Goal: Task Accomplishment & Management: Complete application form

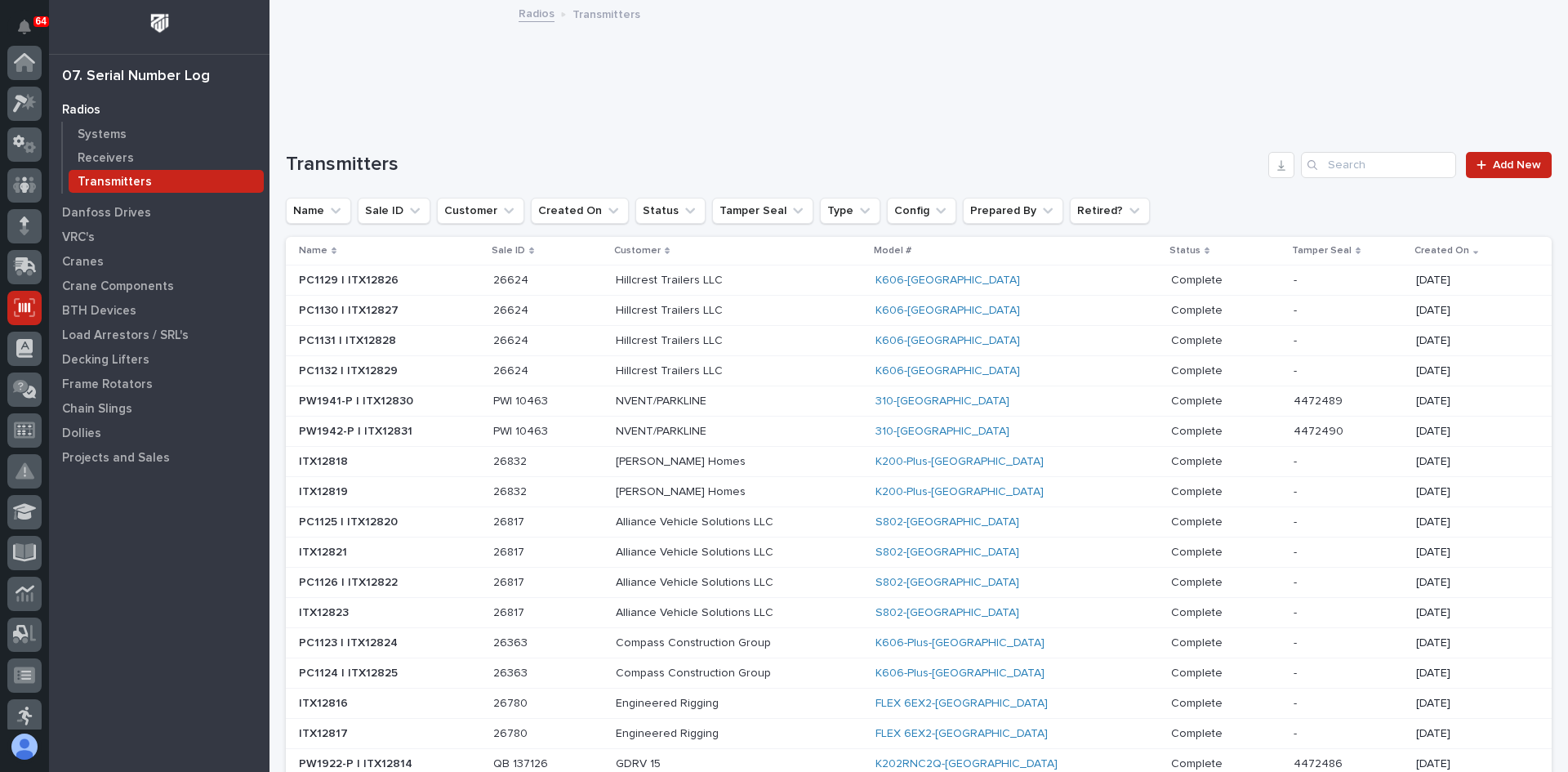
scroll to position [245, 0]
click at [122, 135] on p "Systems" at bounding box center [102, 135] width 49 height 15
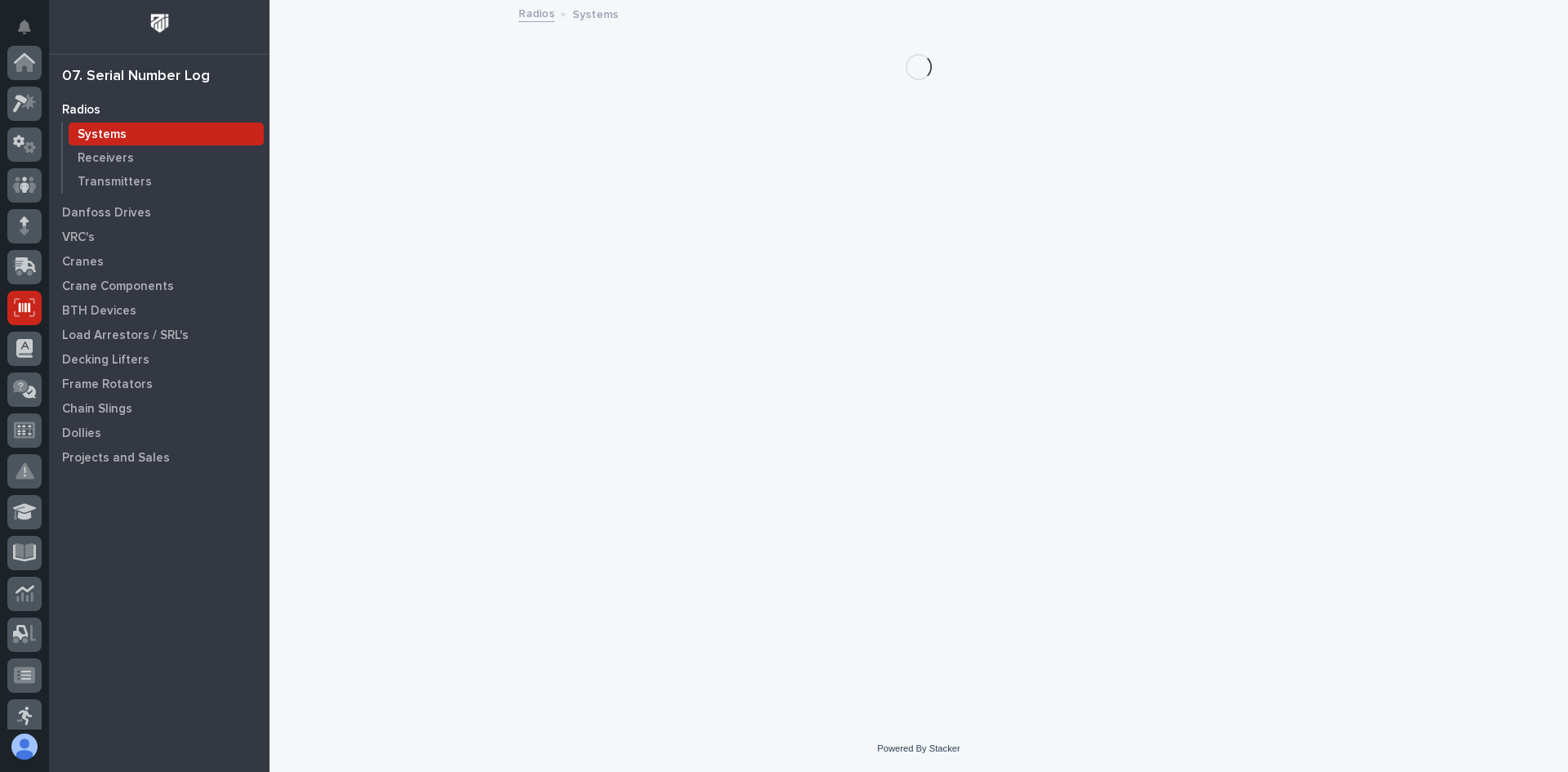
scroll to position [245, 0]
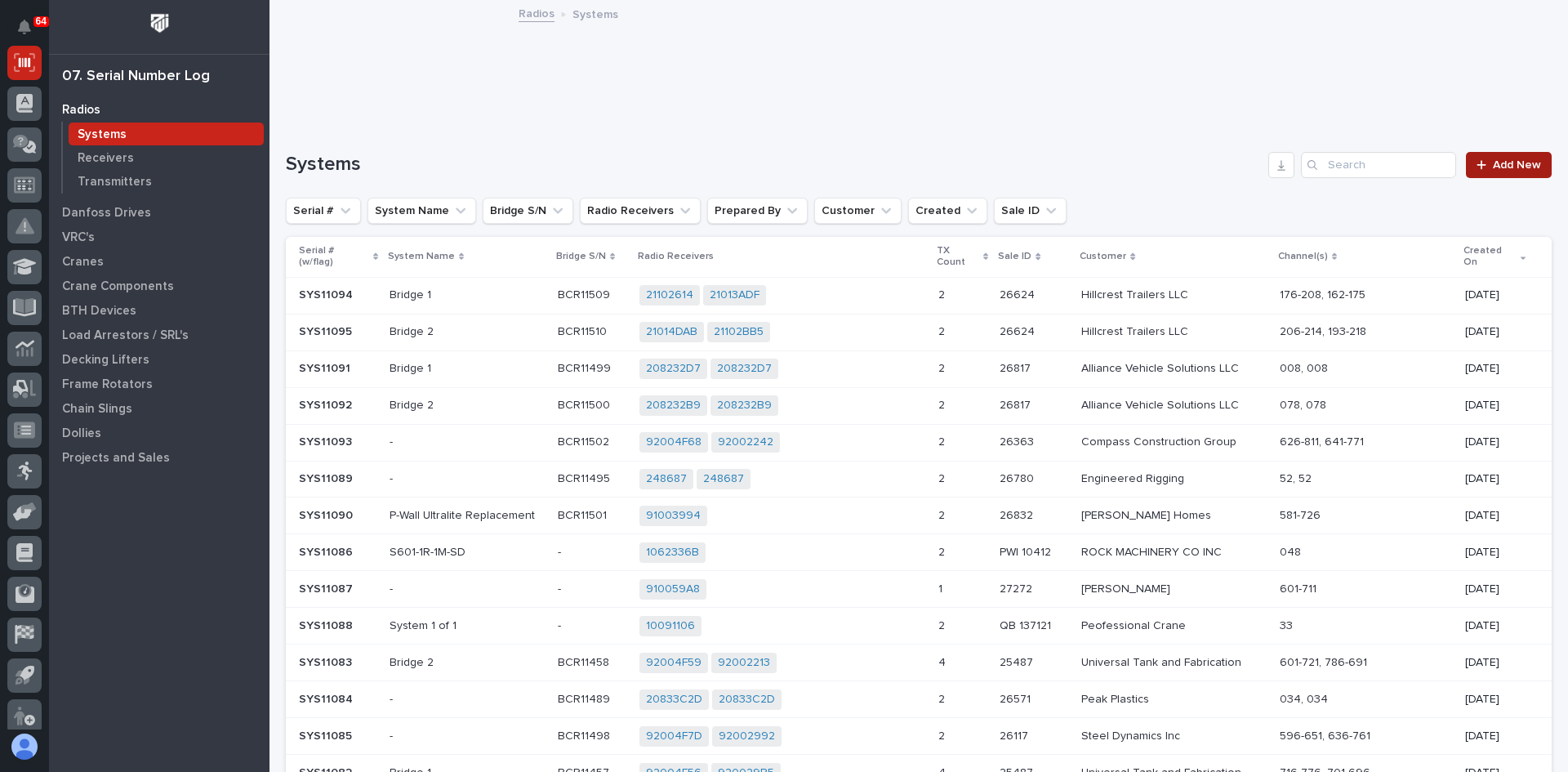
click at [1501, 169] on span "Add New" at bounding box center [1517, 165] width 48 height 11
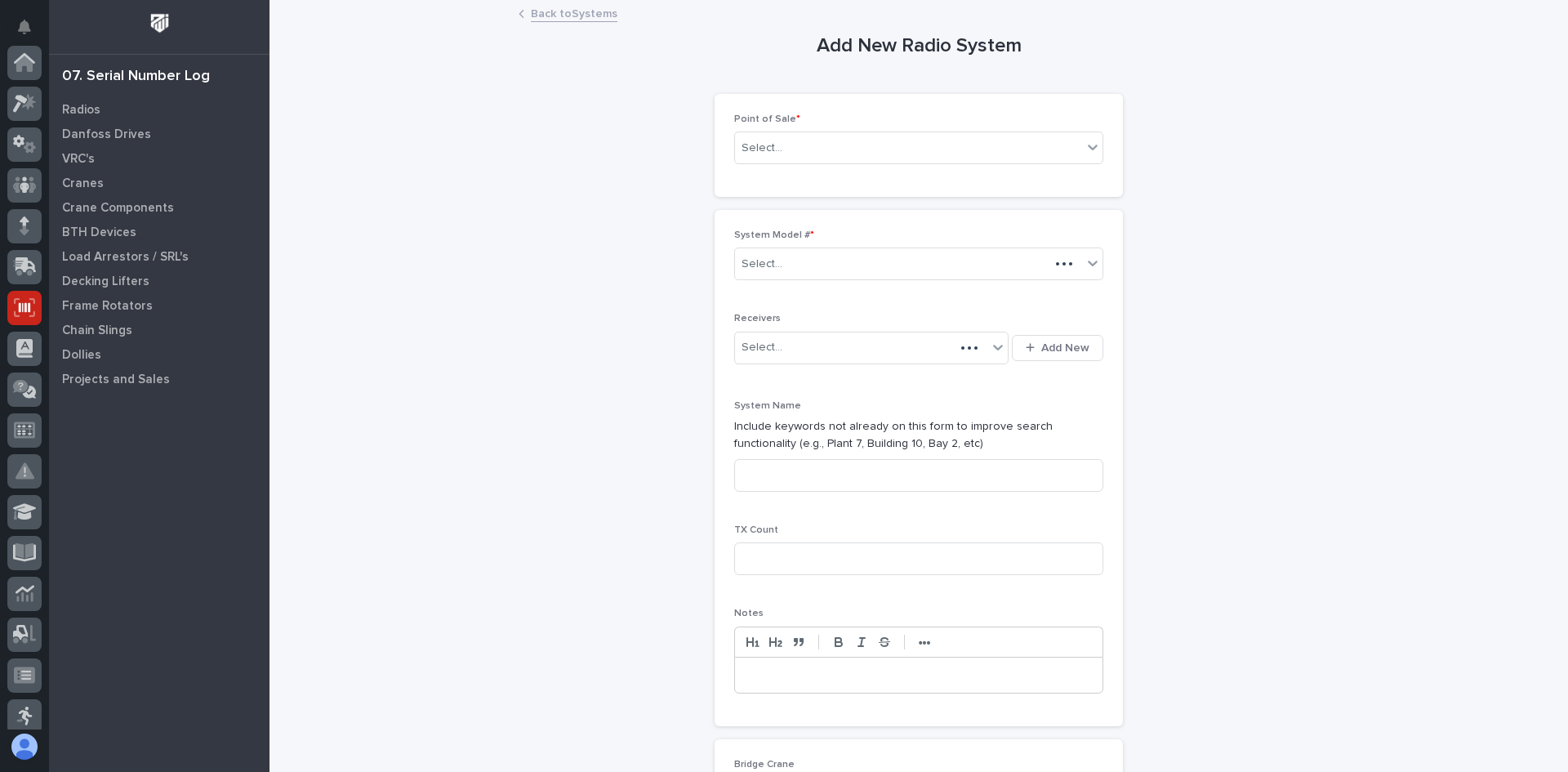
scroll to position [245, 0]
click at [829, 158] on div "Select..." at bounding box center [908, 148] width 347 height 27
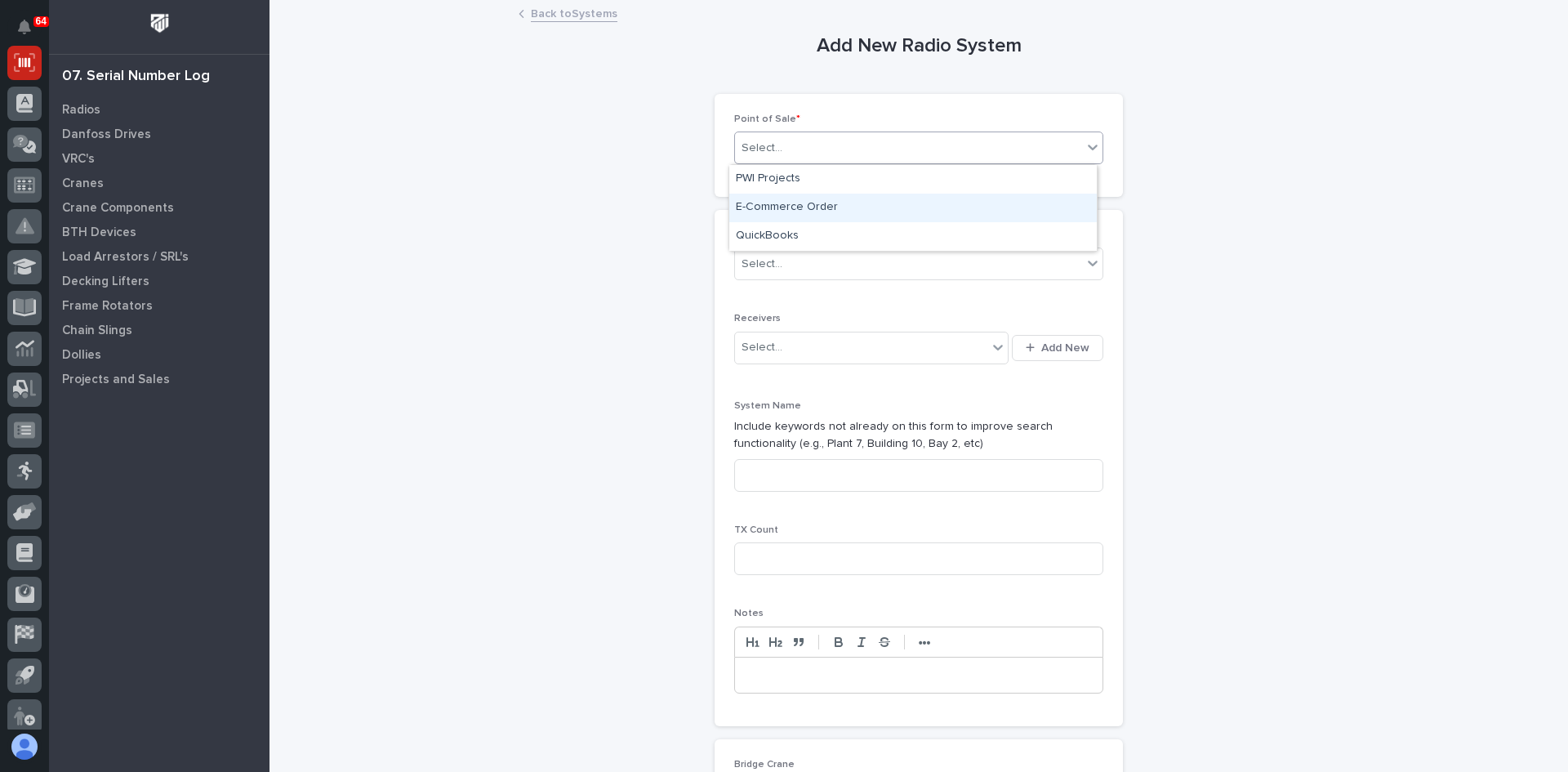
click at [795, 206] on div "E-Commerce Order" at bounding box center [913, 208] width 367 height 29
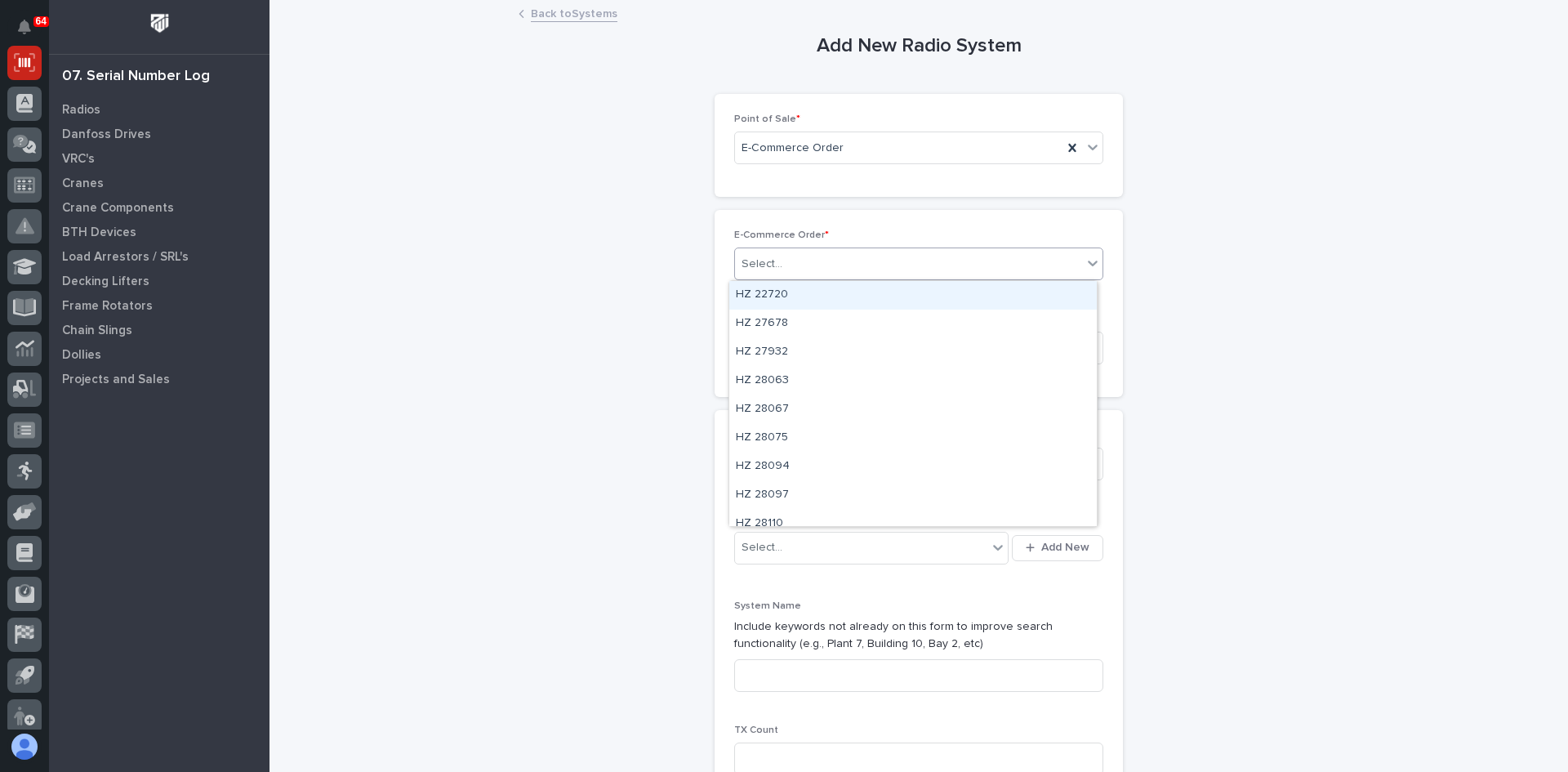
click at [784, 256] on div at bounding box center [785, 264] width 2 height 17
type input "*****"
click at [772, 297] on div "PWI 10469" at bounding box center [913, 295] width 367 height 29
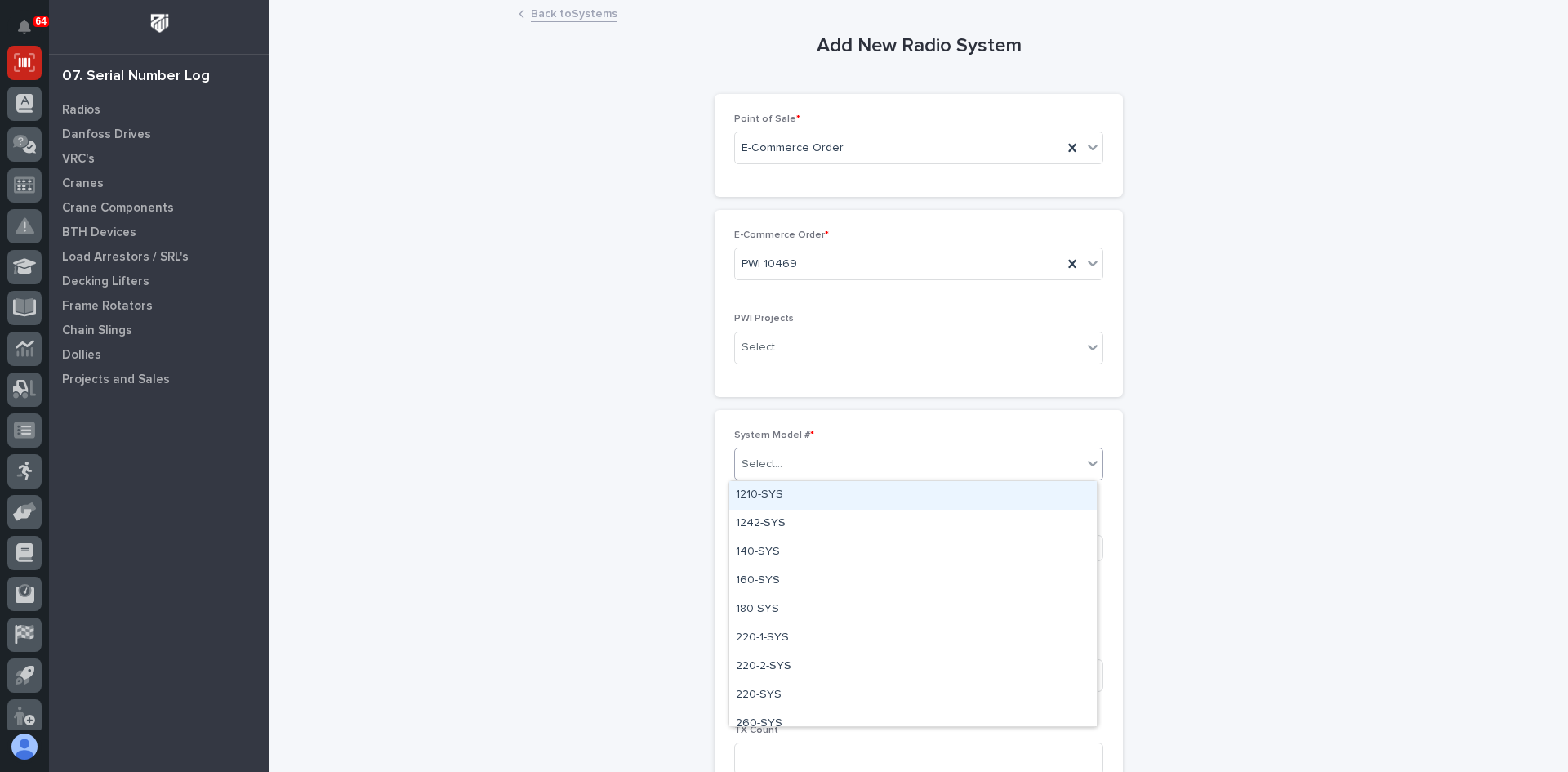
click at [790, 462] on div "Select..." at bounding box center [908, 464] width 347 height 27
type input "***"
click at [787, 491] on div "K404-Plus-SYS" at bounding box center [913, 495] width 367 height 29
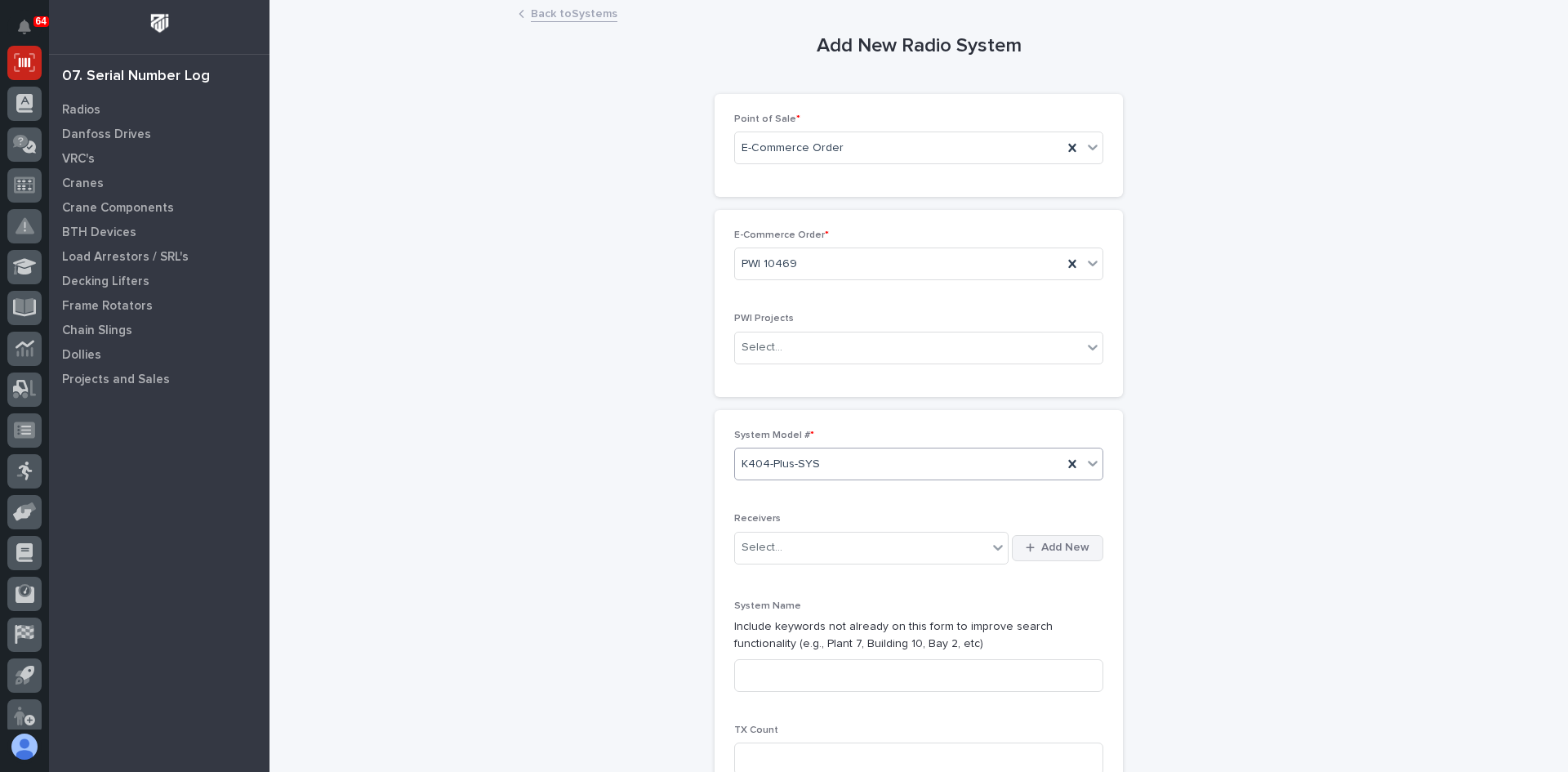
click at [1070, 548] on span "Add New" at bounding box center [1065, 547] width 48 height 15
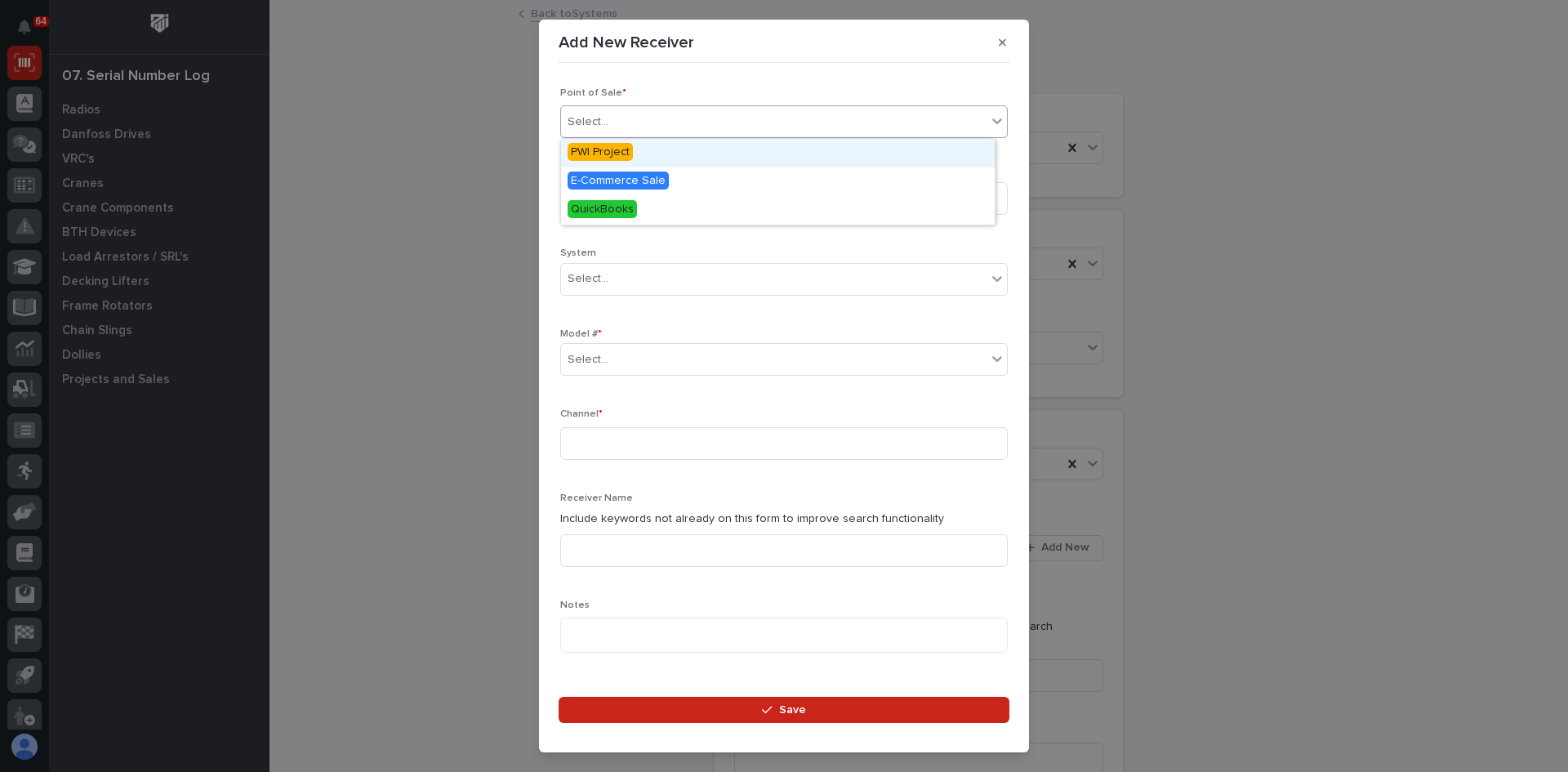
click at [613, 125] on div "Select..." at bounding box center [774, 122] width 426 height 27
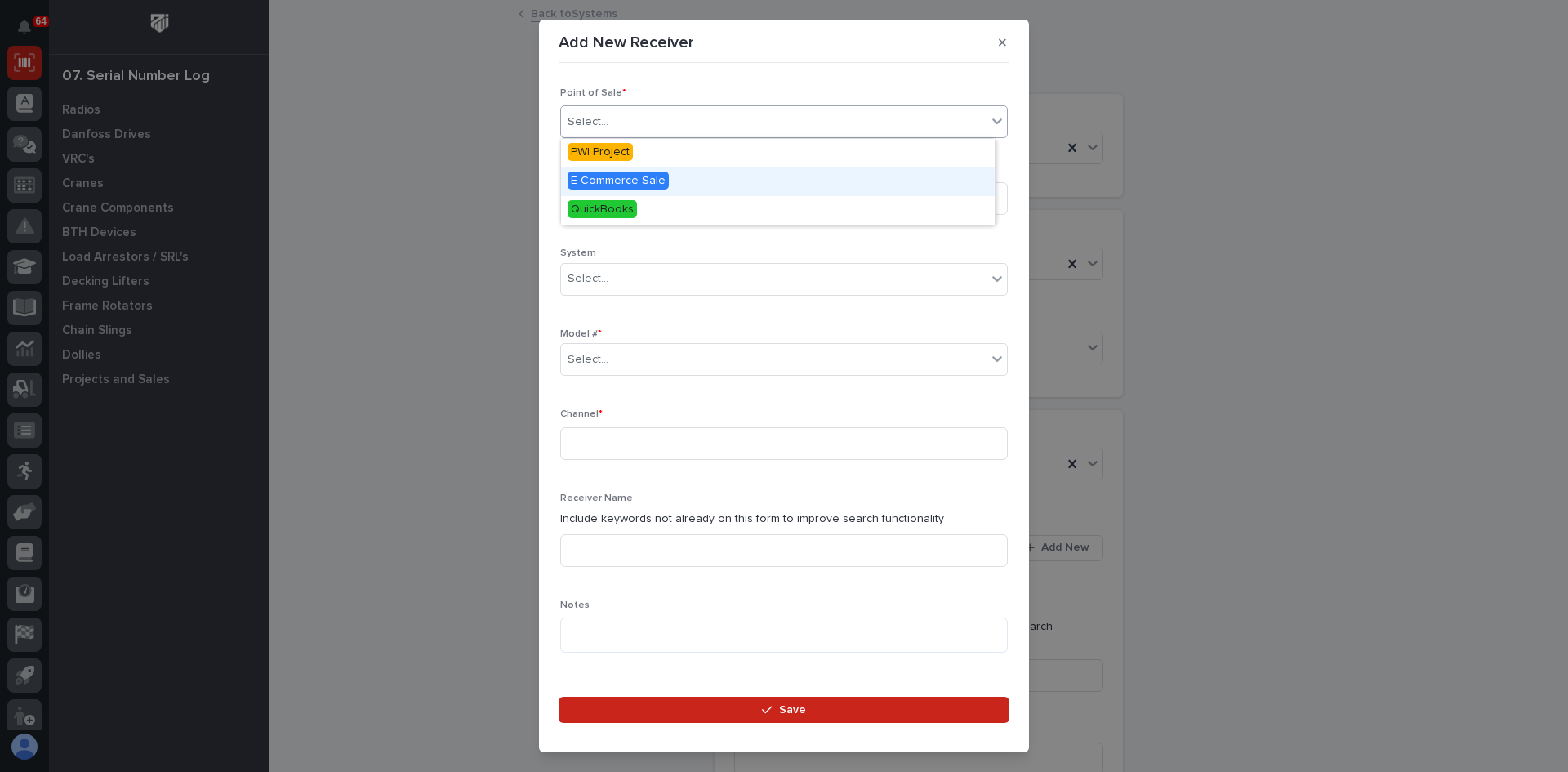
click at [599, 185] on span "E-Commerce Sale" at bounding box center [618, 180] width 101 height 18
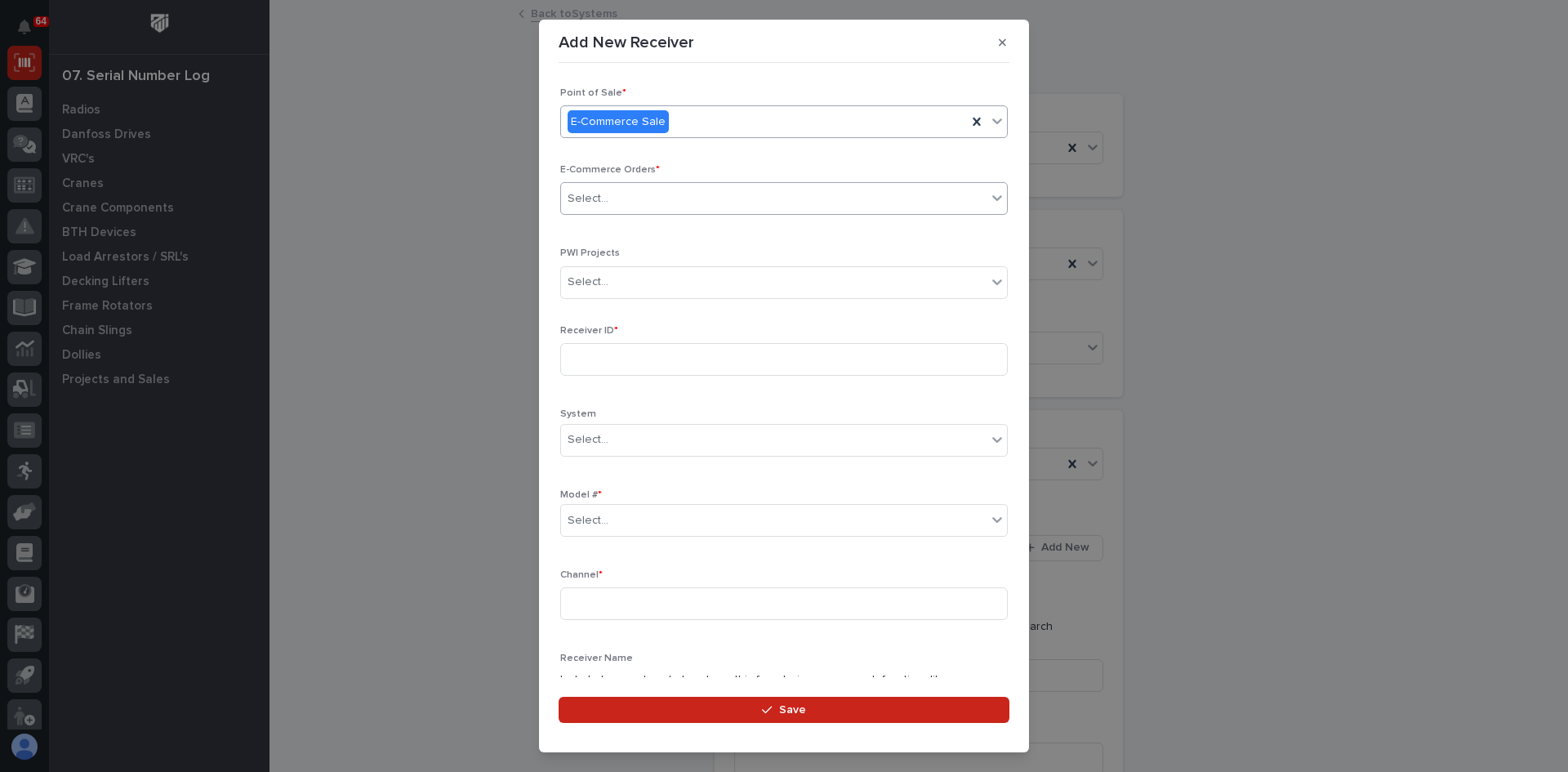
click at [614, 208] on div "Select..." at bounding box center [774, 199] width 426 height 27
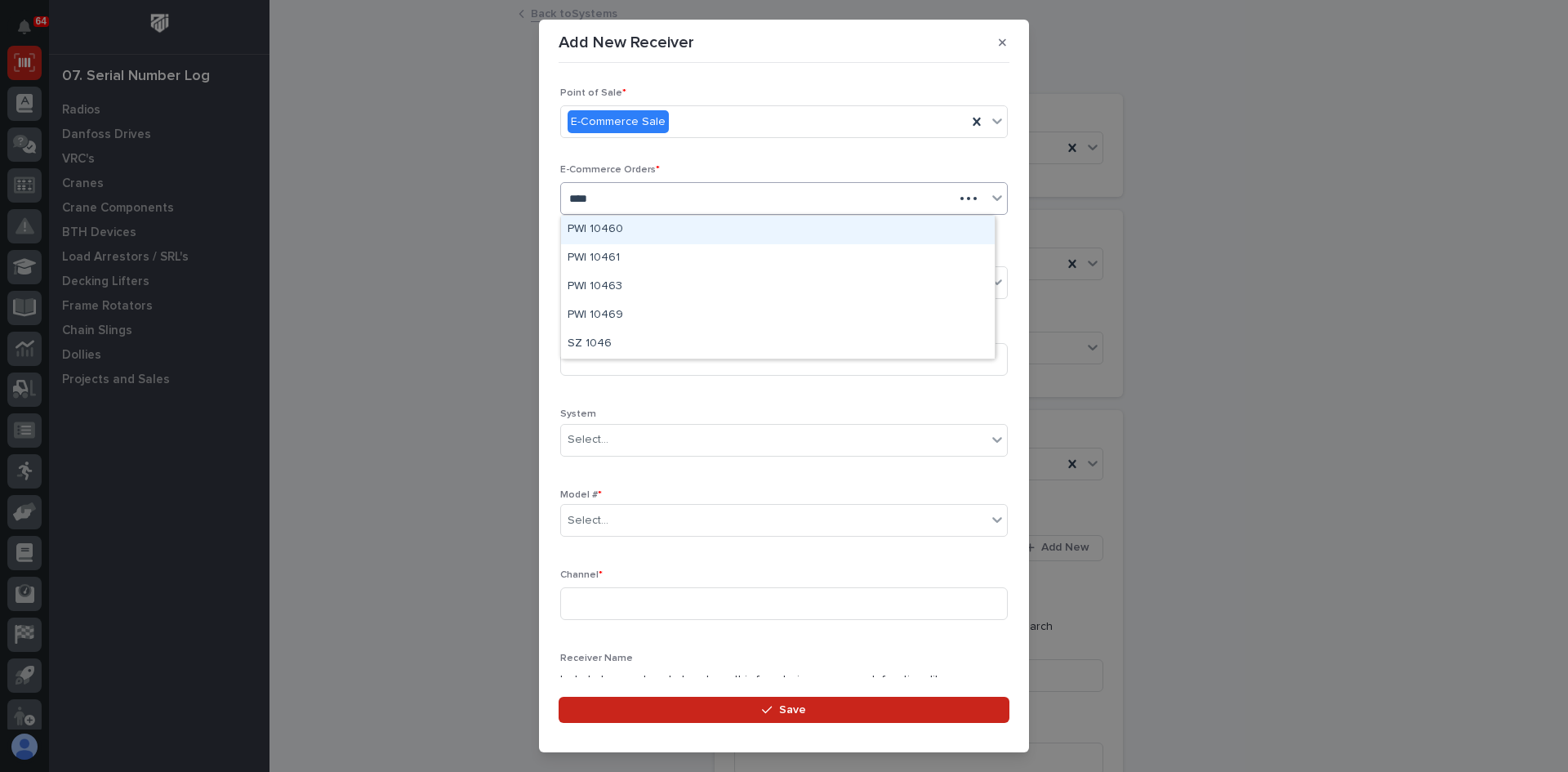
type input "*****"
click at [610, 227] on div "PWI 10469" at bounding box center [778, 229] width 433 height 29
click at [574, 369] on input at bounding box center [784, 359] width 447 height 32
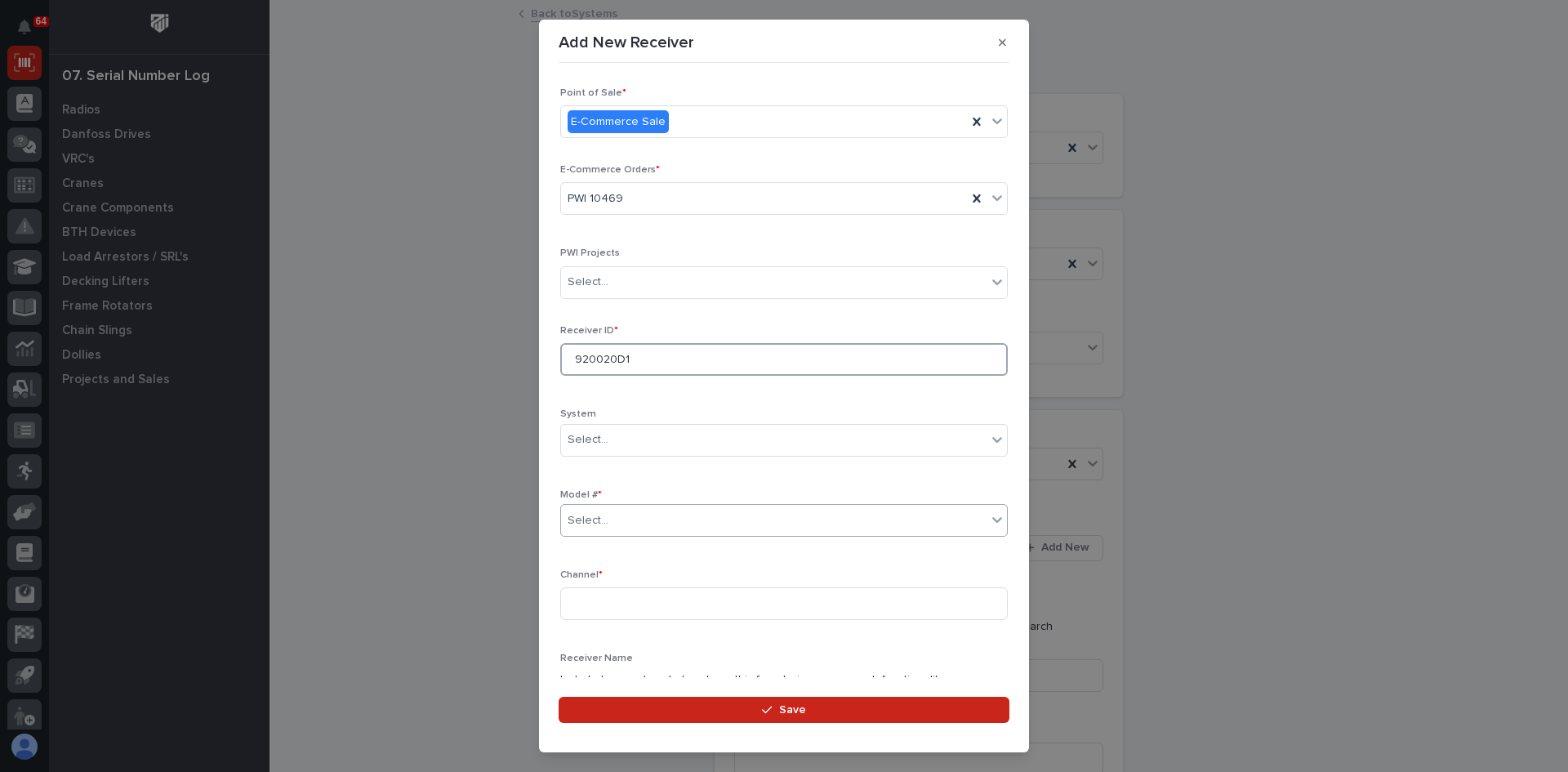
type input "920020D1"
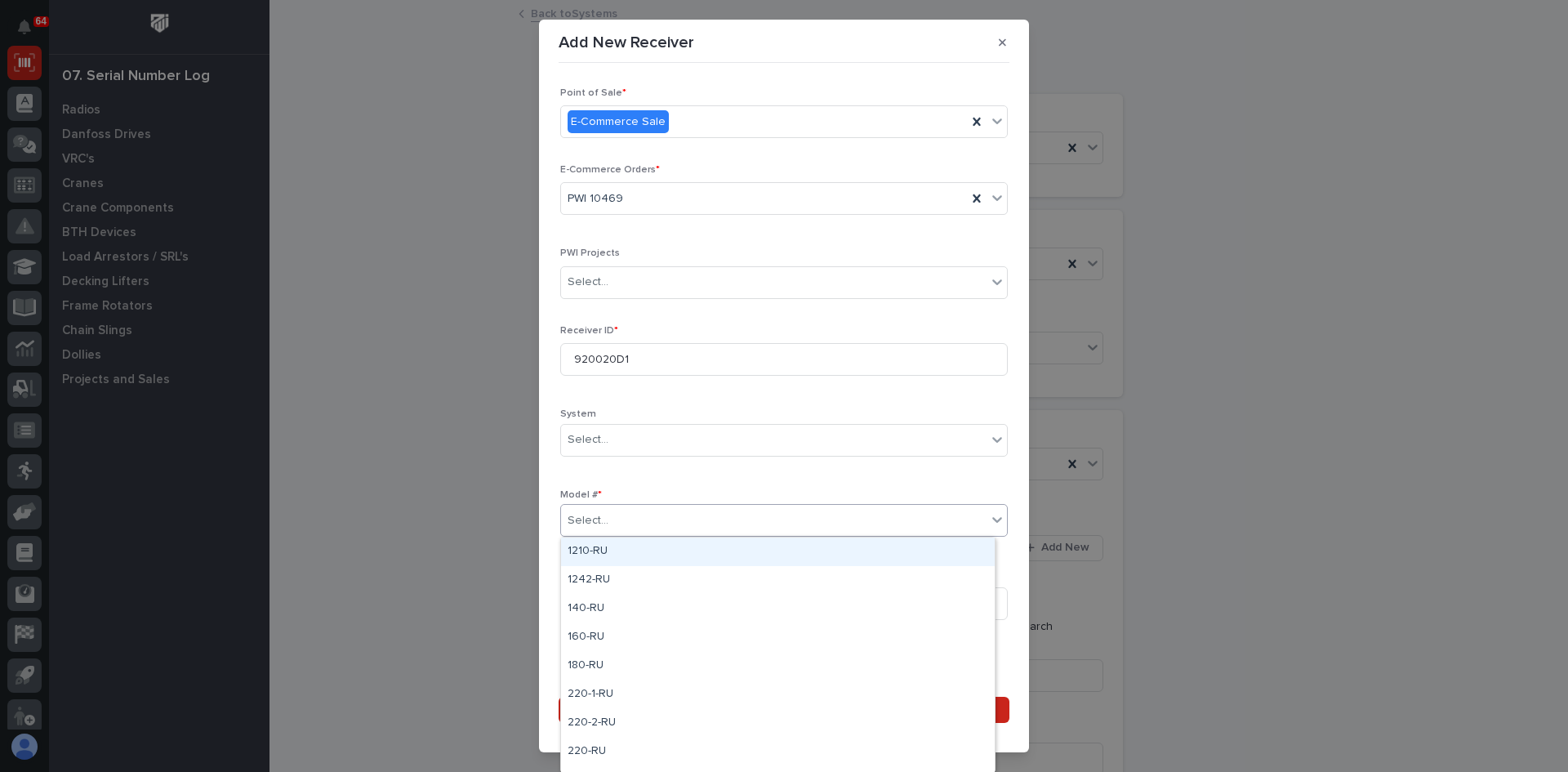
click at [627, 510] on div "Select..." at bounding box center [774, 521] width 426 height 27
type input "***"
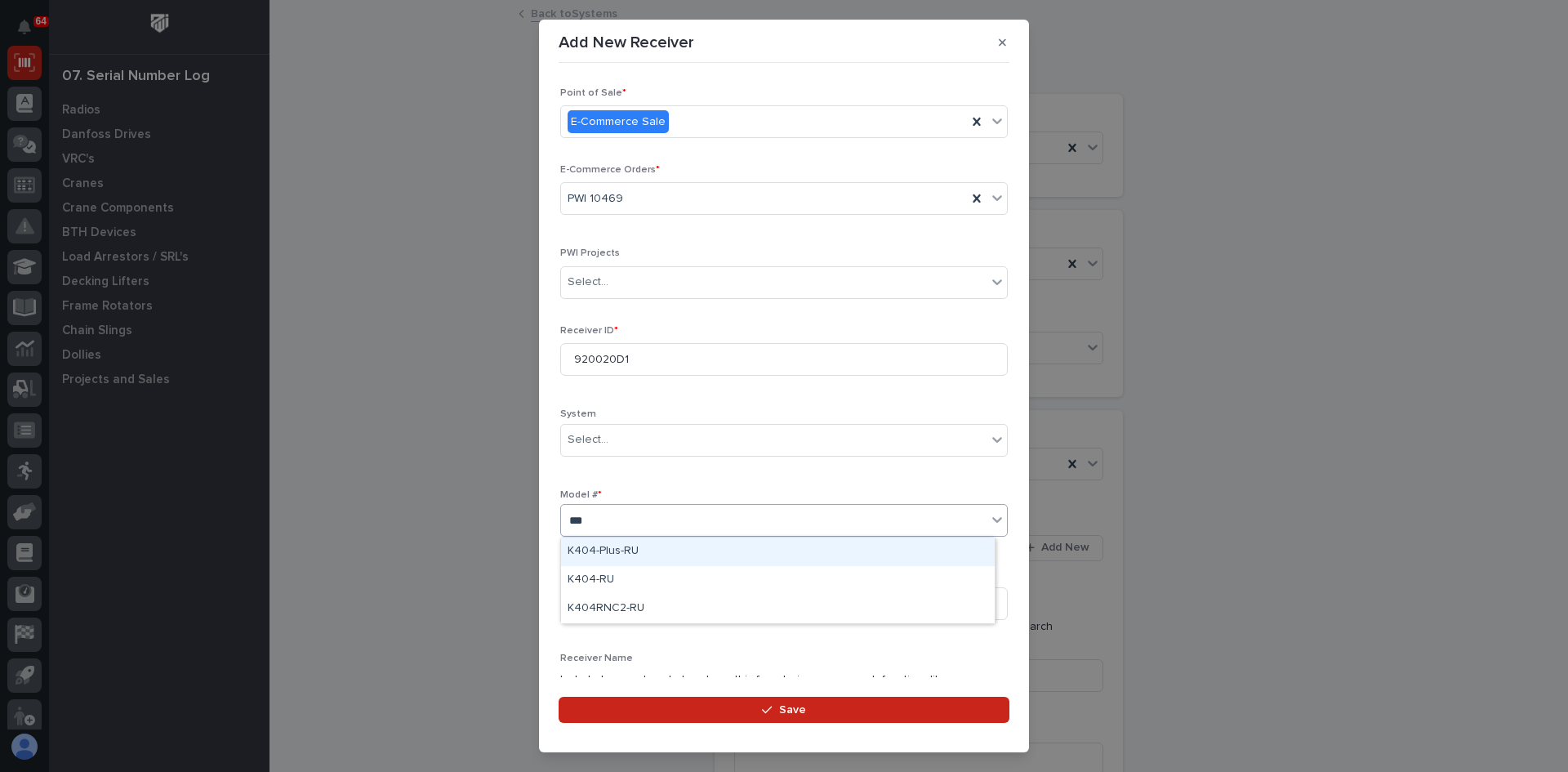
click at [610, 549] on div "K404-Plus-RU" at bounding box center [778, 551] width 433 height 29
click at [584, 605] on input at bounding box center [784, 603] width 447 height 32
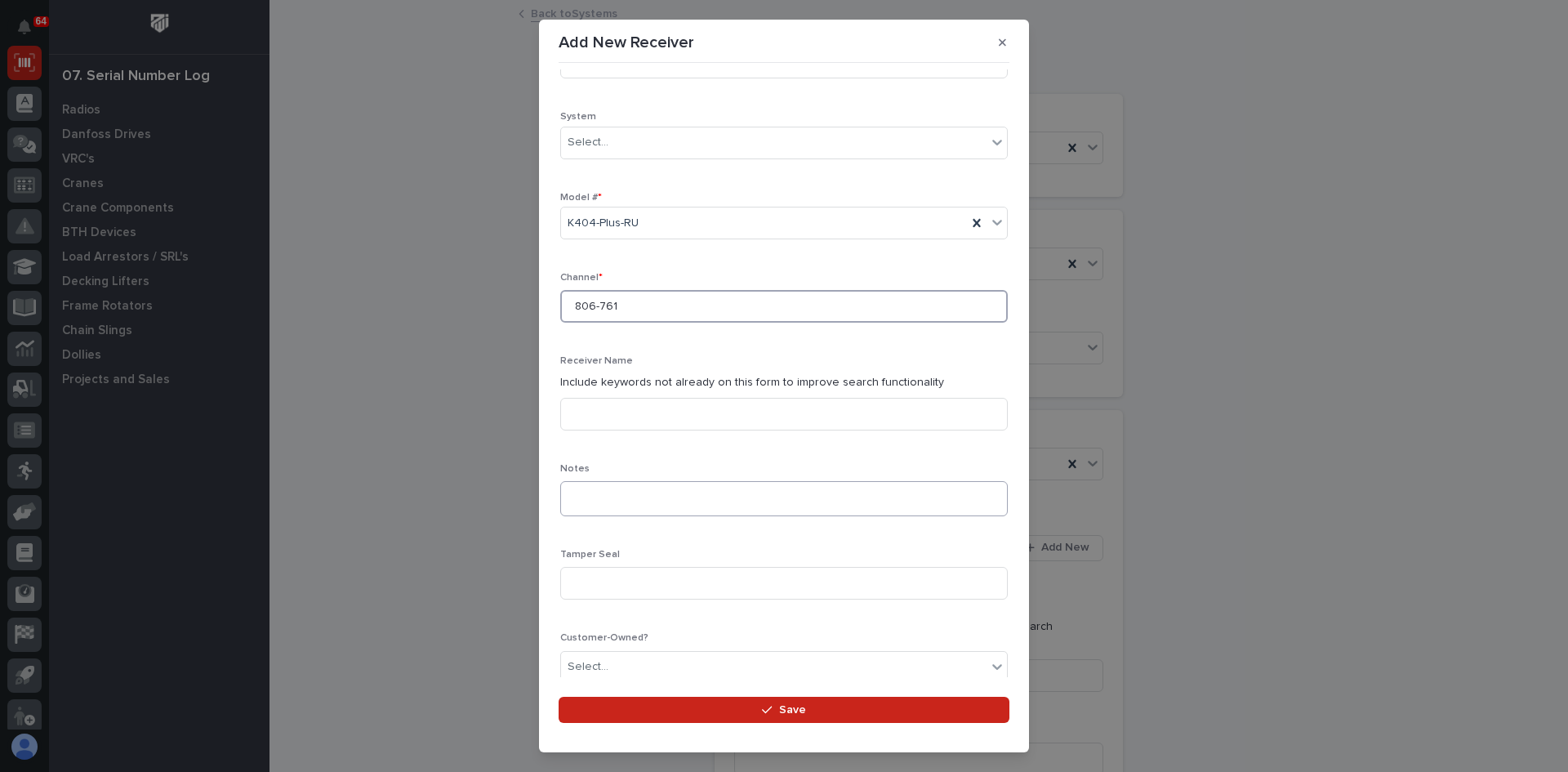
scroll to position [327, 0]
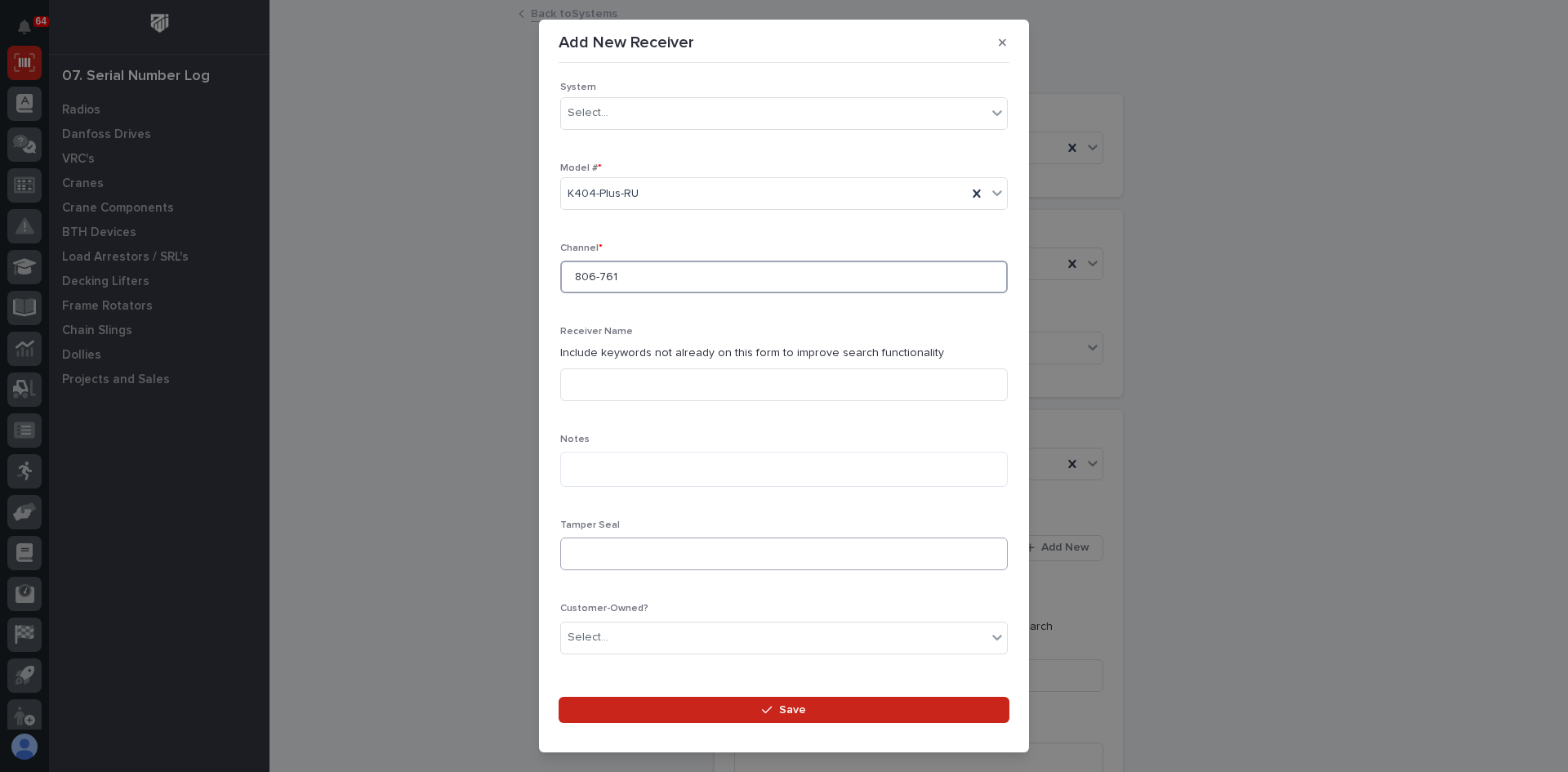
type input "806-761"
click at [577, 556] on input at bounding box center [784, 553] width 447 height 32
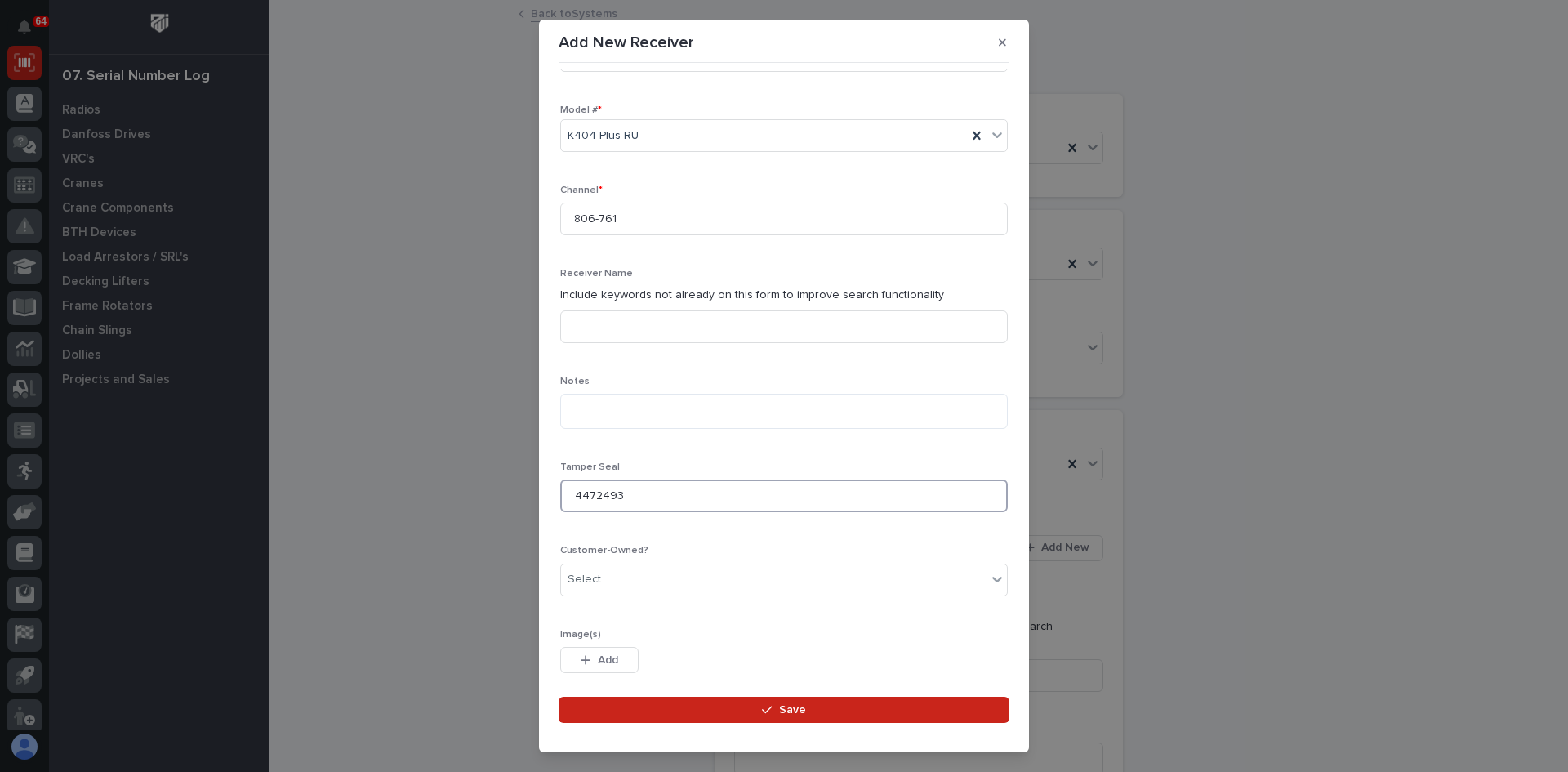
scroll to position [459, 0]
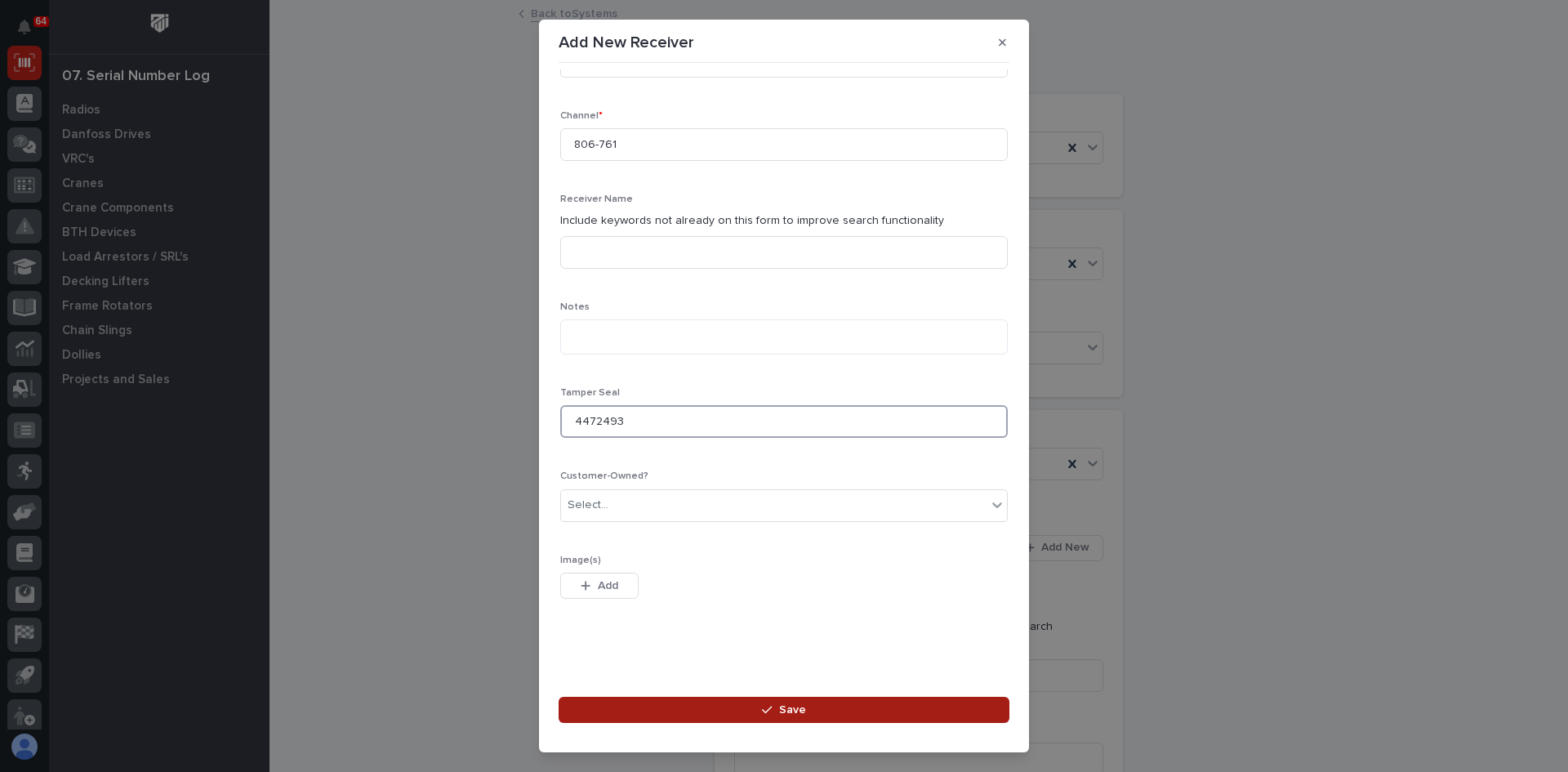
type input "4472493"
click at [798, 714] on span "Save" at bounding box center [792, 710] width 27 height 15
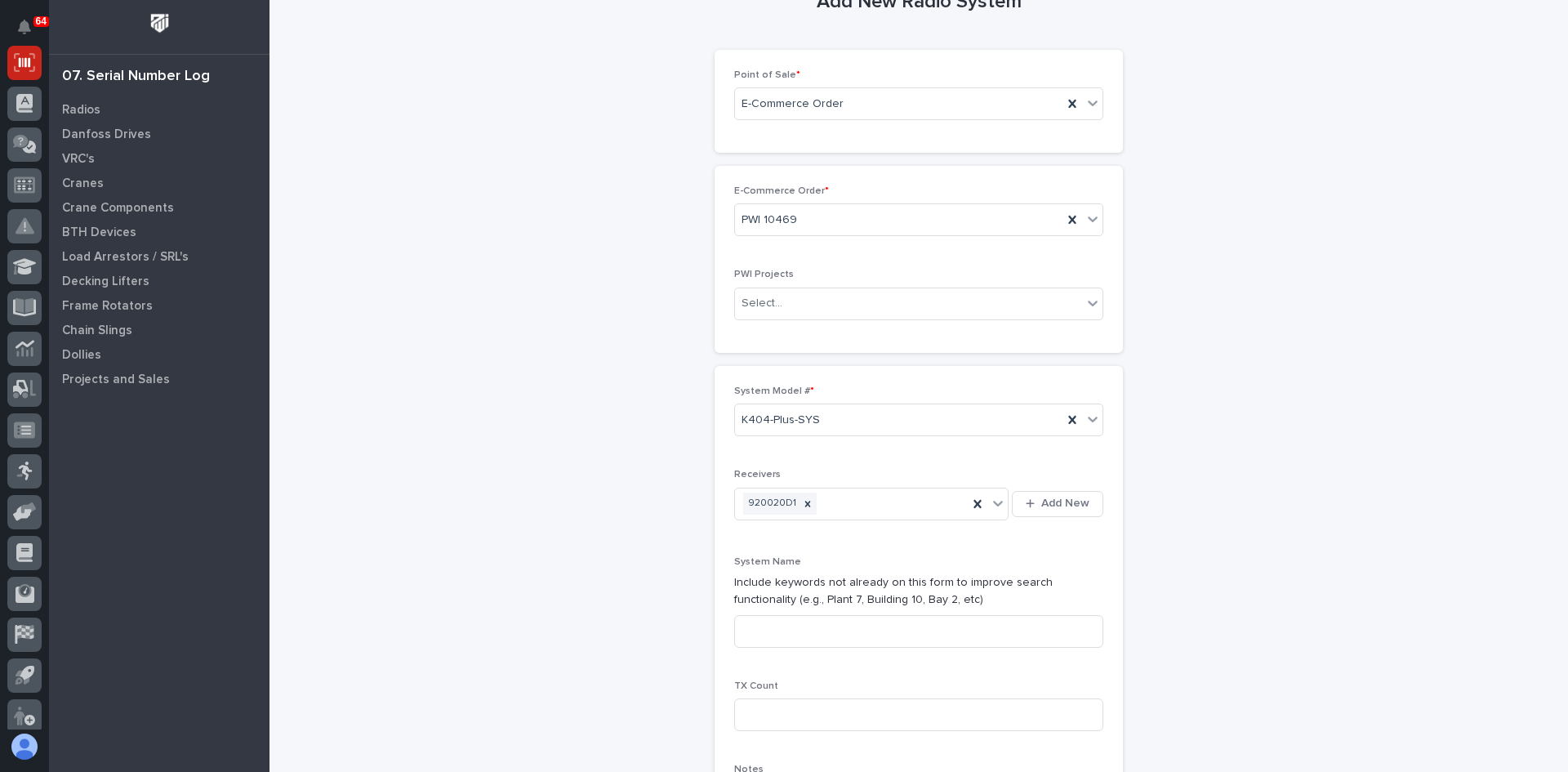
scroll to position [82, 0]
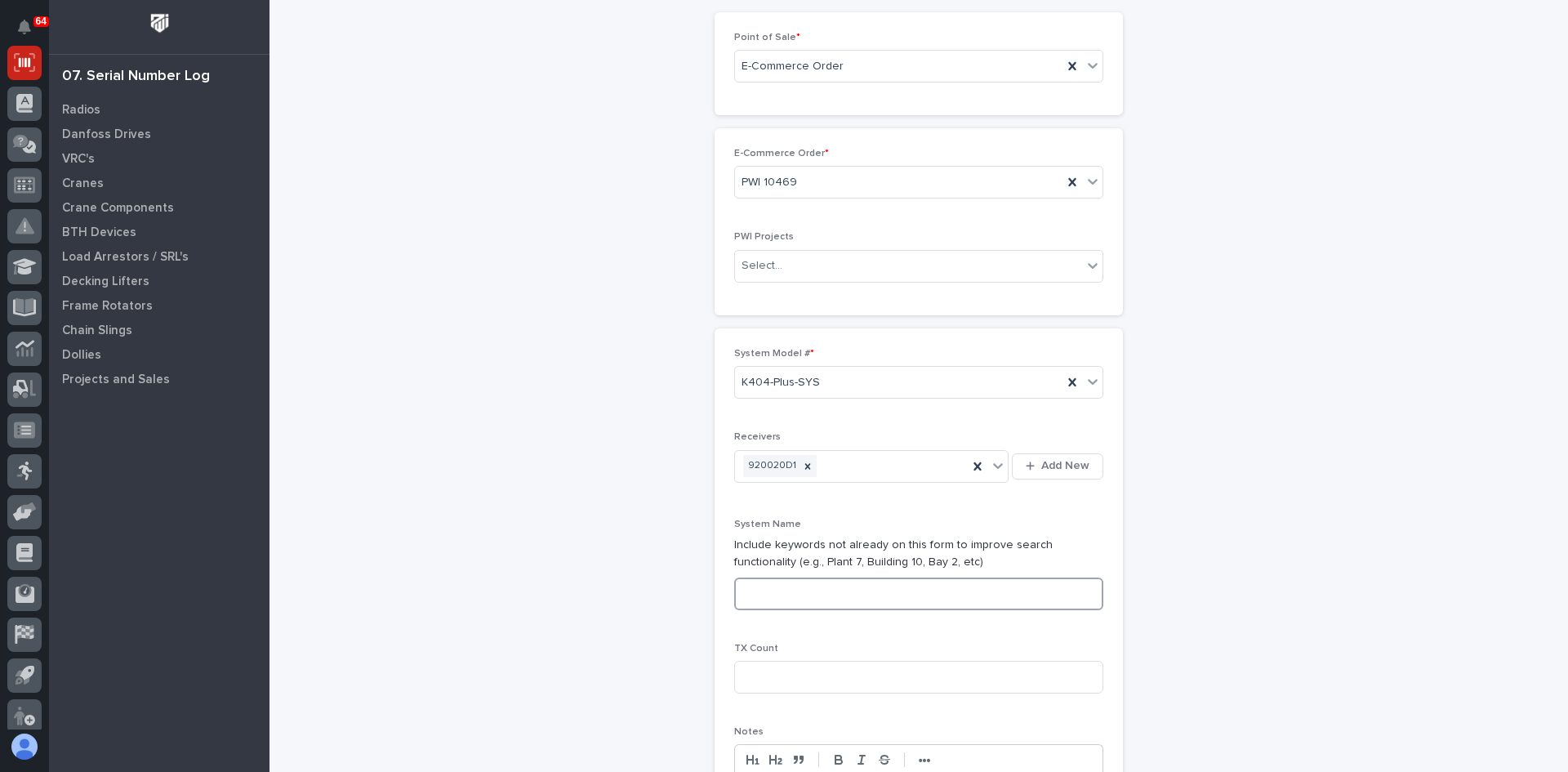
click at [755, 602] on input at bounding box center [919, 593] width 369 height 32
type input "SYSTEM 1 OF 1"
click at [752, 683] on input at bounding box center [919, 676] width 369 height 32
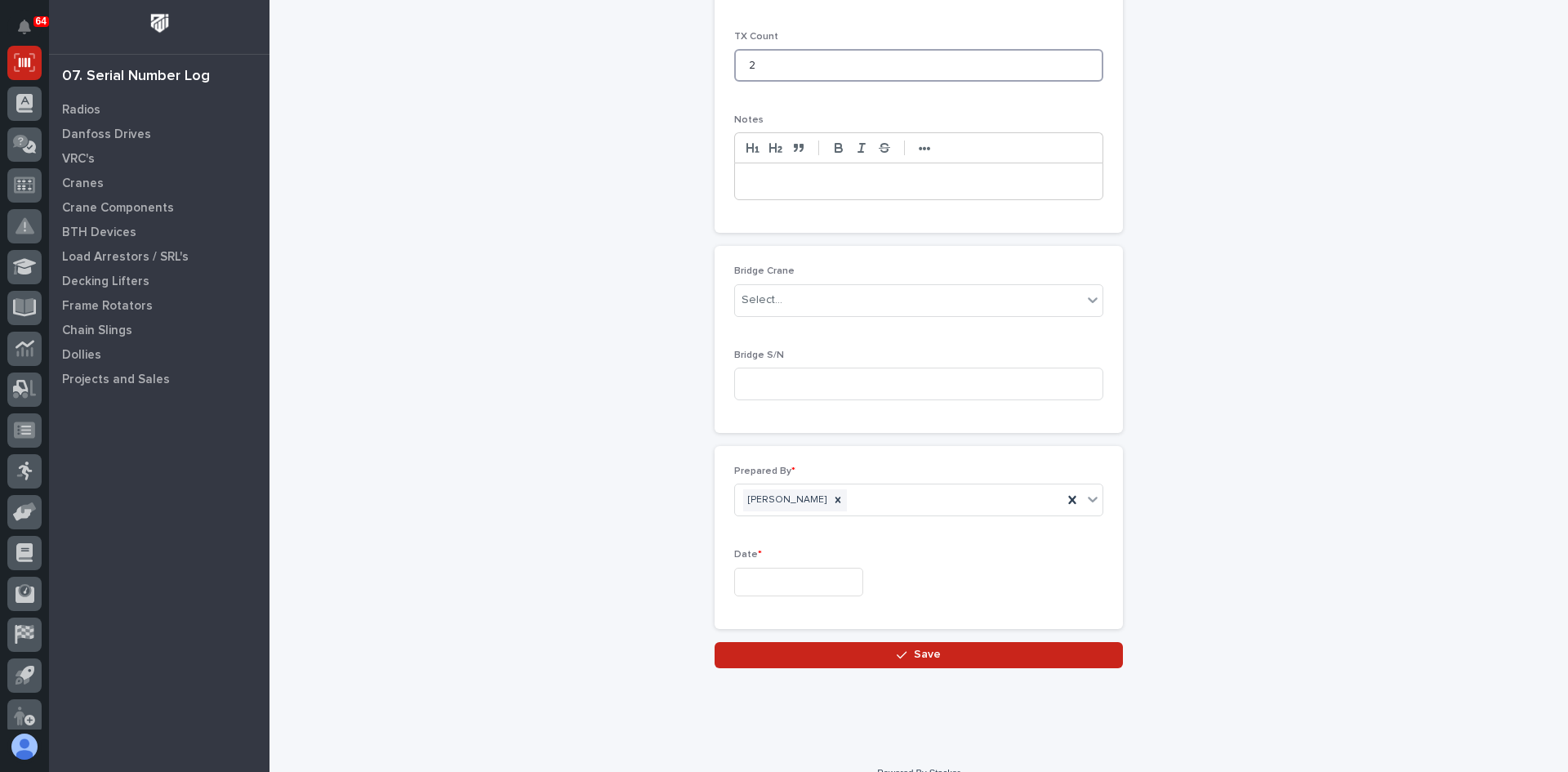
scroll to position [717, 0]
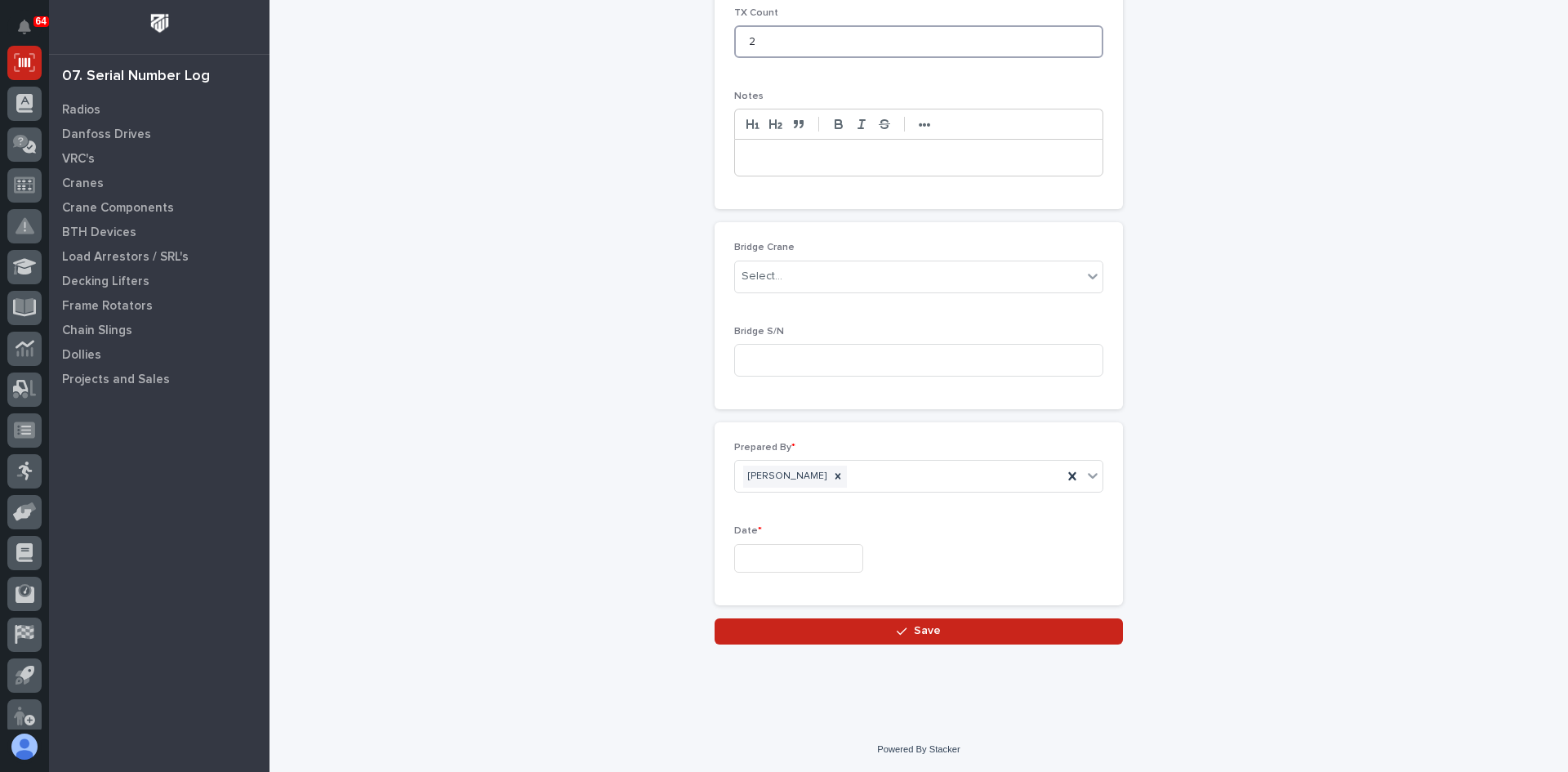
type input "2"
click at [770, 556] on input "text" at bounding box center [798, 558] width 129 height 29
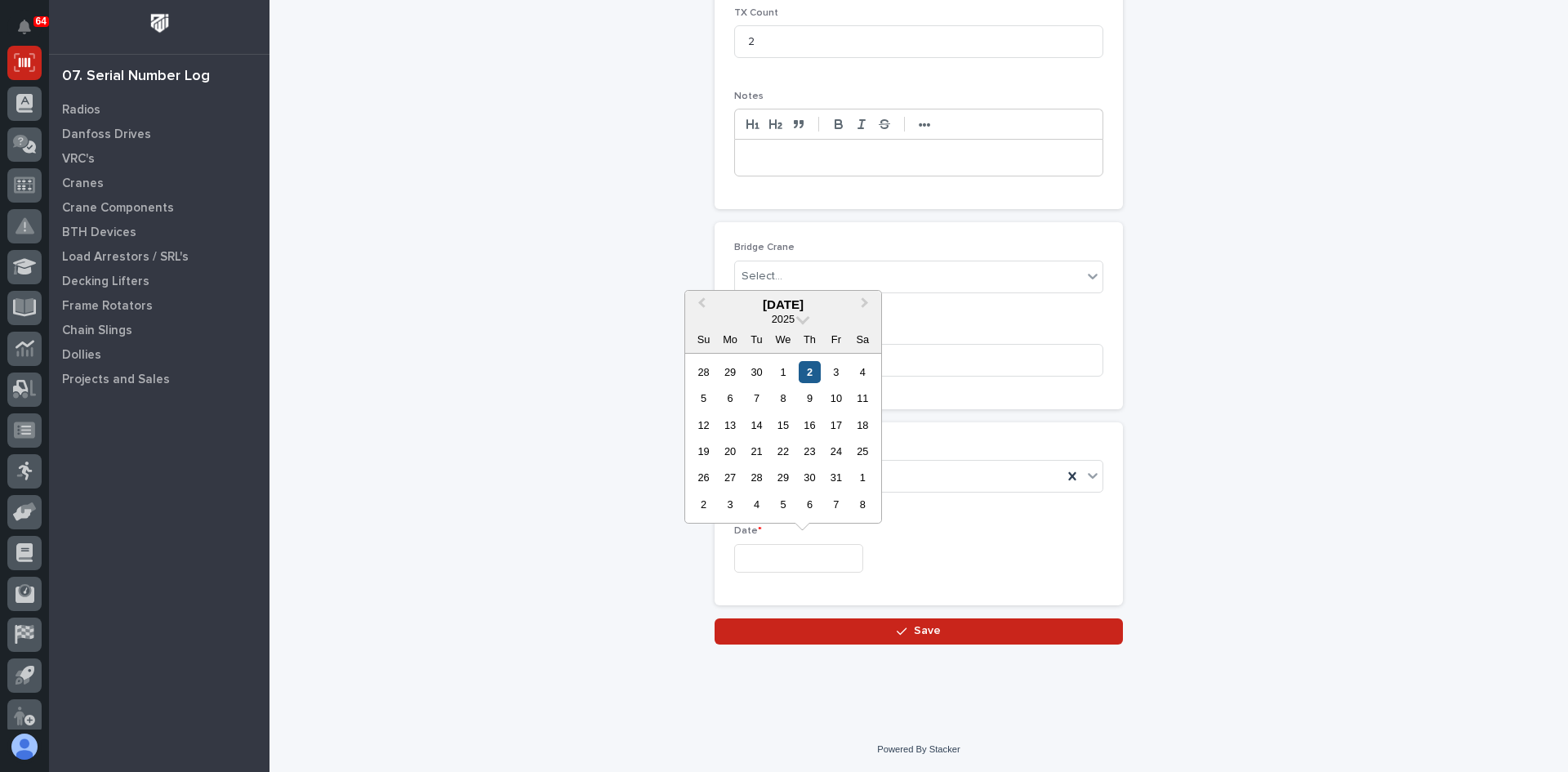
click at [815, 374] on div "2" at bounding box center [810, 372] width 22 height 22
type input "**********"
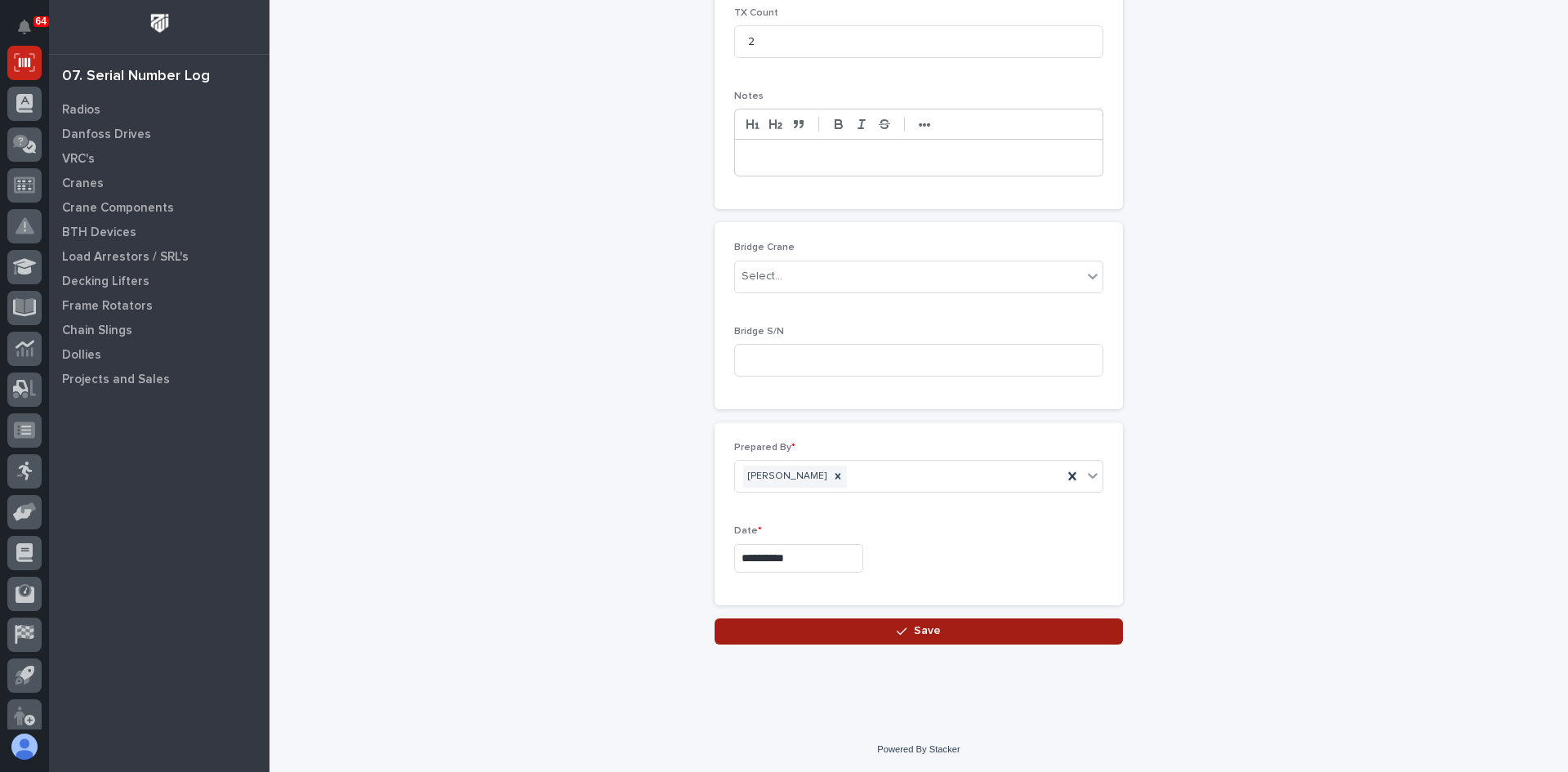
click at [932, 637] on span "Save" at bounding box center [927, 631] width 27 height 15
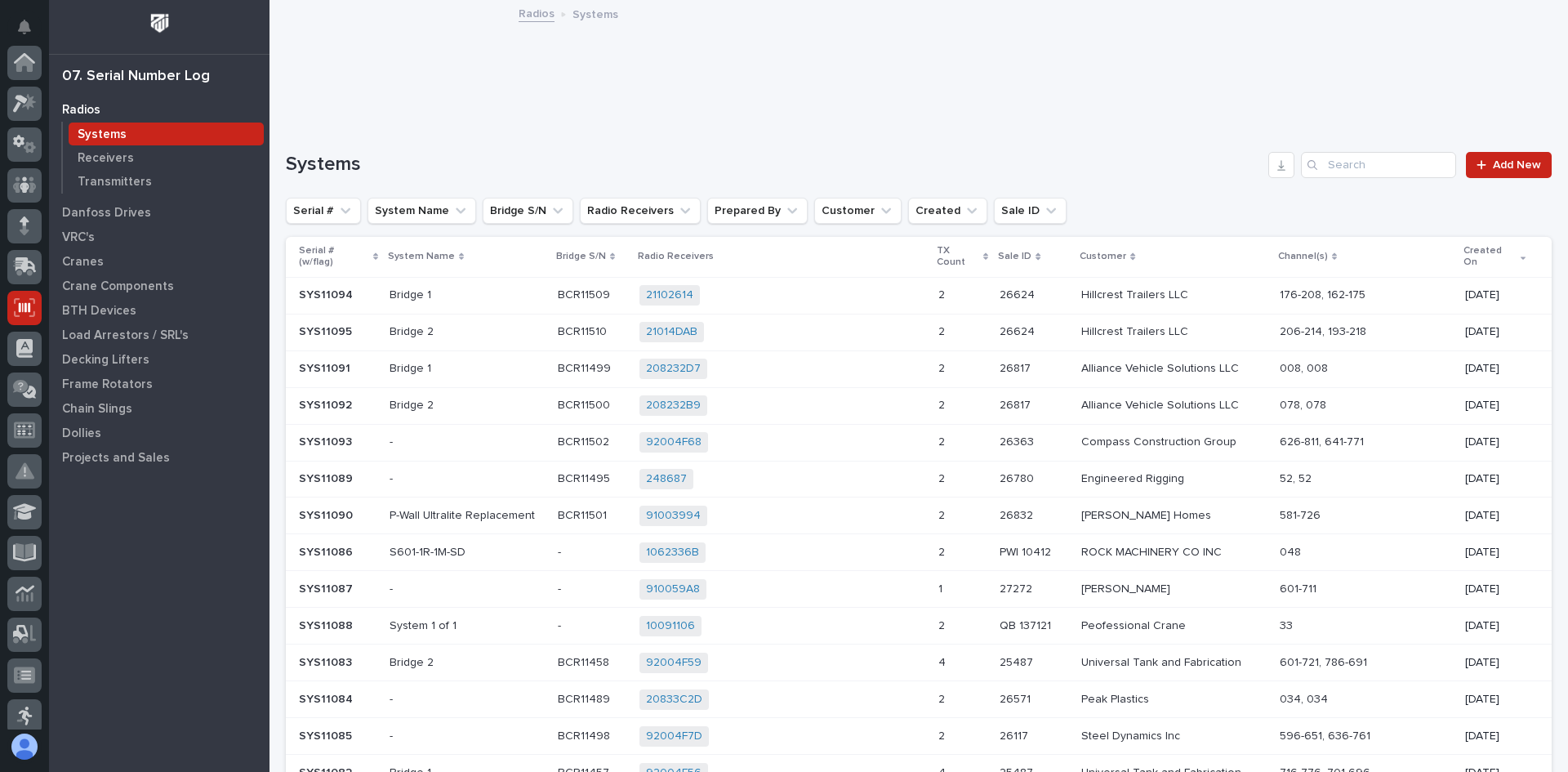
scroll to position [245, 0]
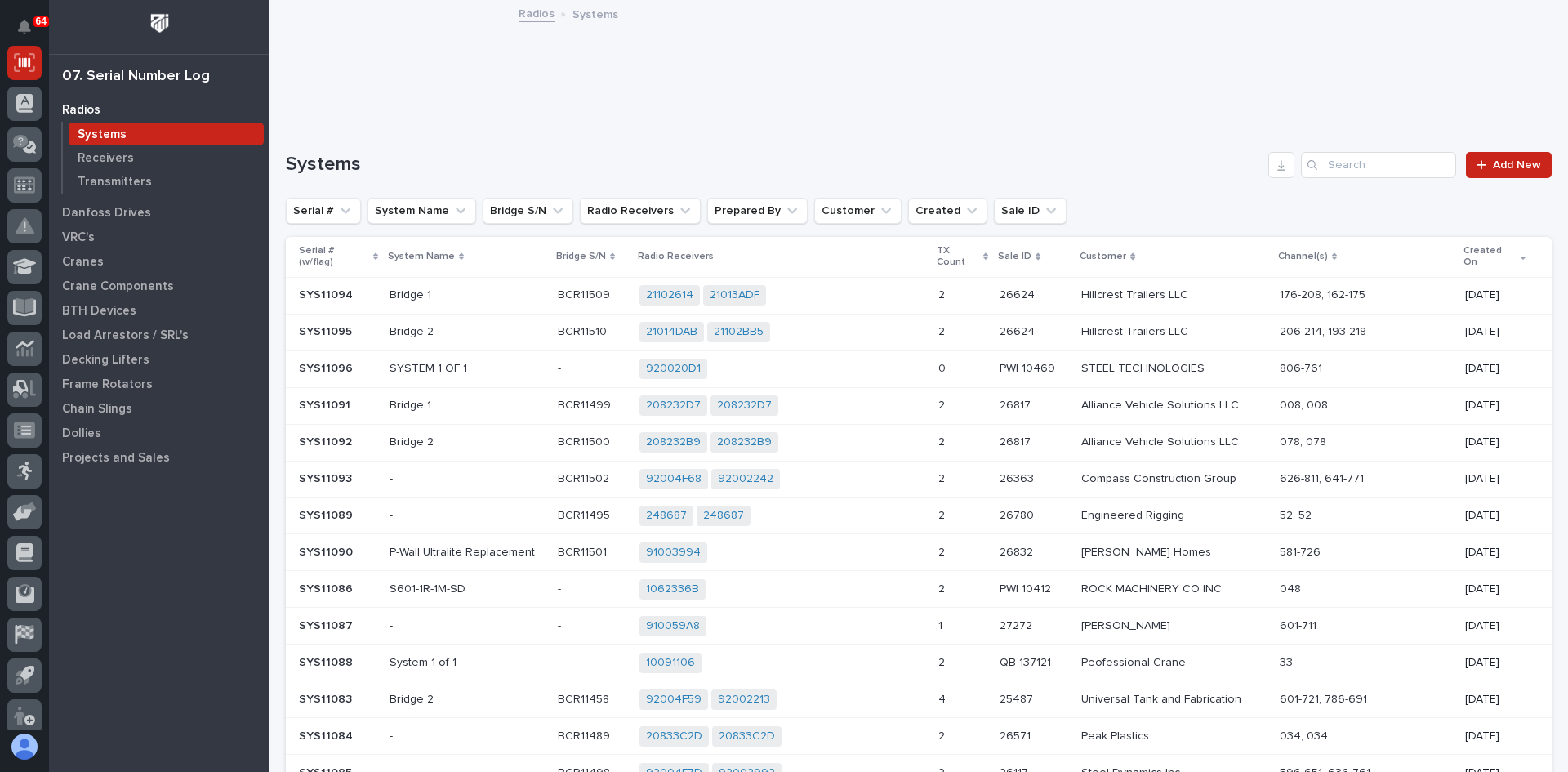
click at [857, 369] on div "920020D1 + 0" at bounding box center [782, 368] width 286 height 20
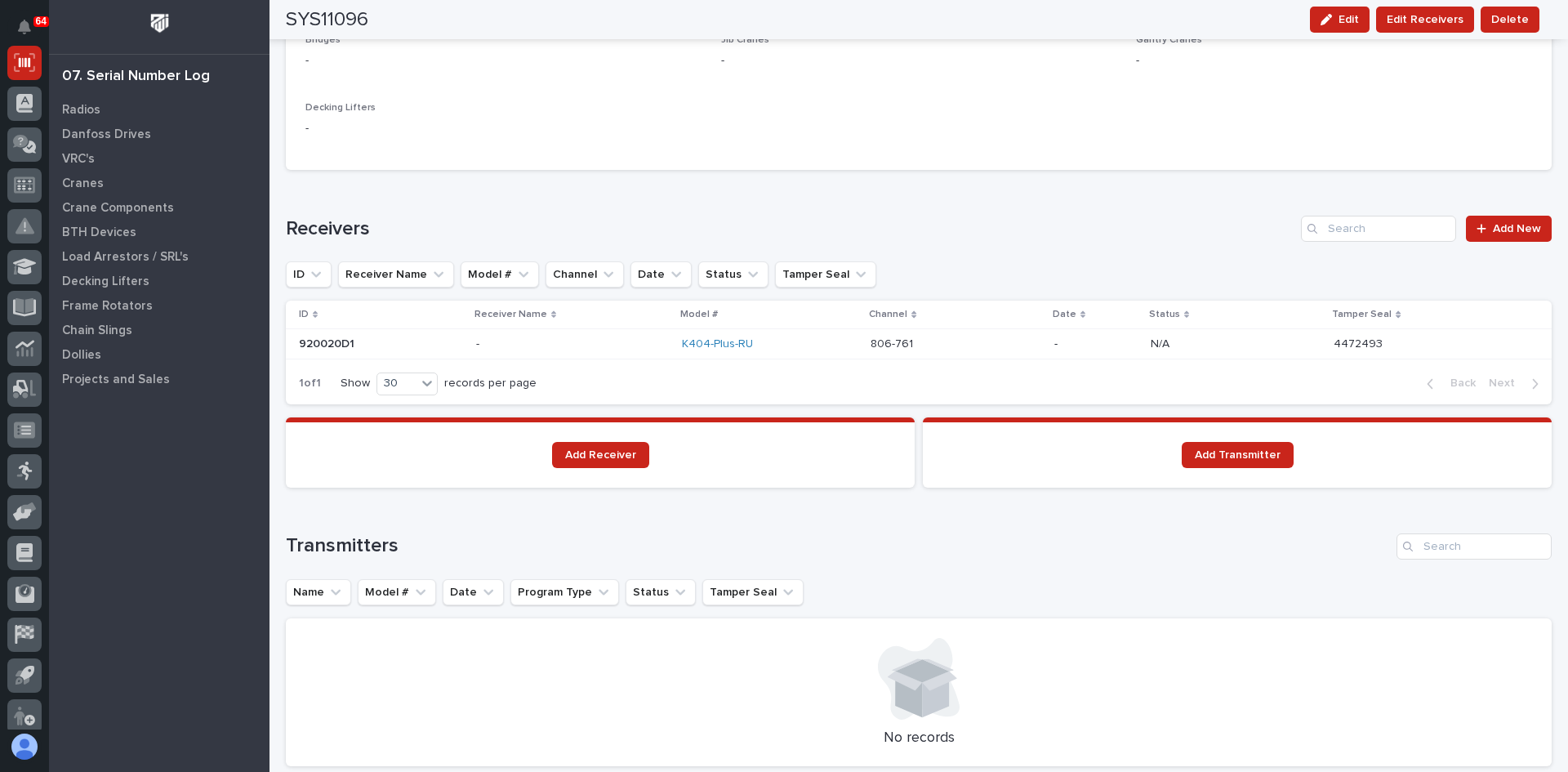
scroll to position [980, 0]
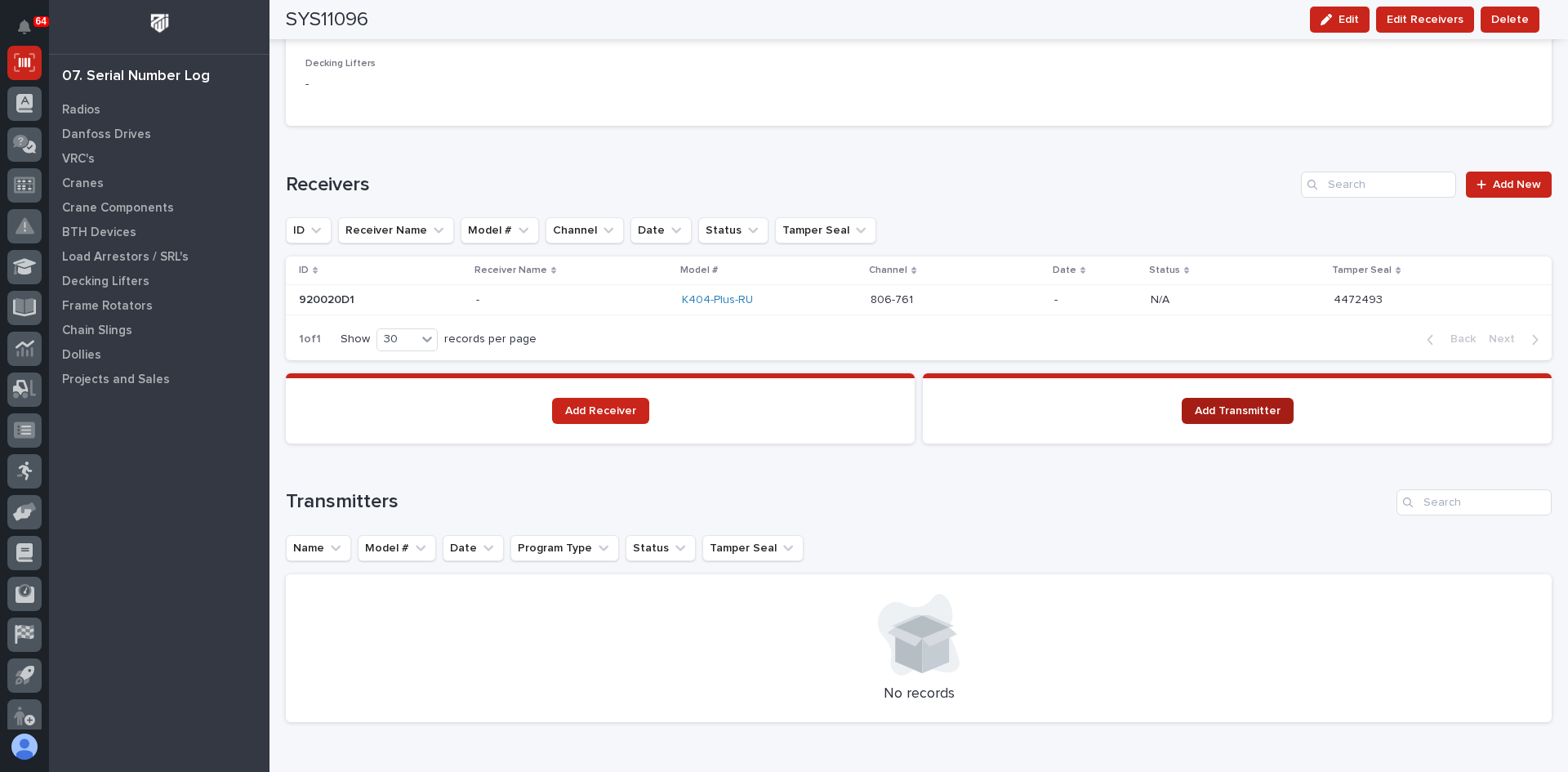
click at [1231, 414] on span "Add Transmitter" at bounding box center [1238, 411] width 85 height 11
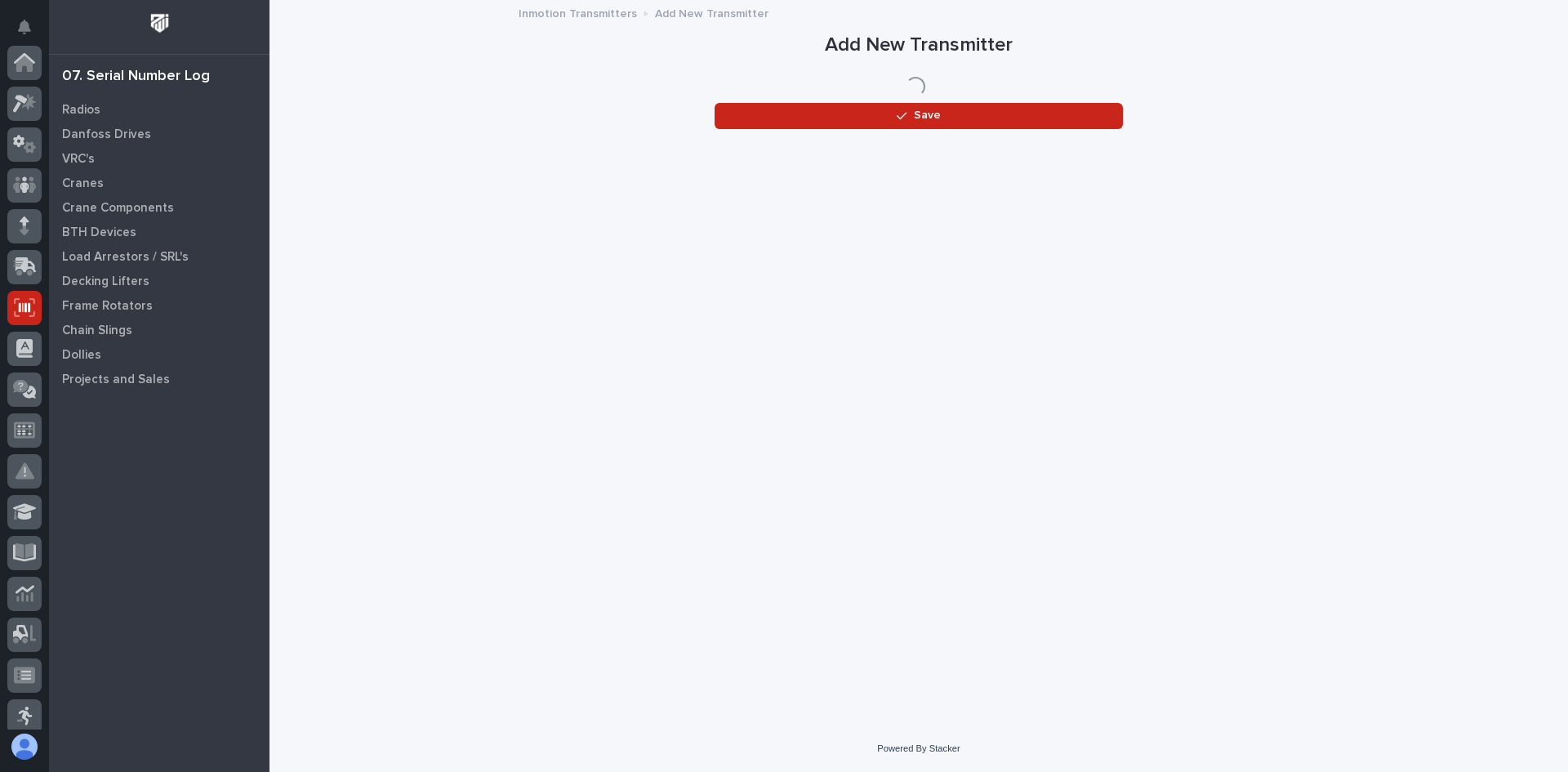
scroll to position [245, 0]
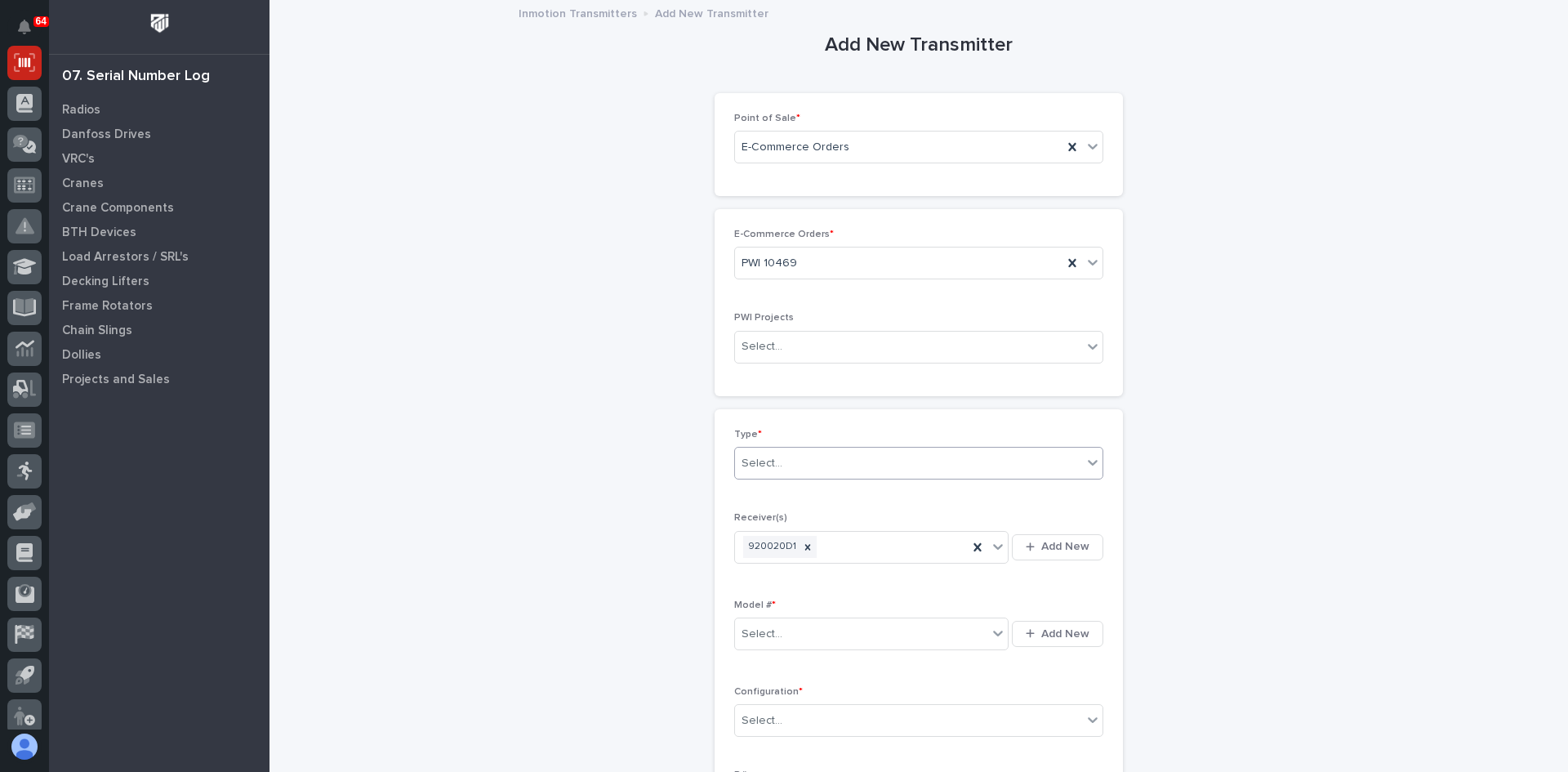
click at [801, 457] on div "Select..." at bounding box center [908, 463] width 347 height 27
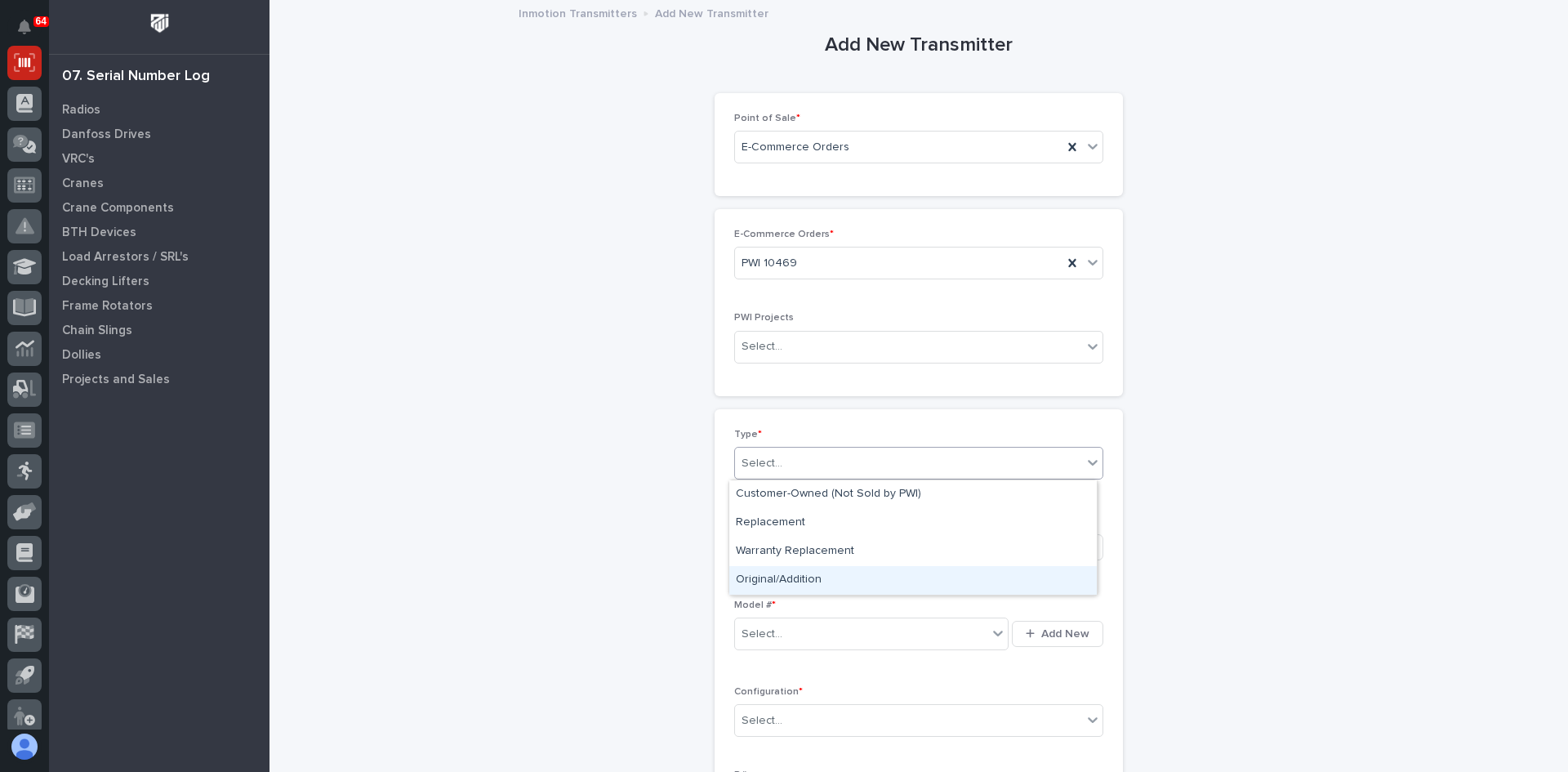
click at [786, 576] on div "Original/Addition" at bounding box center [913, 580] width 367 height 29
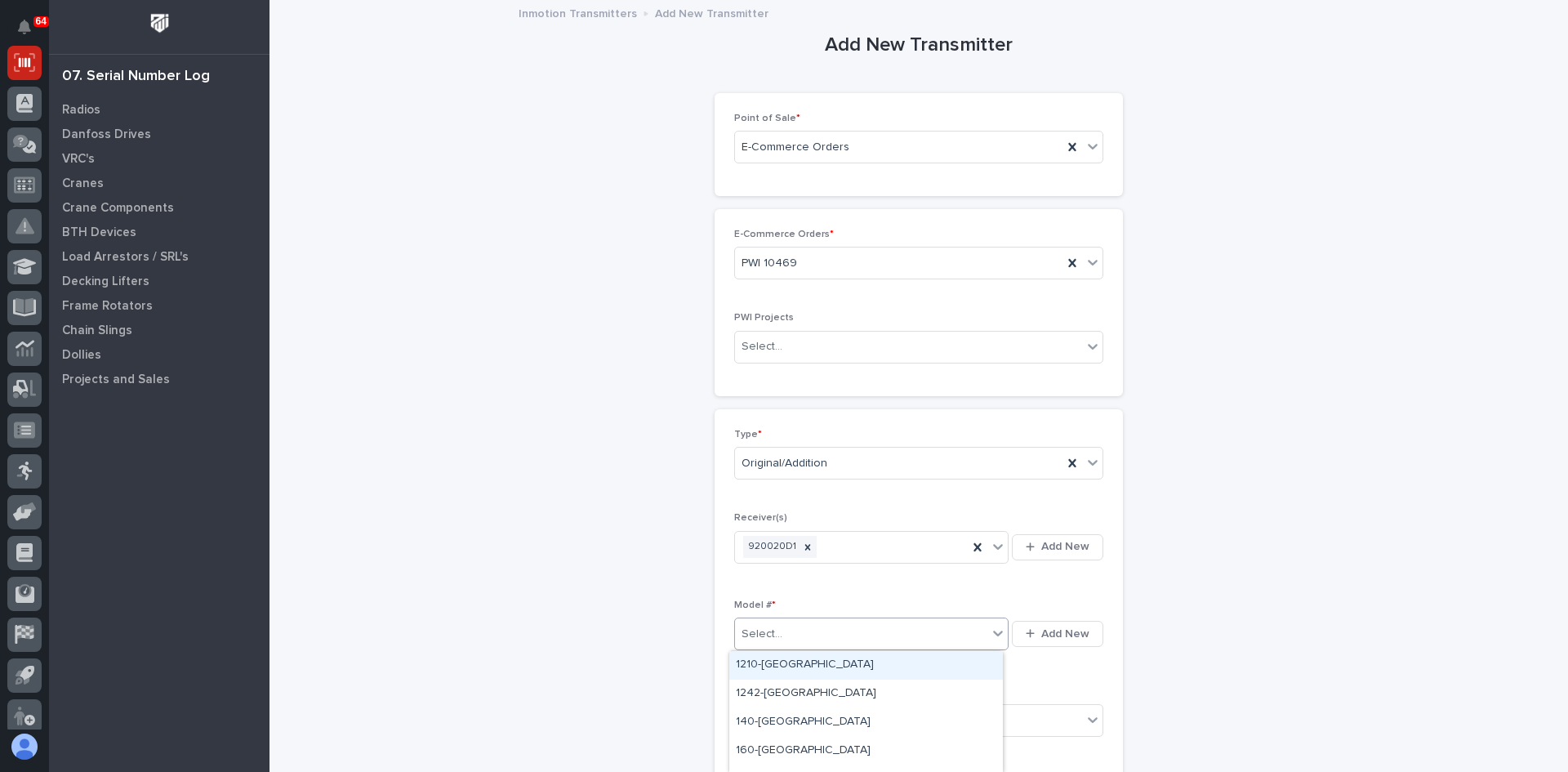
click at [781, 635] on div "Select..." at bounding box center [861, 634] width 252 height 27
type input "***"
click at [780, 658] on div "K404-Plus-[GEOGRAPHIC_DATA]" at bounding box center [866, 665] width 274 height 29
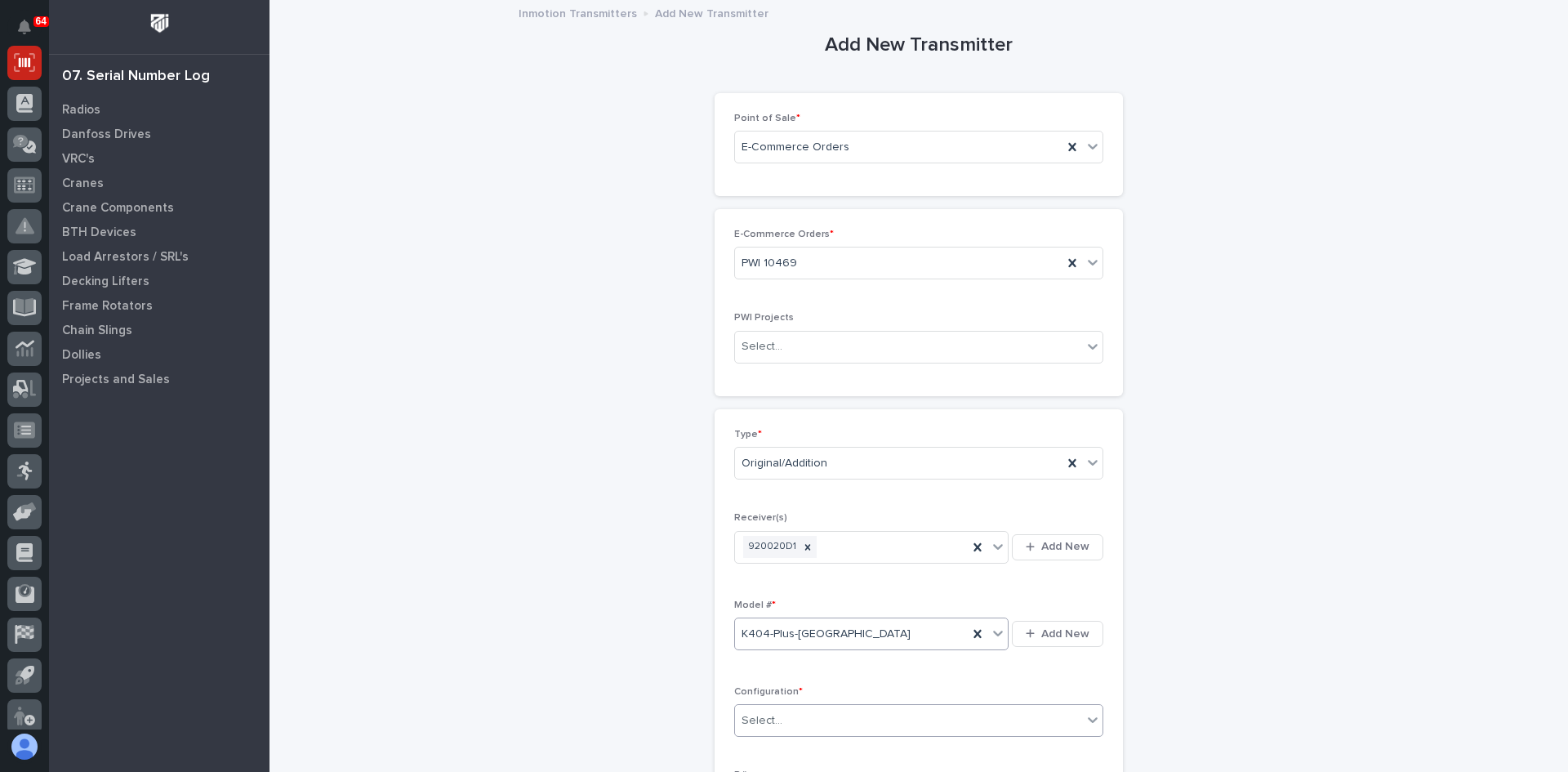
click at [775, 720] on div "Select..." at bounding box center [908, 720] width 347 height 27
click at [757, 599] on div "Standard" at bounding box center [913, 603] width 367 height 29
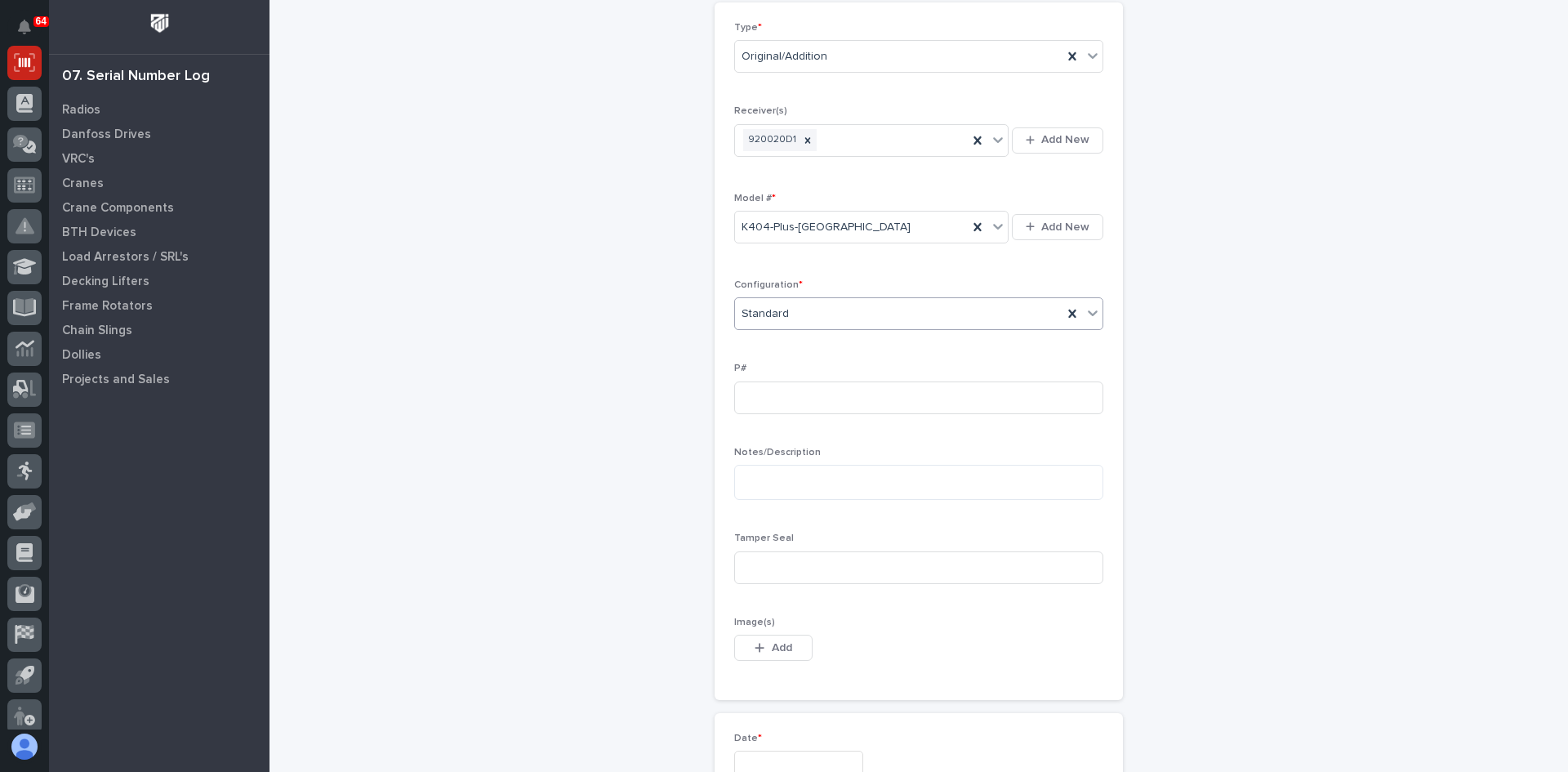
scroll to position [408, 0]
click at [745, 392] on input at bounding box center [919, 395] width 369 height 32
click at [765, 557] on input at bounding box center [919, 565] width 369 height 32
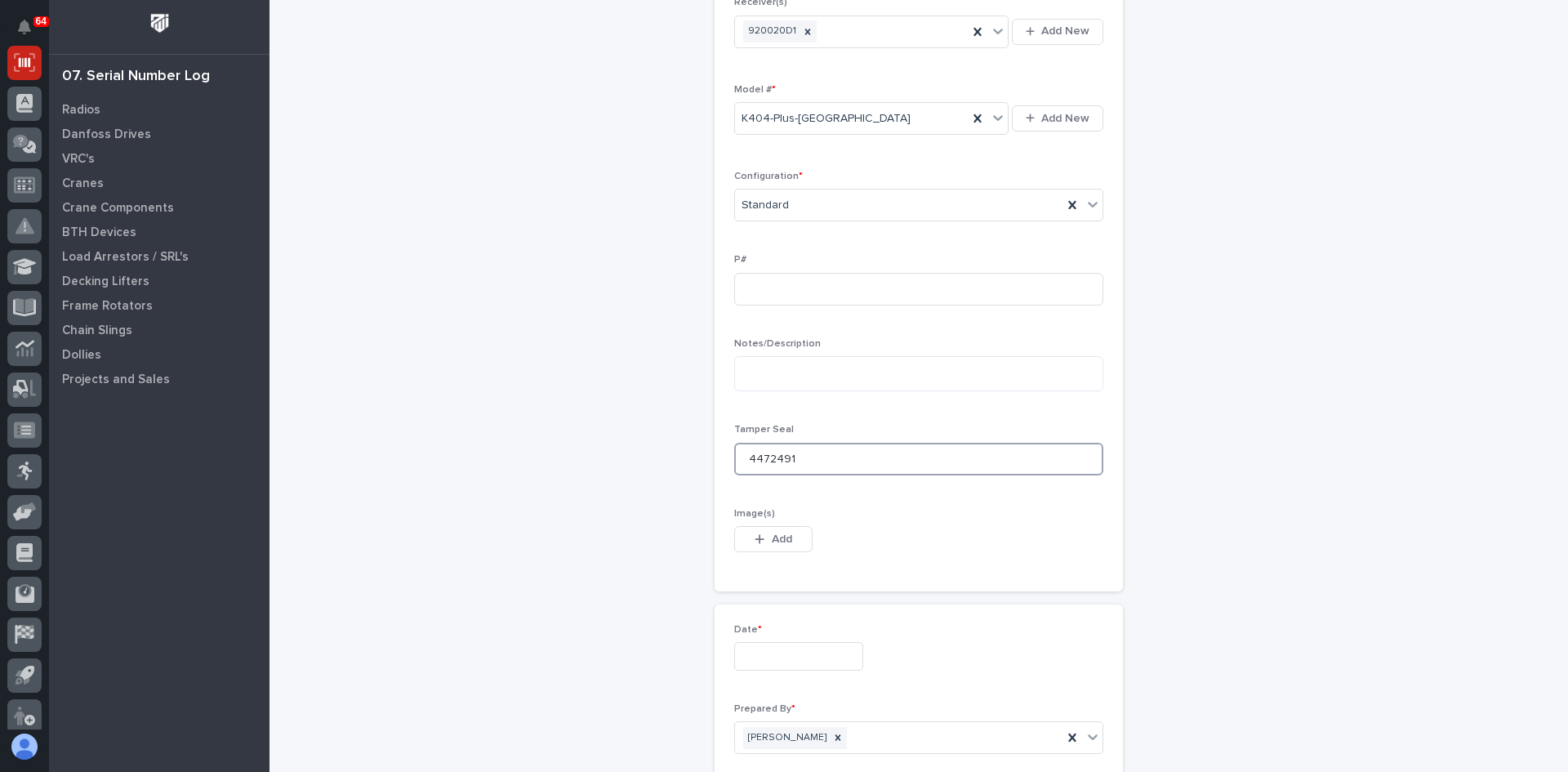
scroll to position [653, 0]
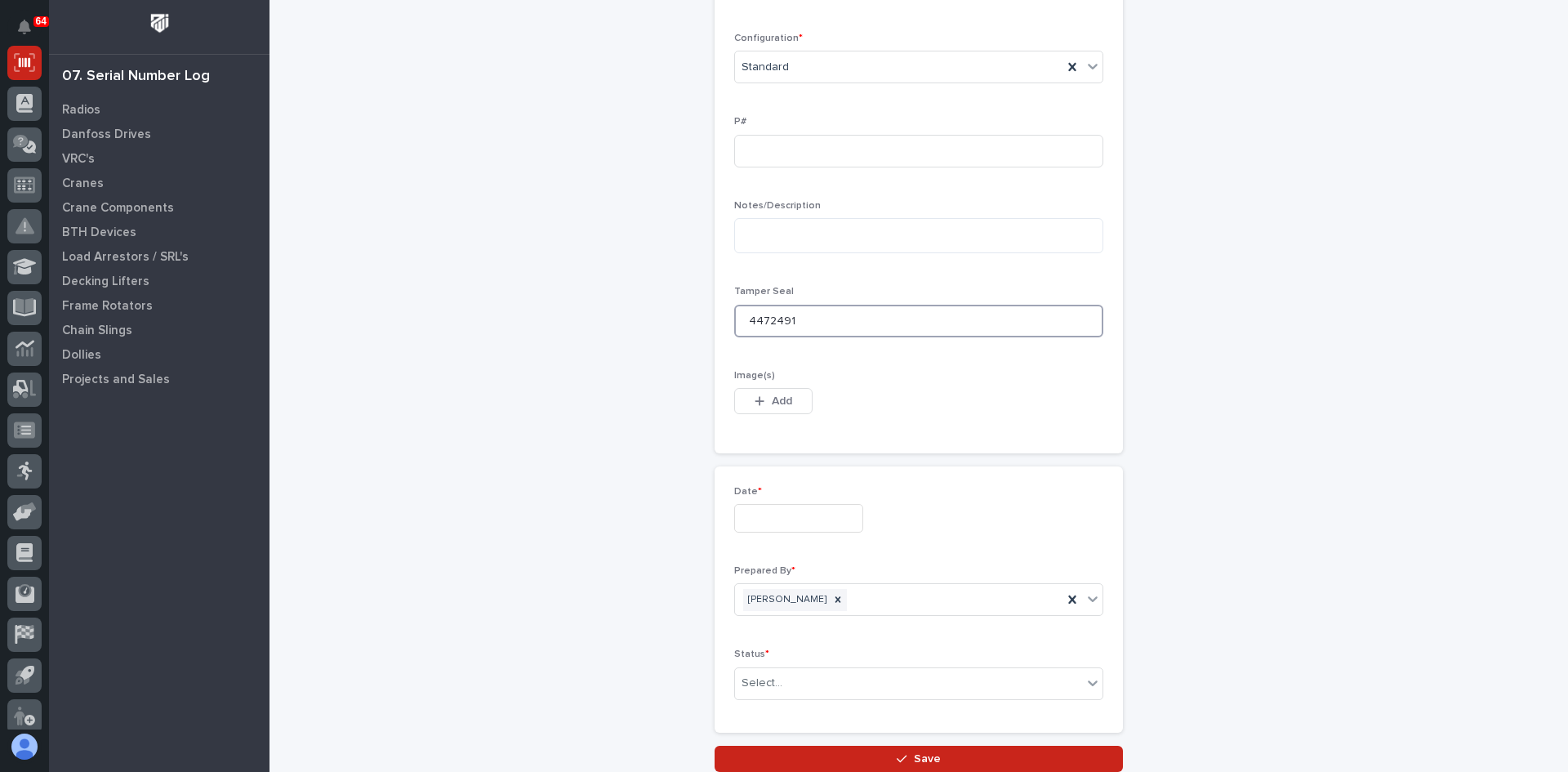
type input "4472491"
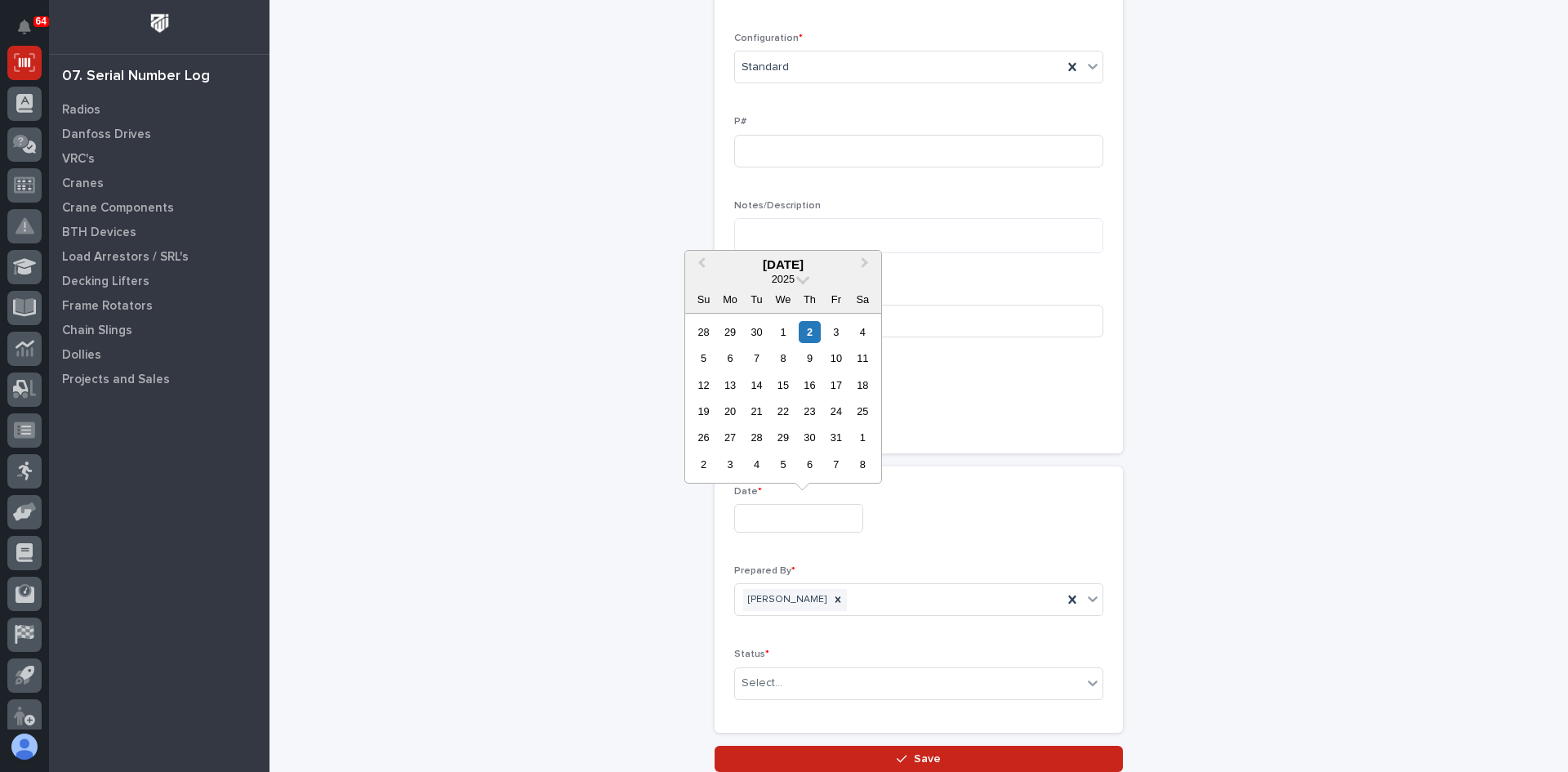
click at [772, 522] on input "text" at bounding box center [798, 518] width 129 height 29
click at [813, 332] on div "2" at bounding box center [810, 332] width 22 height 22
type input "**********"
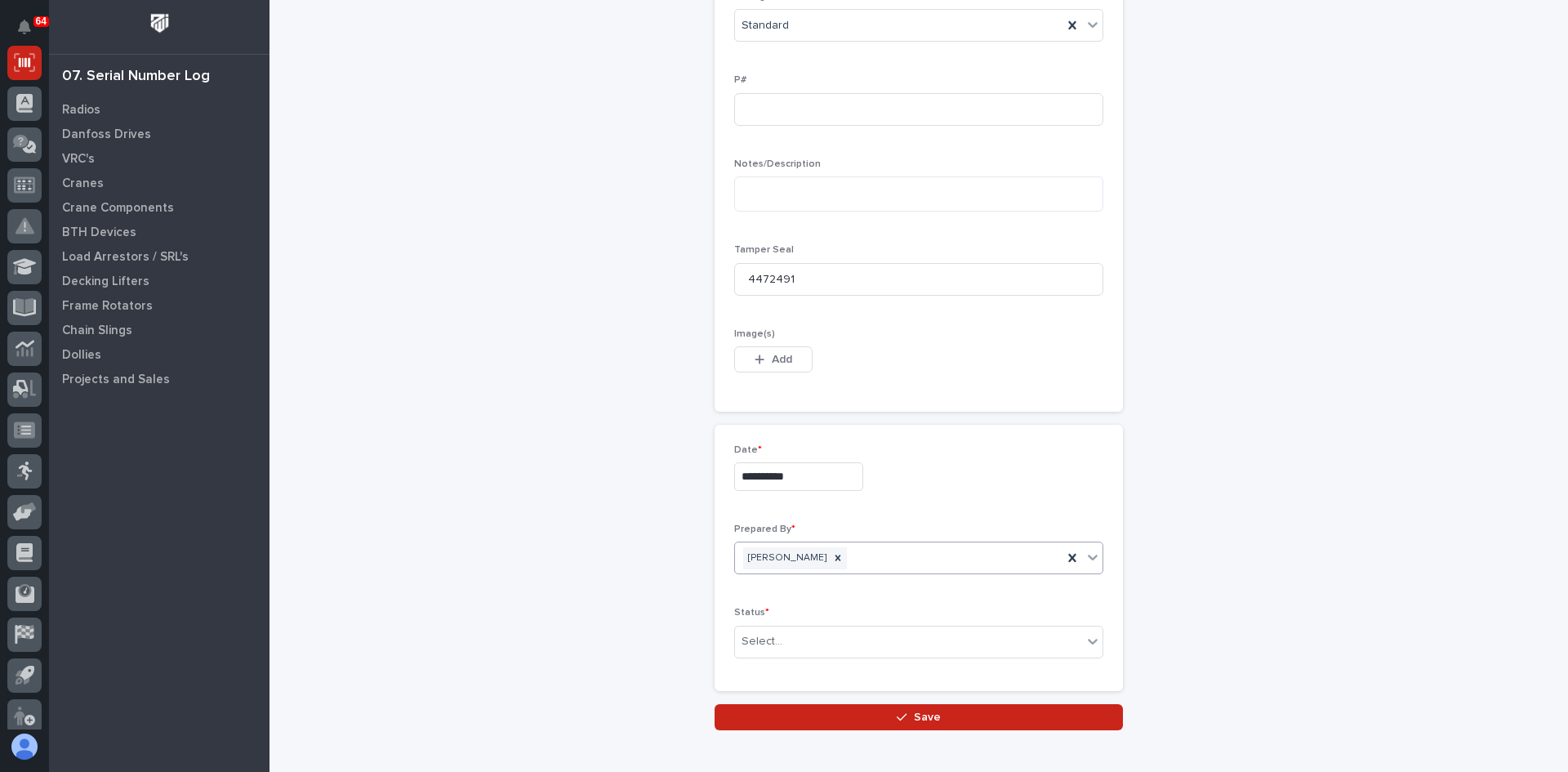
scroll to position [781, 0]
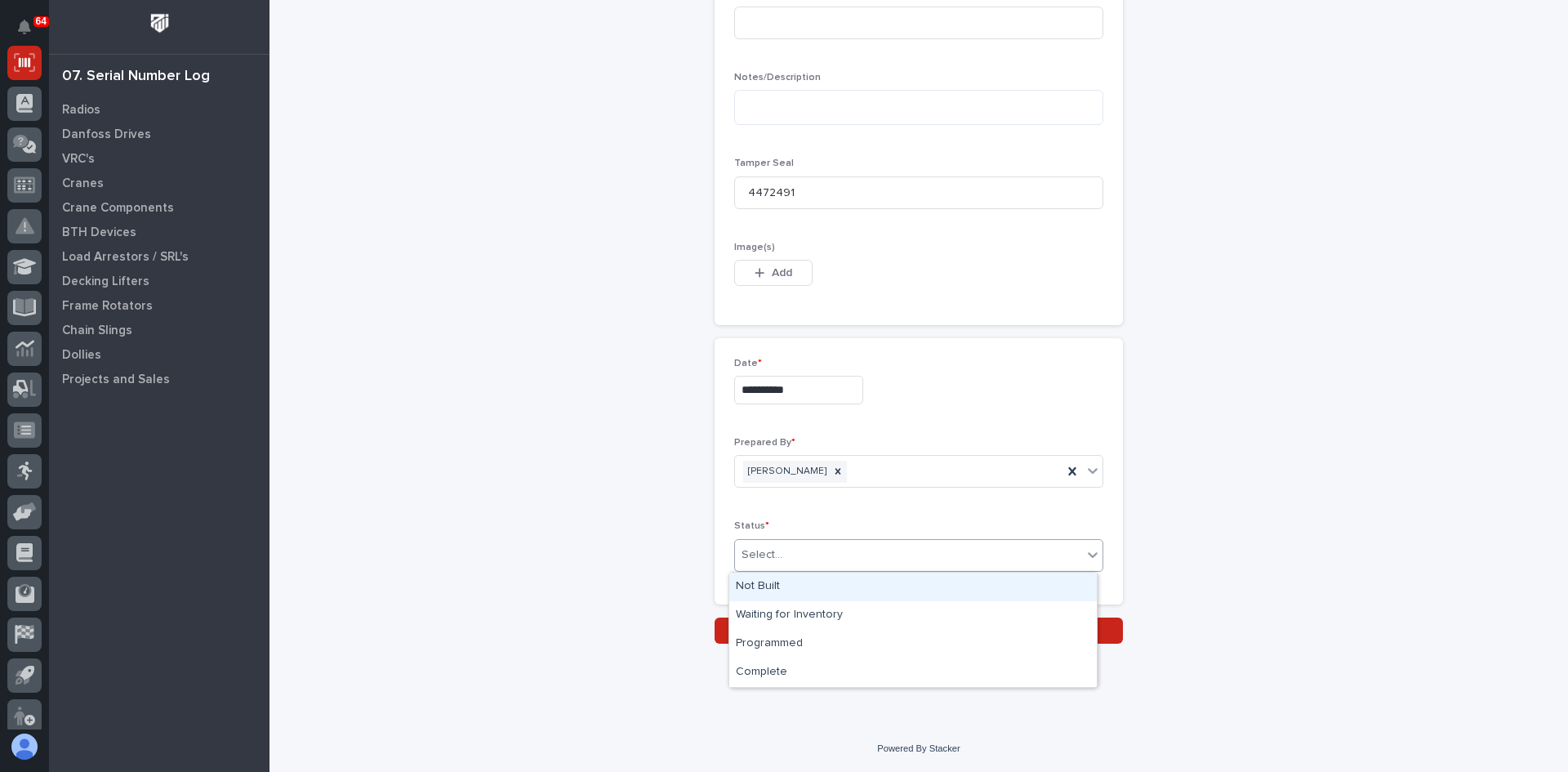
click at [784, 560] on div "Select..." at bounding box center [908, 555] width 347 height 27
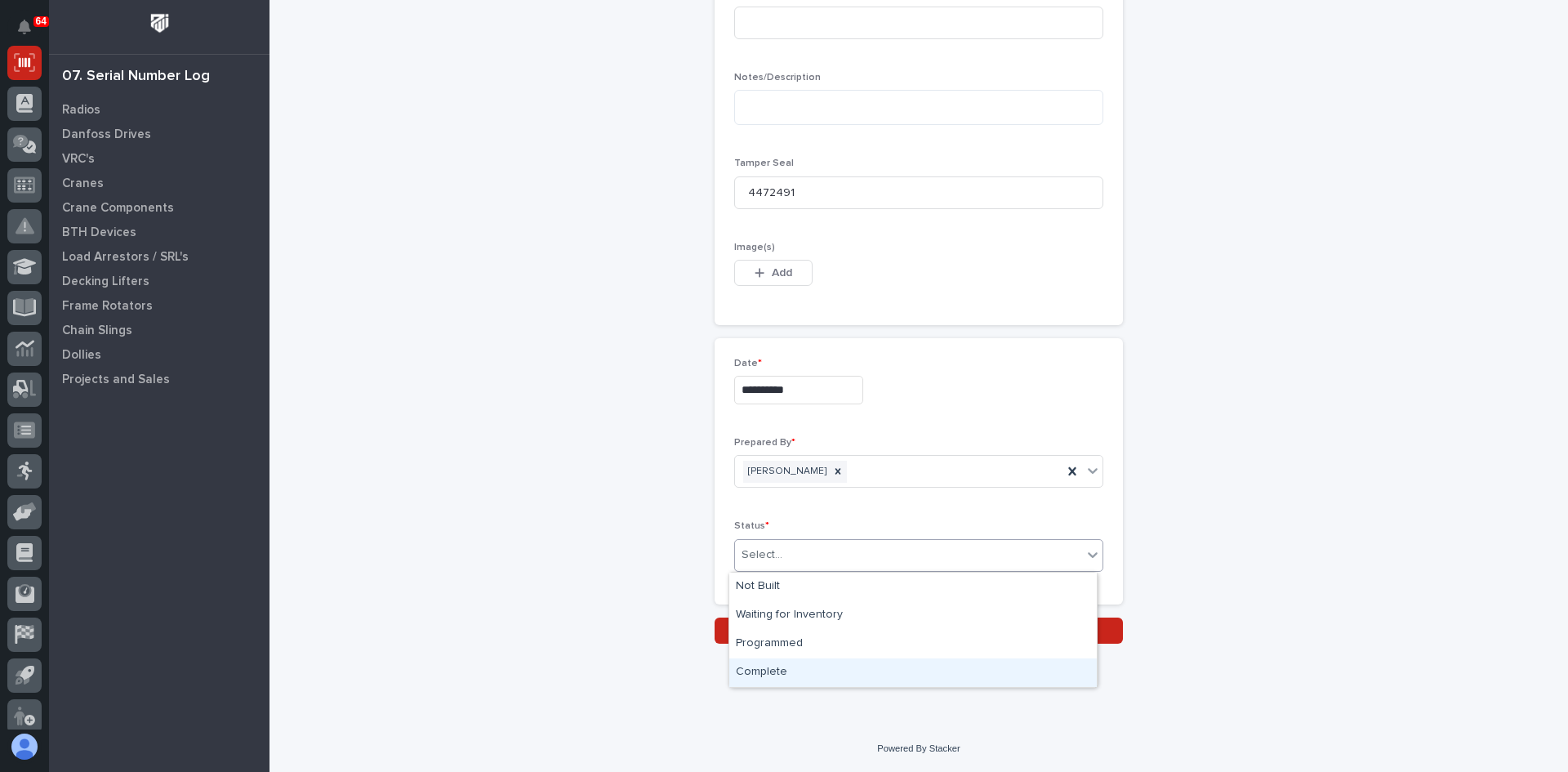
click at [774, 662] on div "Complete" at bounding box center [913, 672] width 367 height 29
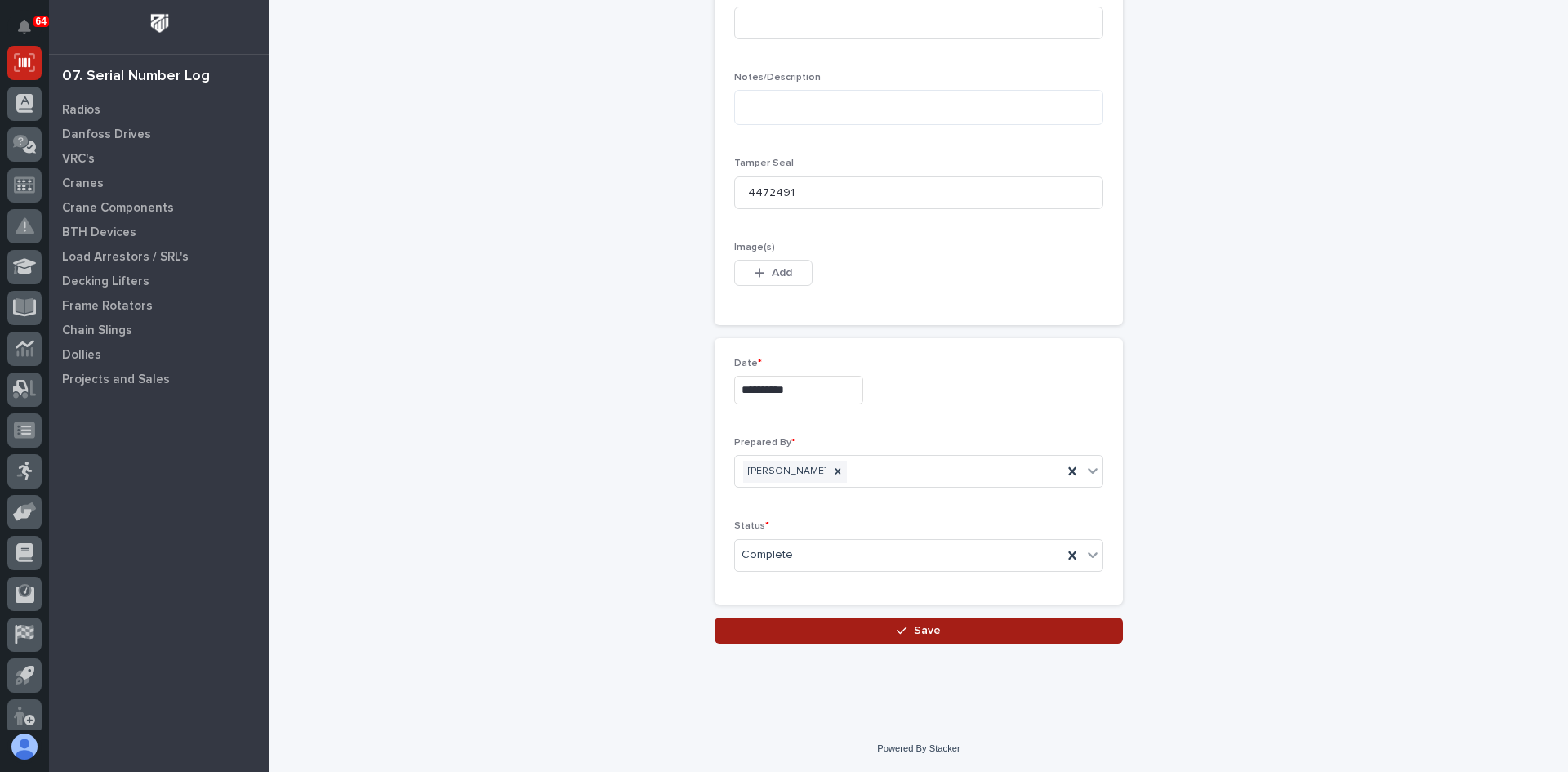
click at [917, 627] on span "Save" at bounding box center [927, 631] width 27 height 15
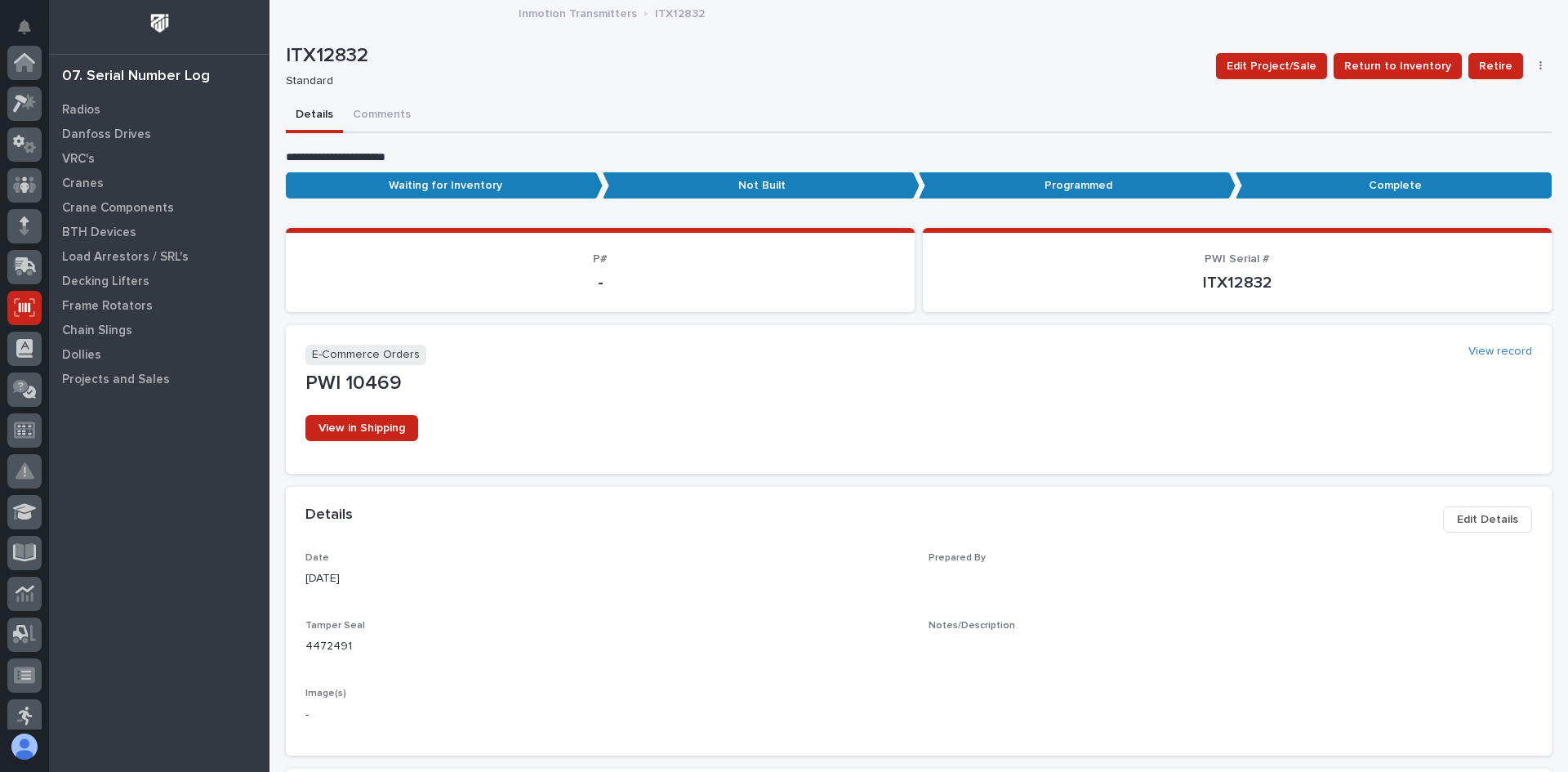
scroll to position [245, 0]
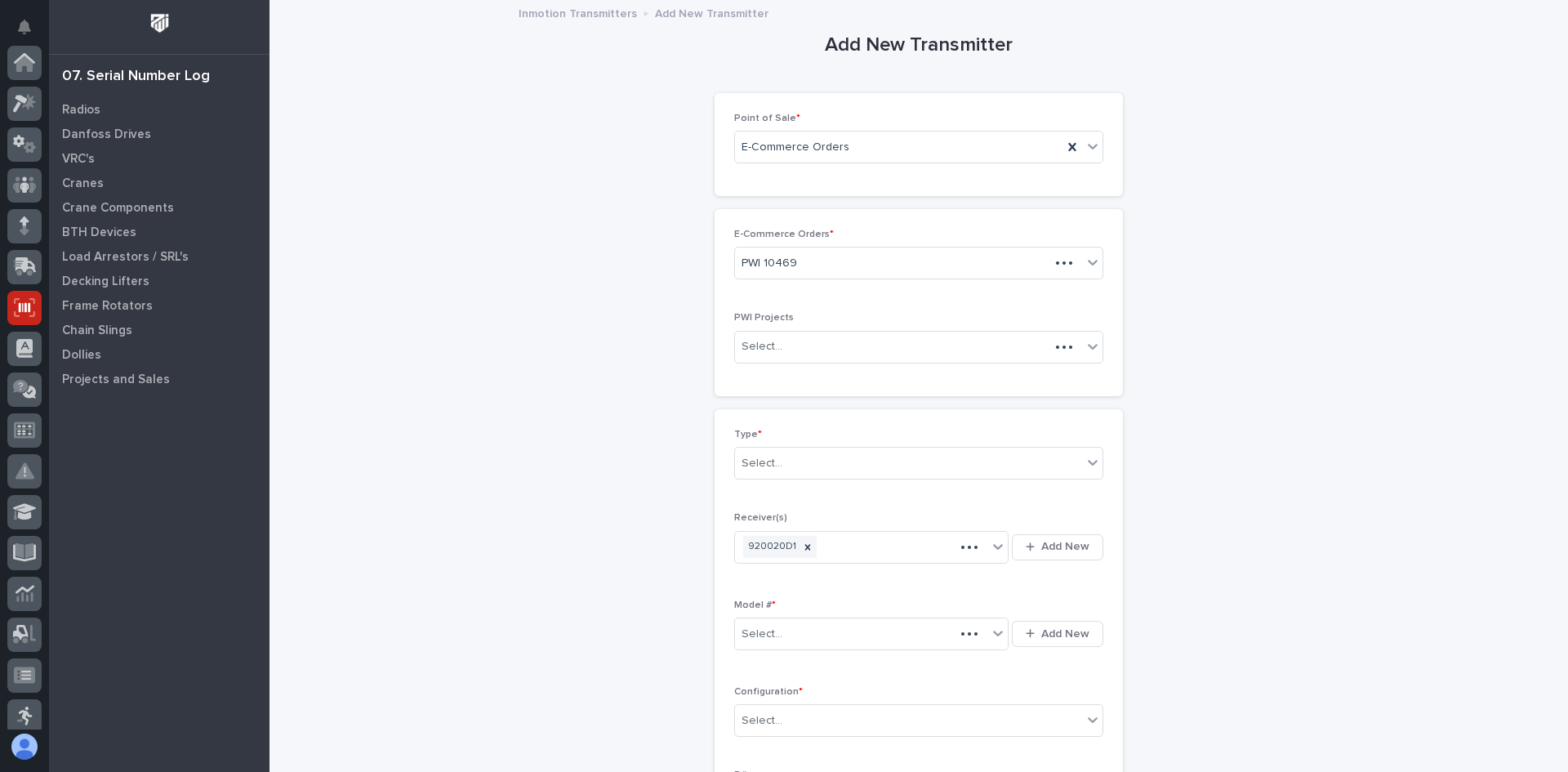
scroll to position [245, 0]
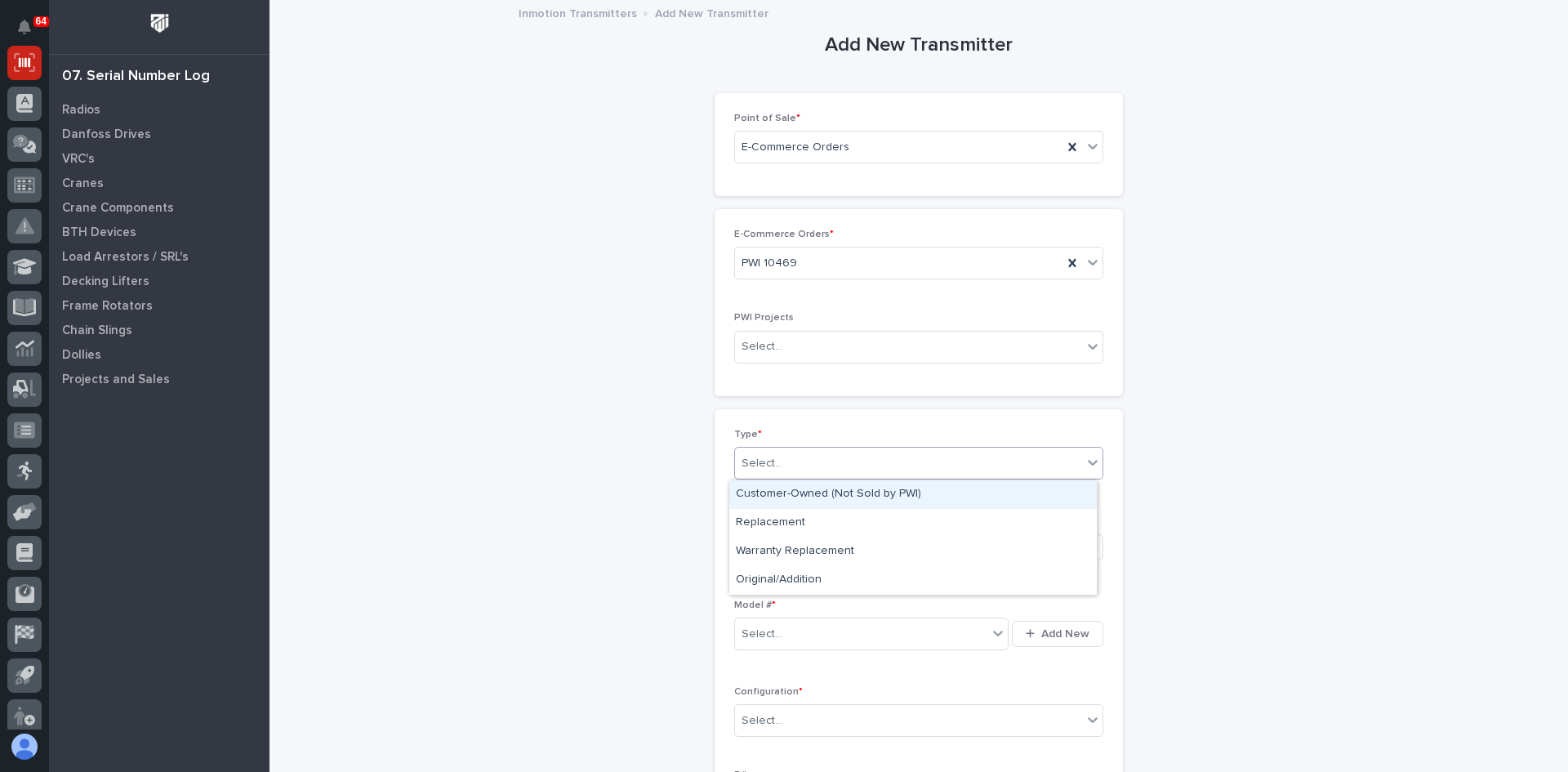
click at [788, 466] on div "Select..." at bounding box center [908, 463] width 347 height 27
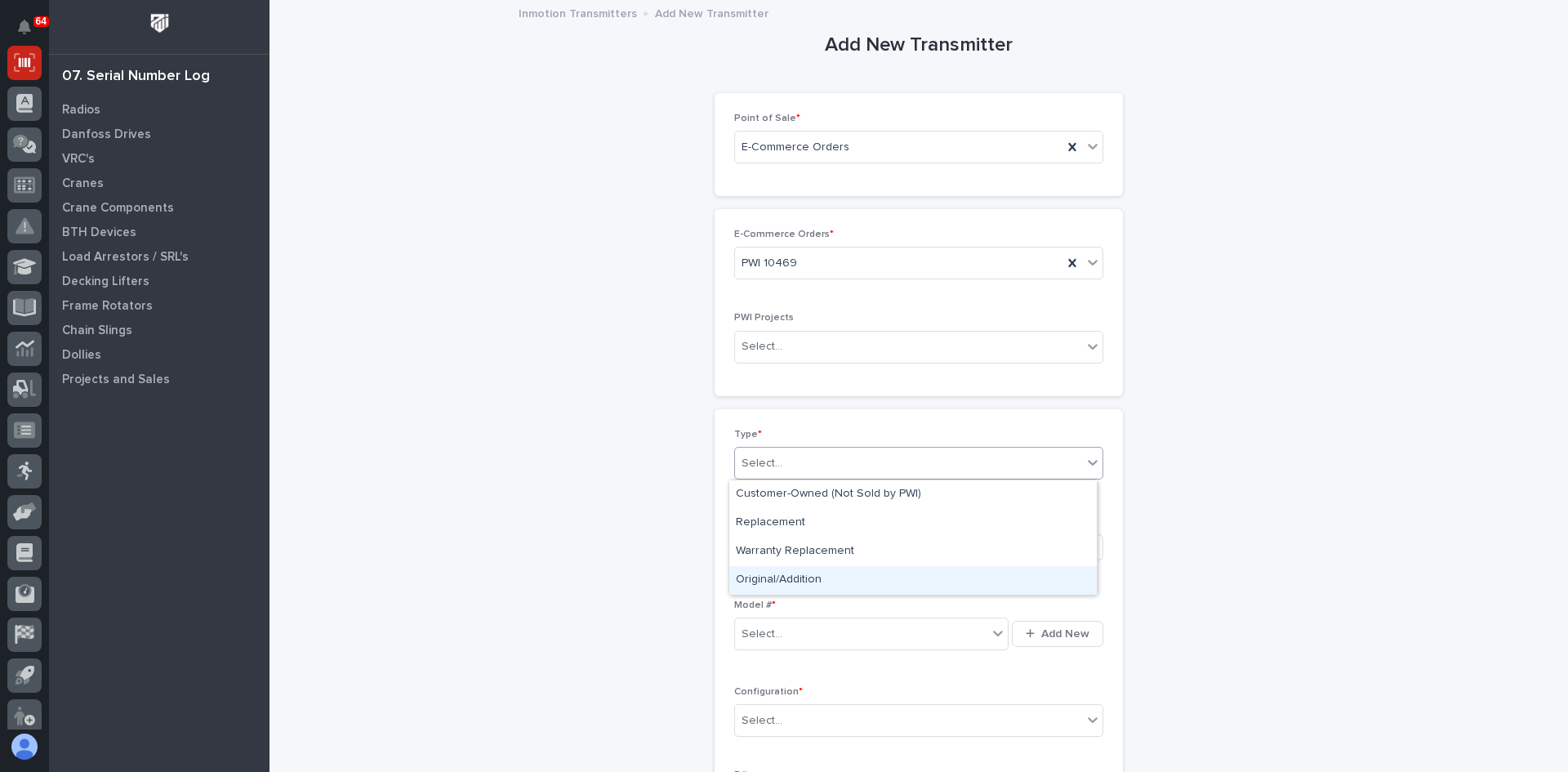
click at [783, 576] on div "Original/Addition" at bounding box center [913, 580] width 367 height 29
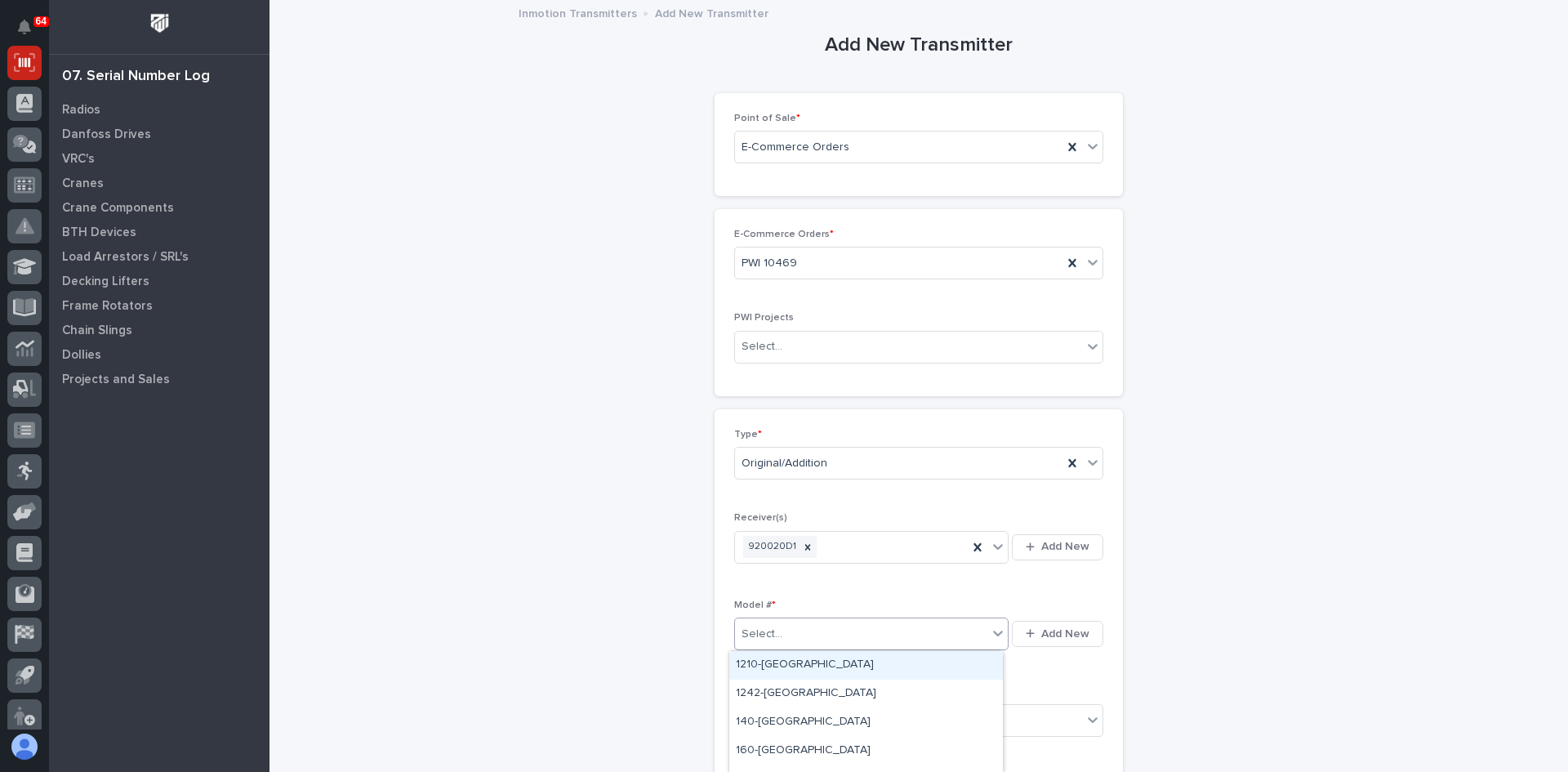
click at [785, 631] on div "Select..." at bounding box center [861, 634] width 252 height 27
type input "***"
click at [788, 654] on div "K404-Plus-[GEOGRAPHIC_DATA]" at bounding box center [866, 665] width 274 height 29
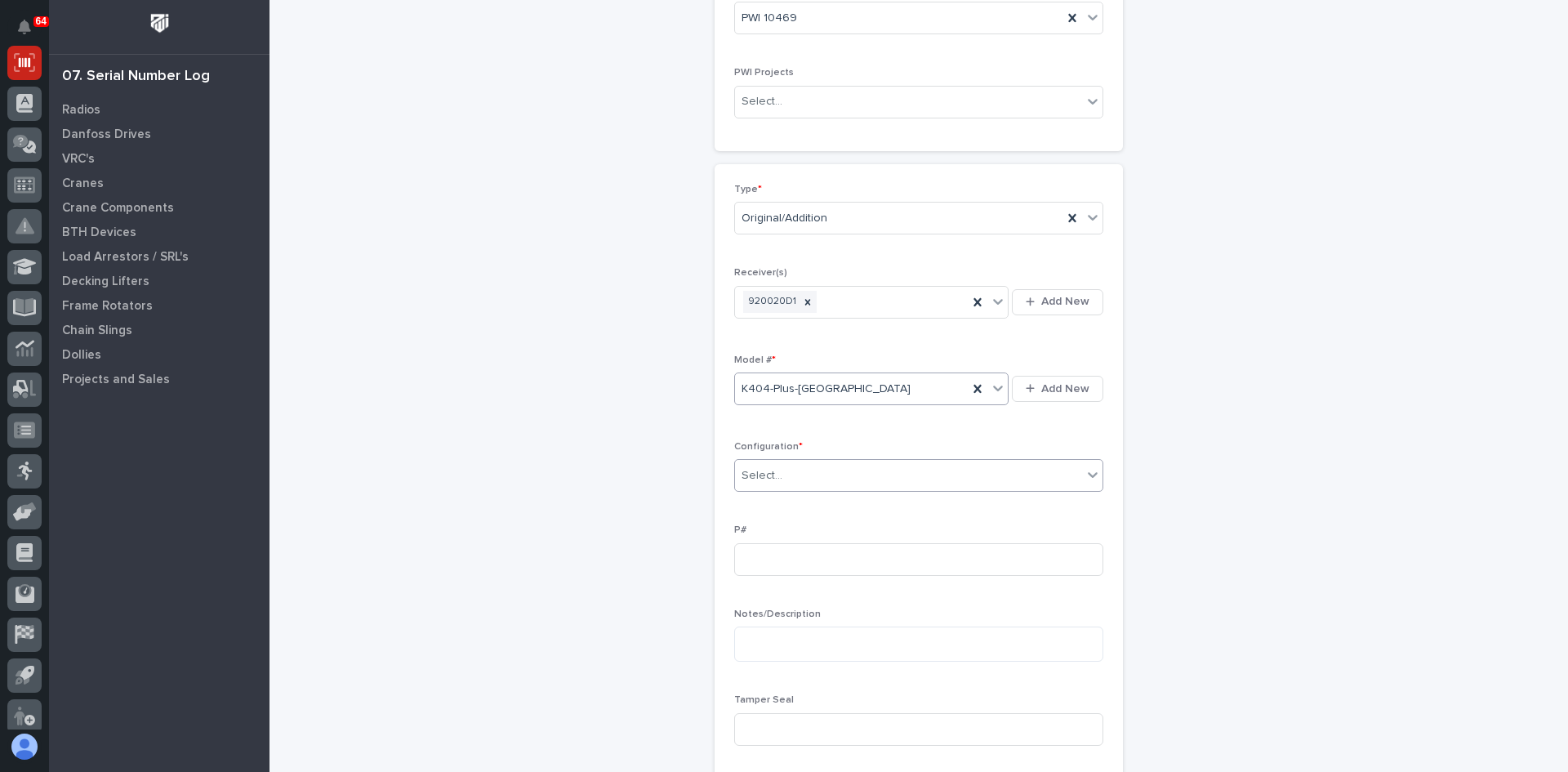
click at [788, 480] on div "Select..." at bounding box center [908, 475] width 347 height 27
click at [769, 508] on div "Standard" at bounding box center [913, 507] width 367 height 29
click at [752, 730] on input at bounding box center [919, 728] width 369 height 32
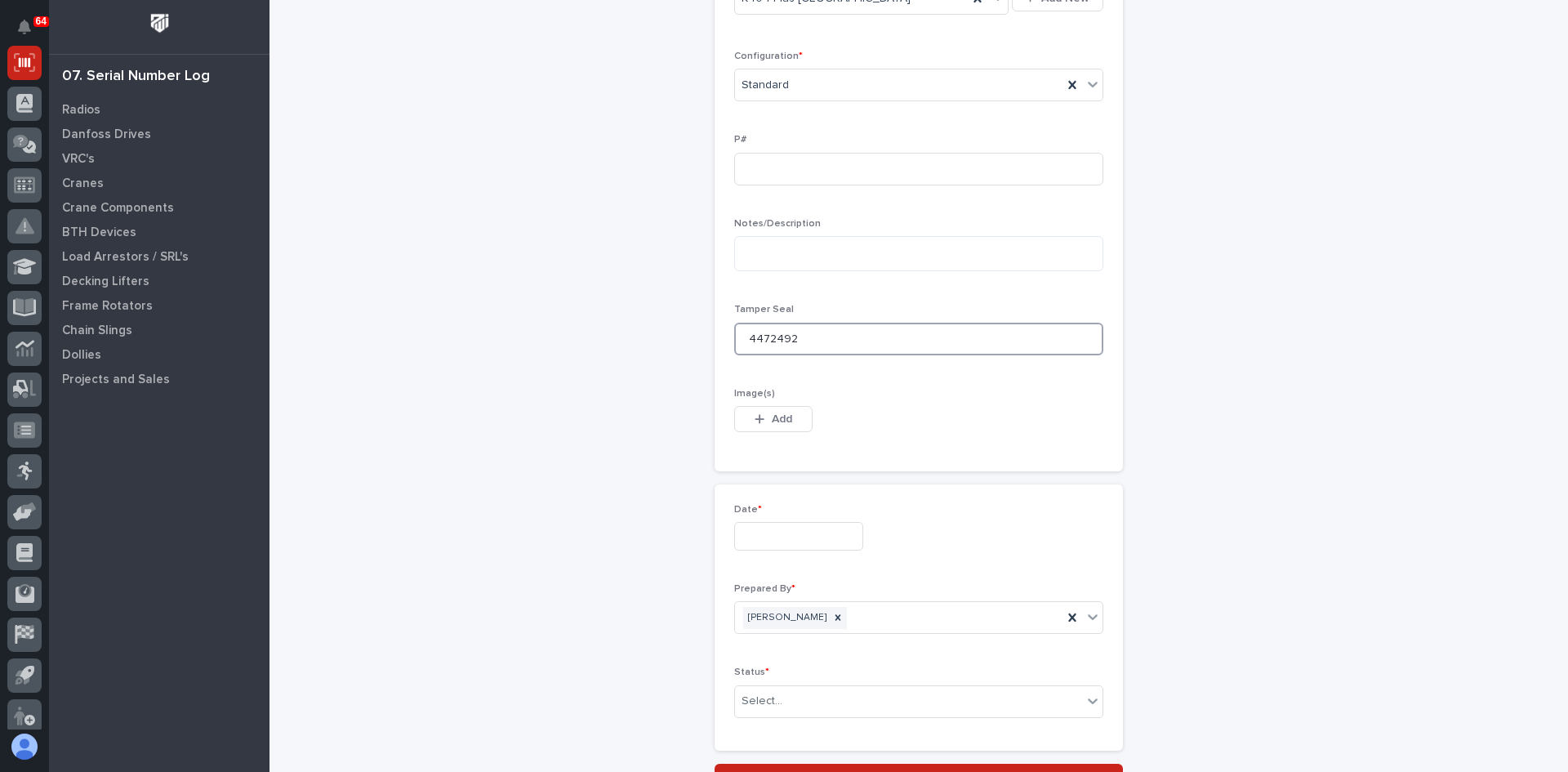
scroll to position [653, 0]
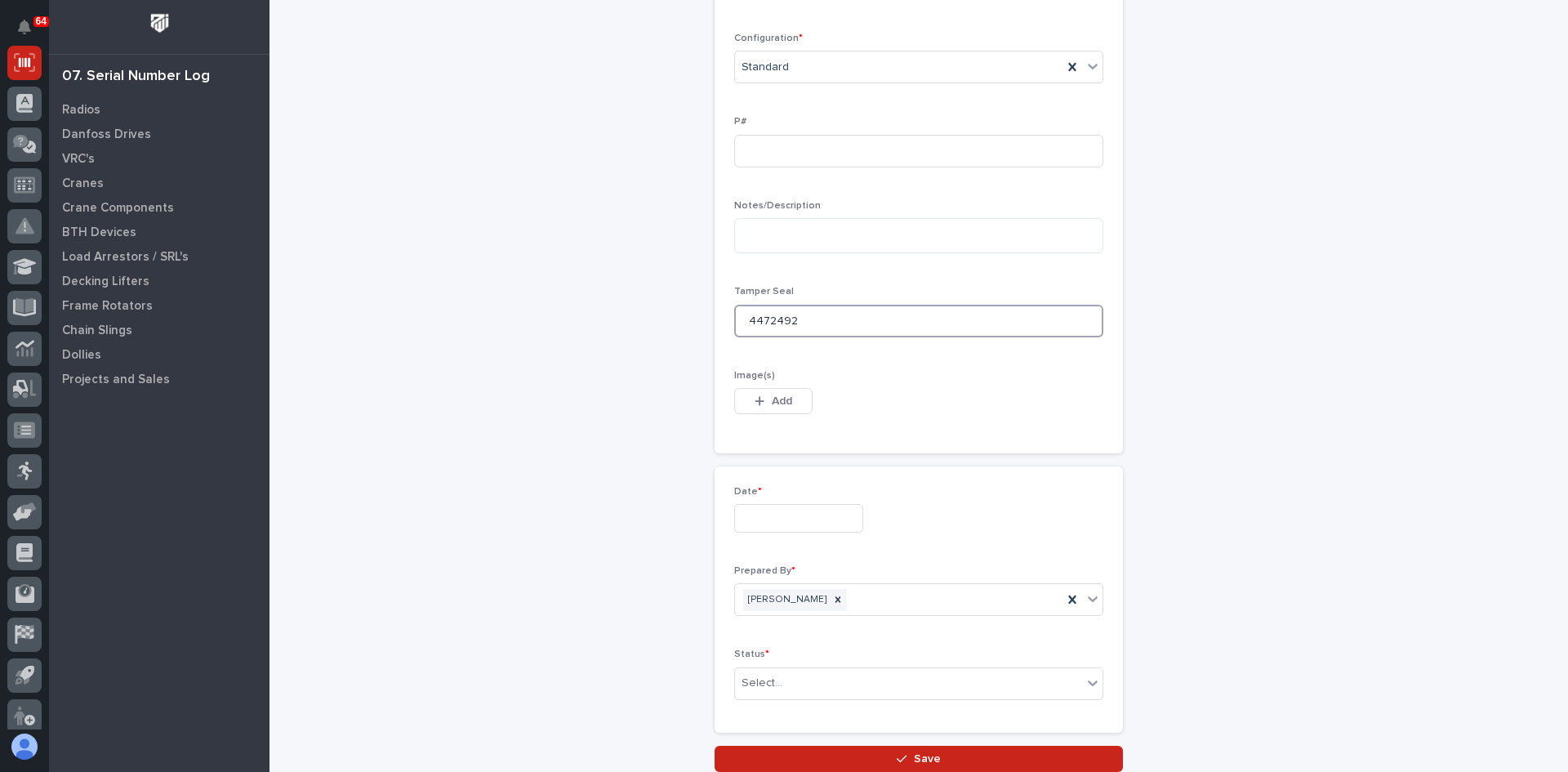
type input "4472492"
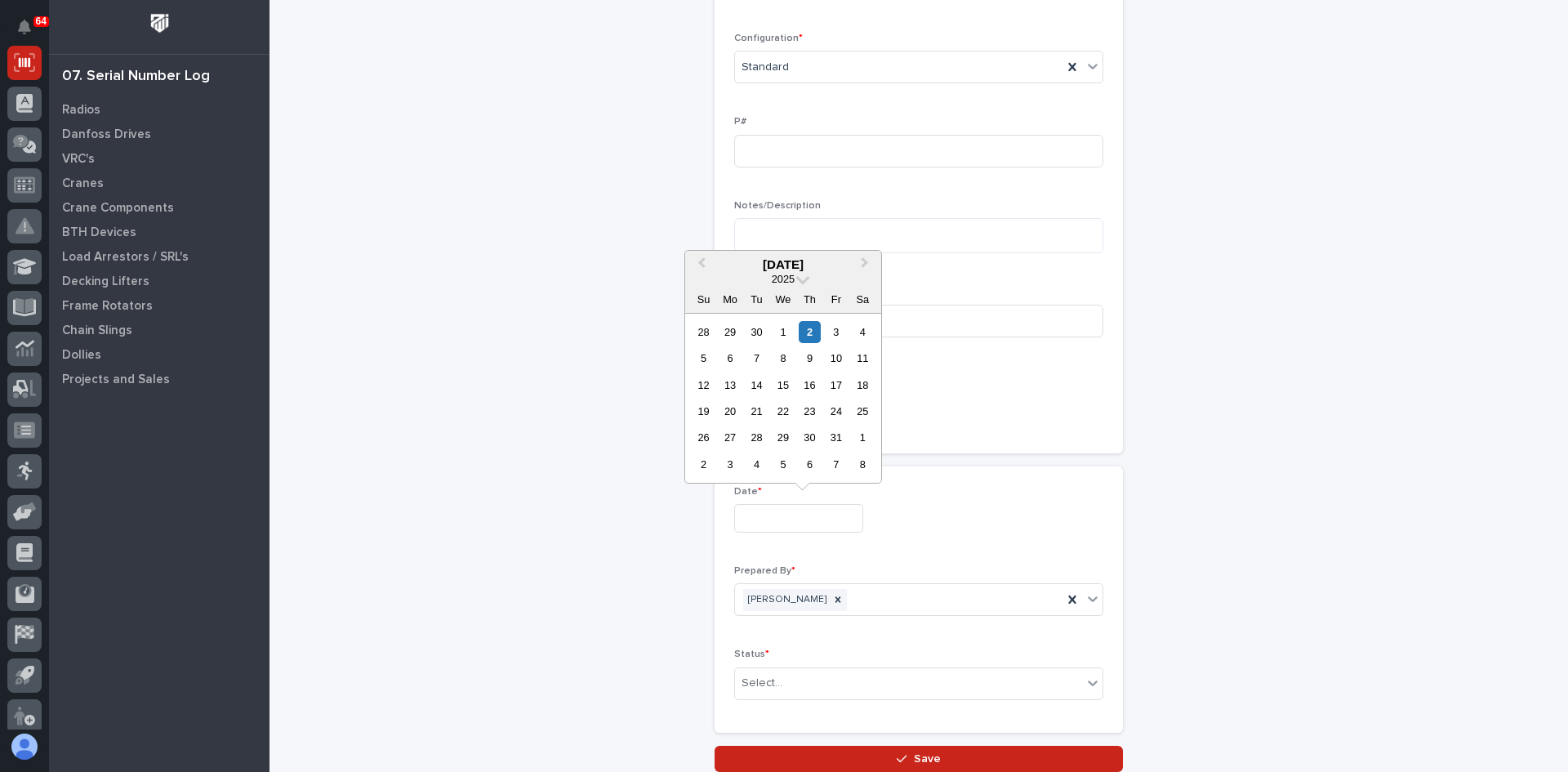
click at [780, 515] on input "text" at bounding box center [798, 518] width 129 height 29
click at [814, 329] on div "2" at bounding box center [810, 332] width 22 height 22
type input "**********"
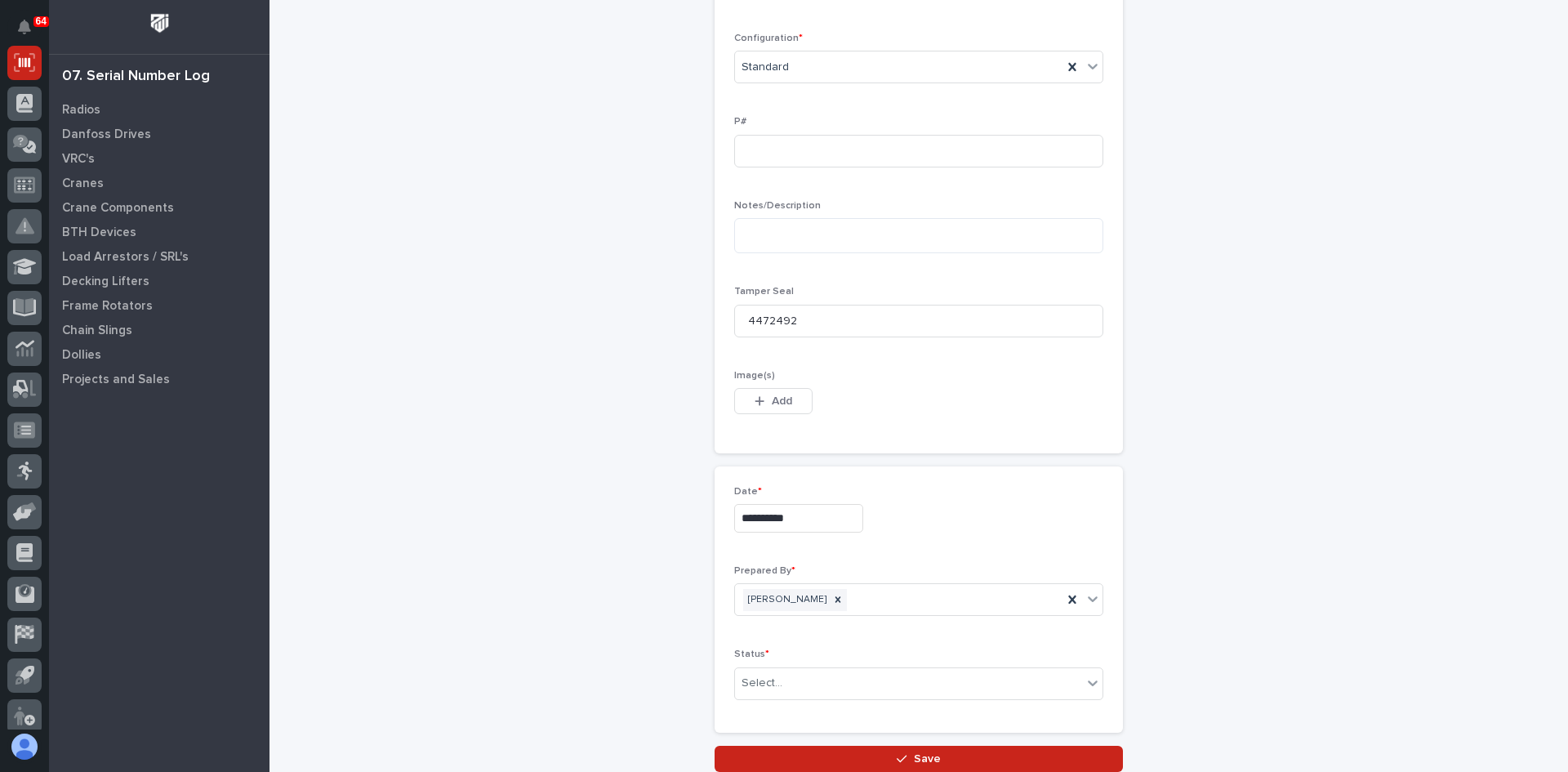
scroll to position [781, 0]
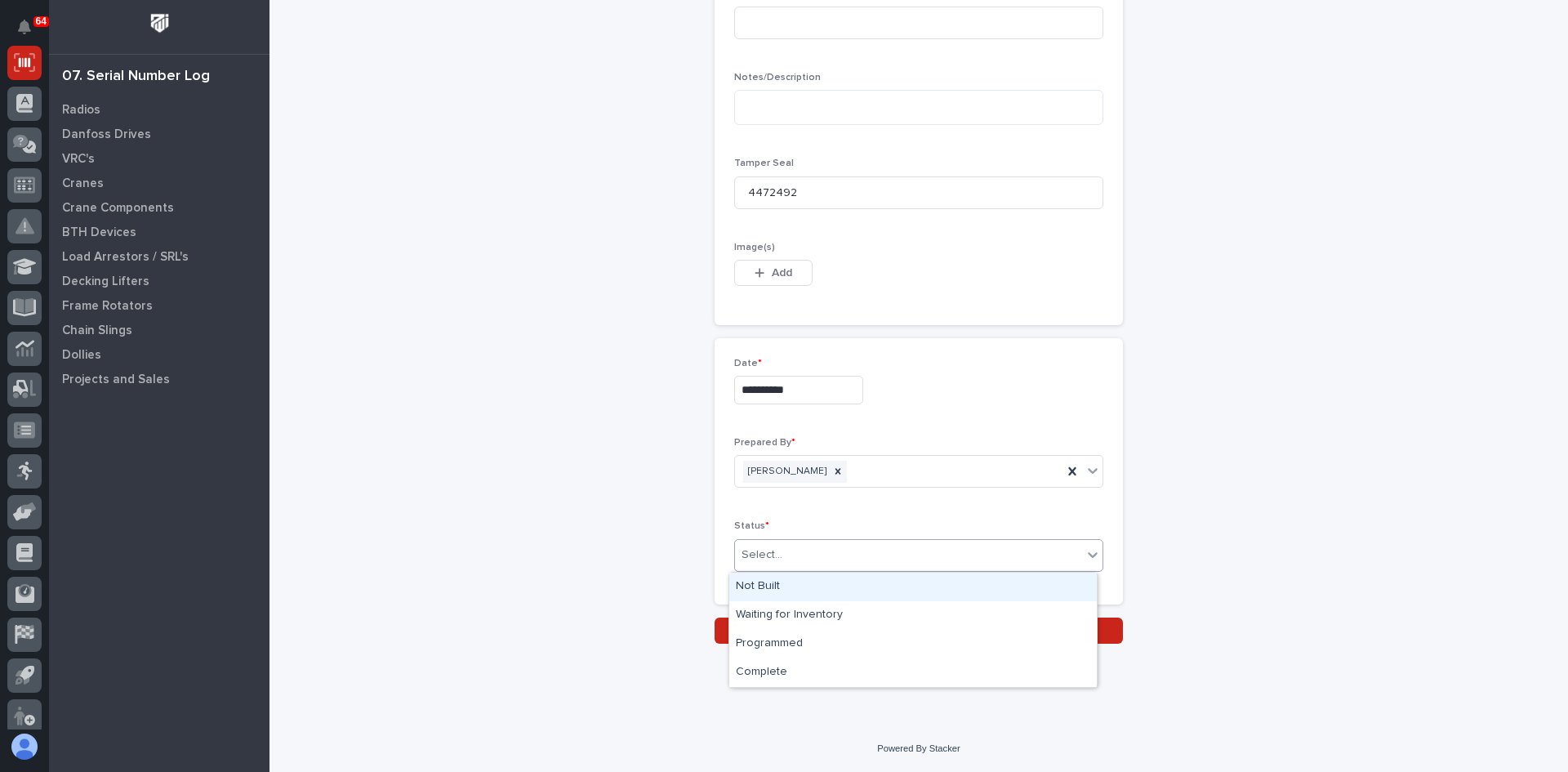
click at [778, 552] on div "Select..." at bounding box center [908, 555] width 347 height 27
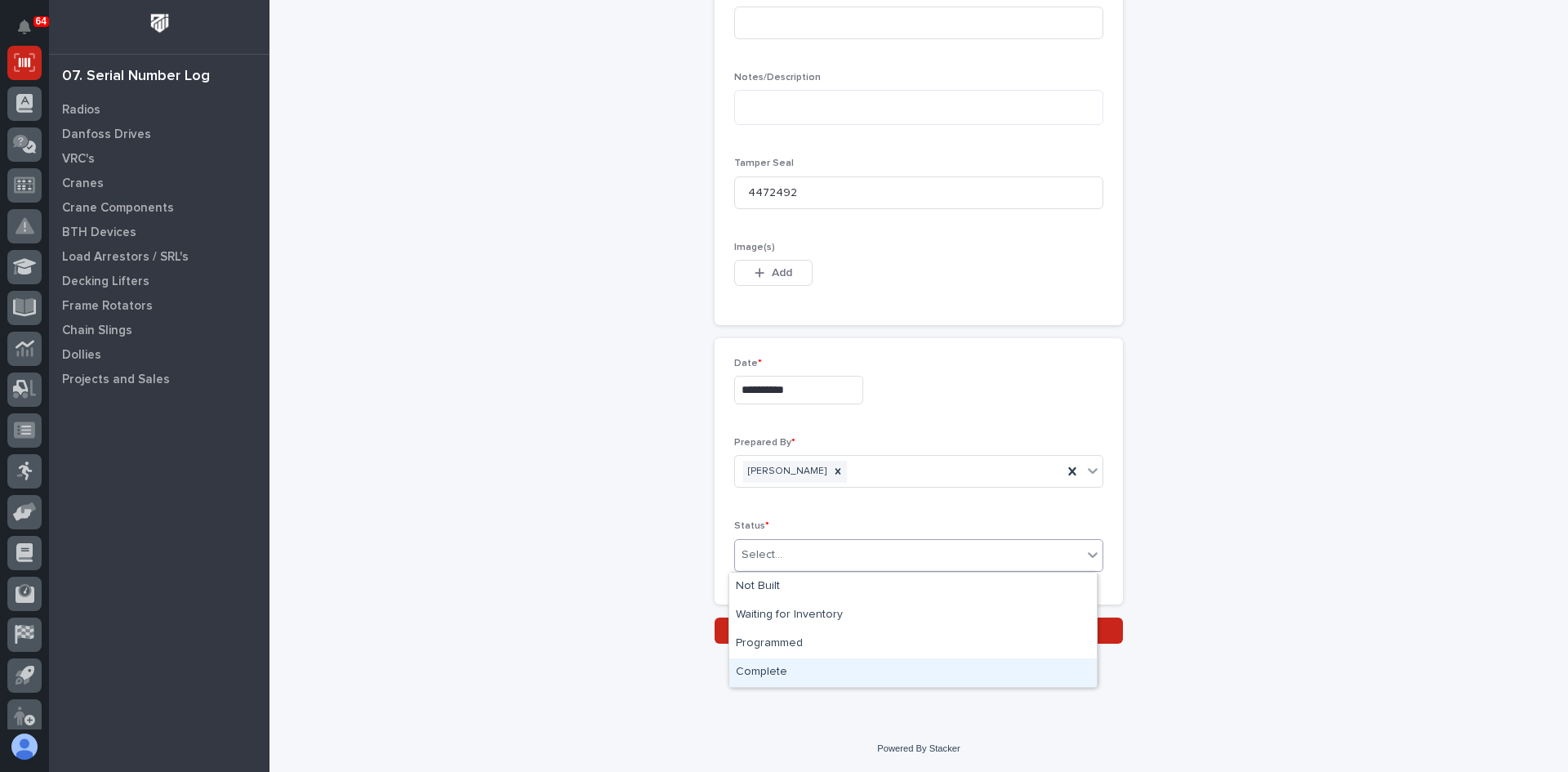
click at [768, 668] on div "Complete" at bounding box center [913, 672] width 367 height 29
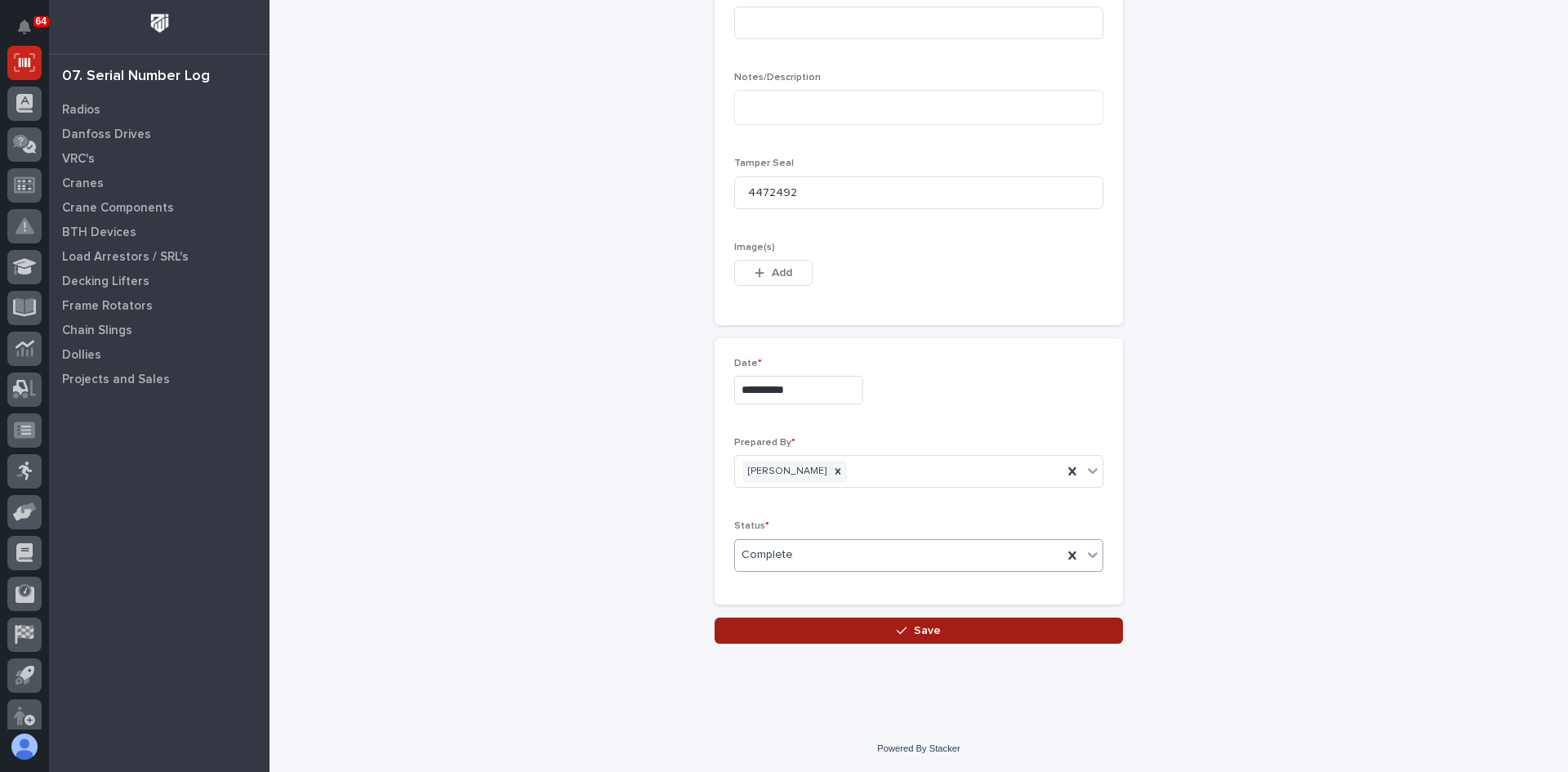
click at [923, 629] on span "Save" at bounding box center [927, 631] width 27 height 15
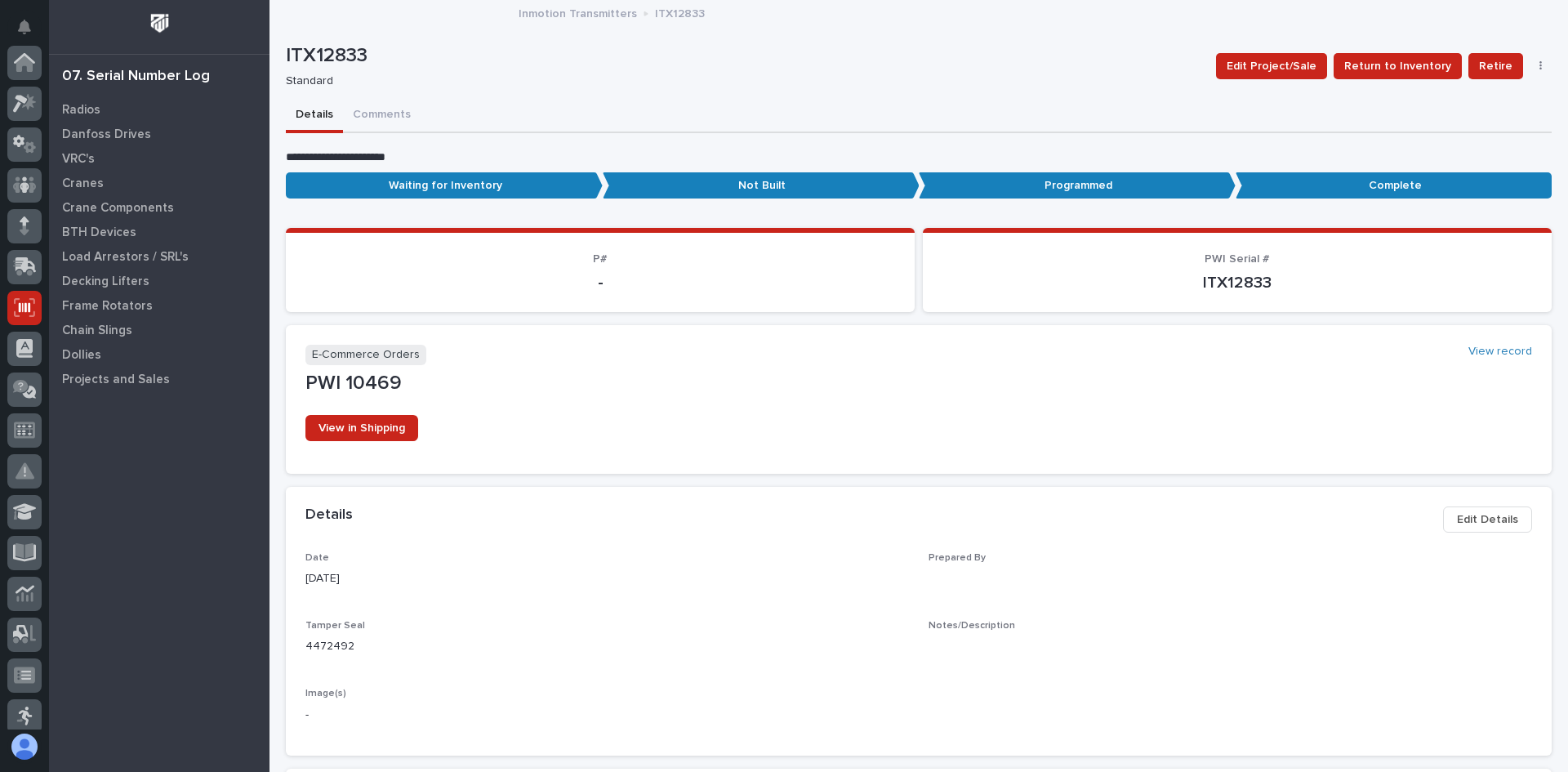
scroll to position [245, 0]
click at [84, 109] on p "Radios" at bounding box center [81, 110] width 38 height 15
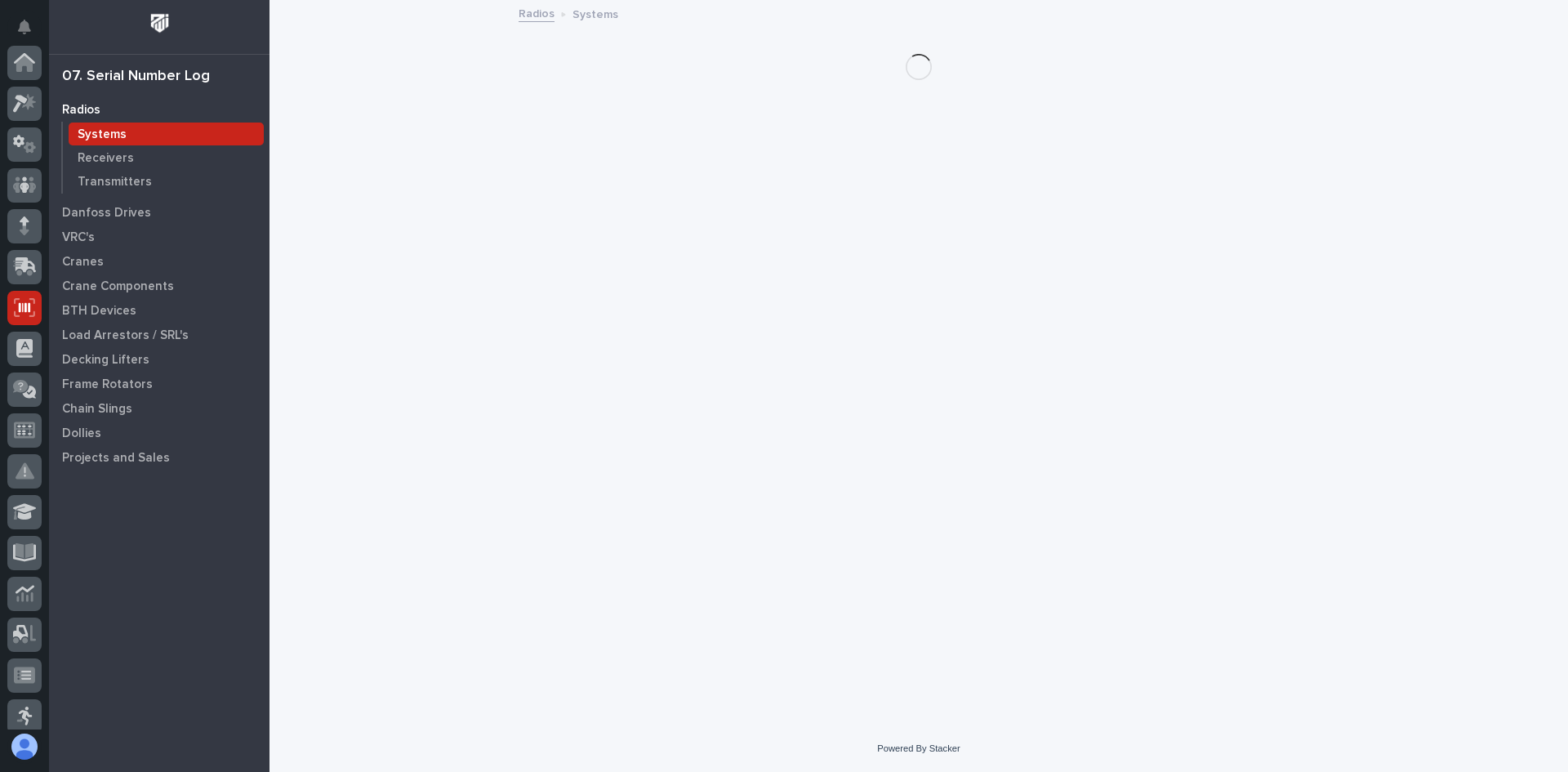
scroll to position [245, 0]
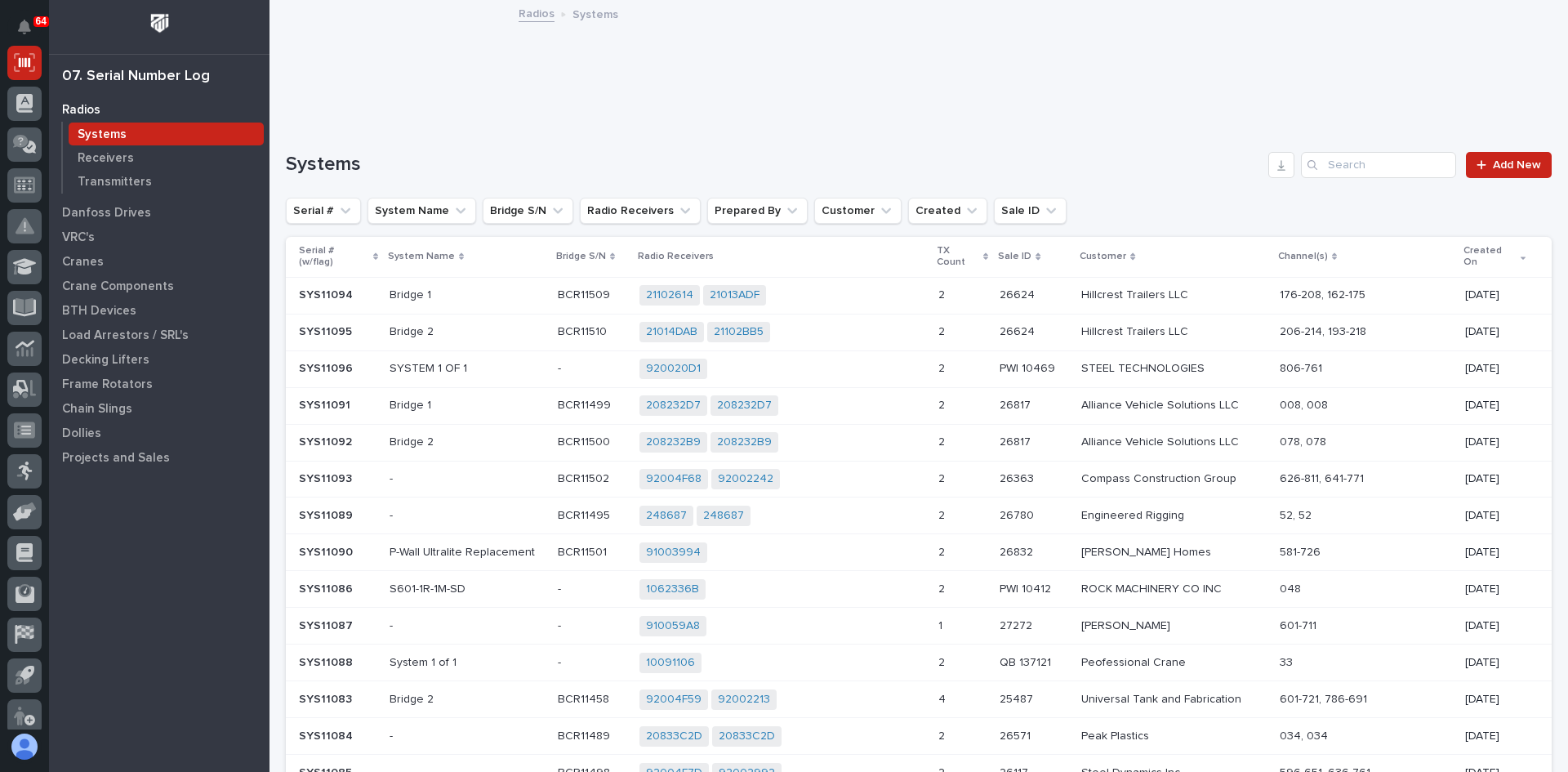
click at [840, 364] on div "920020D1 + 0" at bounding box center [782, 368] width 286 height 20
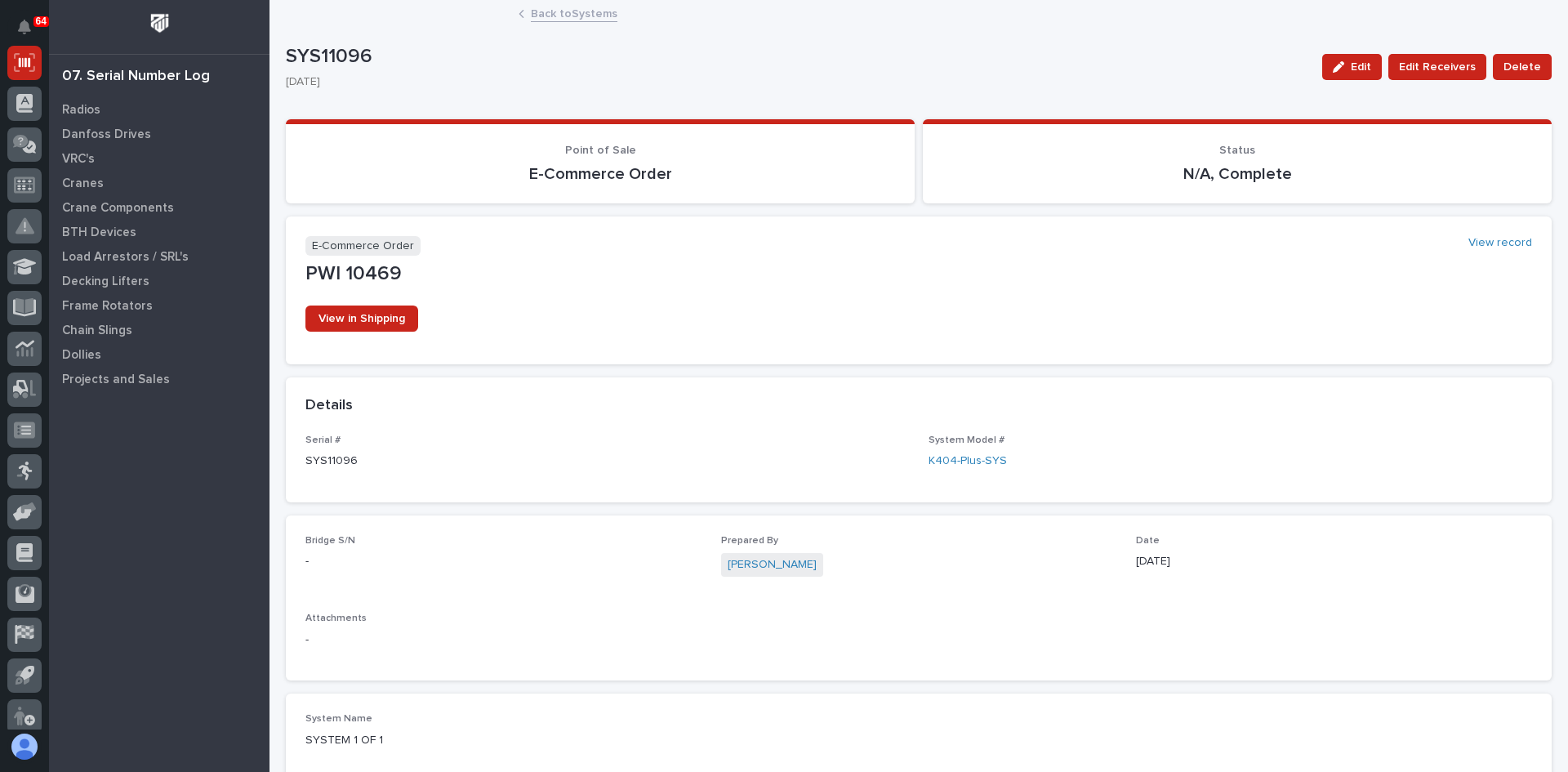
click at [542, 18] on link "Back to Systems" at bounding box center [573, 13] width 86 height 19
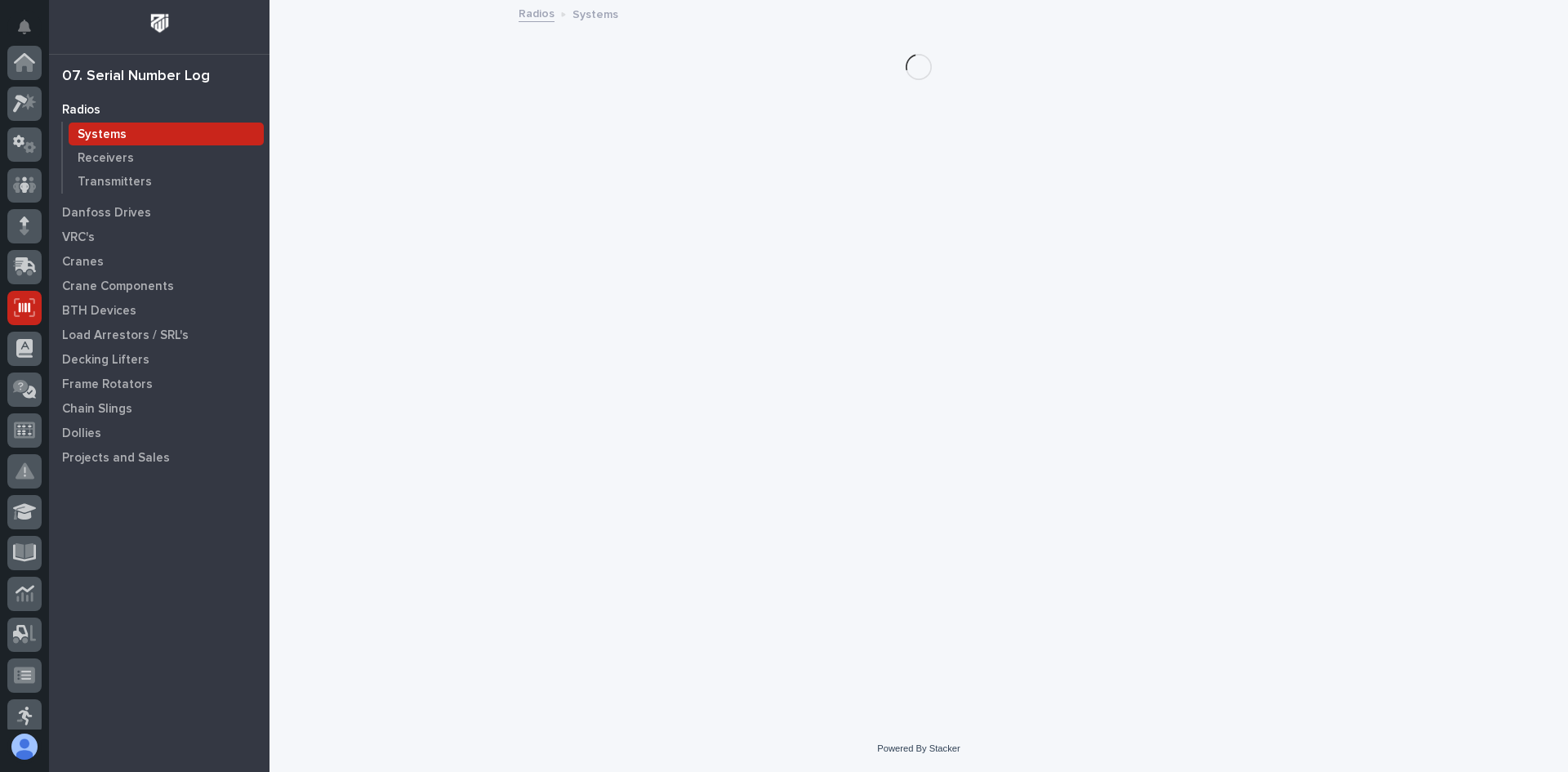
scroll to position [245, 0]
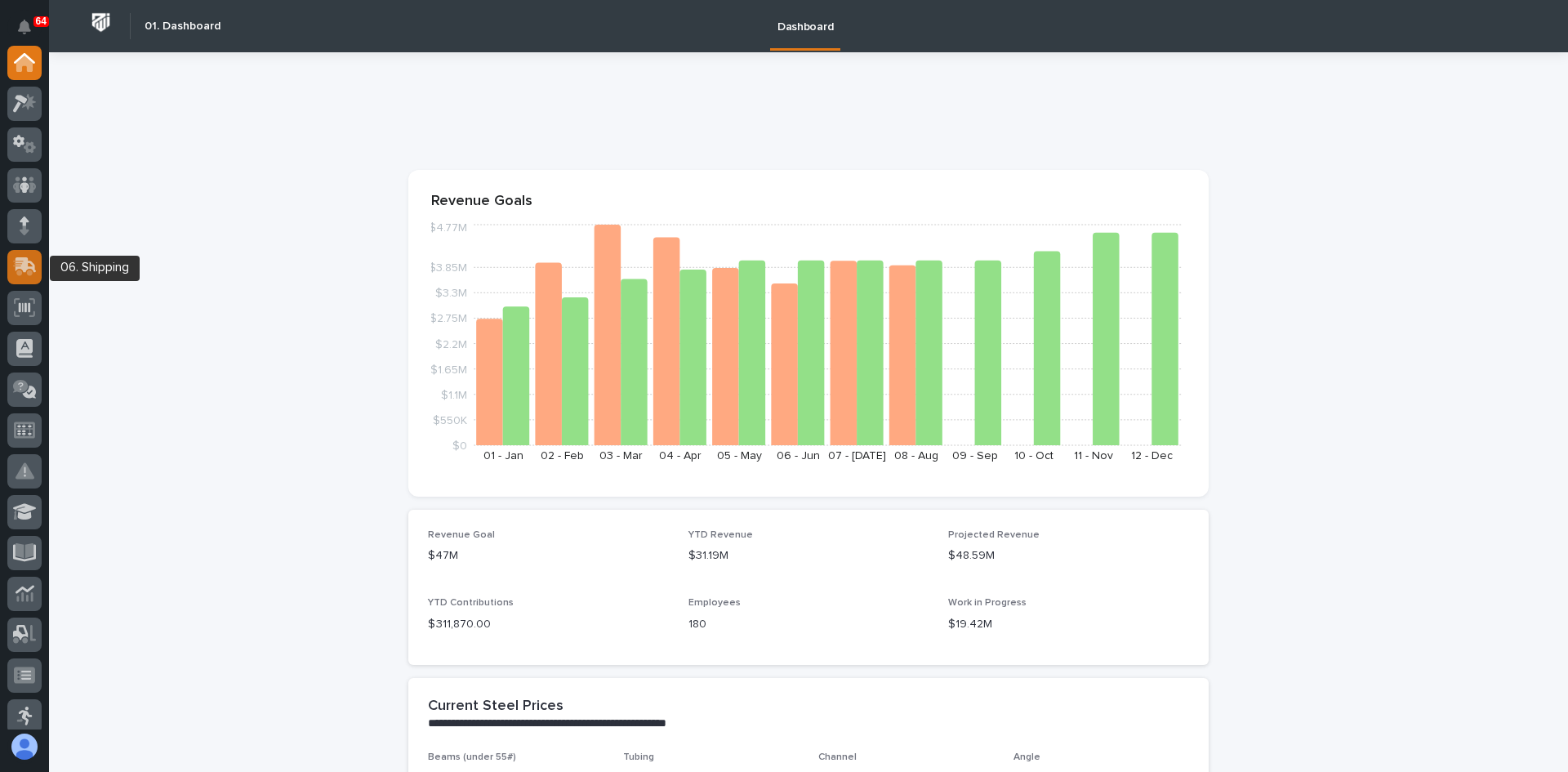
click at [27, 261] on icon at bounding box center [26, 264] width 21 height 16
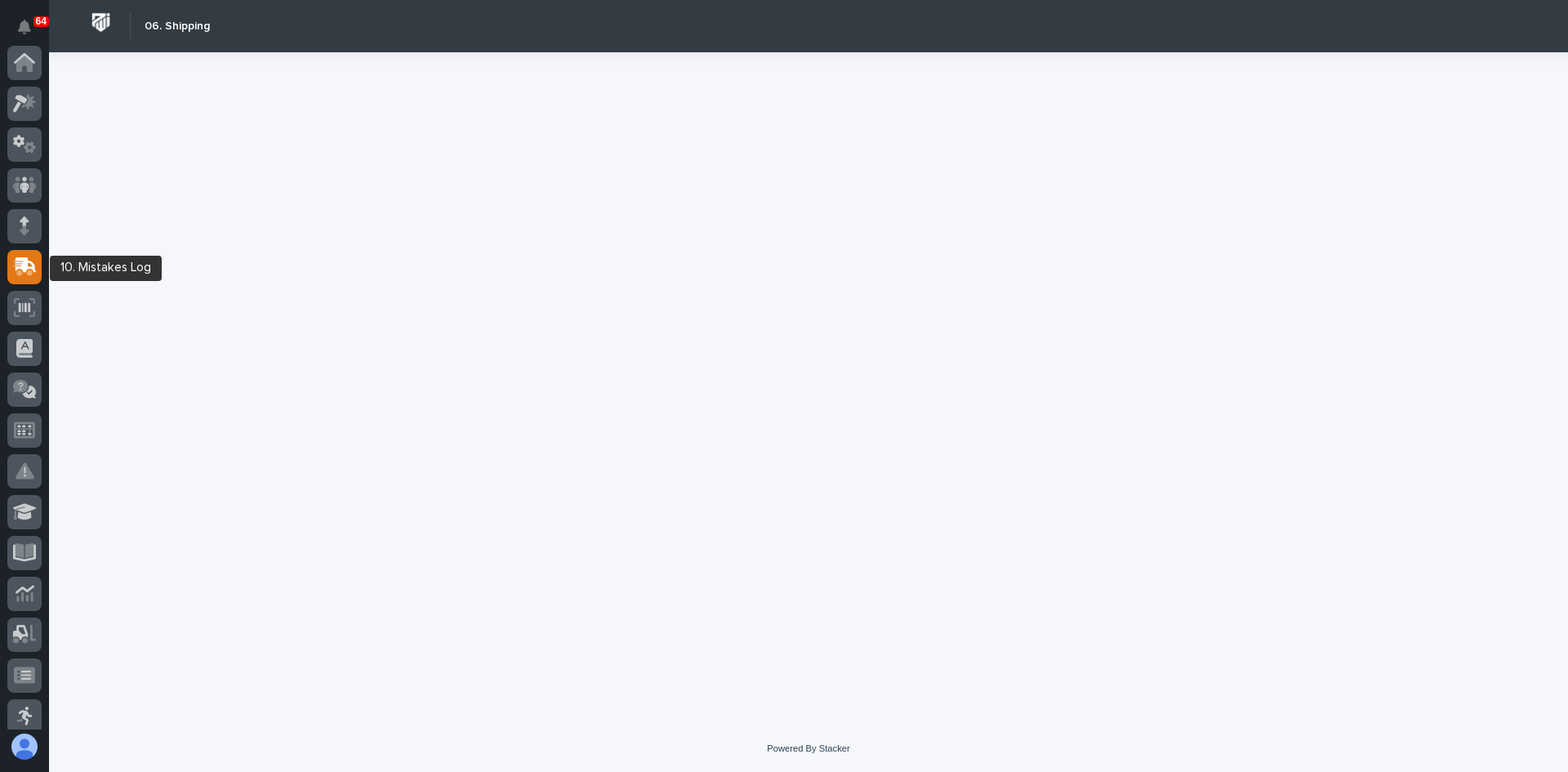
scroll to position [204, 0]
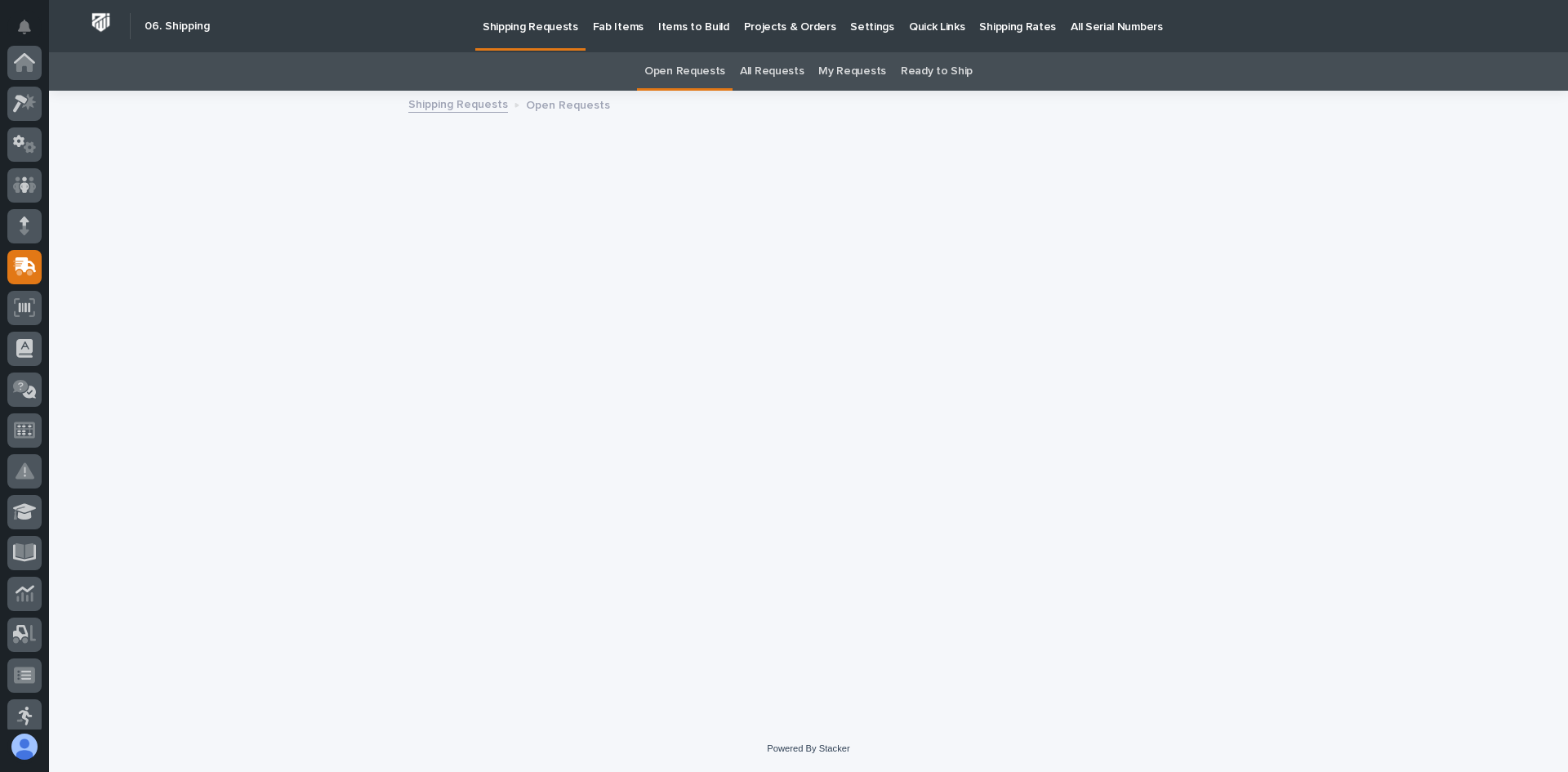
scroll to position [204, 0]
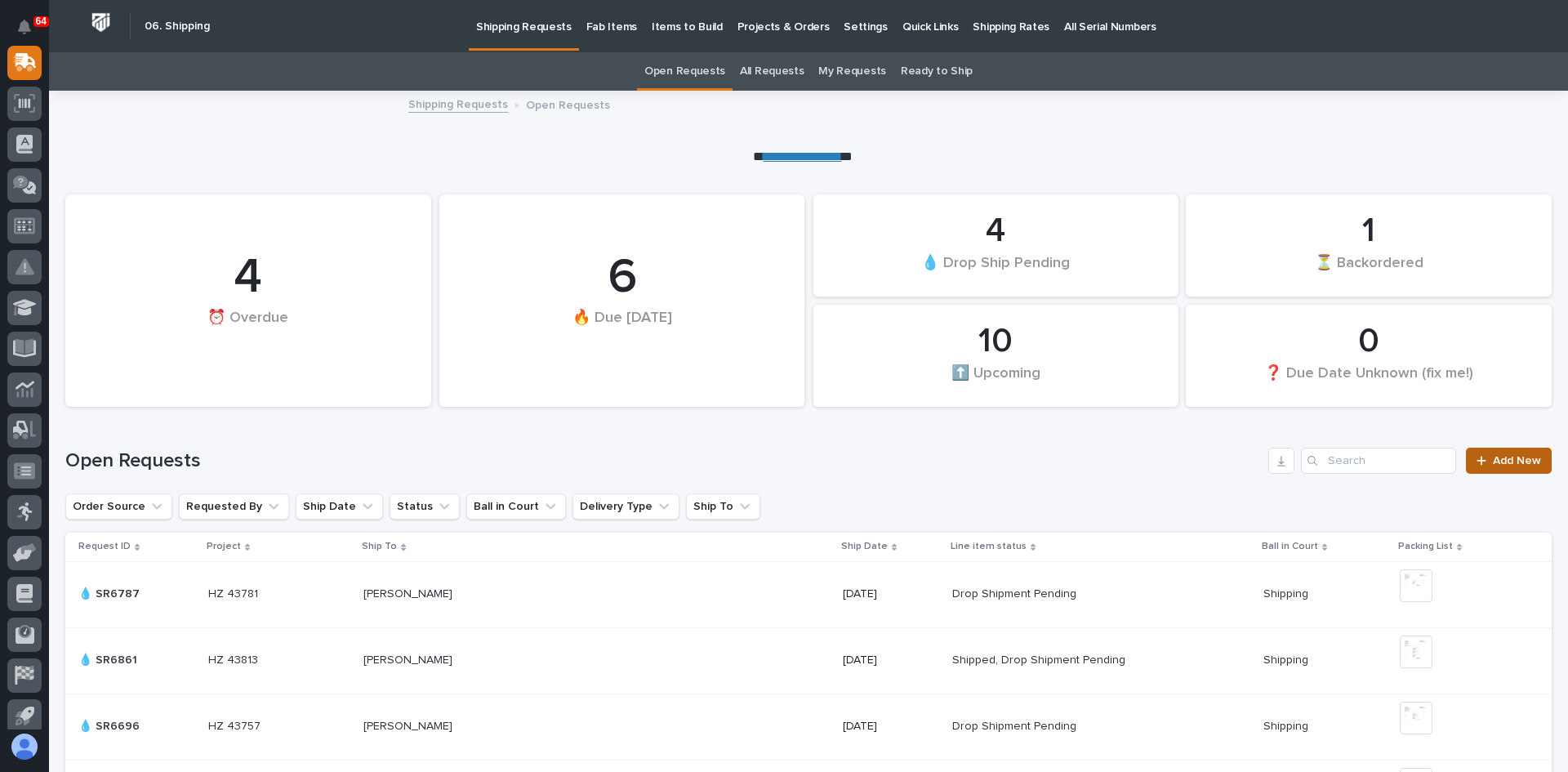
click at [1493, 463] on span "Add New" at bounding box center [1517, 460] width 48 height 11
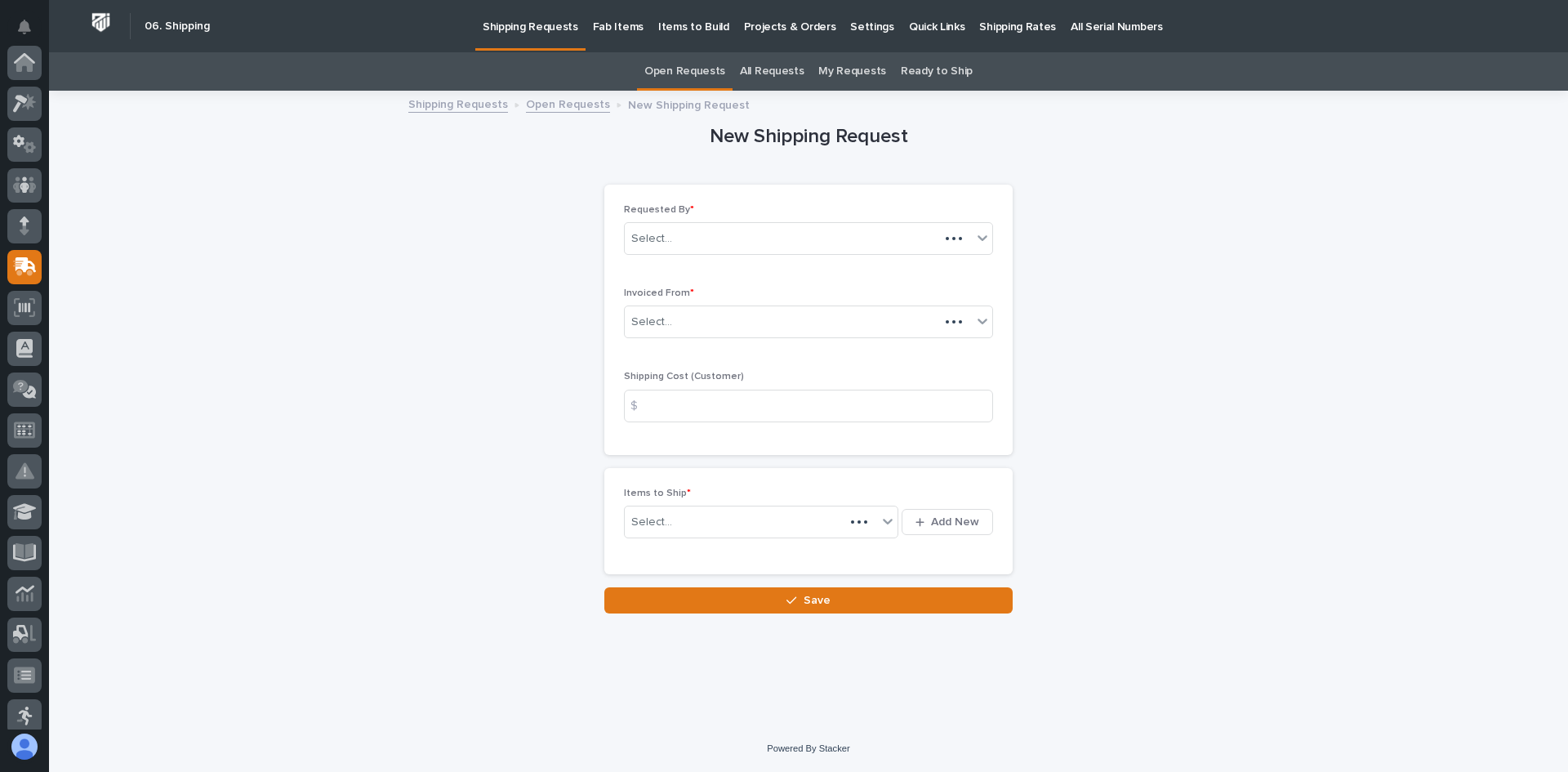
scroll to position [204, 0]
click at [691, 322] on div "Select..." at bounding box center [798, 322] width 347 height 27
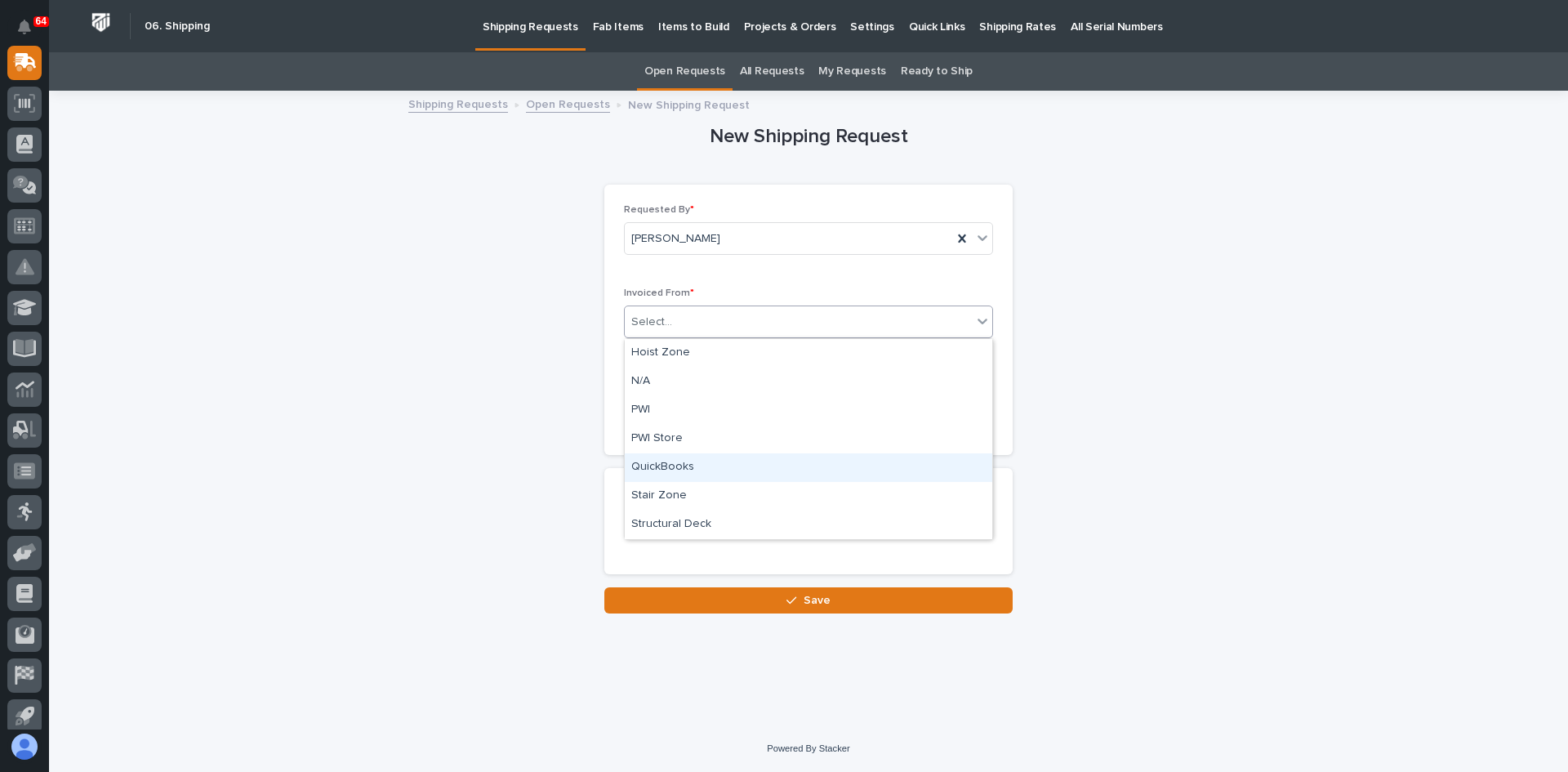
click at [673, 465] on div "QuickBooks" at bounding box center [808, 468] width 367 height 29
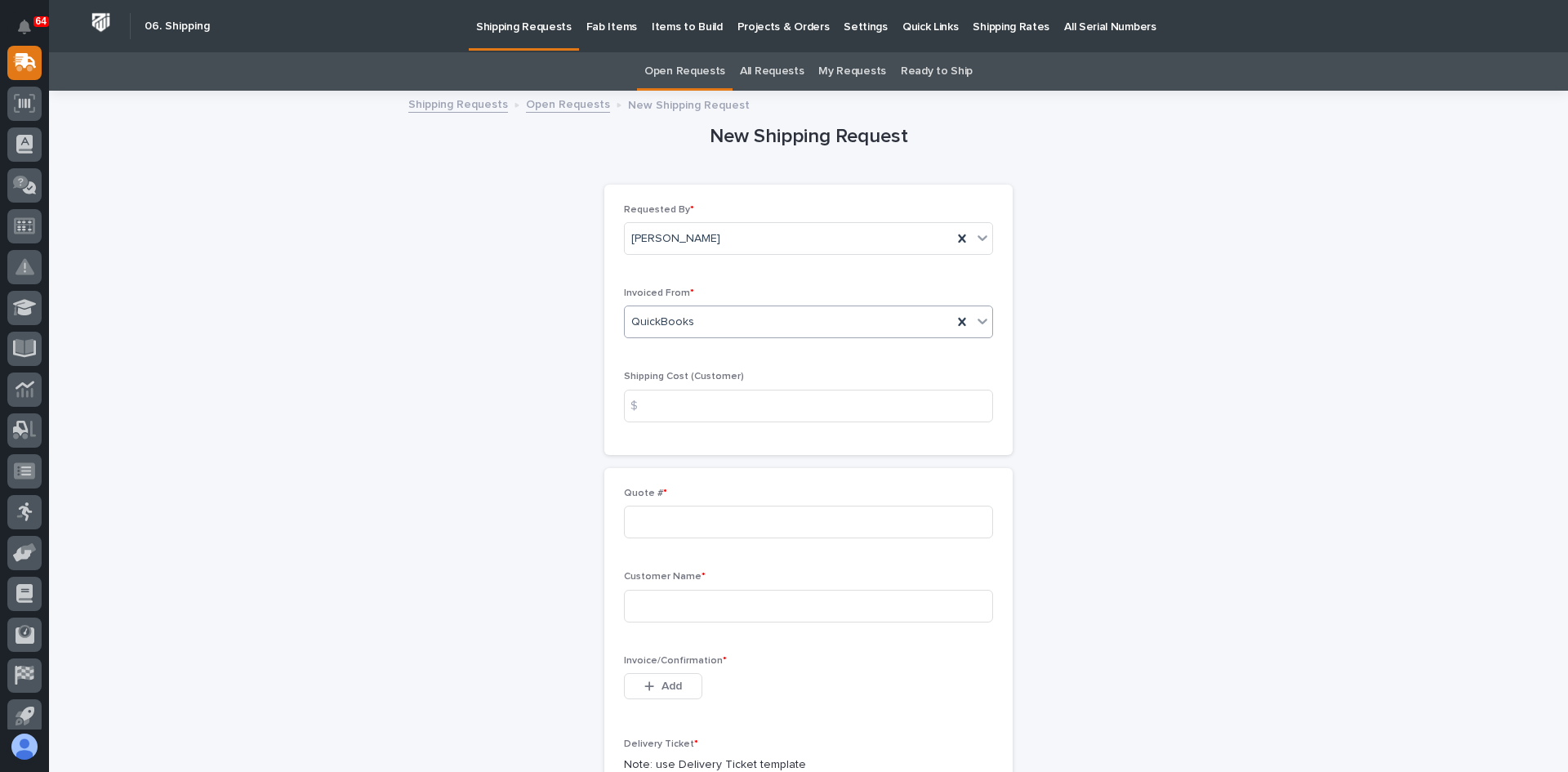
click at [639, 405] on div "$" at bounding box center [639, 405] width 32 height 32
click at [666, 405] on input at bounding box center [808, 405] width 369 height 32
type input "0.00"
click at [636, 522] on input at bounding box center [808, 521] width 369 height 32
type input "137168"
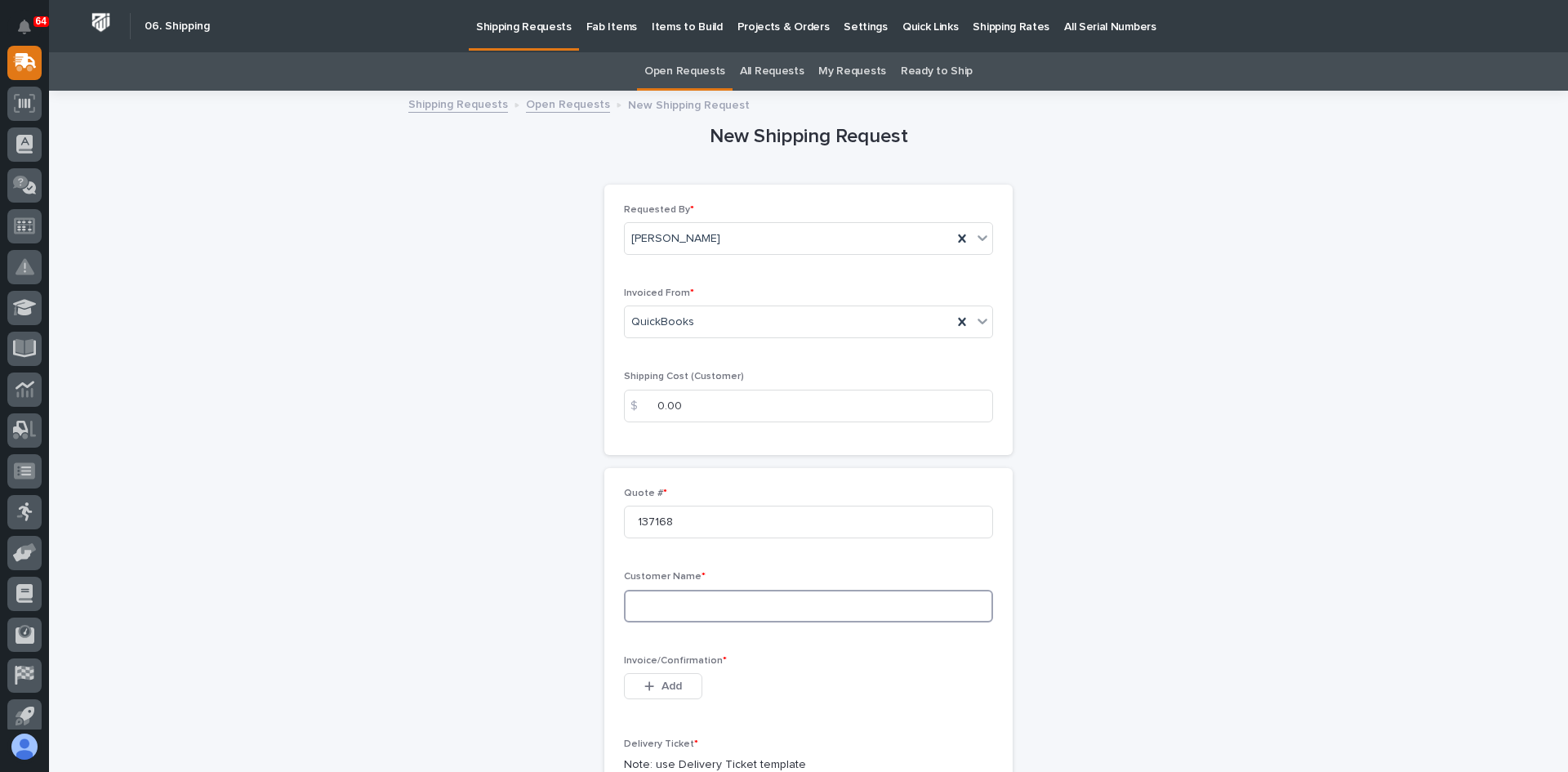
click at [634, 598] on input at bounding box center [808, 606] width 369 height 32
type input "MINGIN ENTERPRISES"
click at [667, 677] on button "Add" at bounding box center [662, 686] width 79 height 26
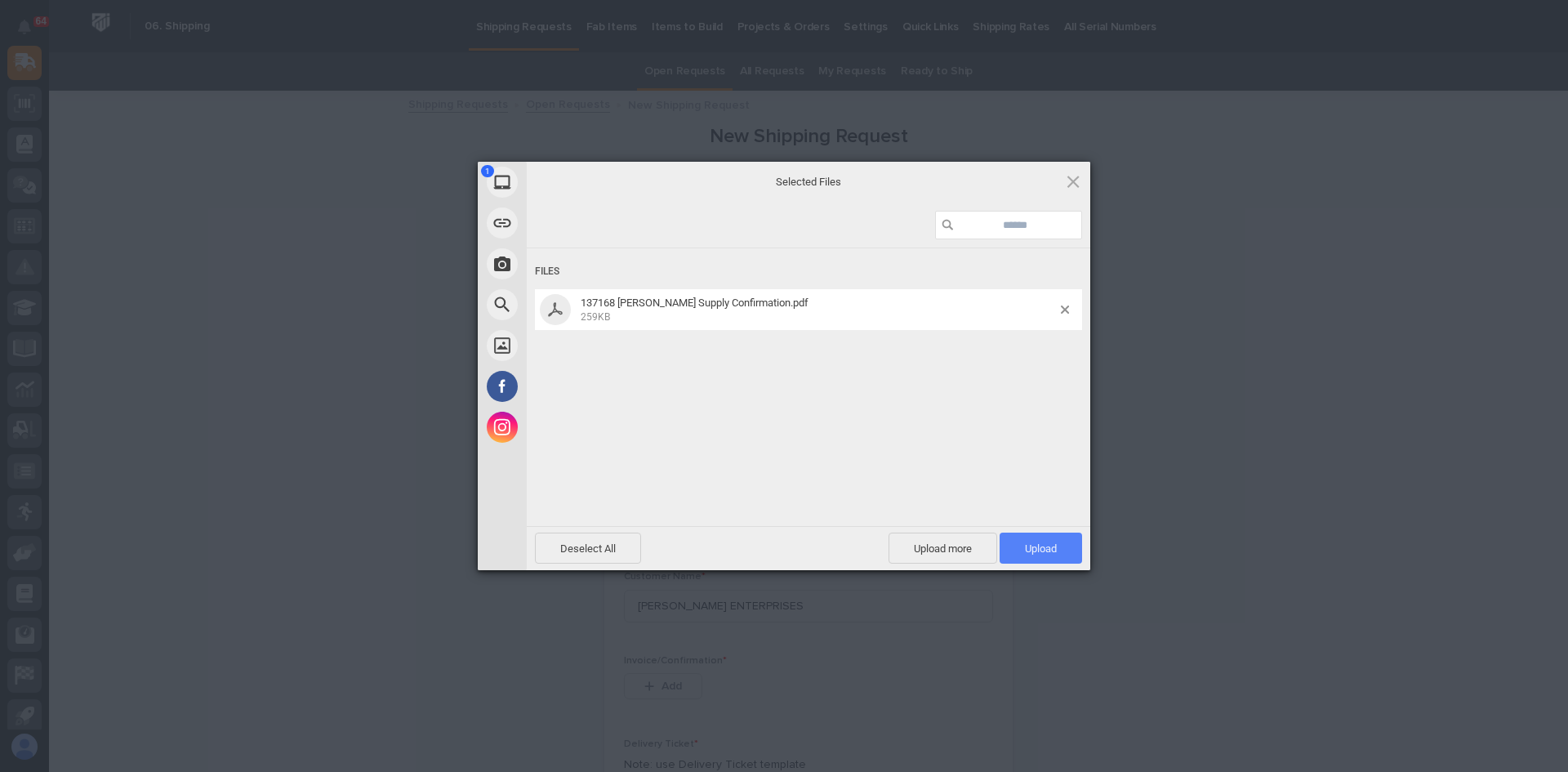
click at [1040, 547] on span "Upload 1" at bounding box center [1041, 547] width 32 height 12
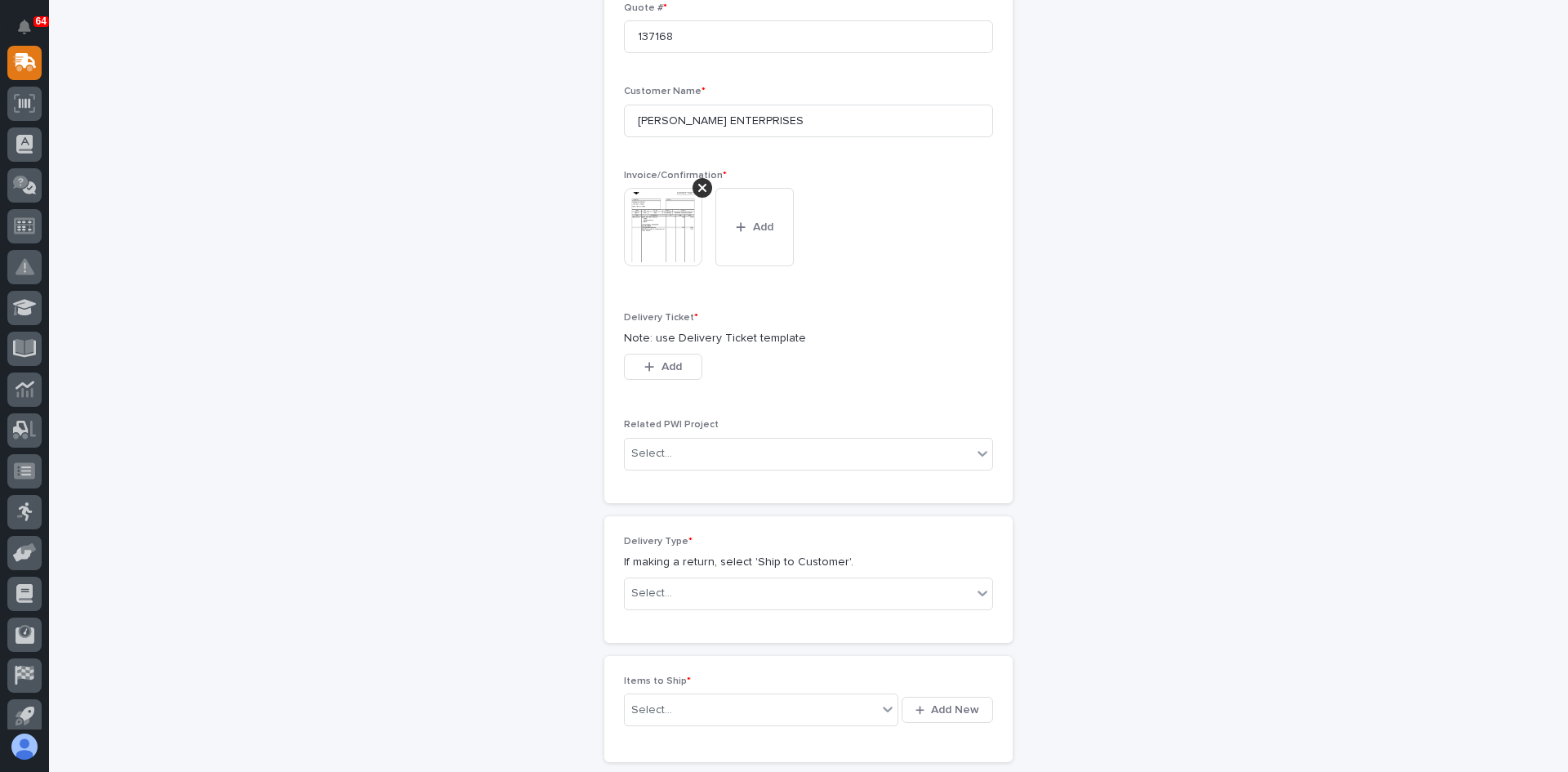
scroll to position [490, 0]
click at [673, 358] on span "Add" at bounding box center [672, 362] width 20 height 15
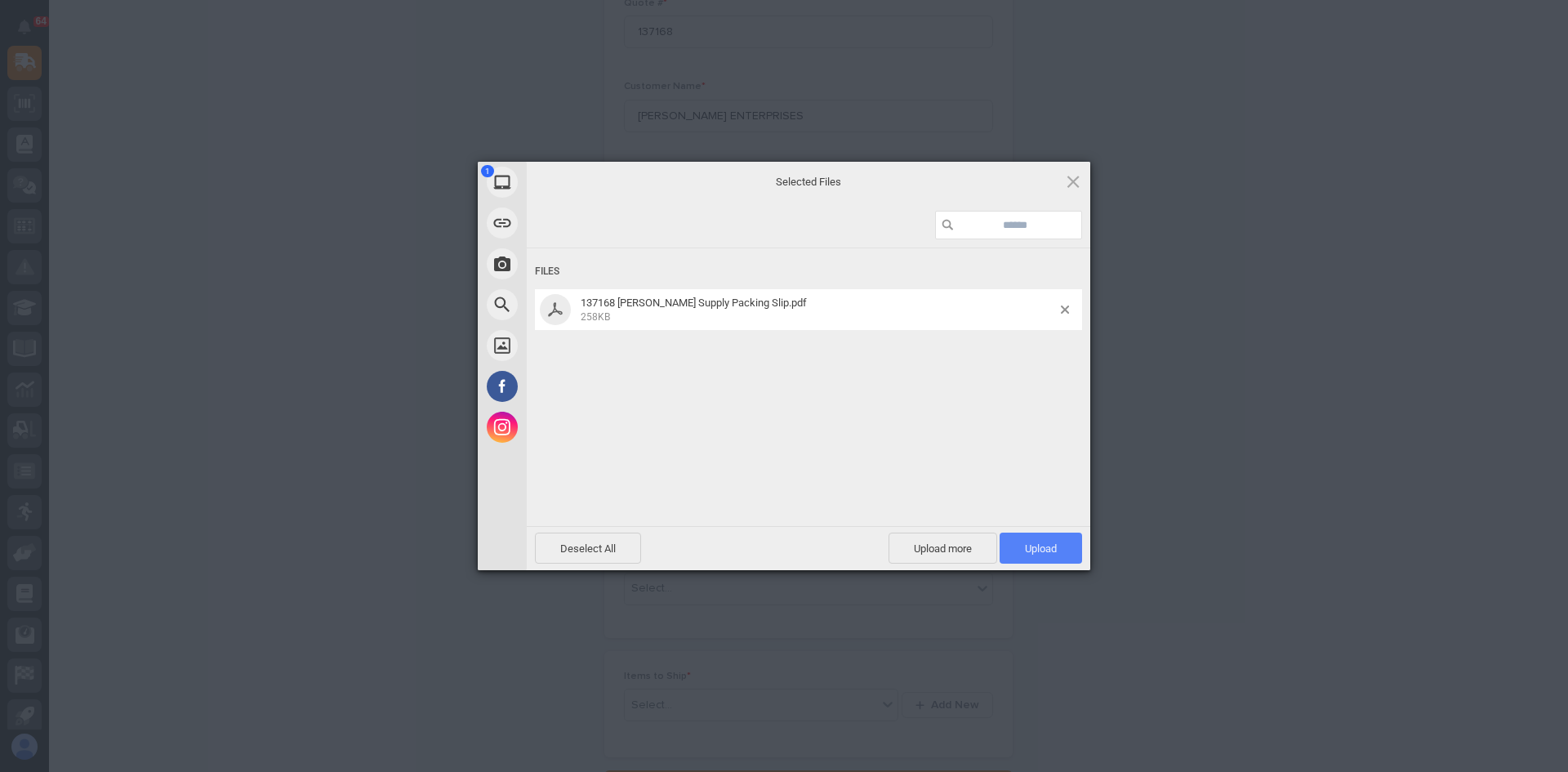
click at [1039, 544] on span "Upload 1" at bounding box center [1041, 547] width 32 height 12
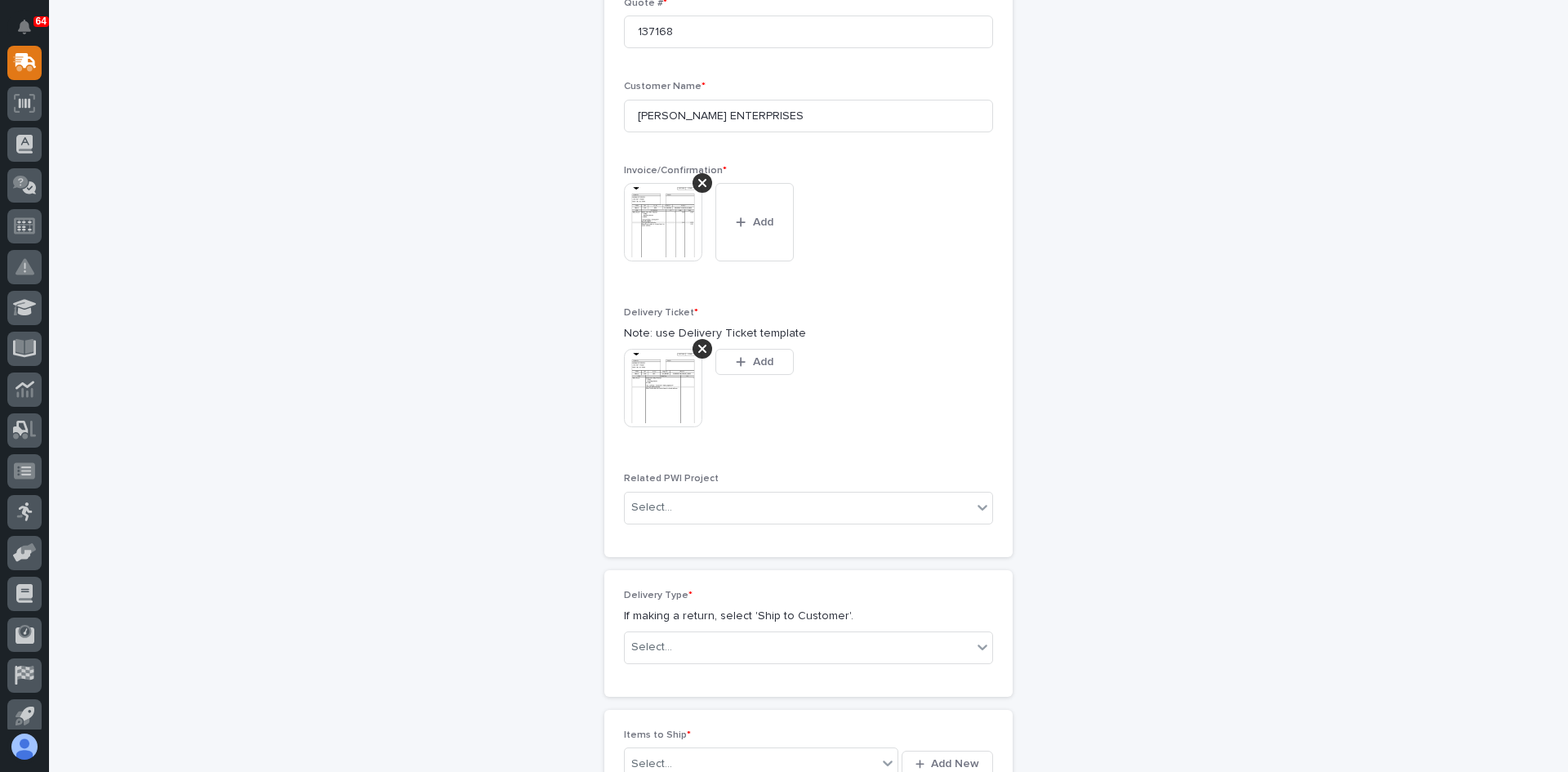
scroll to position [520, 0]
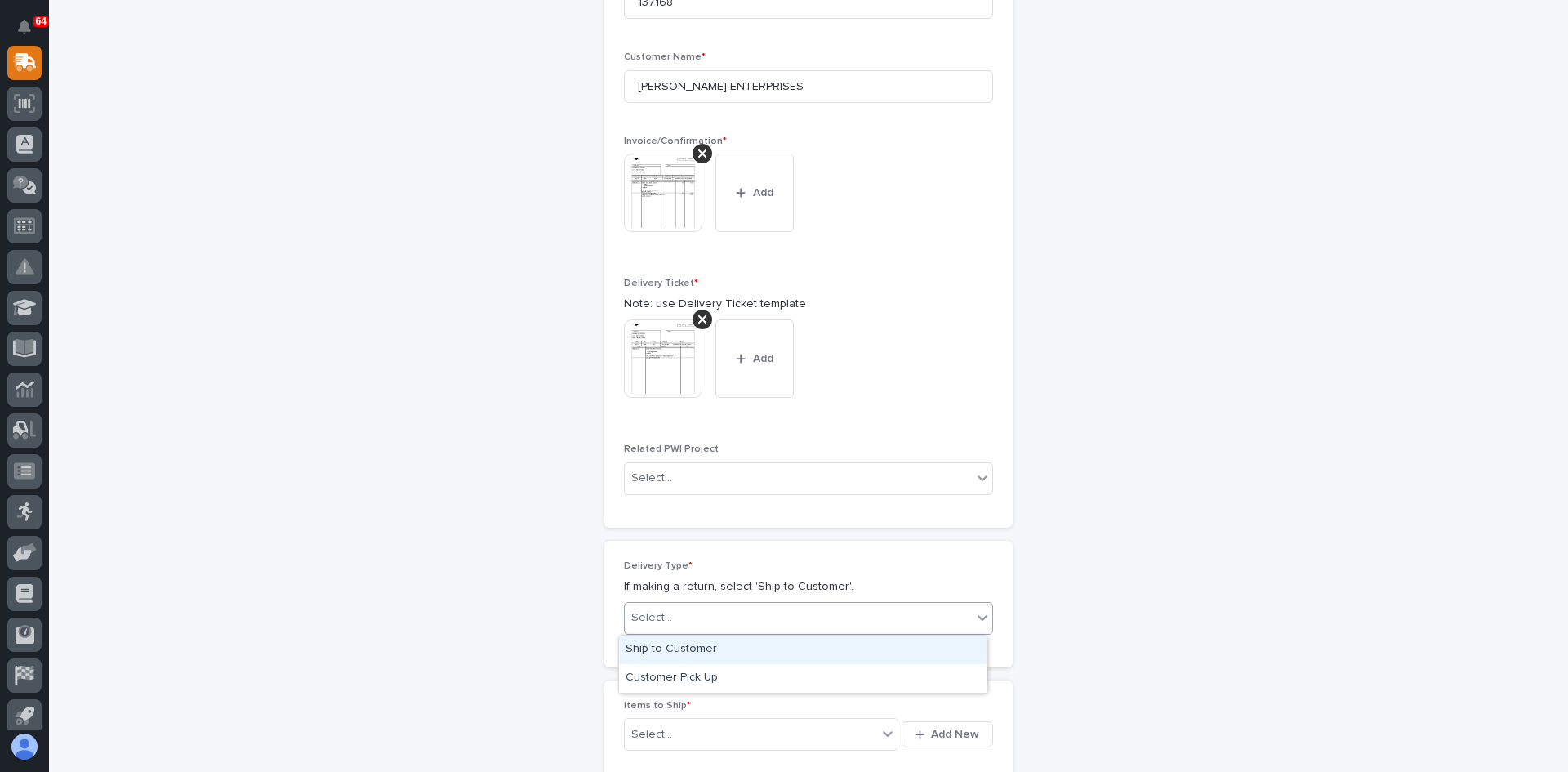
click at [713, 616] on div "Select..." at bounding box center [798, 617] width 347 height 27
click at [690, 646] on div "Ship to Customer" at bounding box center [803, 650] width 367 height 29
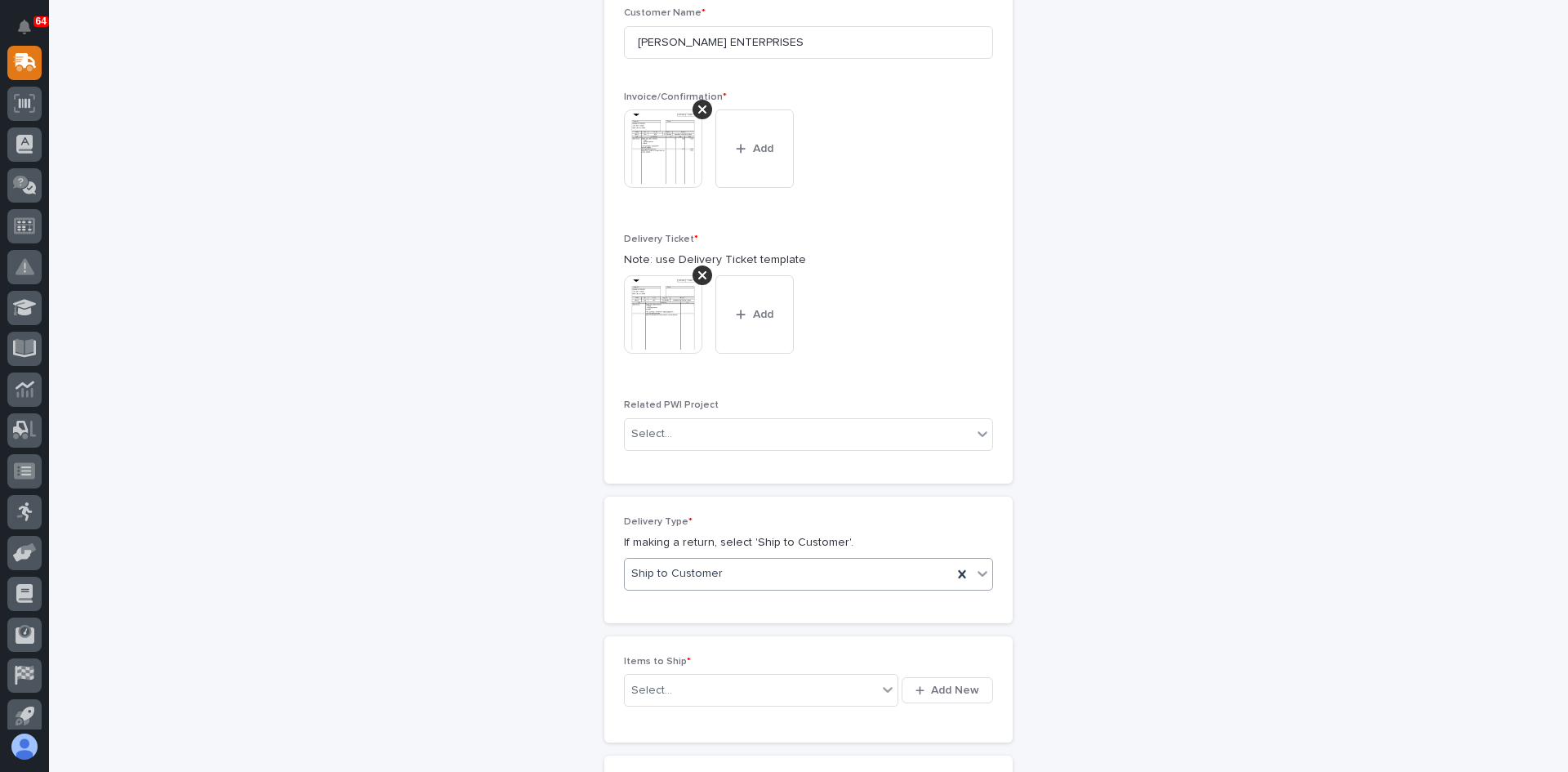
scroll to position [579, 0]
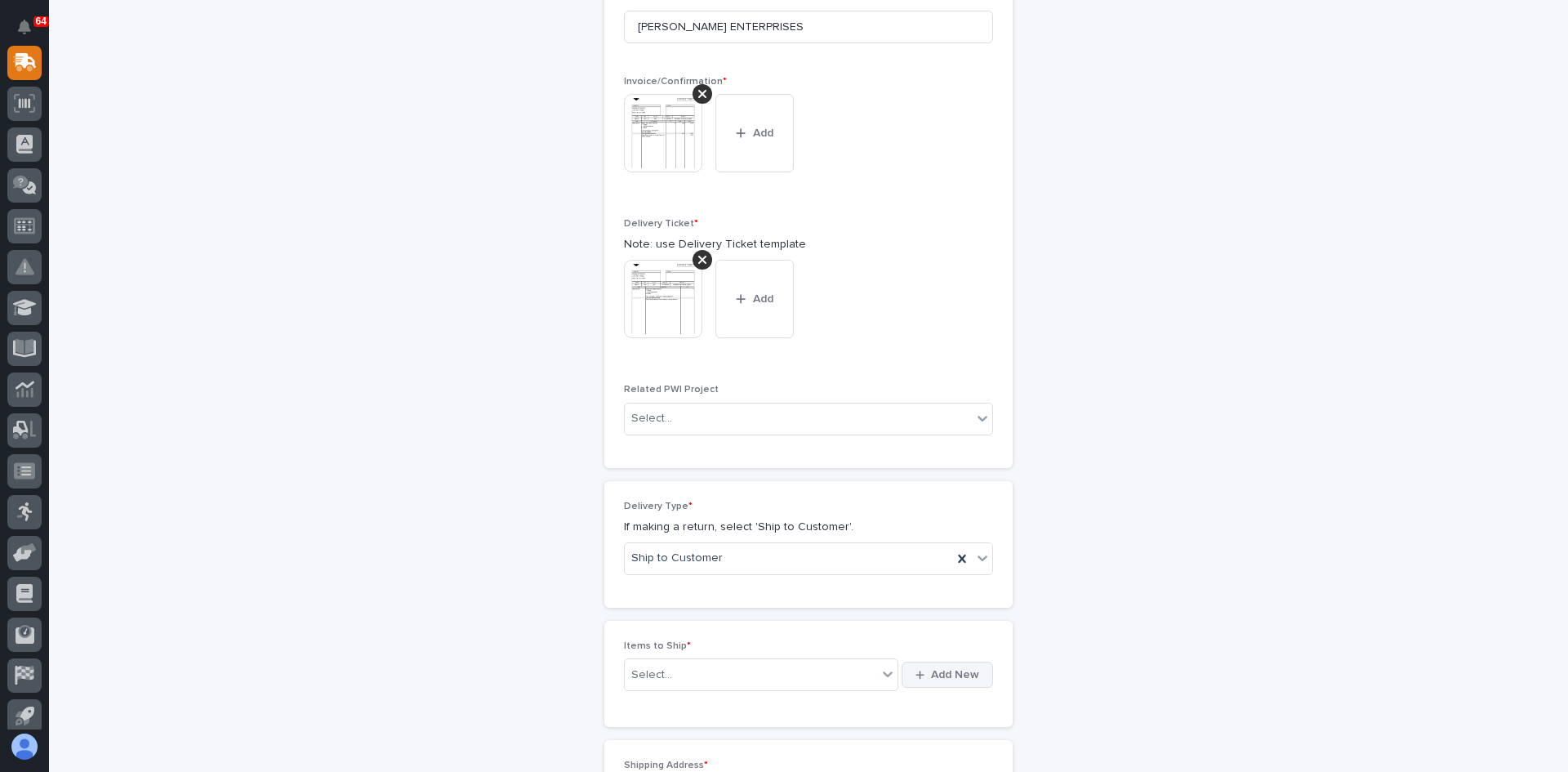
click at [945, 676] on span "Add New" at bounding box center [955, 675] width 48 height 15
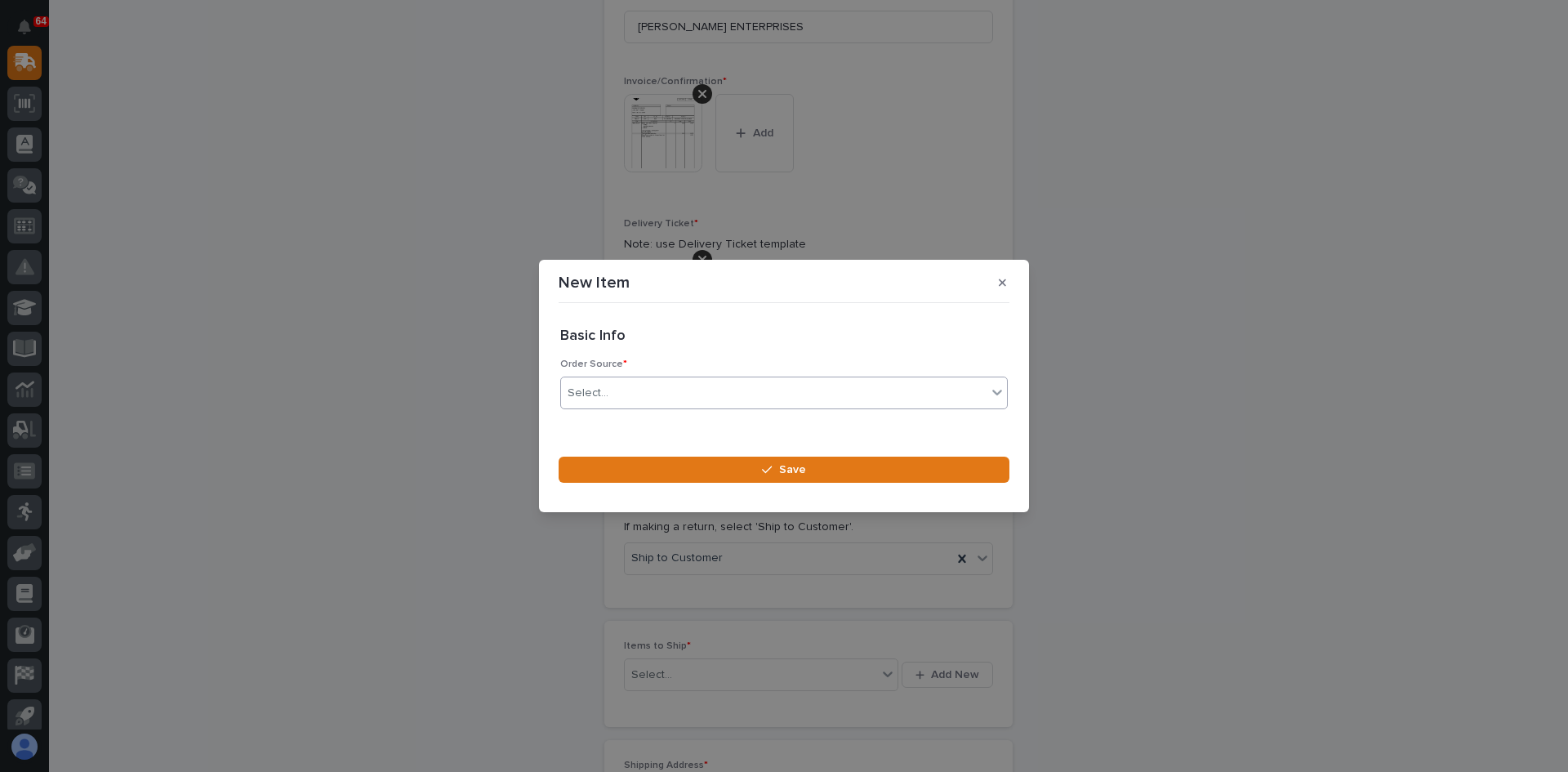
click at [634, 393] on div "Select..." at bounding box center [774, 392] width 426 height 27
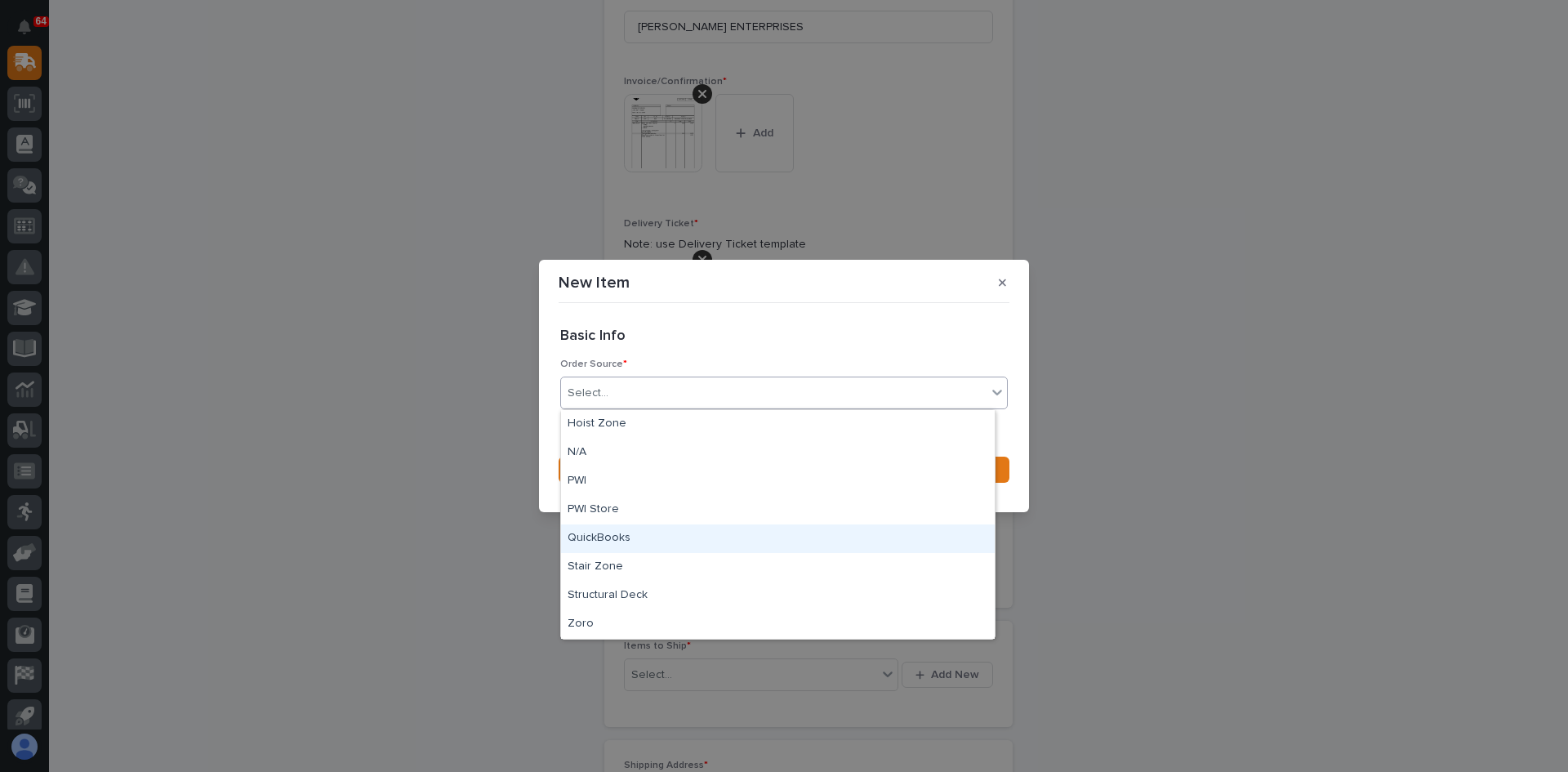
click at [595, 536] on div "QuickBooks" at bounding box center [778, 538] width 433 height 29
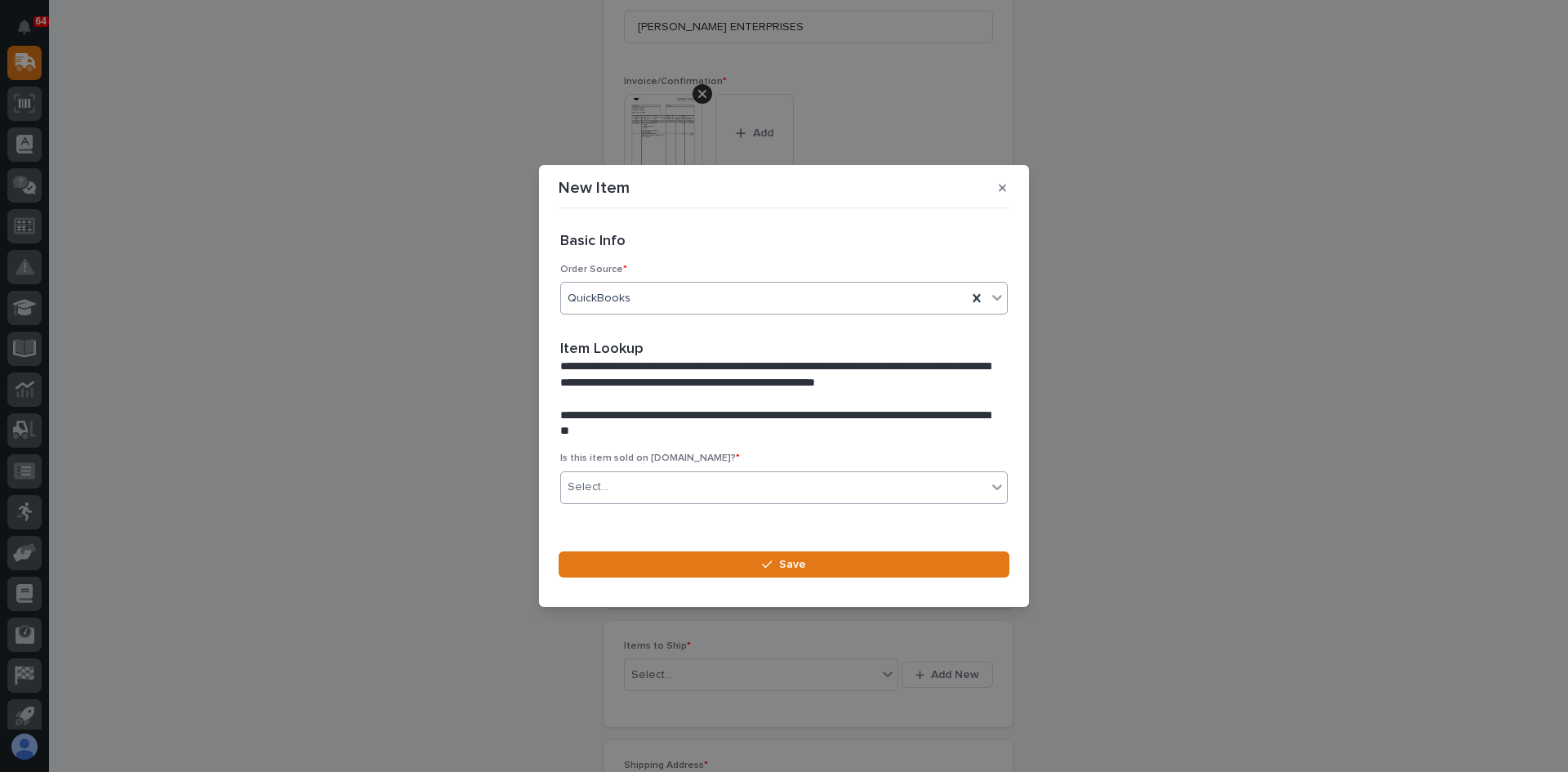
click at [631, 481] on div "Select..." at bounding box center [774, 487] width 426 height 27
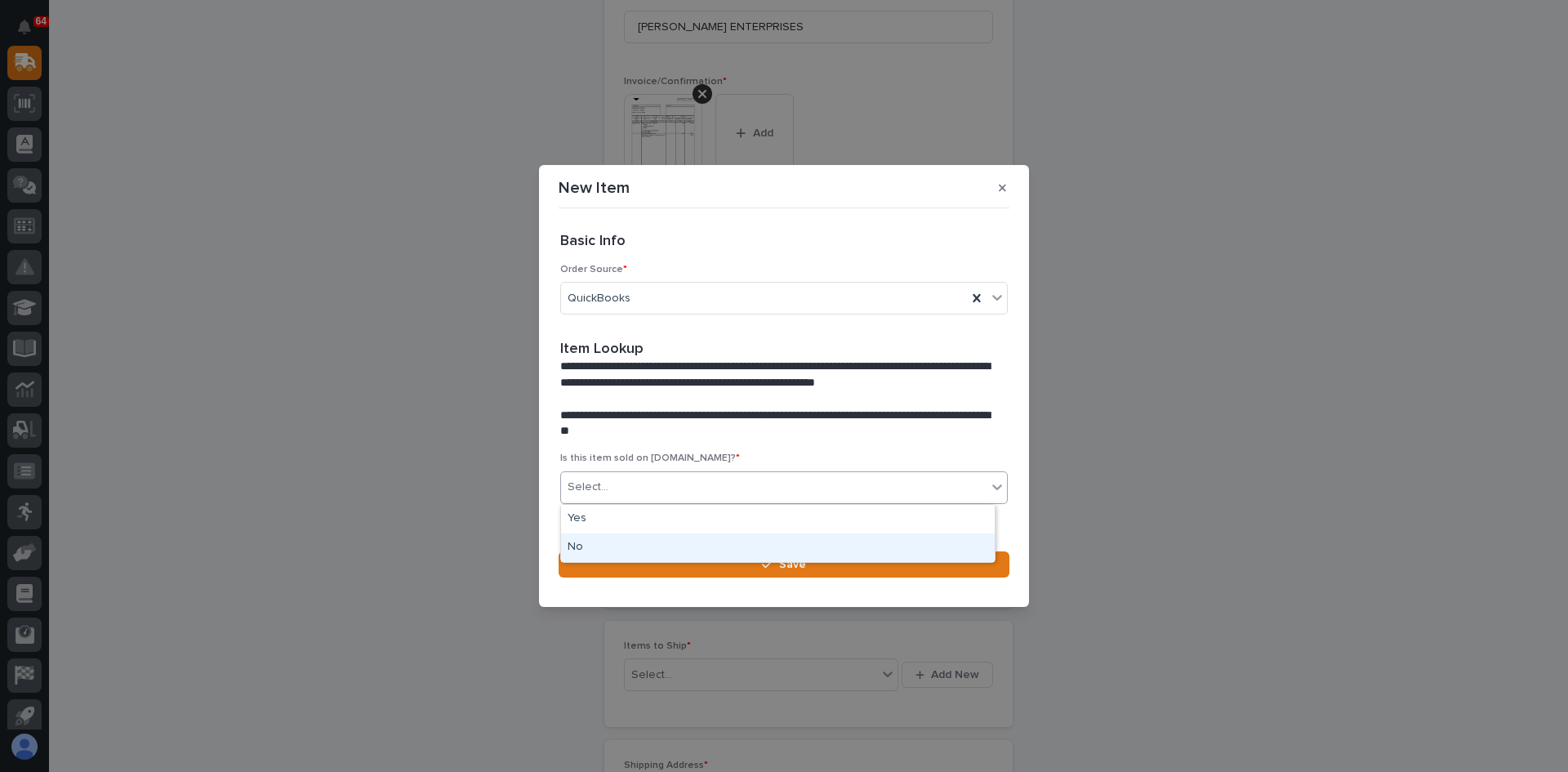
drag, startPoint x: 595, startPoint y: 526, endPoint x: 581, endPoint y: 547, distance: 25.2
click at [581, 547] on div "No" at bounding box center [778, 547] width 433 height 29
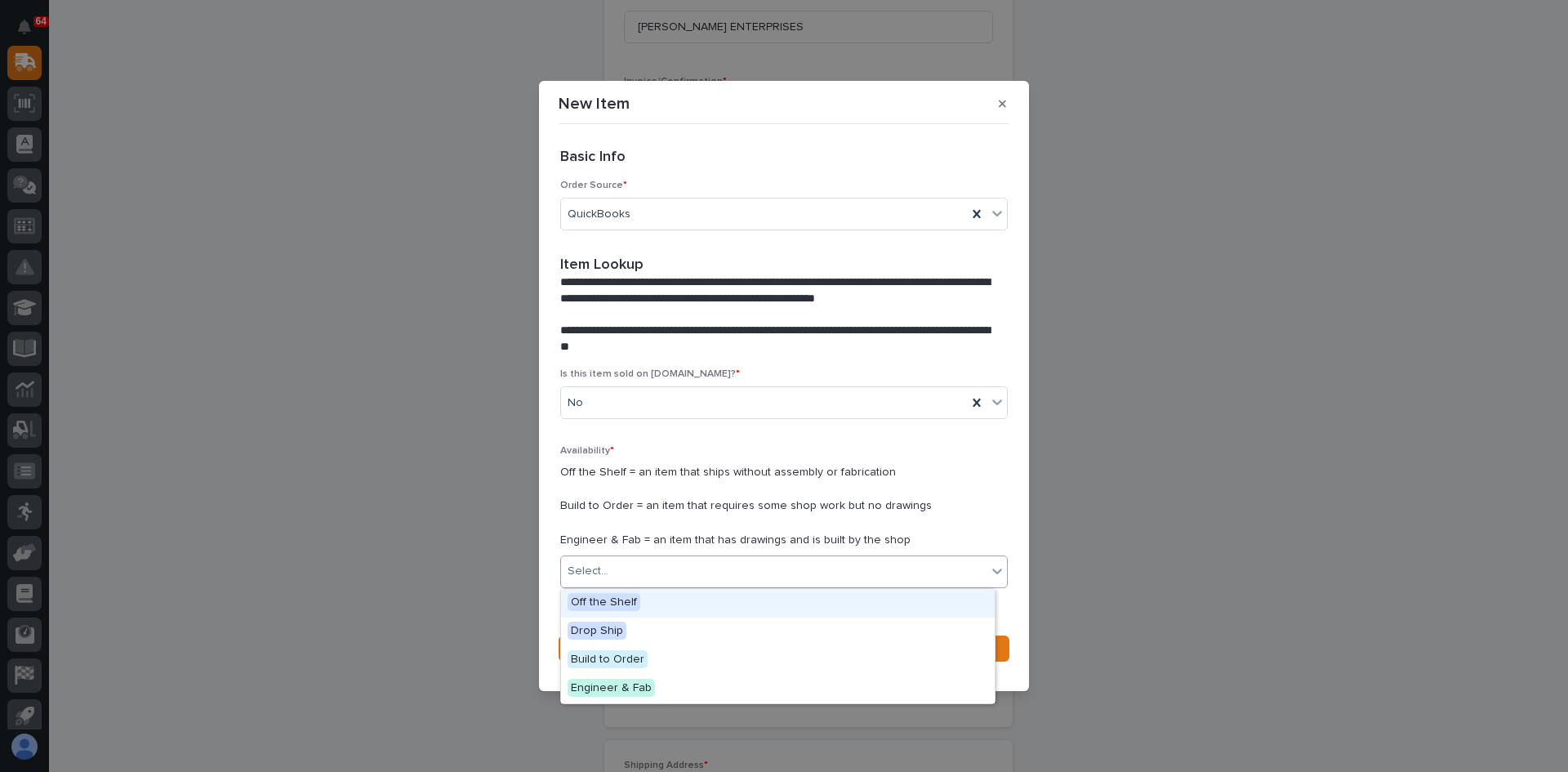
click at [610, 571] on div "Select..." at bounding box center [774, 571] width 426 height 27
click at [610, 610] on span "Off the Shelf" at bounding box center [604, 601] width 72 height 18
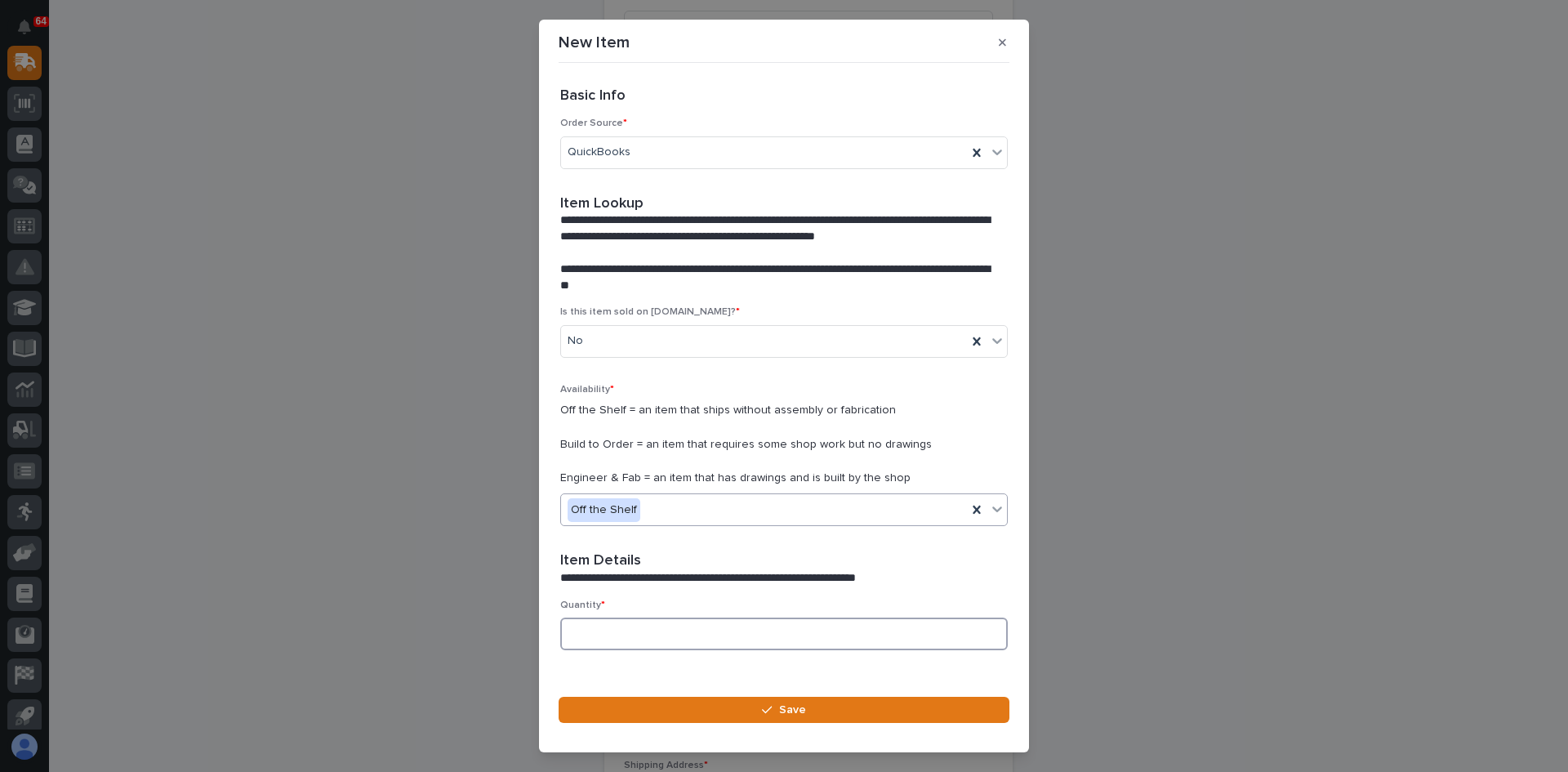
click at [636, 631] on input at bounding box center [784, 633] width 447 height 32
type input "2"
click at [785, 712] on span "Save" at bounding box center [792, 710] width 27 height 15
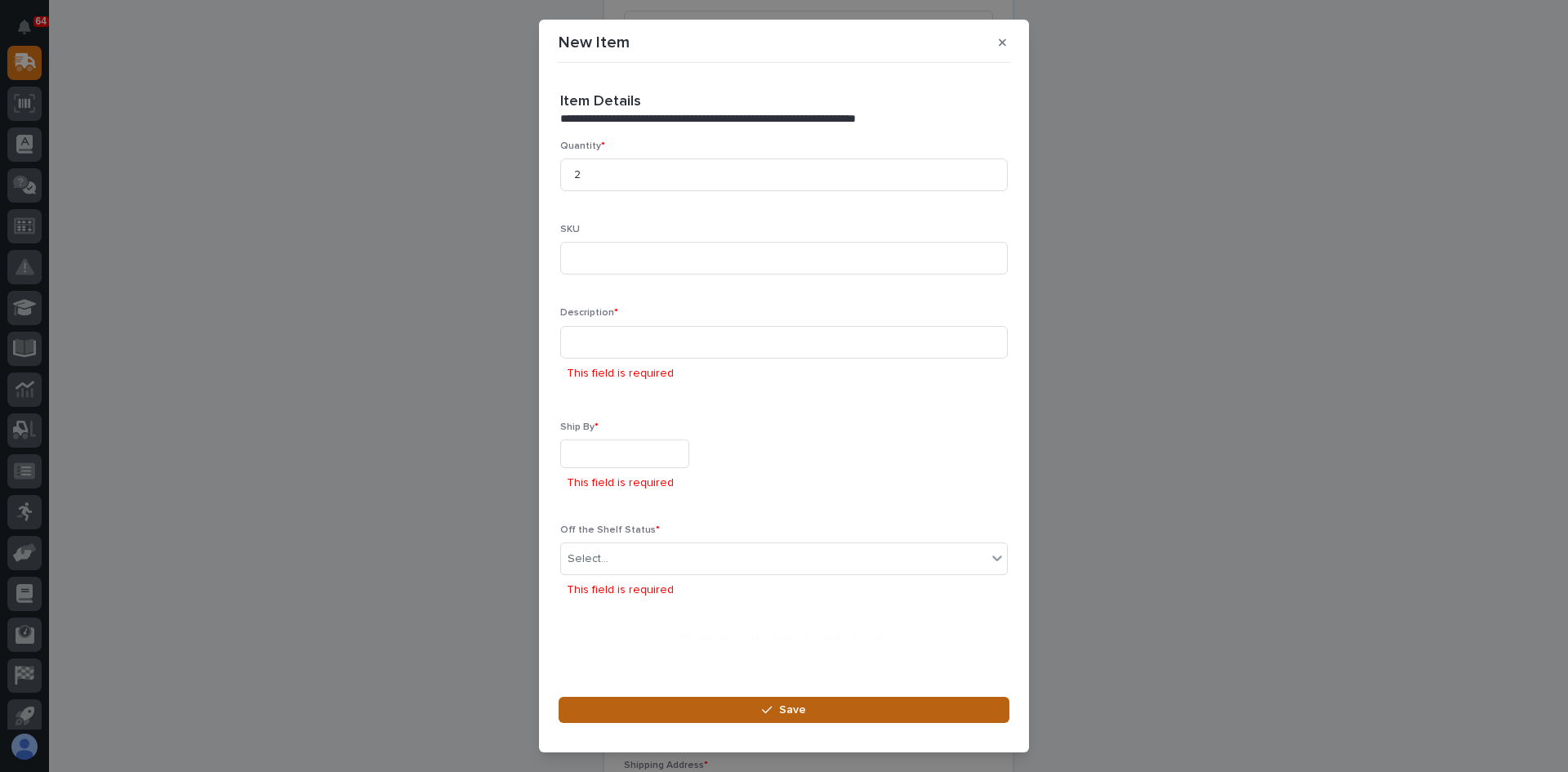
scroll to position [30, 0]
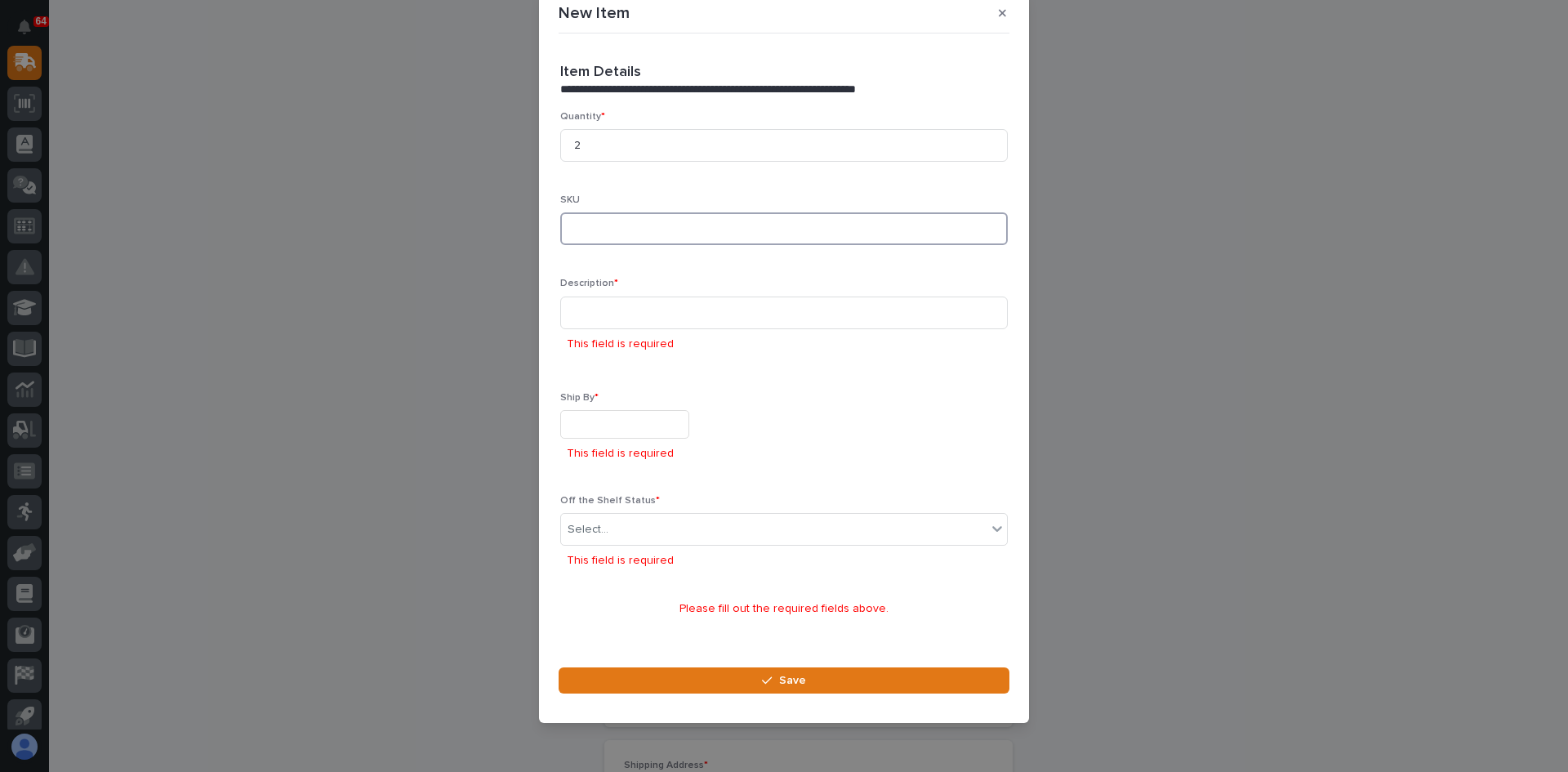
click at [583, 226] on input at bounding box center [784, 228] width 447 height 32
type input "S802-RU"
click at [570, 303] on input at bounding box center [784, 313] width 447 height 32
type input "s"
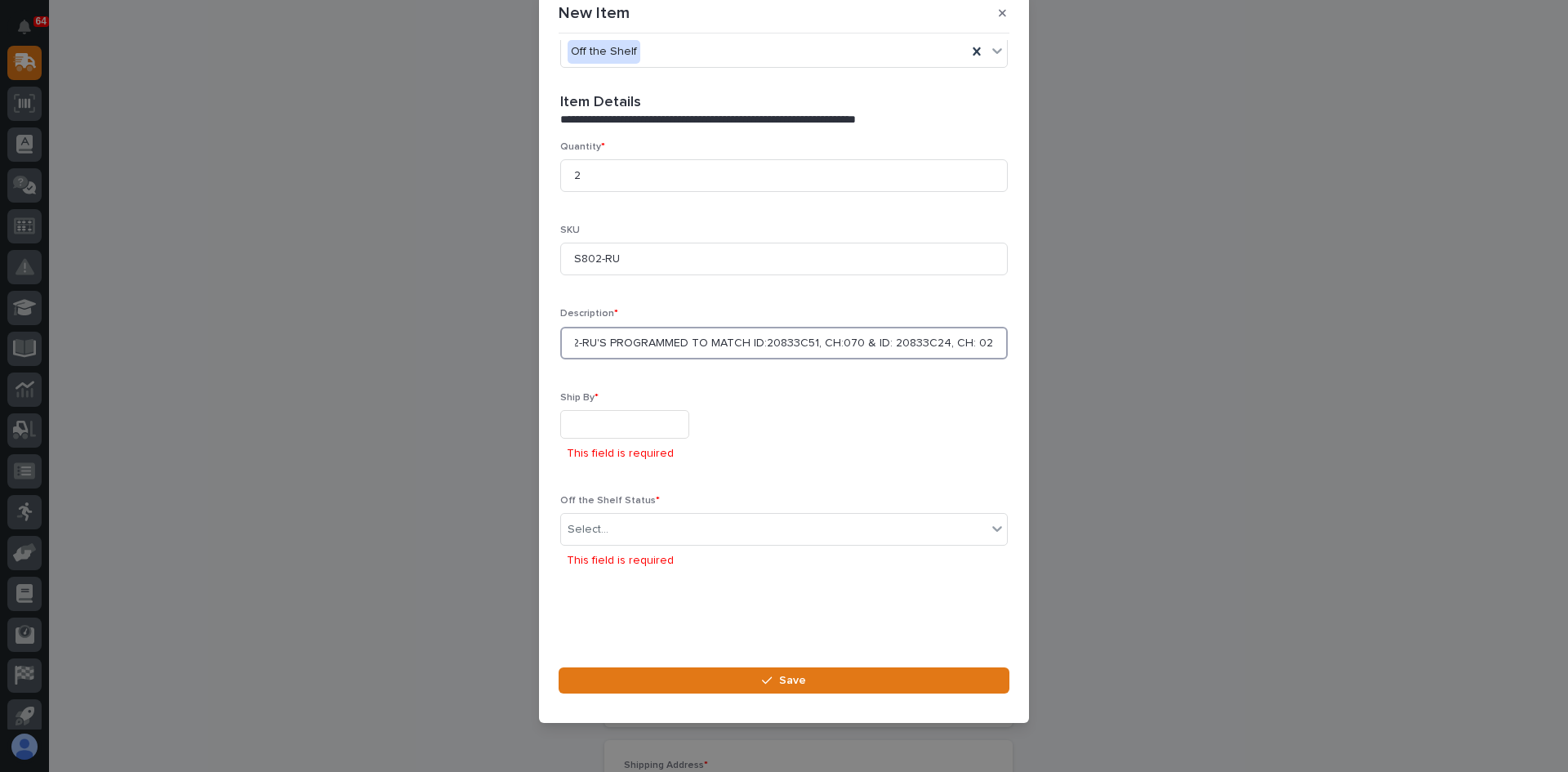
scroll to position [0, 31]
type input "S802-RU'S PROGRAMMED TO MATCH ID:20833C51, CH:070 & ID: 20833C24, CH: 025"
click at [576, 426] on input "text" at bounding box center [624, 424] width 129 height 29
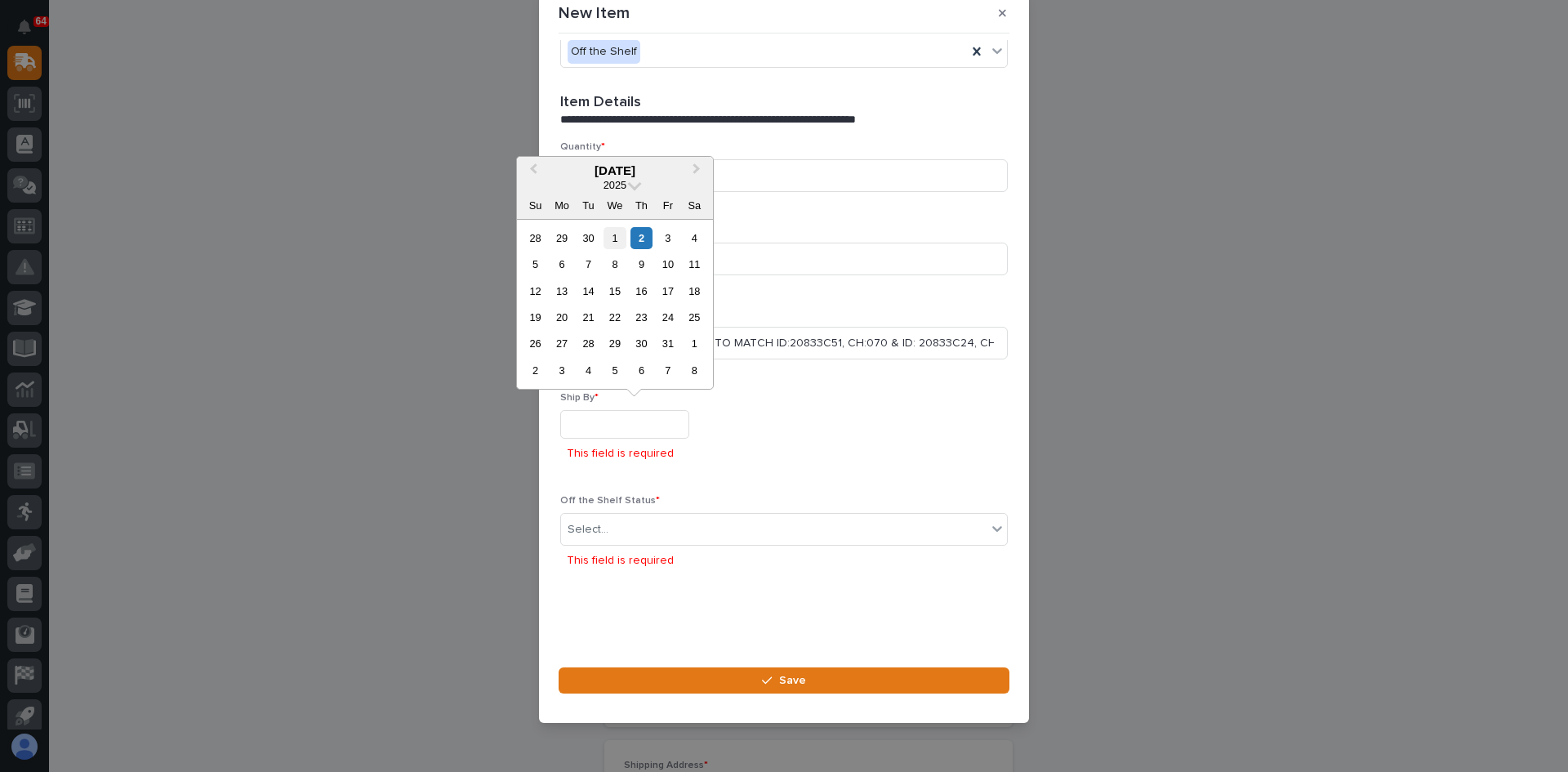
click at [619, 235] on div "1" at bounding box center [614, 238] width 22 height 22
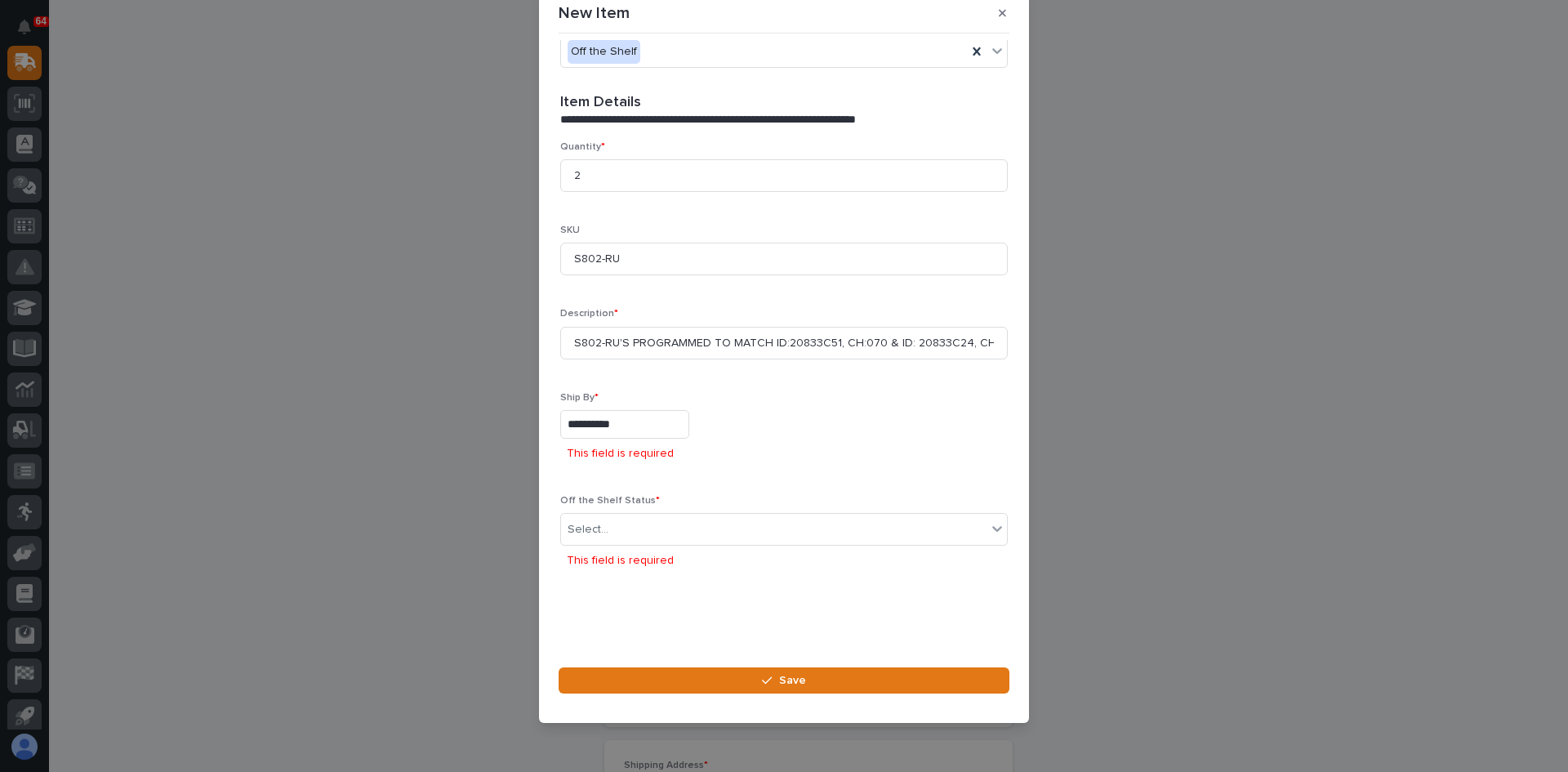
scroll to position [399, 0]
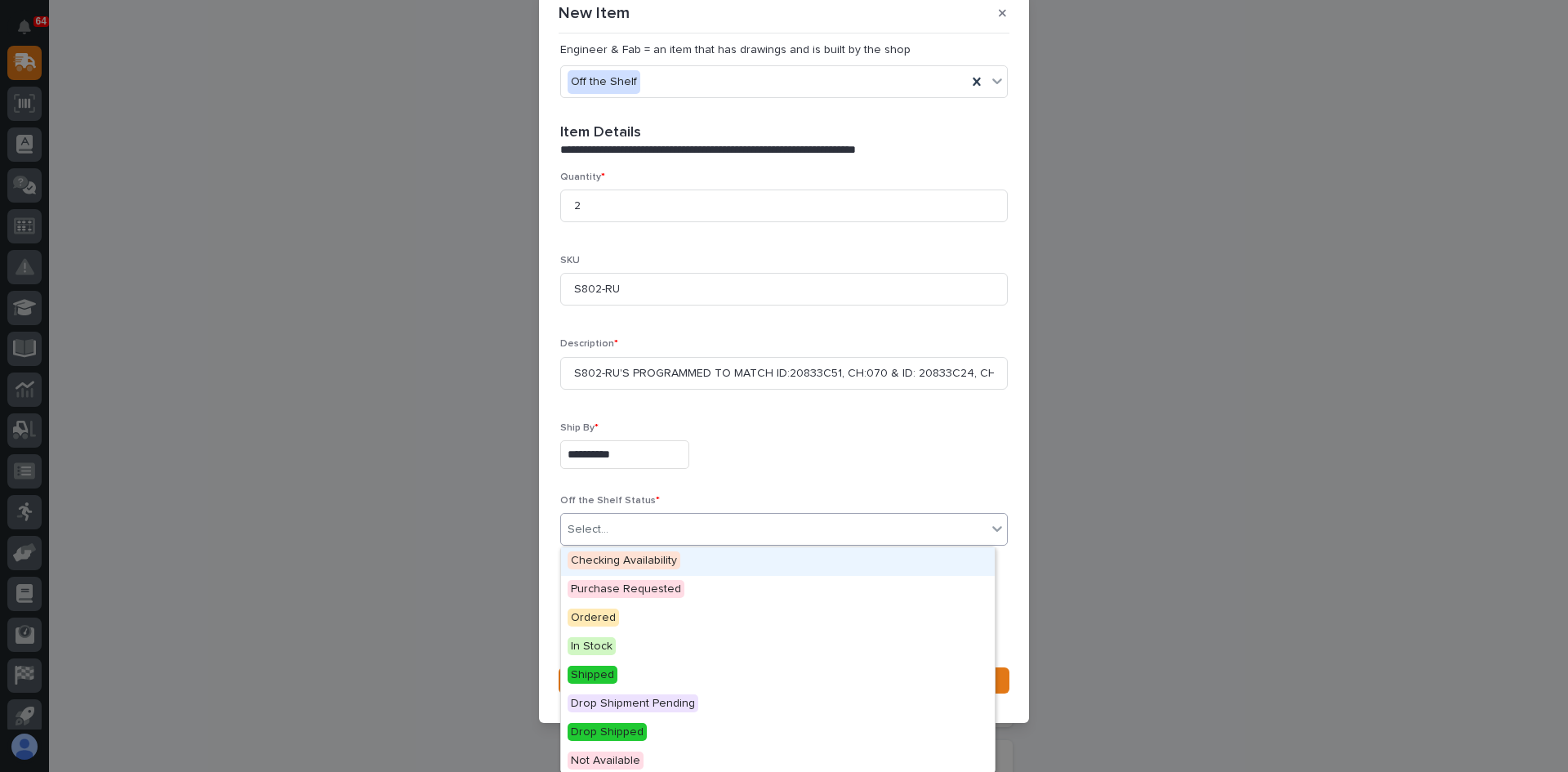
click at [617, 521] on div "Select..." at bounding box center [774, 529] width 426 height 27
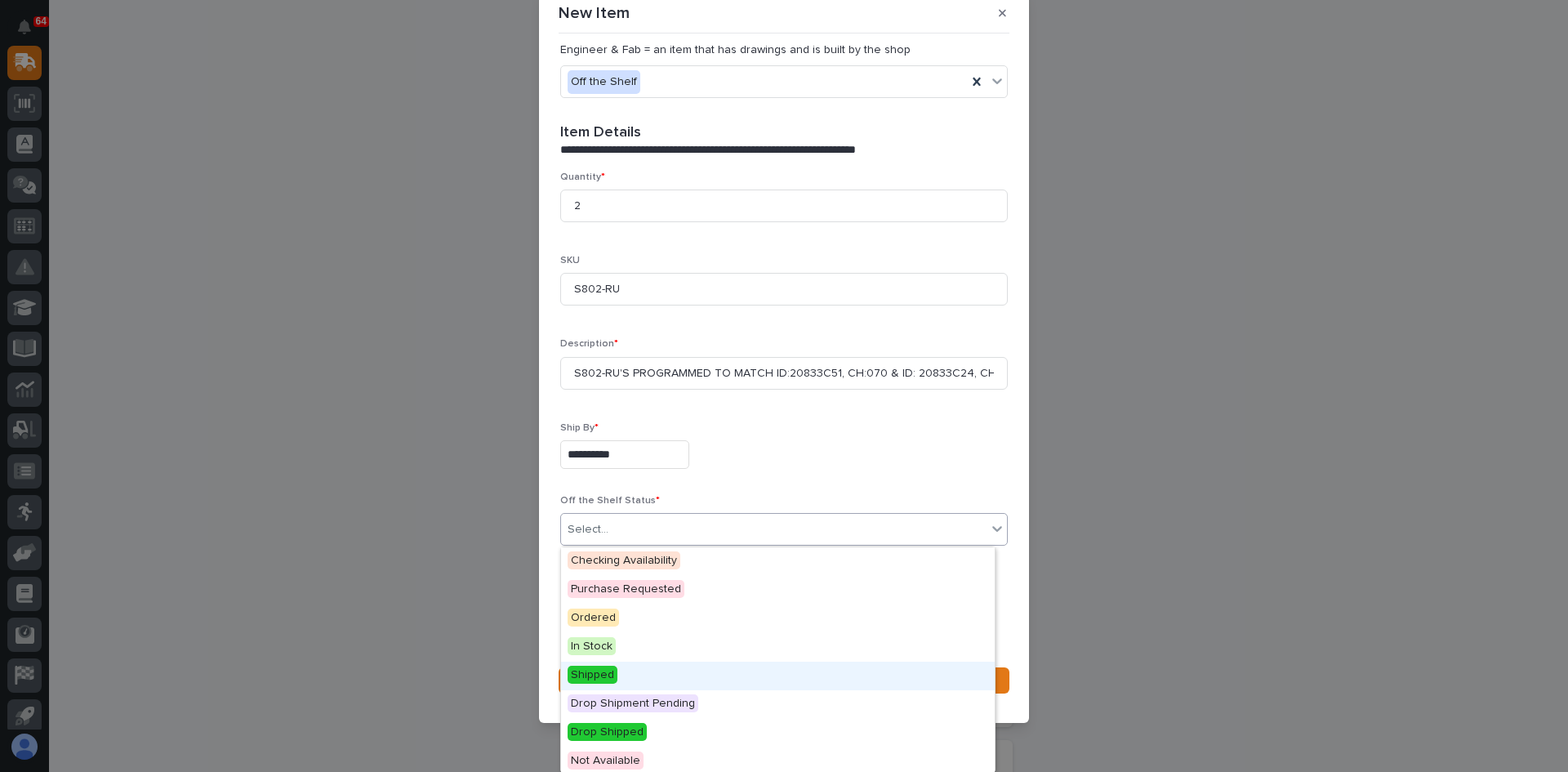
click at [587, 672] on span "Shipped" at bounding box center [593, 674] width 50 height 18
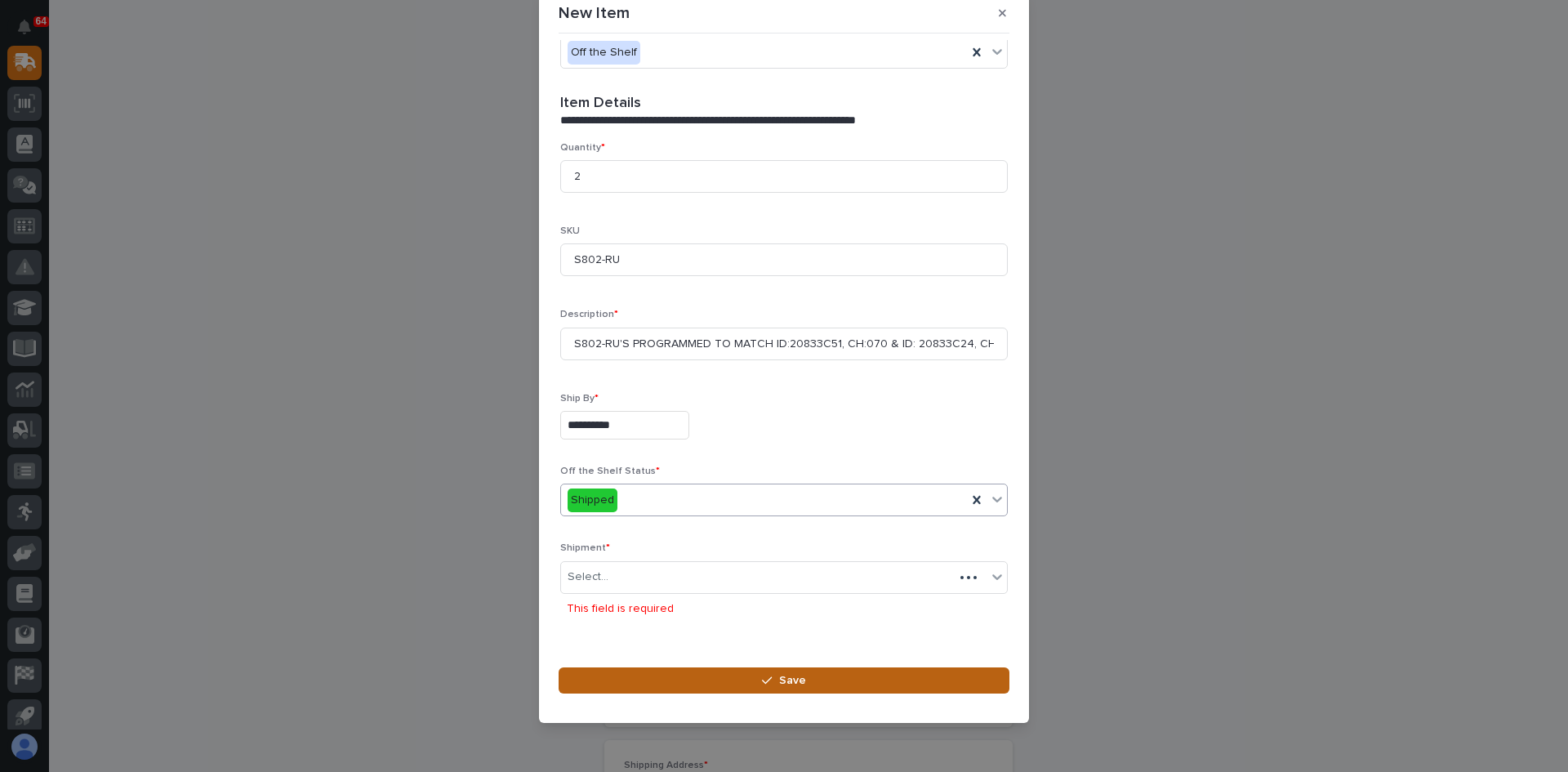
scroll to position [437, 0]
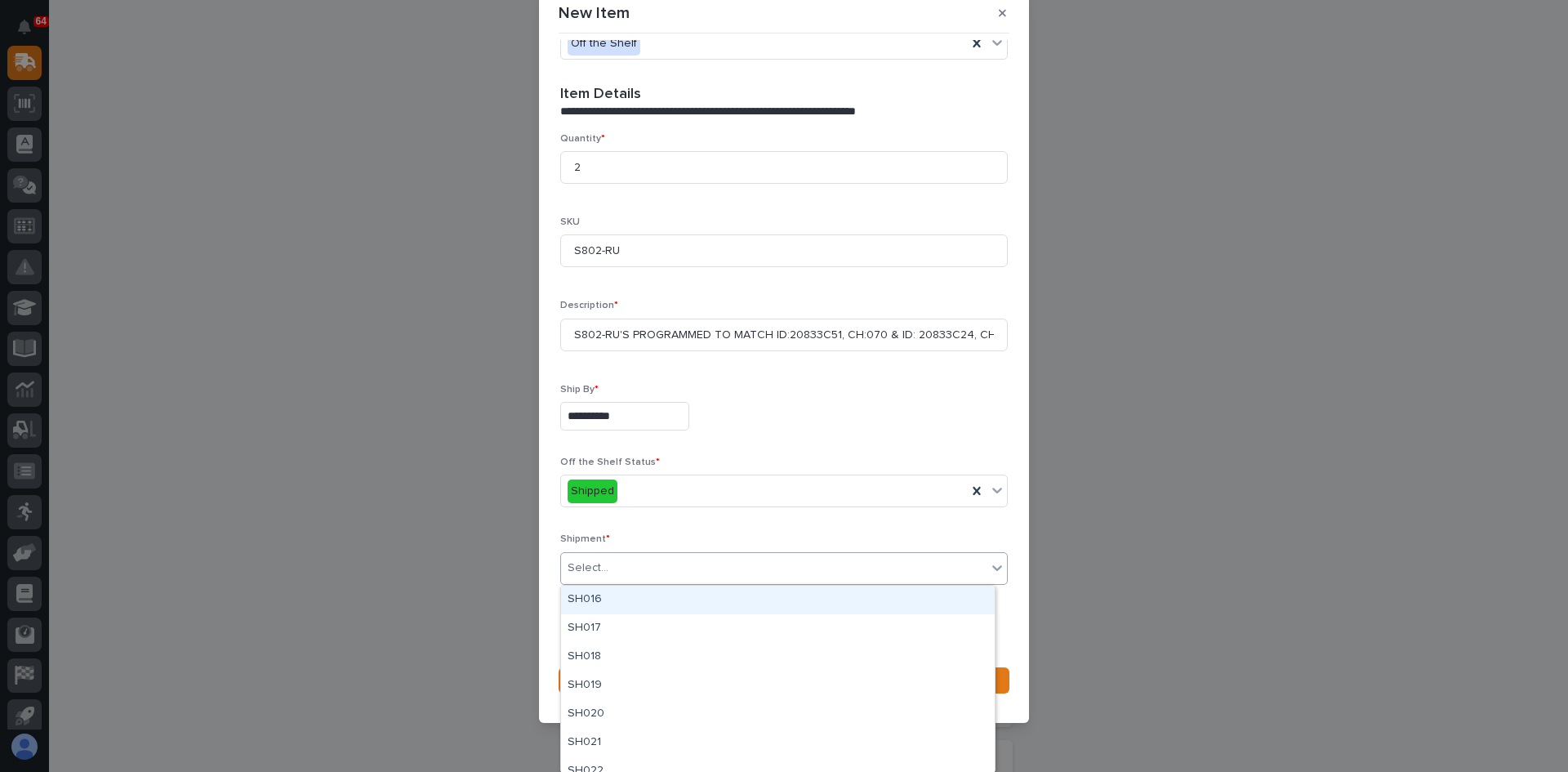
click at [622, 567] on div "Select..." at bounding box center [774, 568] width 426 height 27
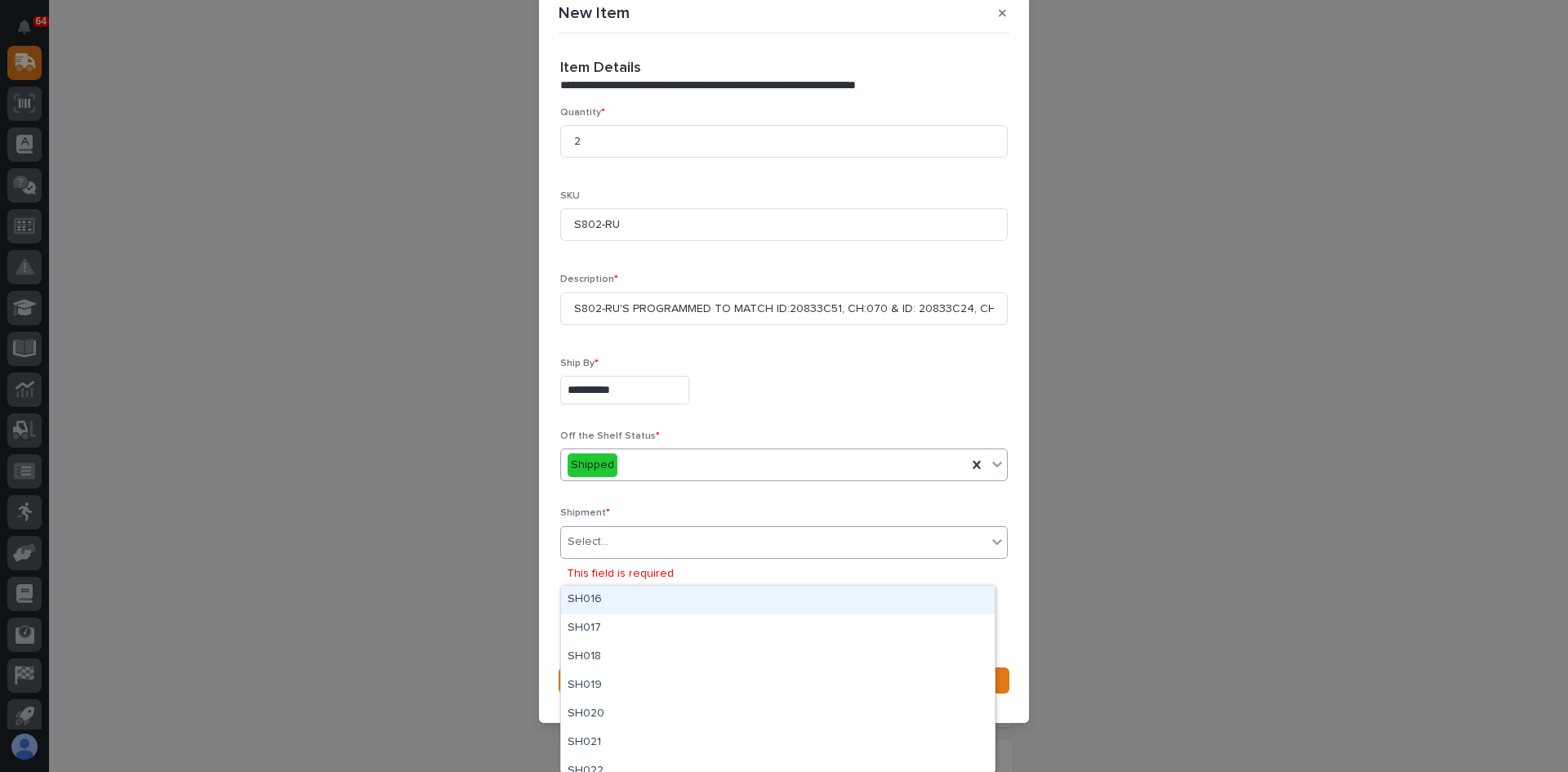
scroll to position [476, 0]
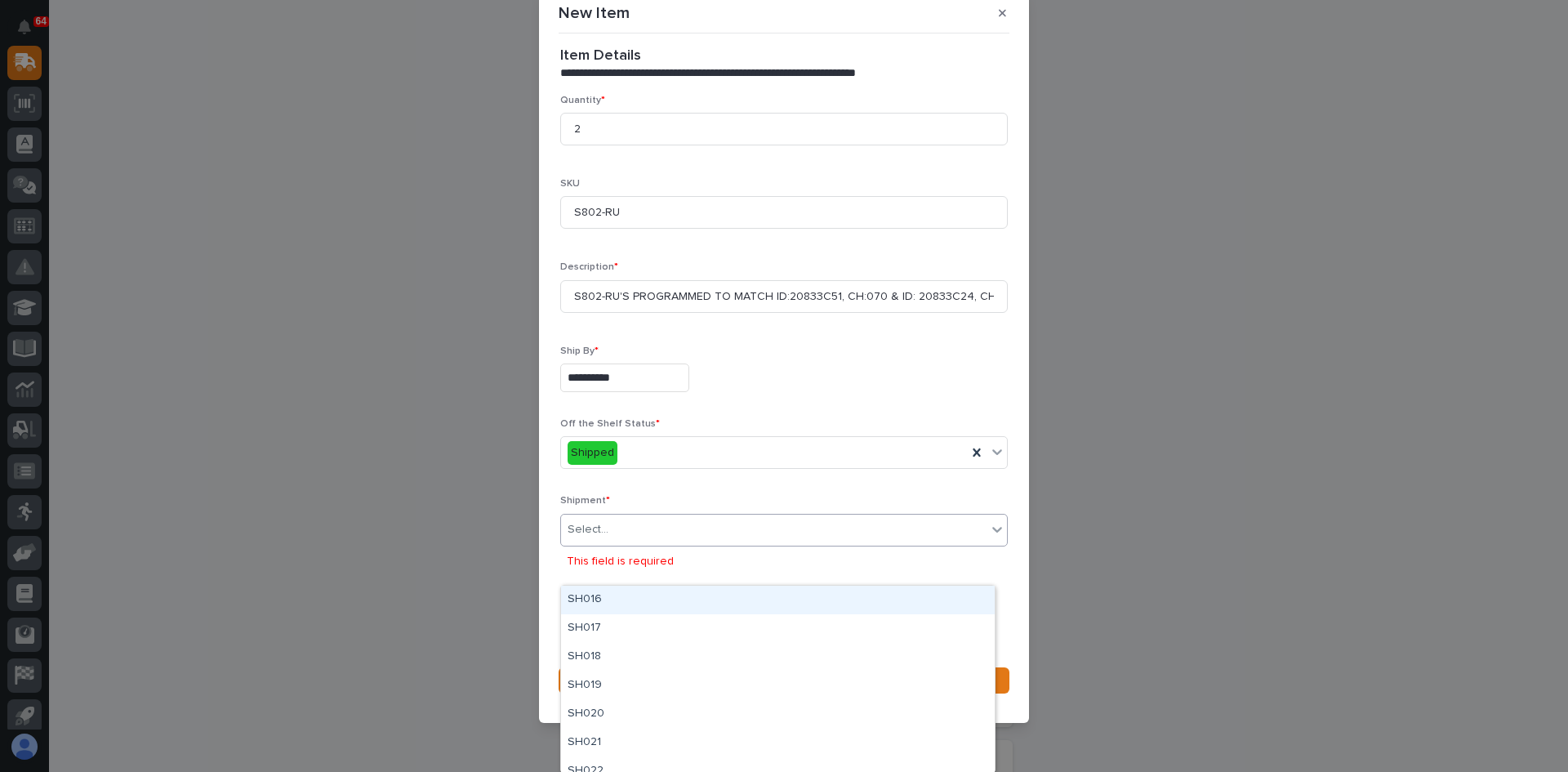
click at [641, 525] on div "Select..." at bounding box center [774, 529] width 426 height 27
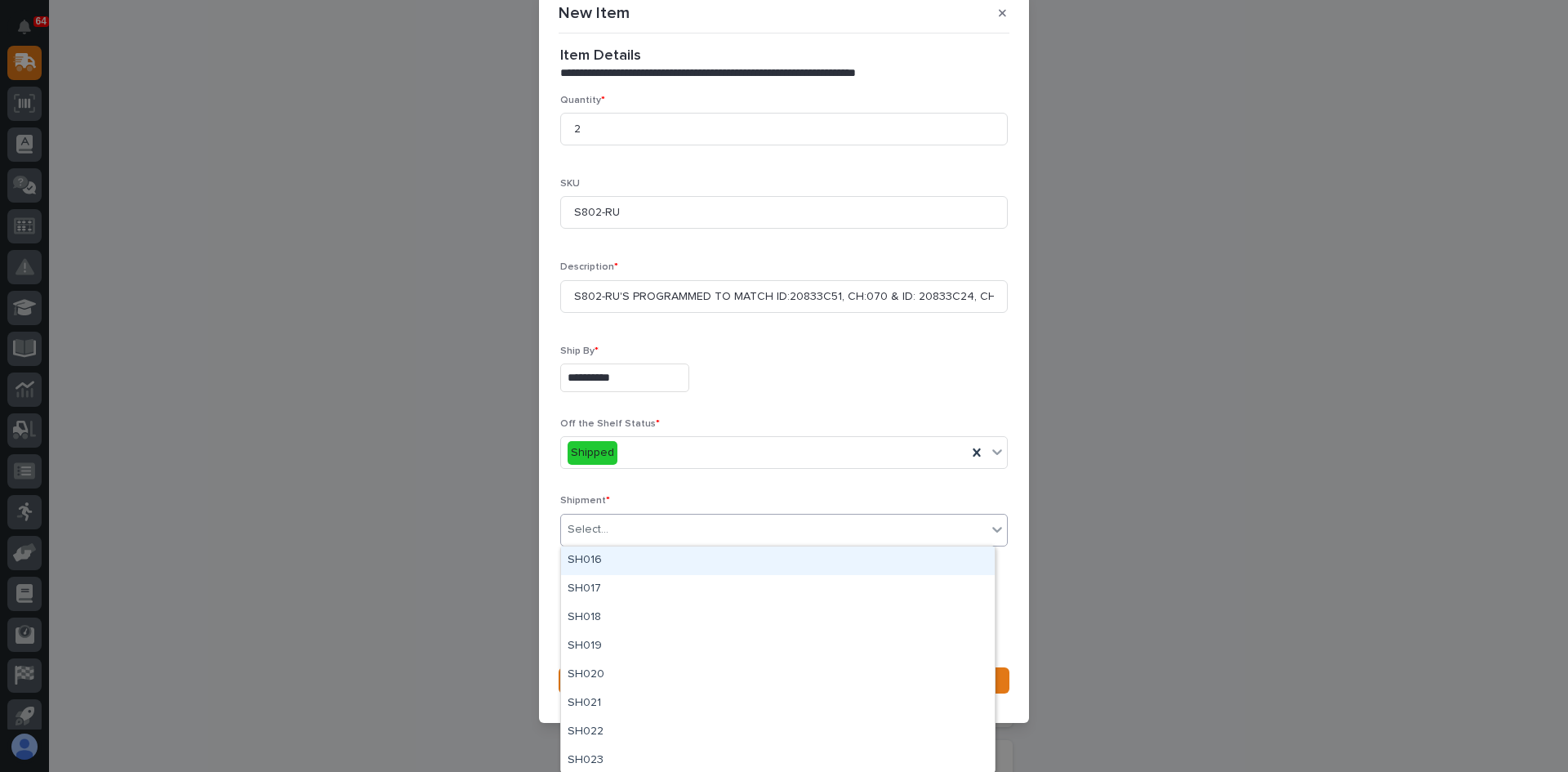
click at [989, 522] on icon at bounding box center [997, 530] width 17 height 17
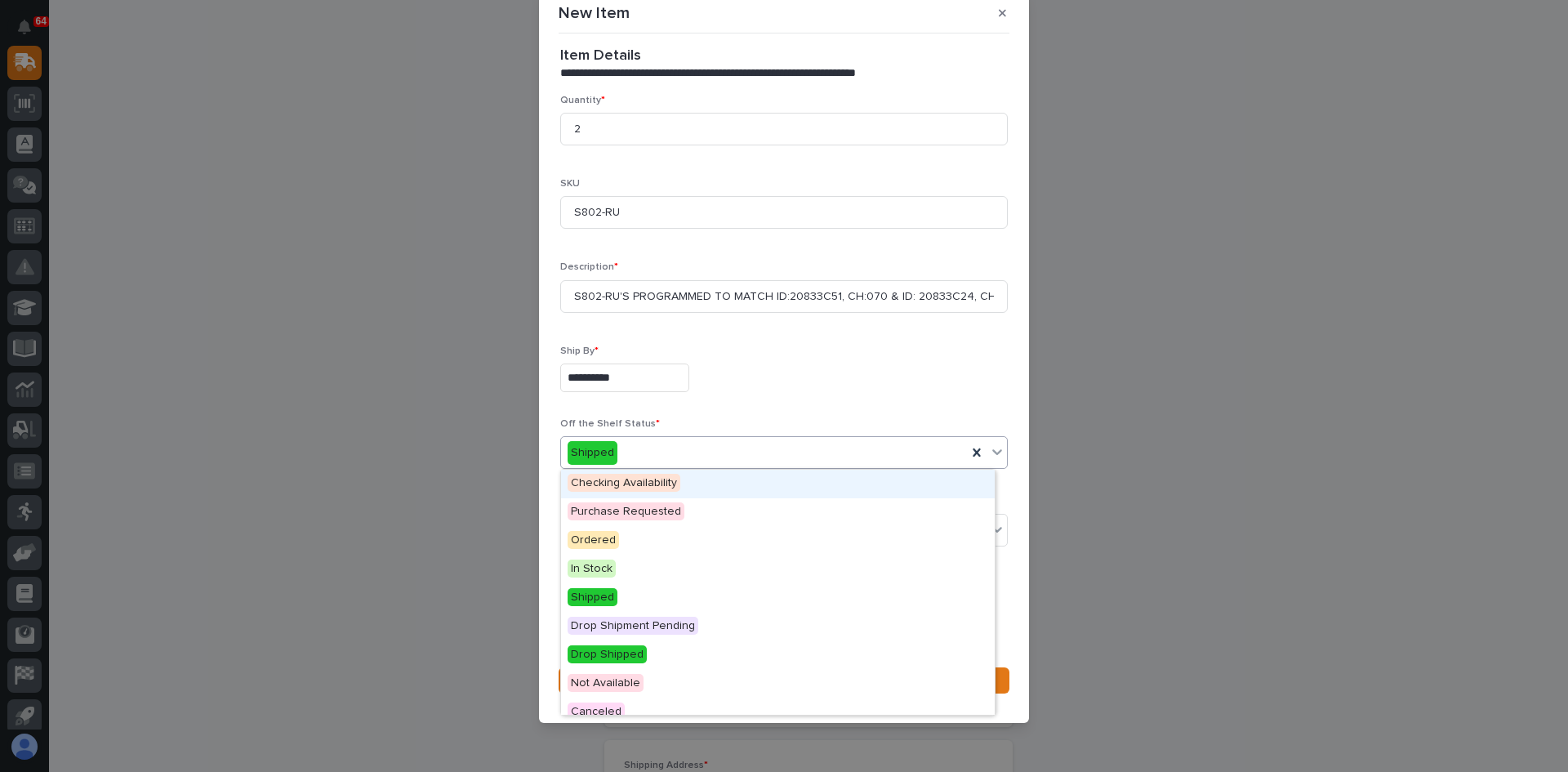
click at [678, 452] on div "Shipped" at bounding box center [764, 453] width 405 height 27
click at [623, 373] on input "**********" at bounding box center [624, 378] width 129 height 29
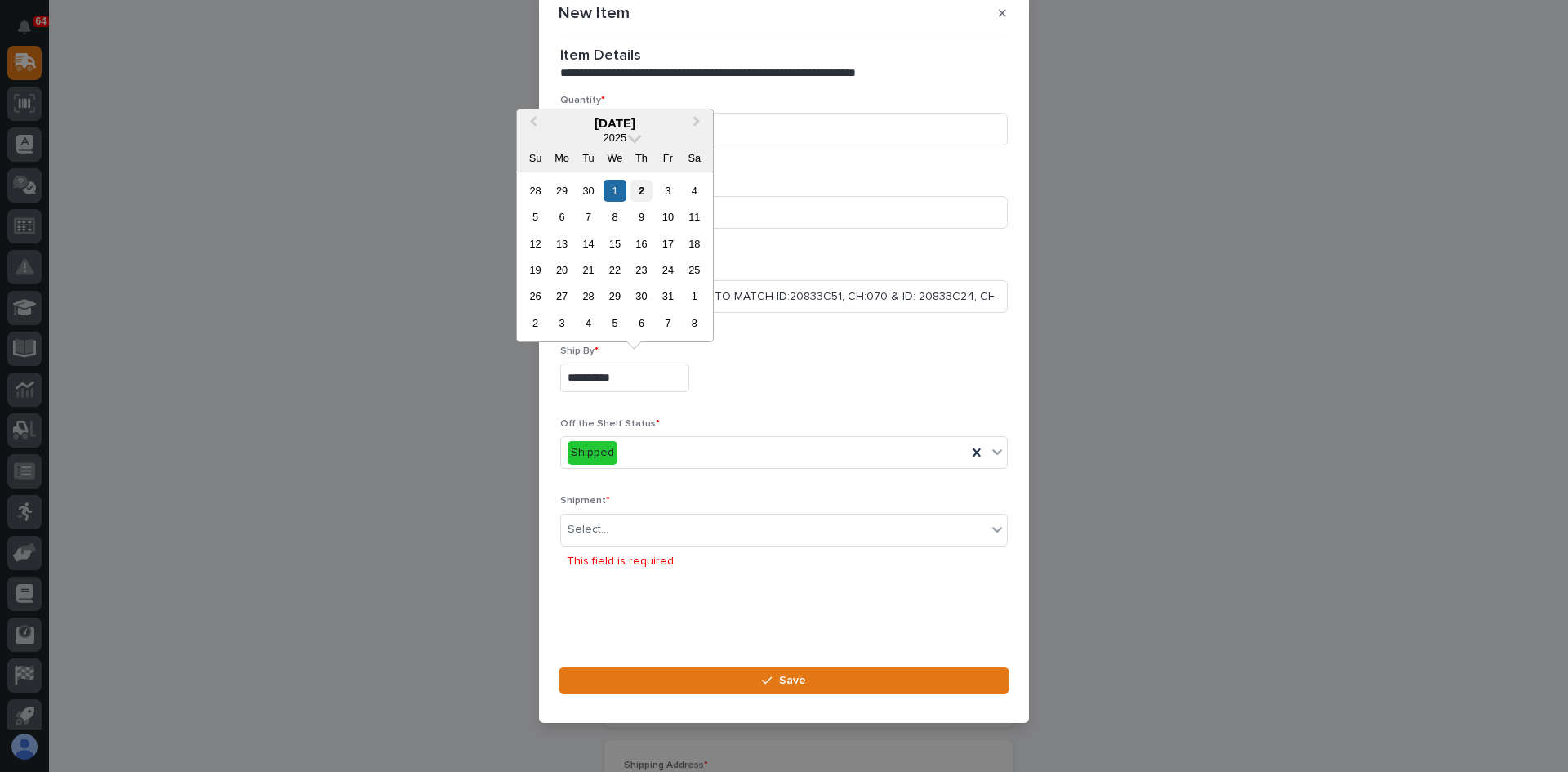
click at [640, 187] on div "2" at bounding box center [642, 191] width 22 height 22
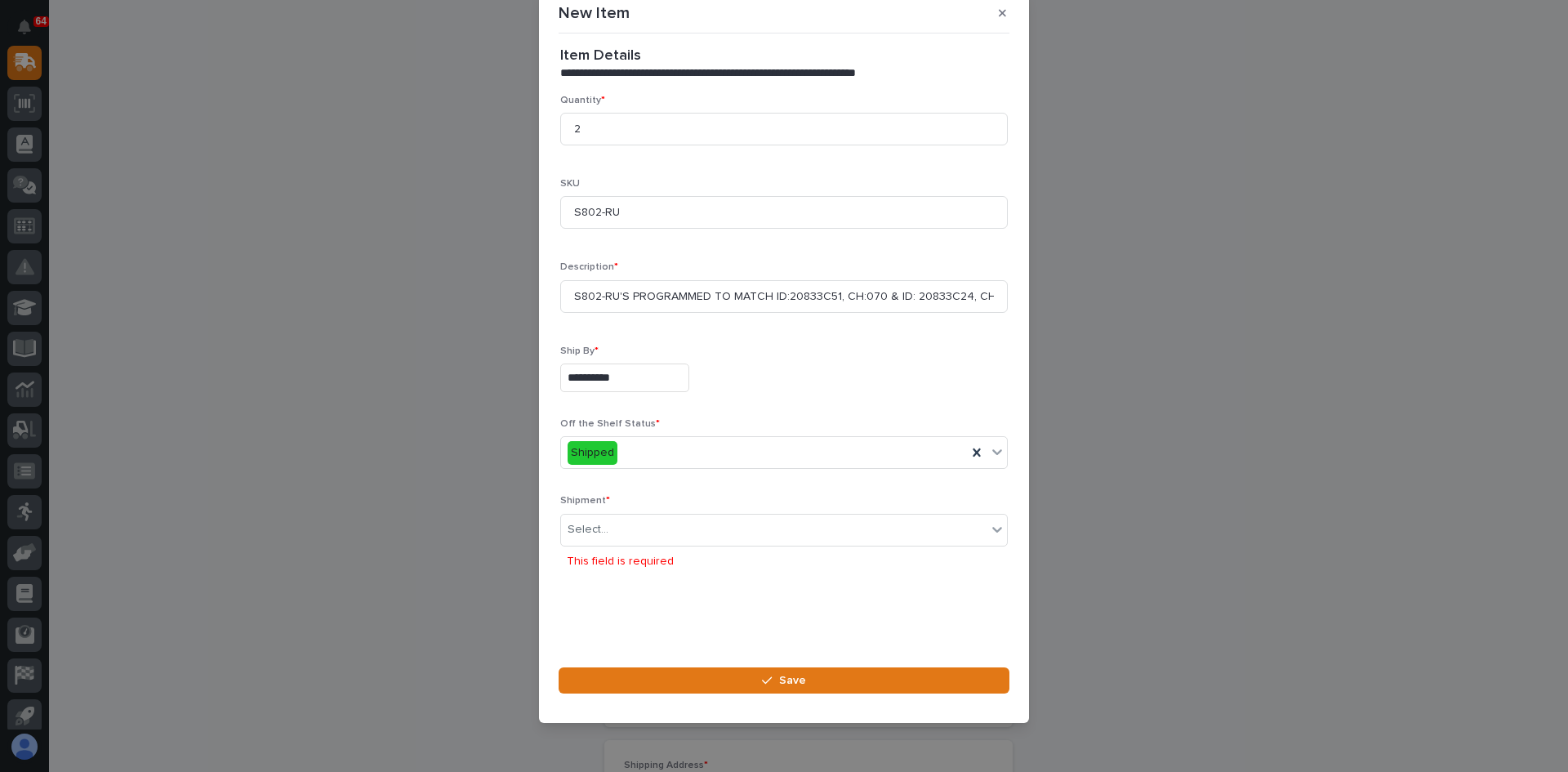
type input "**********"
click at [624, 524] on div "Select..." at bounding box center [774, 529] width 426 height 27
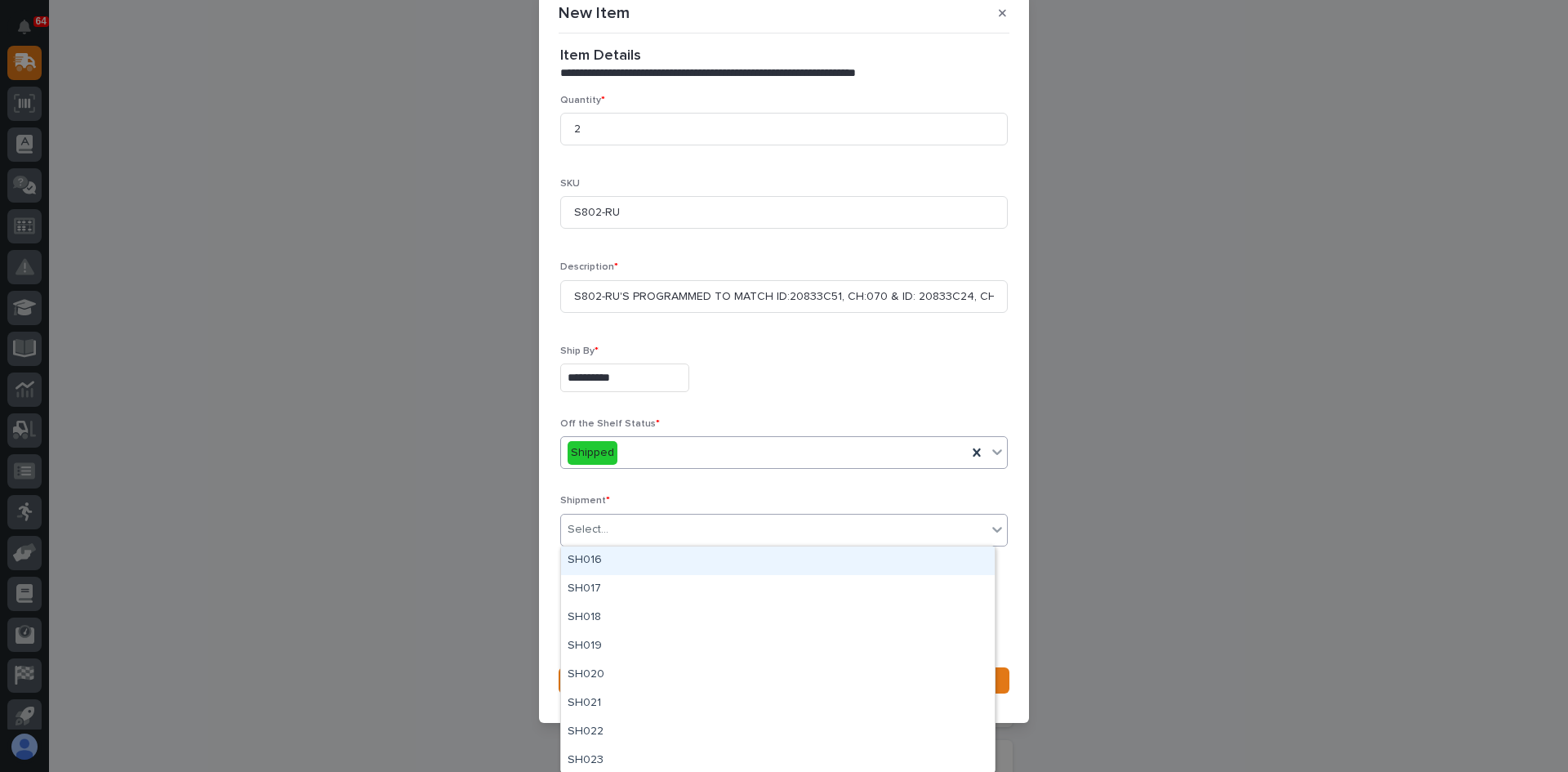
click at [651, 453] on div "Shipped" at bounding box center [764, 453] width 405 height 27
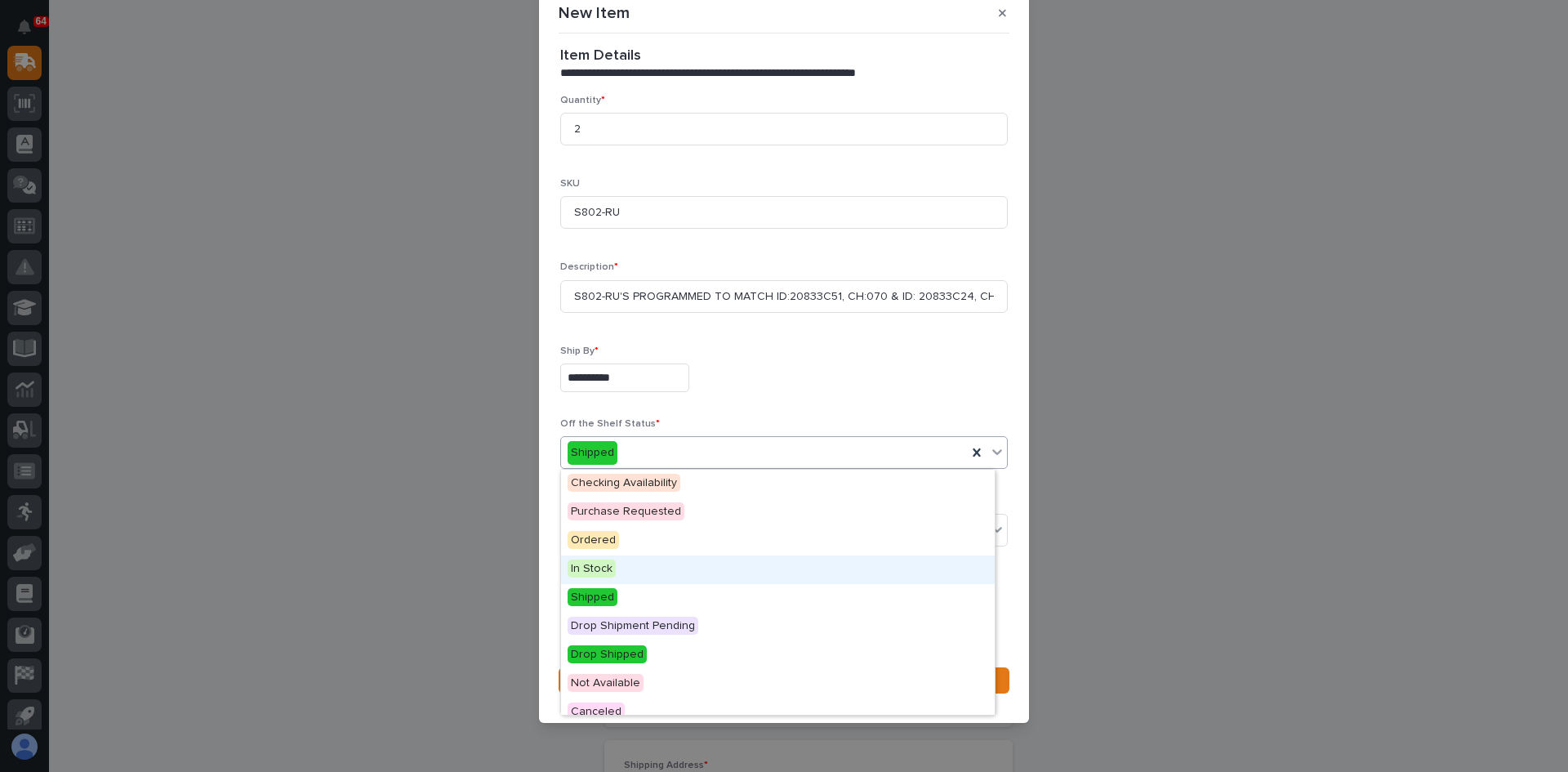
click at [590, 565] on span "In Stock" at bounding box center [592, 568] width 48 height 18
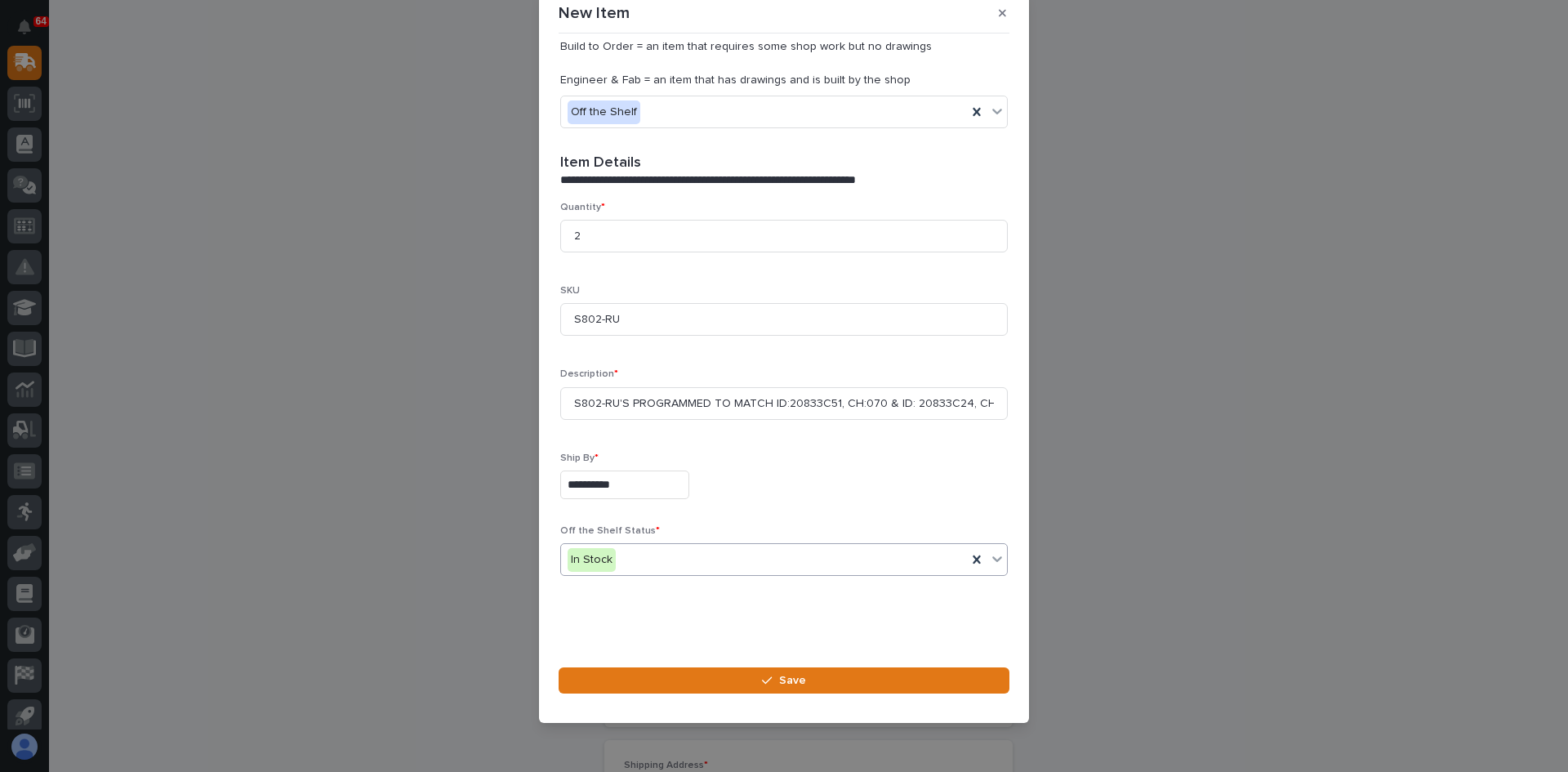
scroll to position [368, 0]
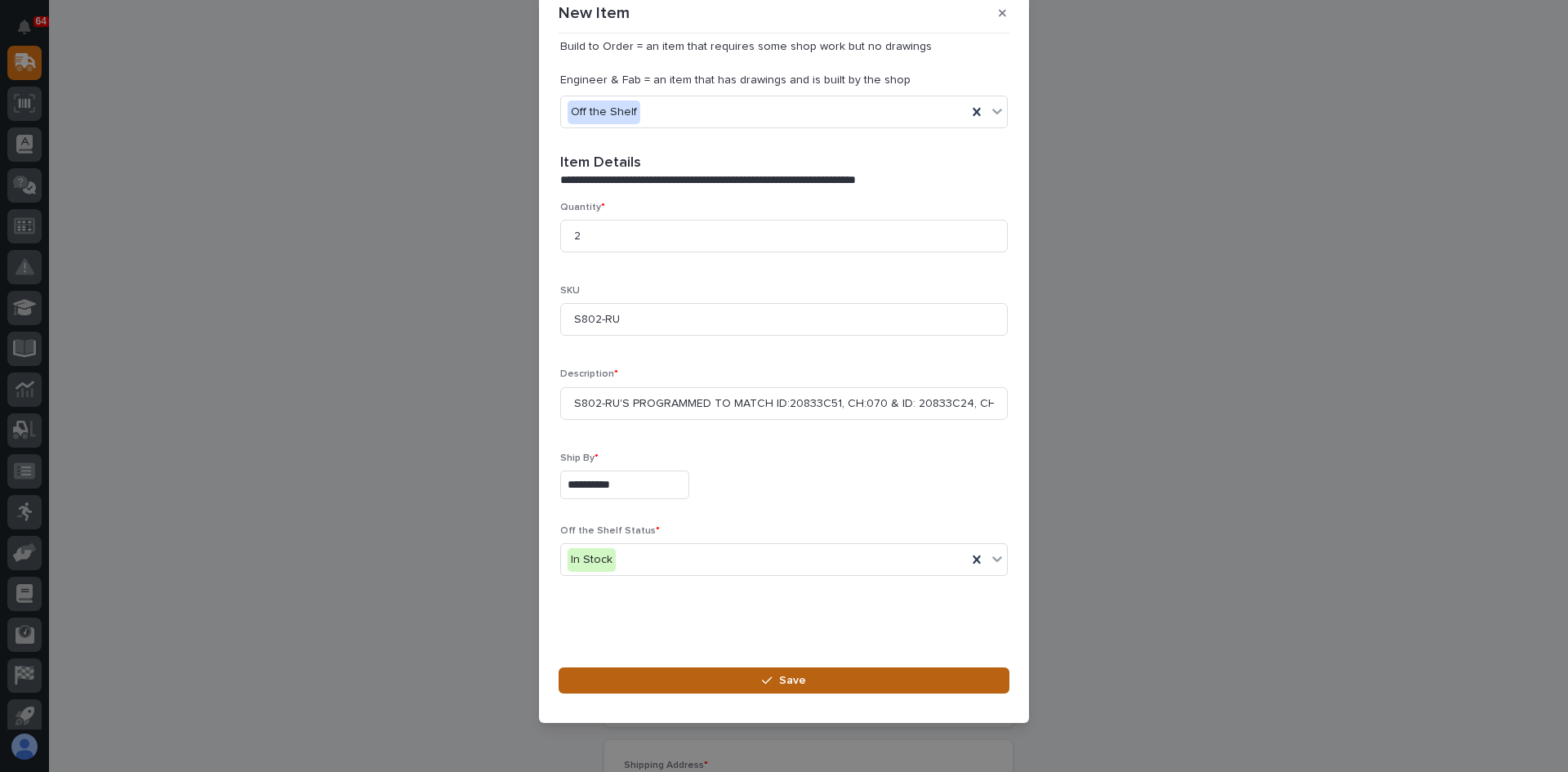
click at [806, 676] on button "Save" at bounding box center [784, 680] width 451 height 26
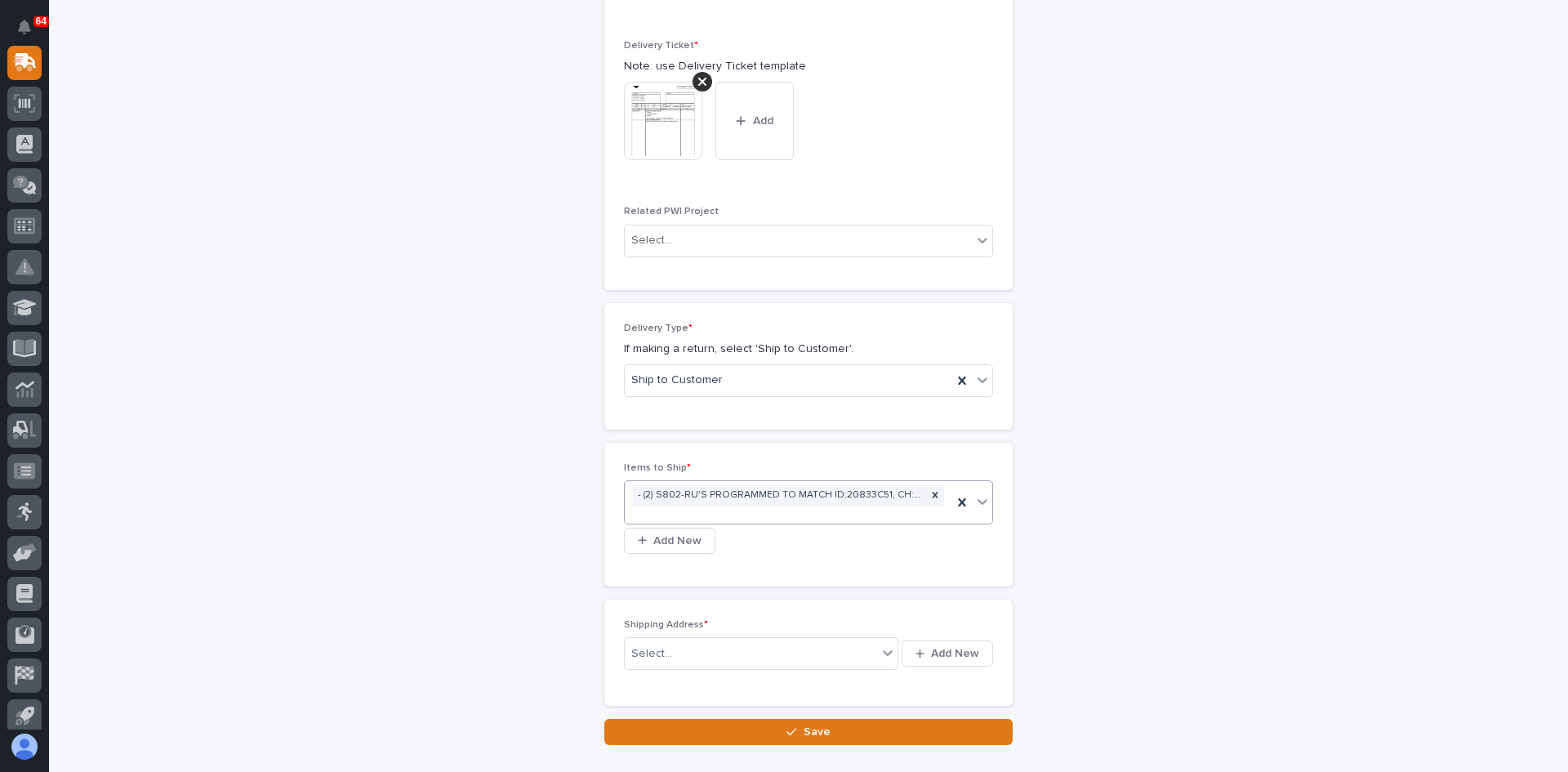
scroll to position [858, 0]
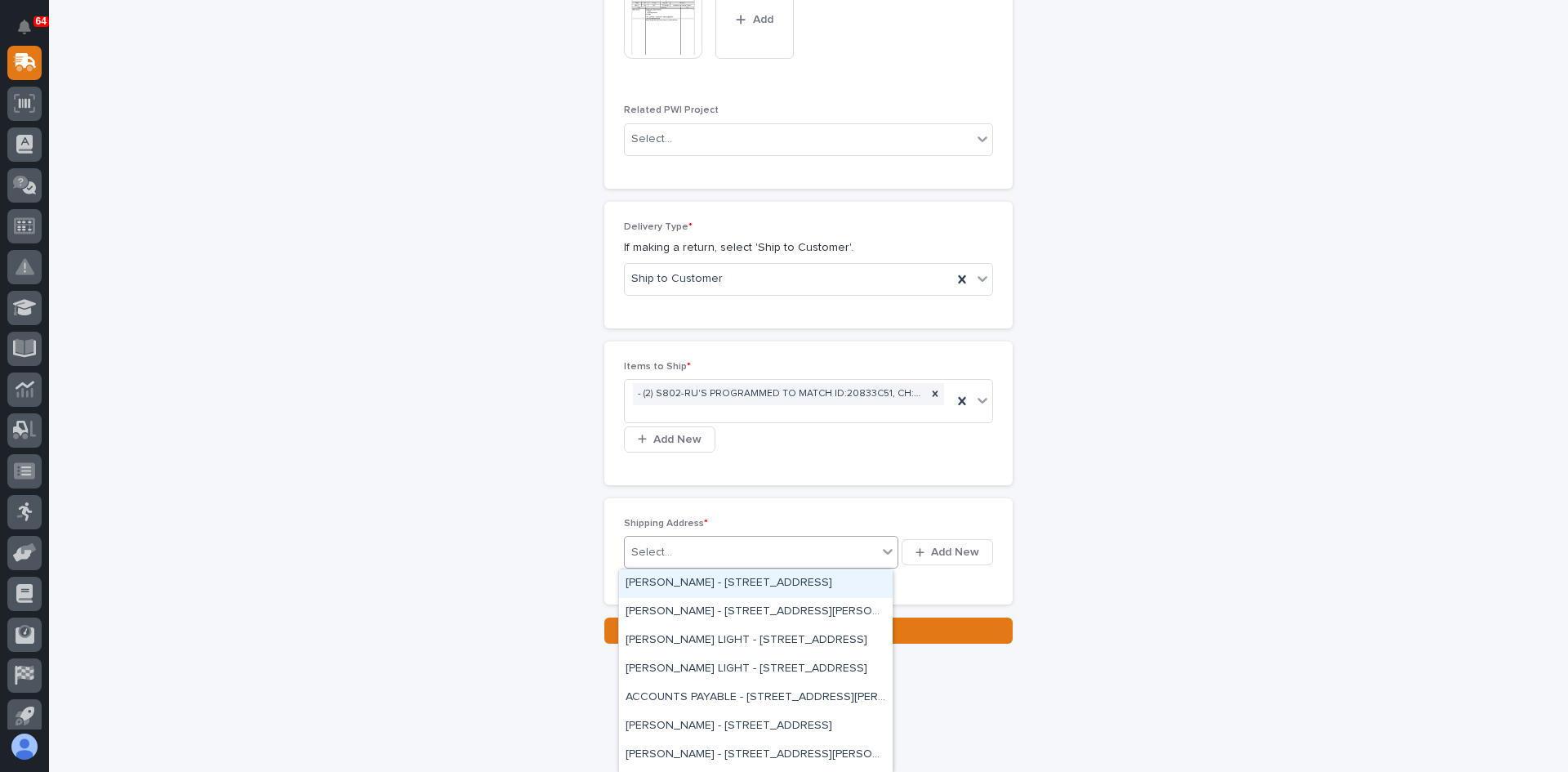
click at [669, 550] on div "Select..." at bounding box center [751, 552] width 252 height 27
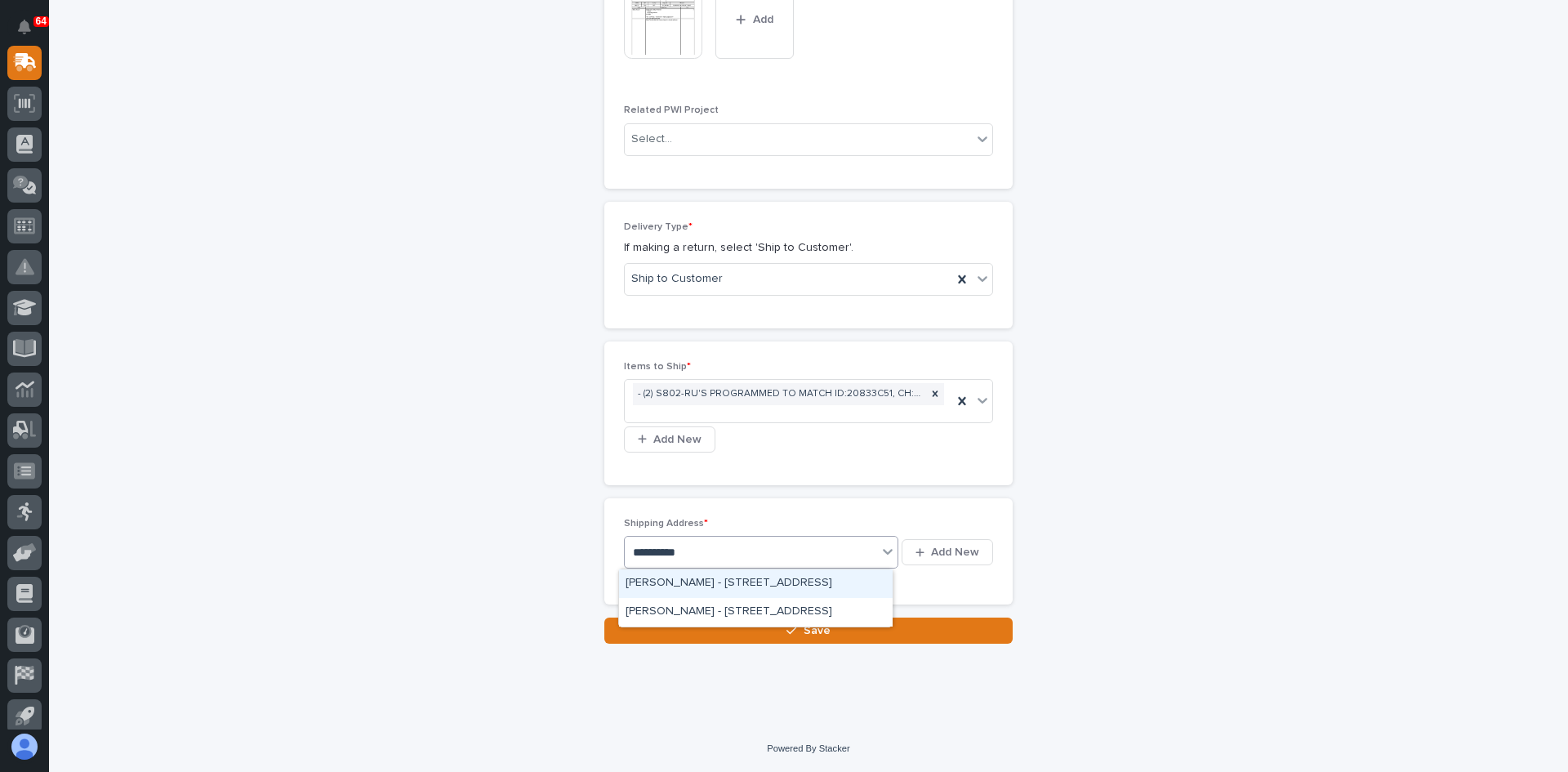
type input "**********"
click at [777, 580] on div "TED GRIFFIN - 4748 HWY 73 W, WEST END, NC 27376" at bounding box center [755, 584] width 274 height 29
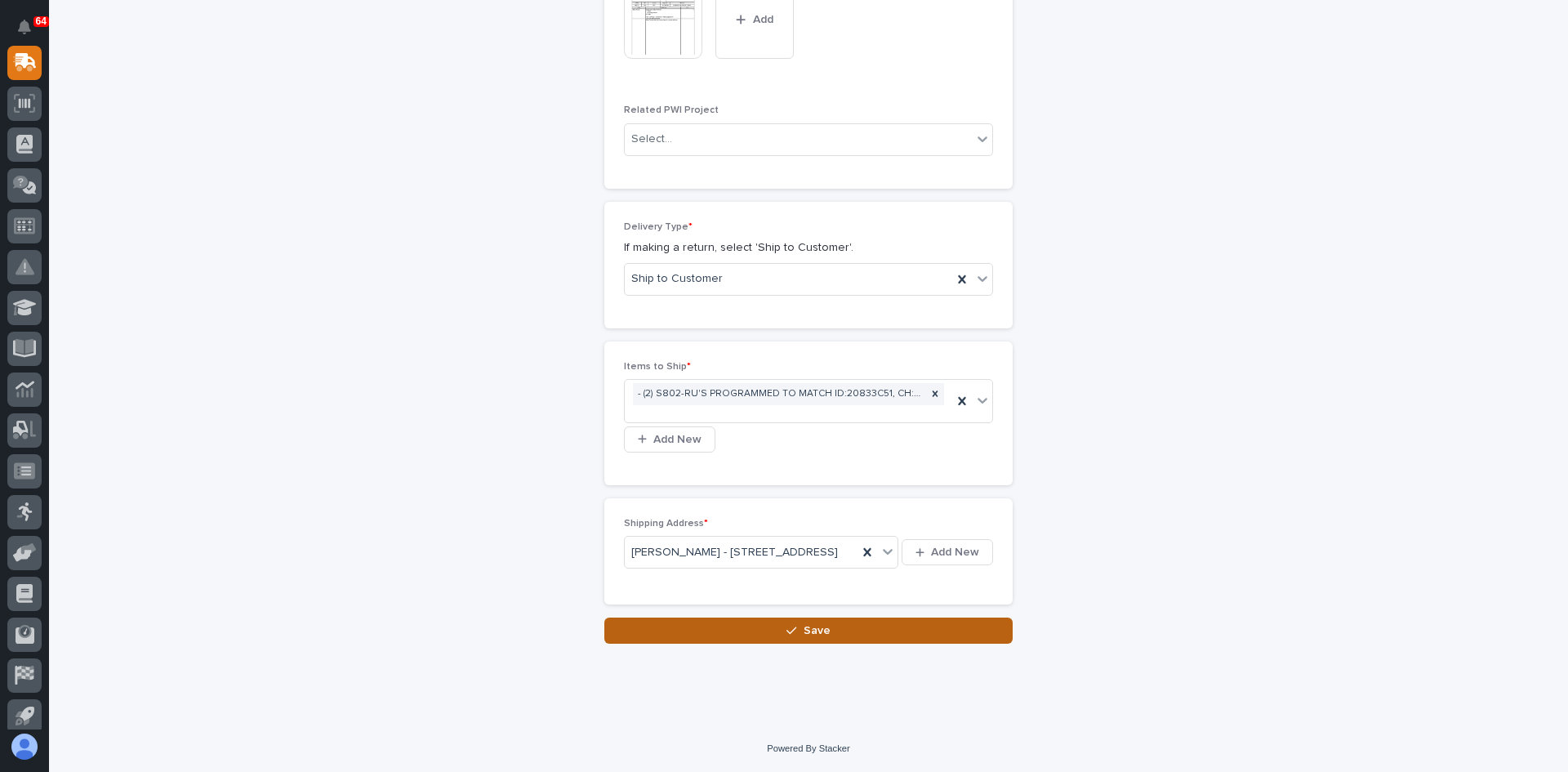
click at [817, 637] on span "Save" at bounding box center [816, 631] width 27 height 15
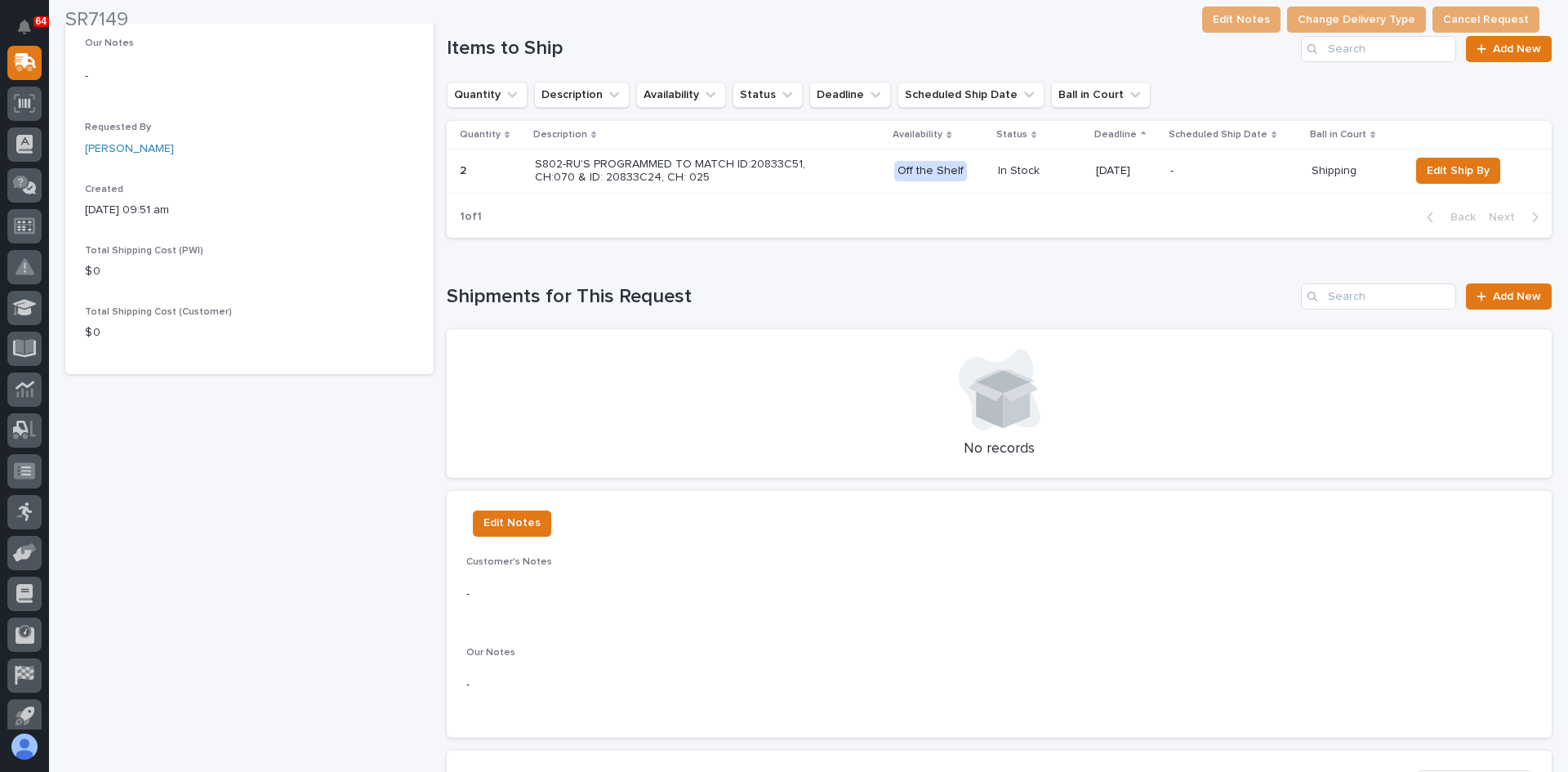
scroll to position [490, 0]
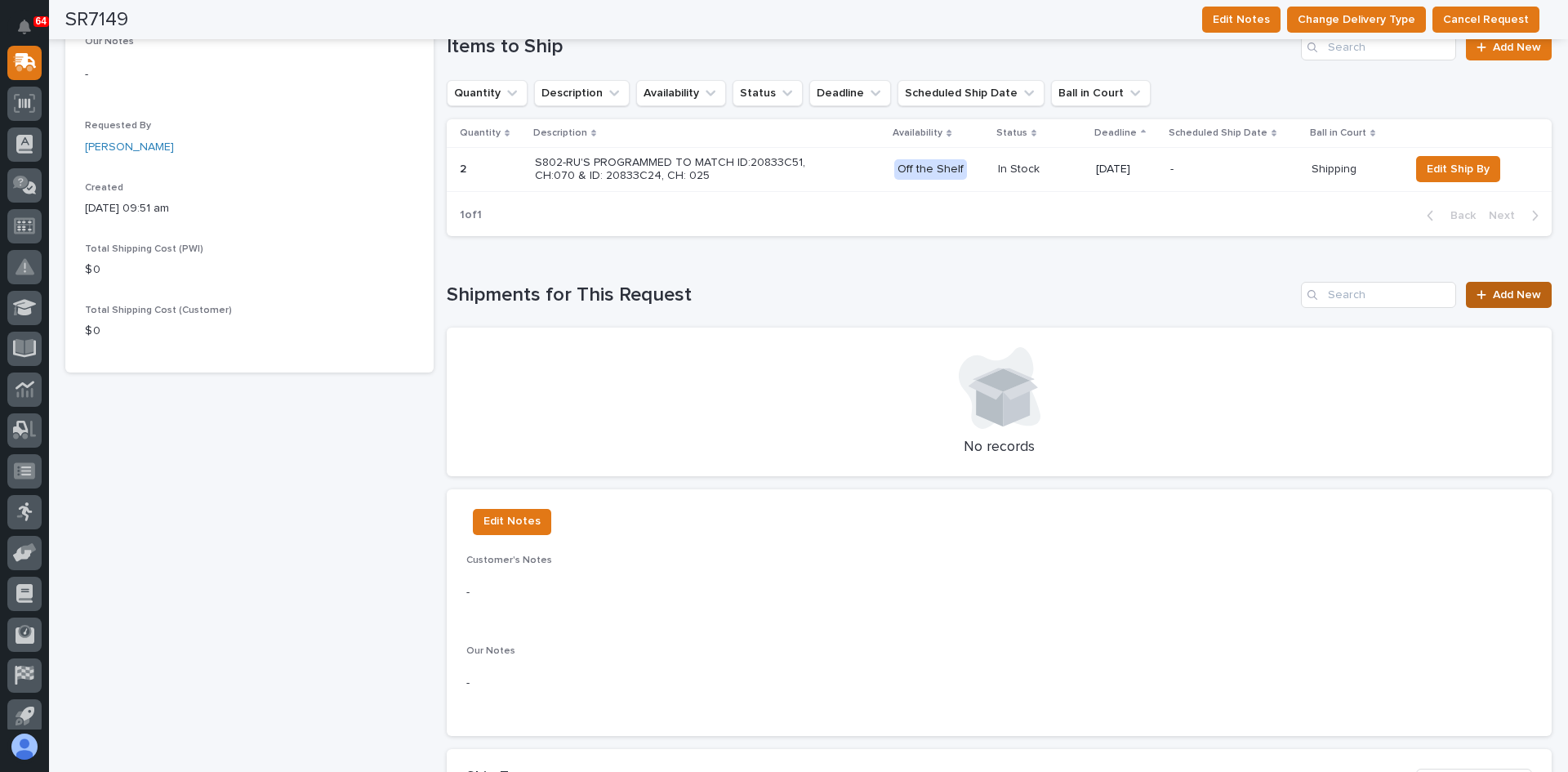
click at [1497, 289] on link "Add New" at bounding box center [1509, 295] width 85 height 26
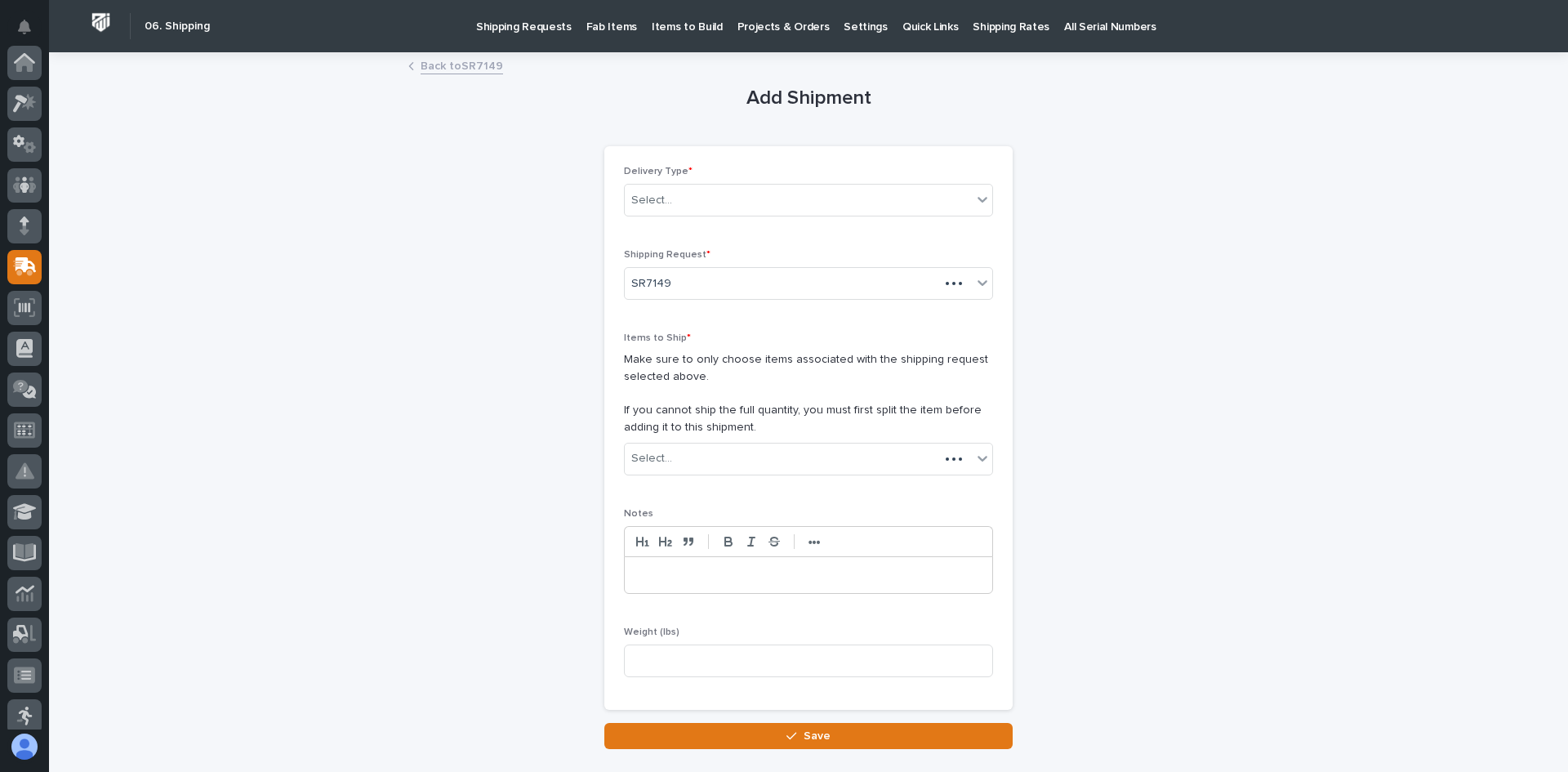
scroll to position [204, 0]
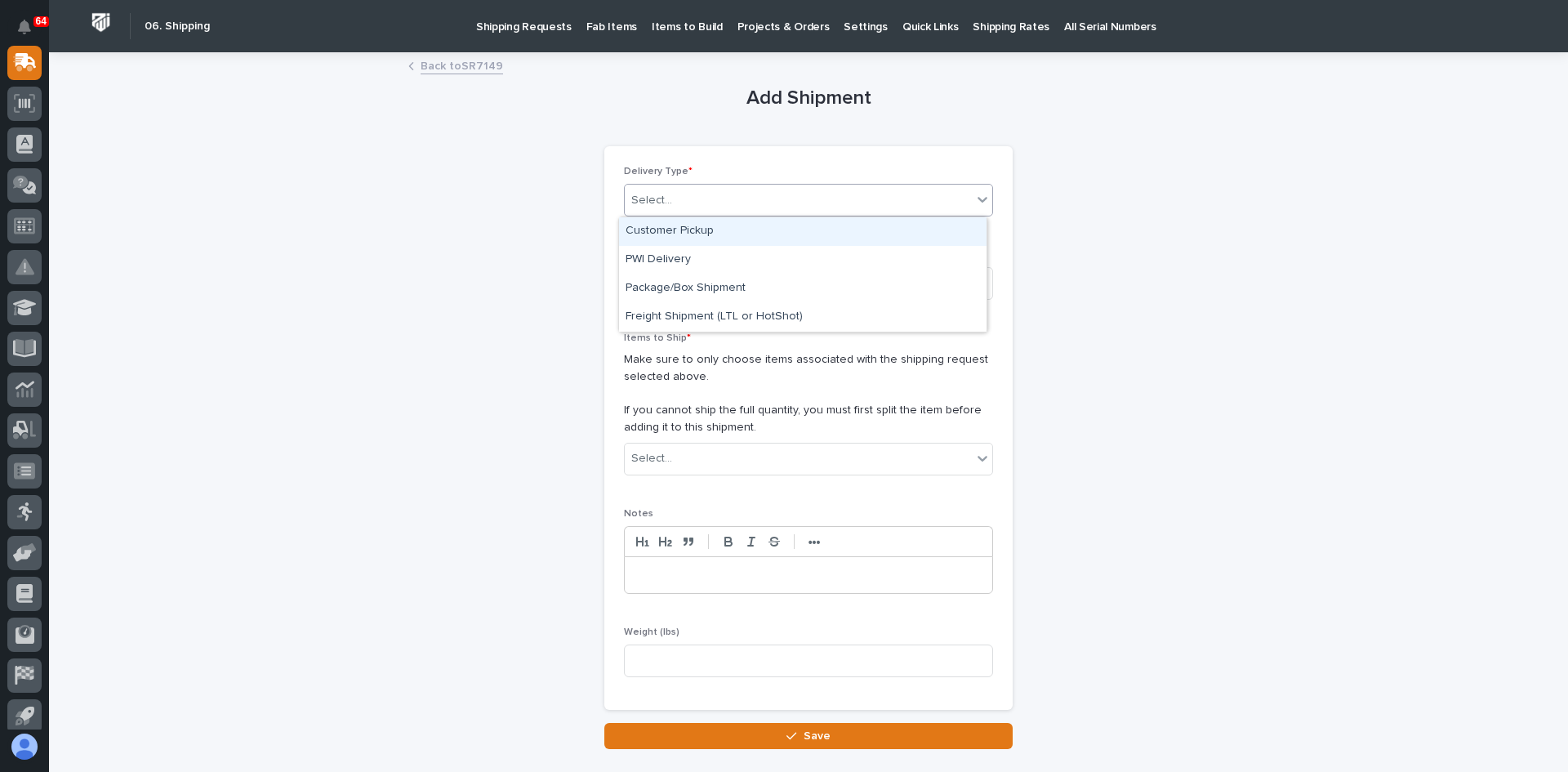
click at [726, 209] on div "Select..." at bounding box center [798, 200] width 347 height 27
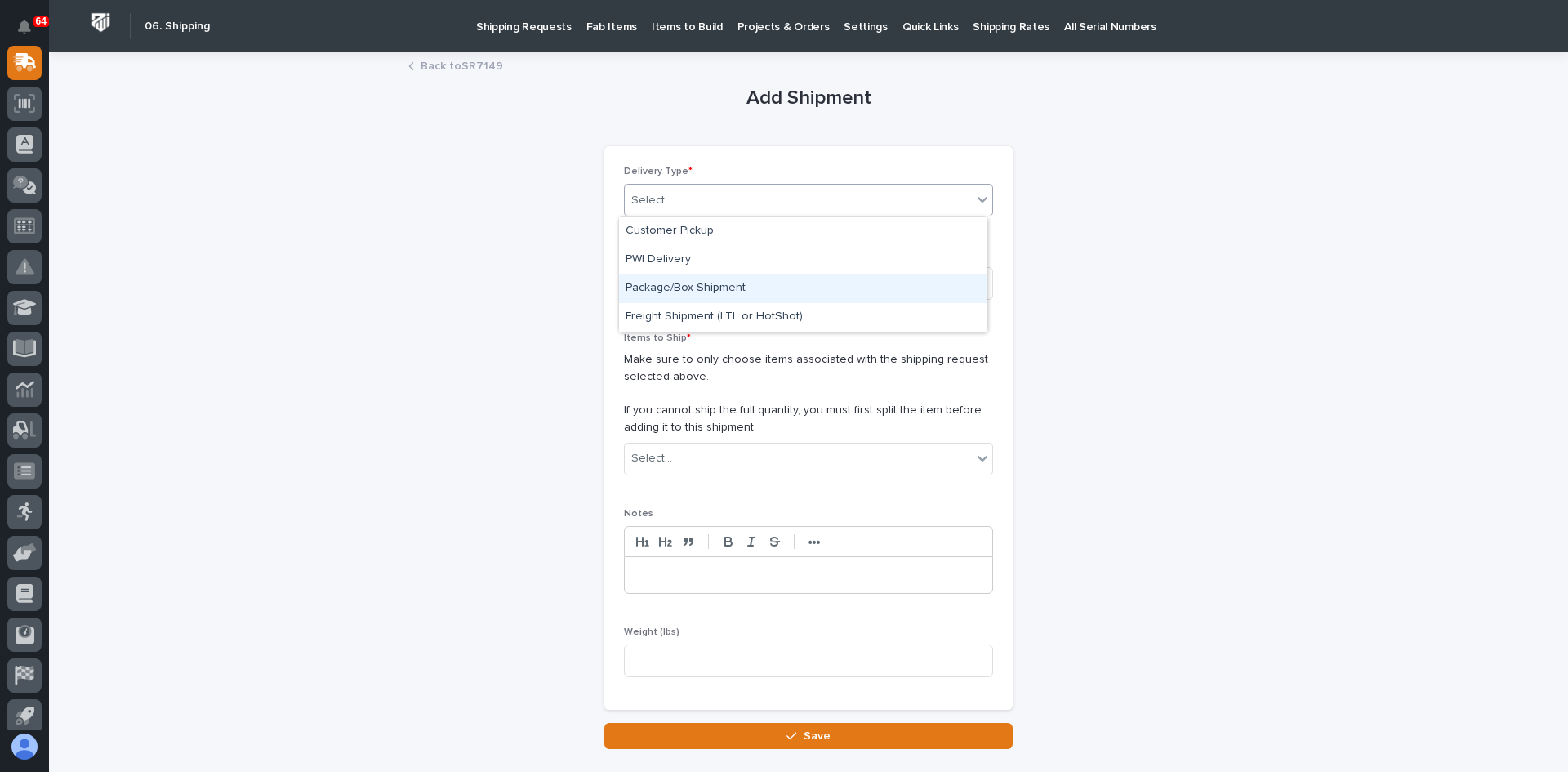
click at [709, 289] on div "Package/Box Shipment" at bounding box center [803, 289] width 367 height 29
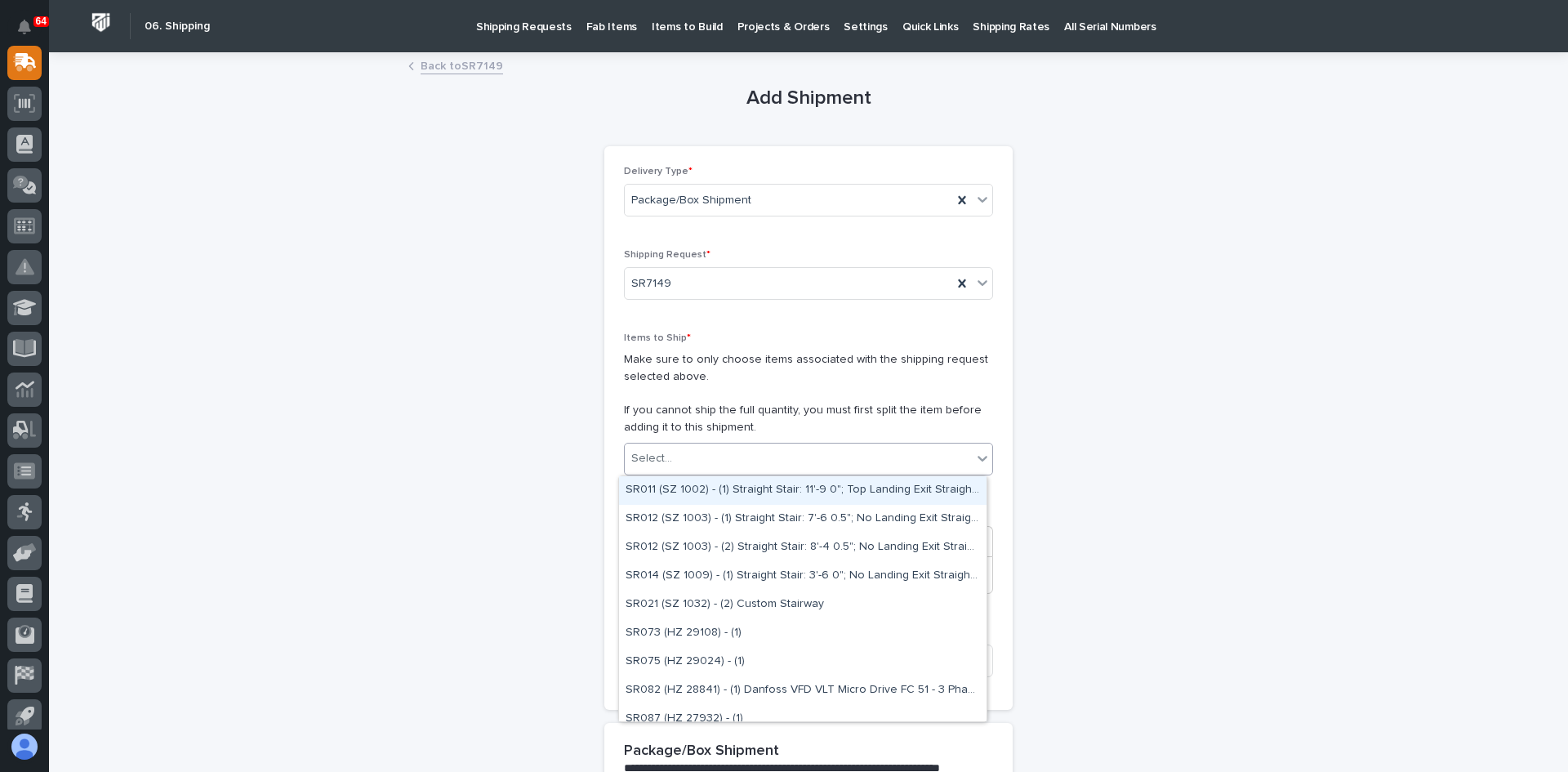
click at [698, 466] on div "Select..." at bounding box center [798, 458] width 347 height 27
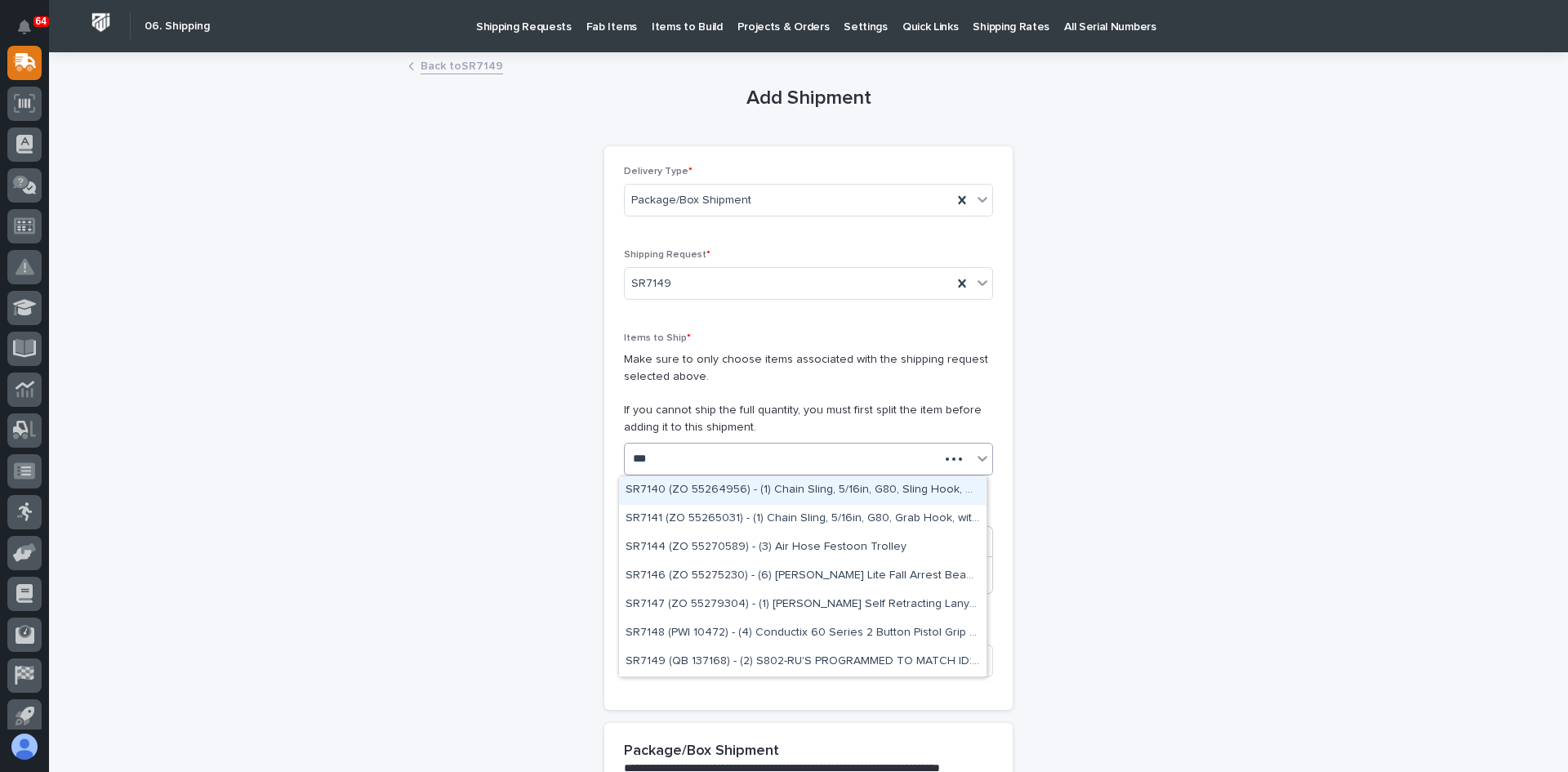
type input "****"
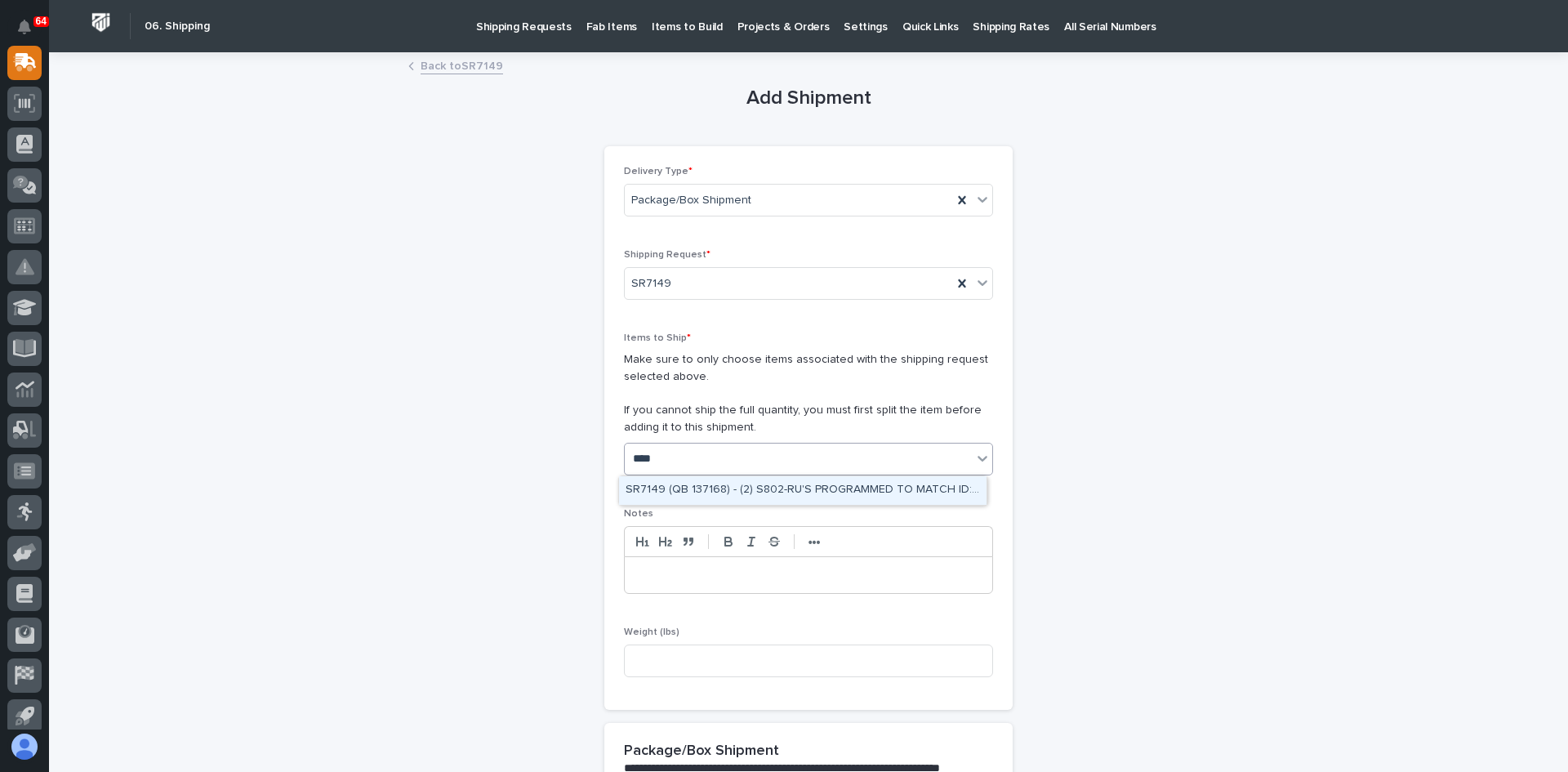
click at [764, 495] on div "SR7149 (QB 137168) - (2) S802-RU'S PROGRAMMED TO MATCH ID:20833C51, CH:070 & ID…" at bounding box center [803, 490] width 367 height 29
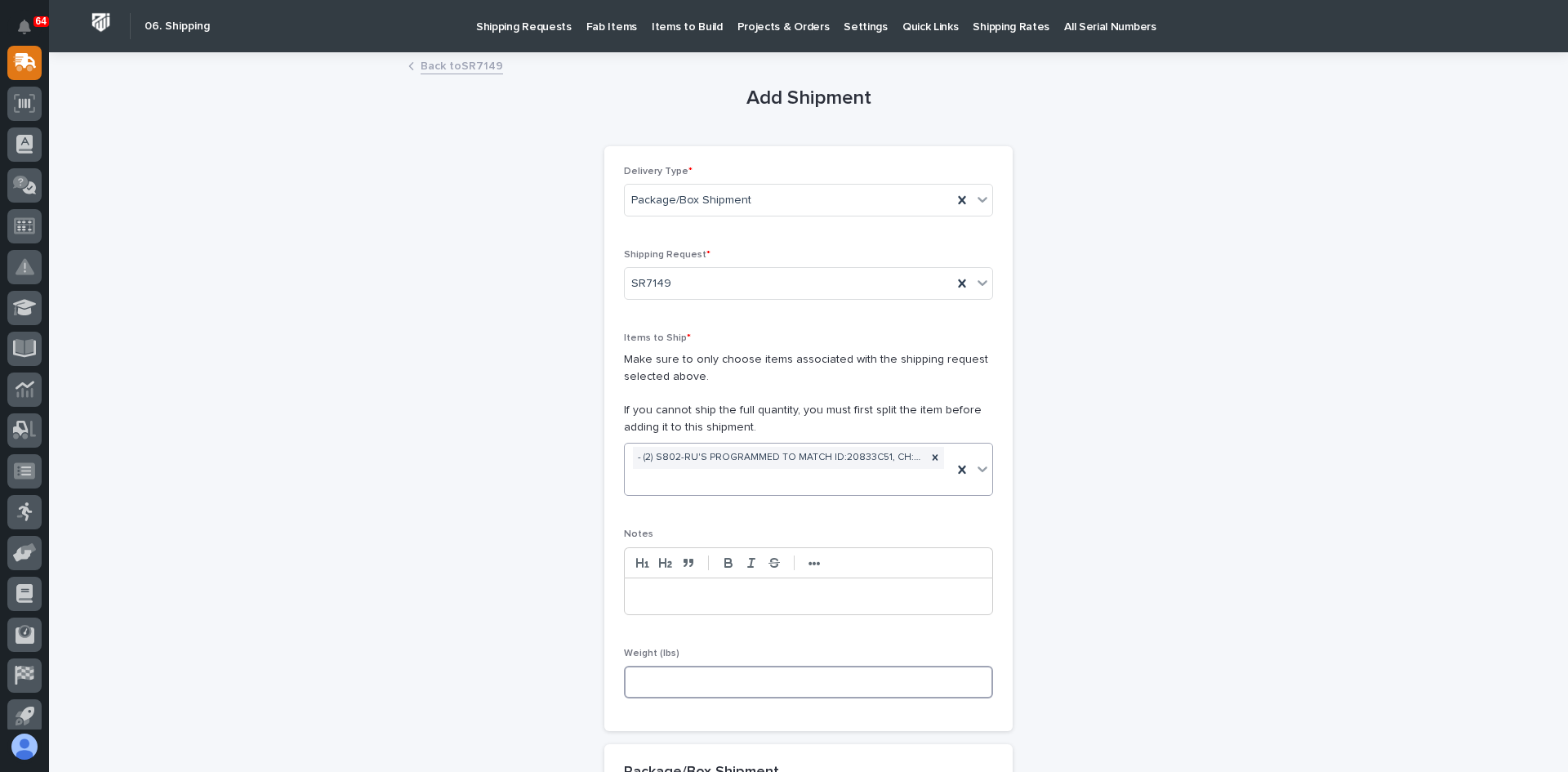
click at [655, 678] on input at bounding box center [808, 681] width 369 height 32
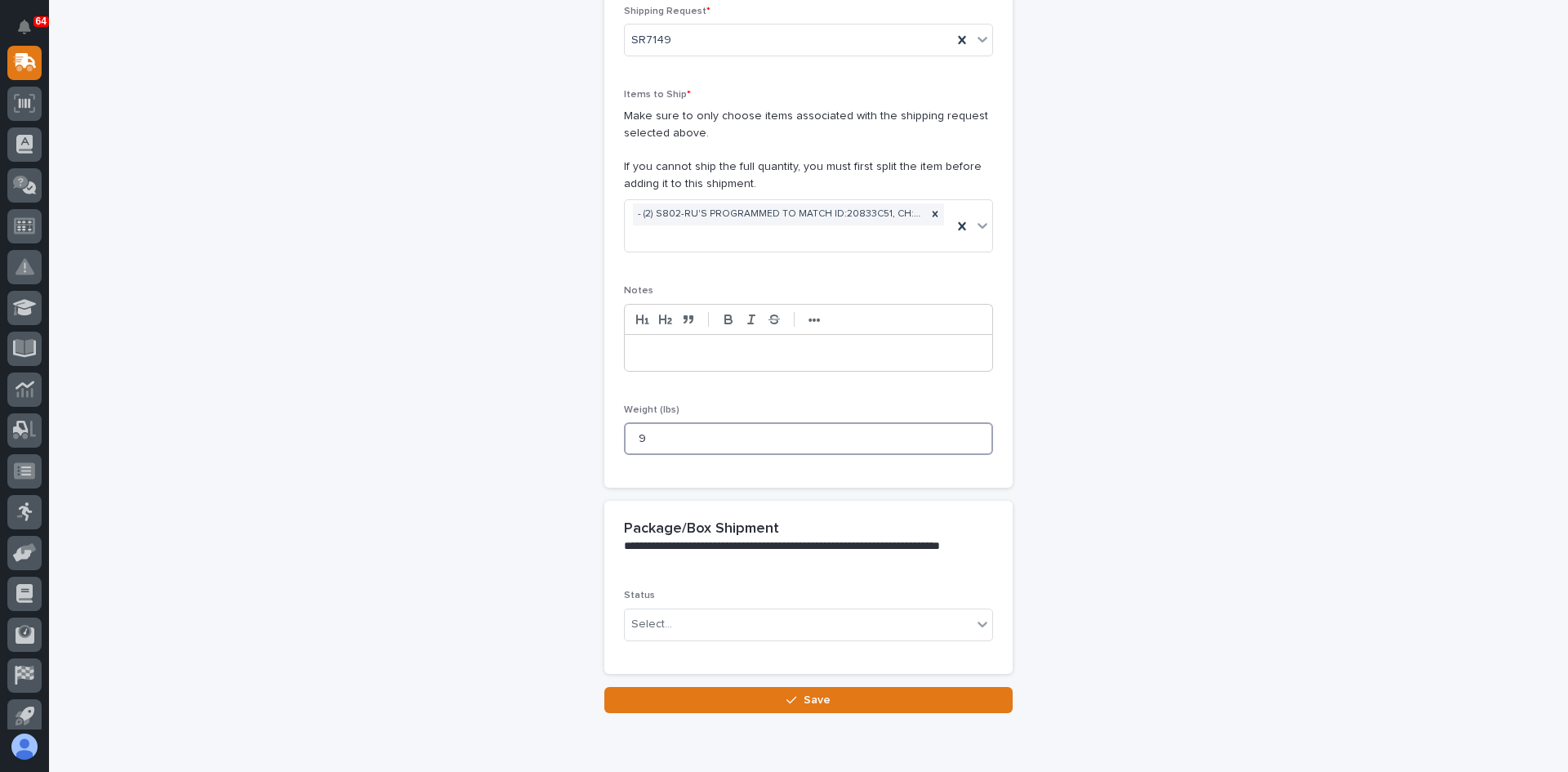
scroll to position [245, 0]
type input "9"
click at [679, 623] on div "Select..." at bounding box center [798, 623] width 347 height 27
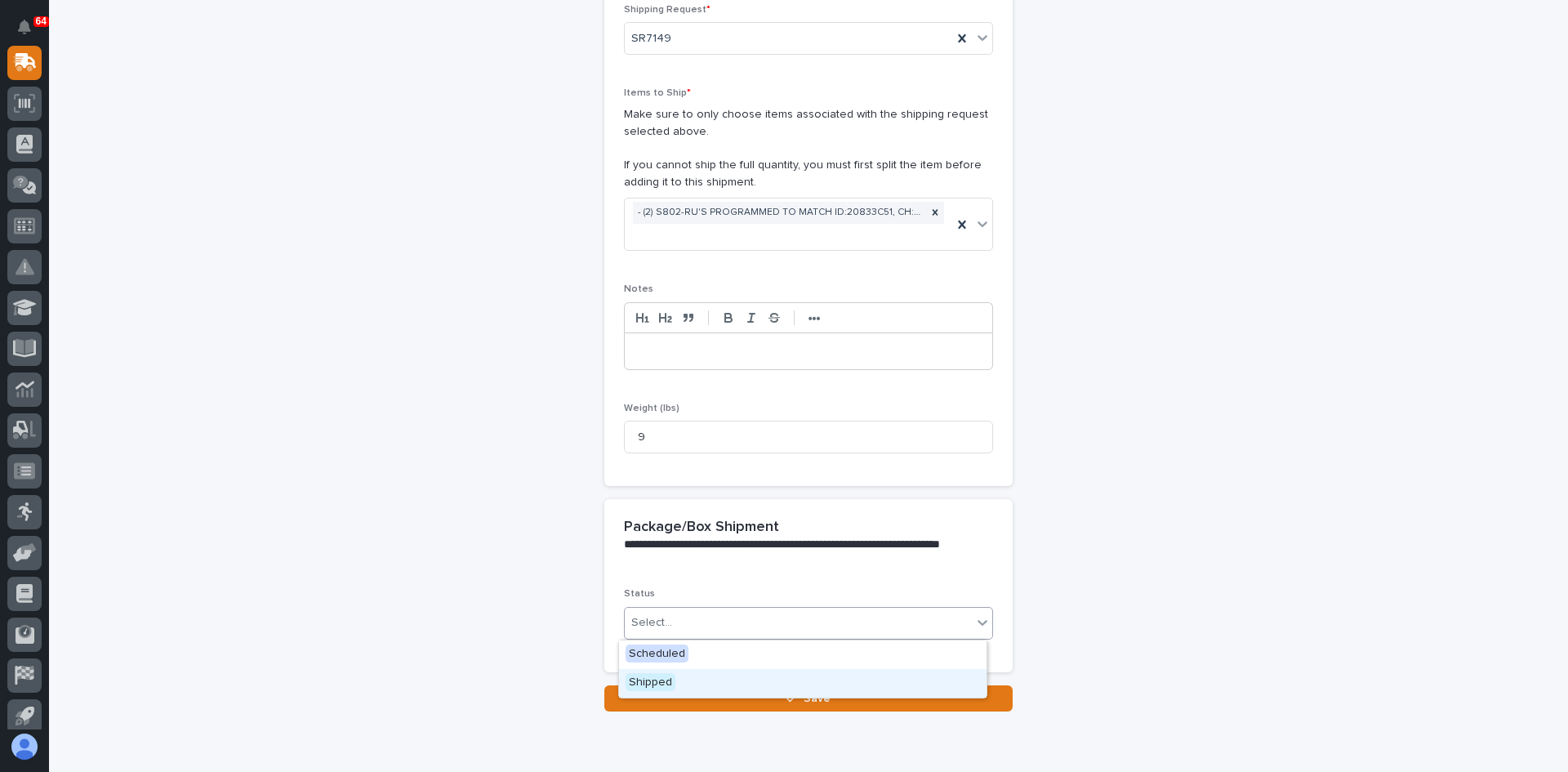
click at [651, 679] on span "Shipped" at bounding box center [650, 681] width 50 height 18
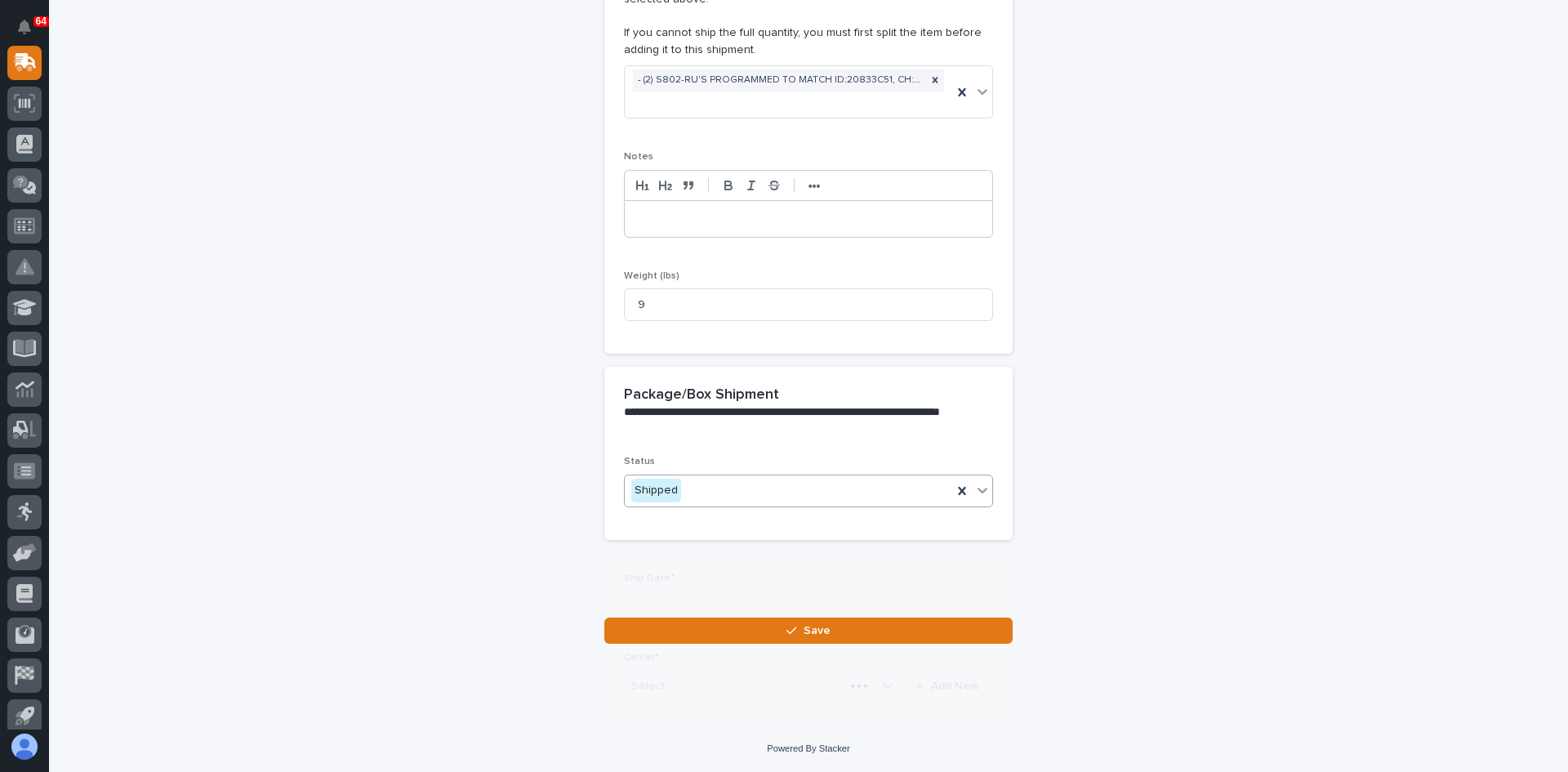
scroll to position [523, 0]
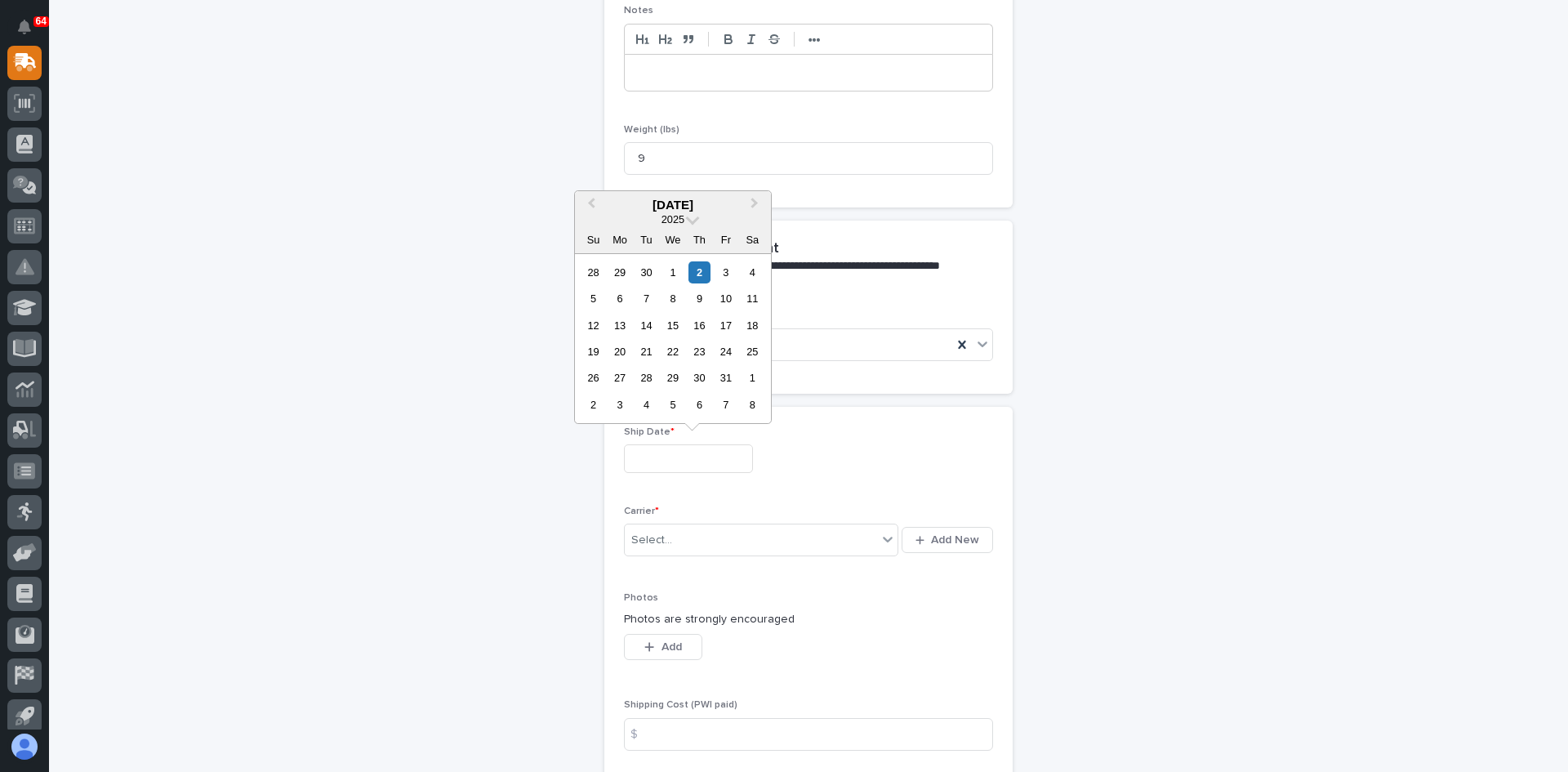
click at [654, 457] on input "text" at bounding box center [688, 458] width 129 height 29
click at [670, 265] on div "1" at bounding box center [673, 273] width 22 height 22
type input "**********"
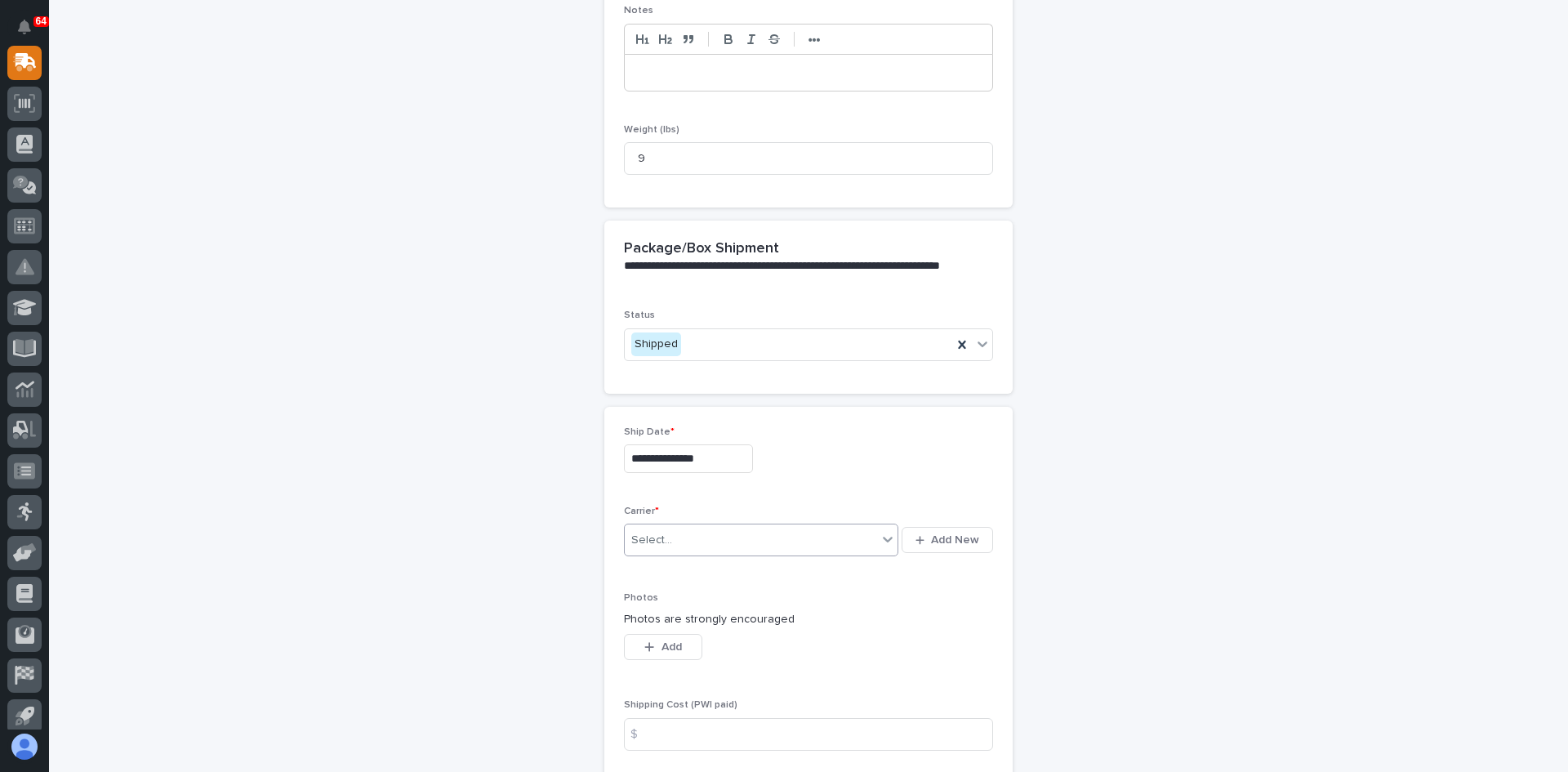
click at [657, 541] on div "Select..." at bounding box center [651, 540] width 41 height 17
type input "***"
click at [656, 572] on div "UPS" at bounding box center [755, 571] width 274 height 29
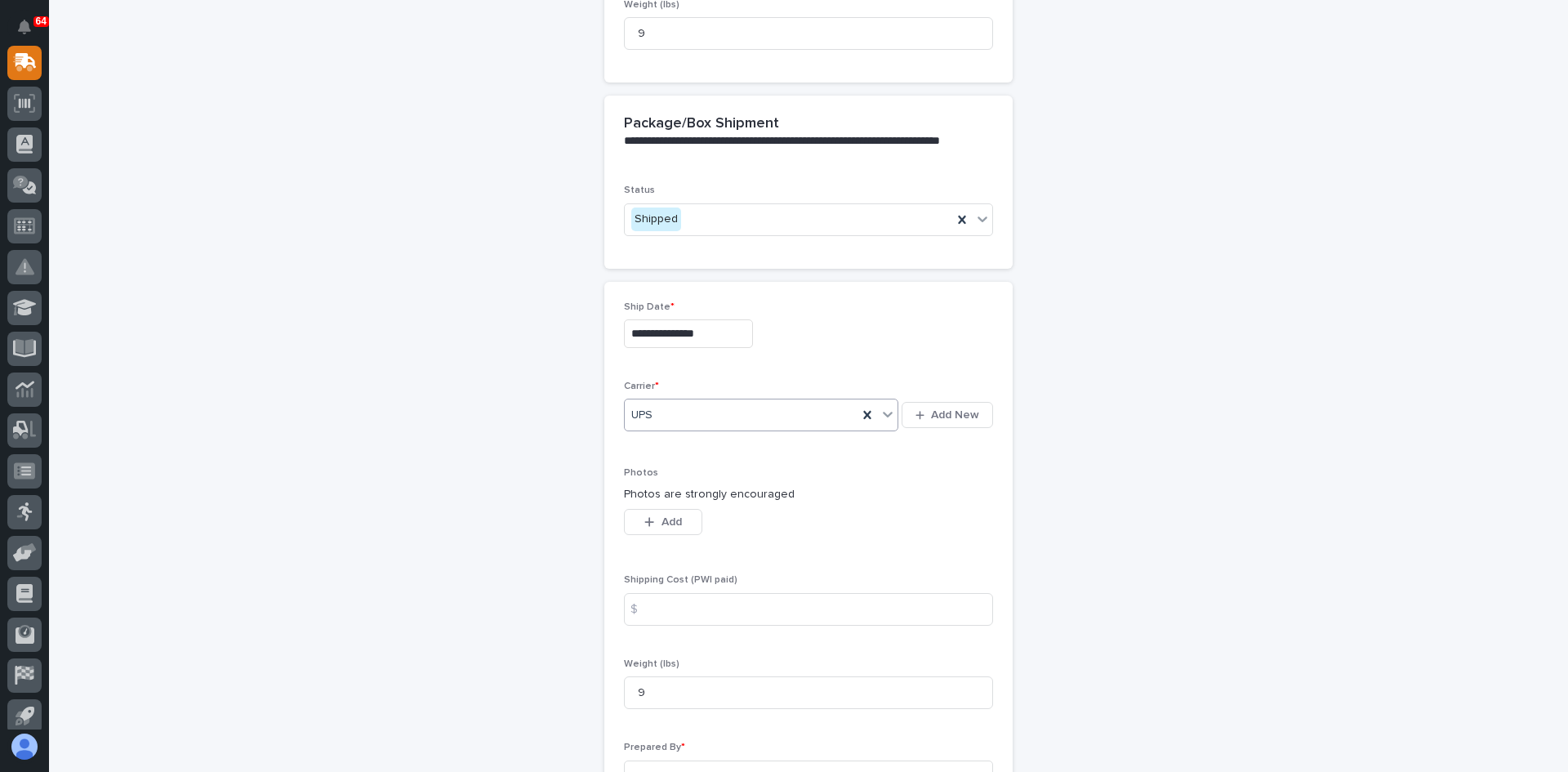
scroll to position [687, 0]
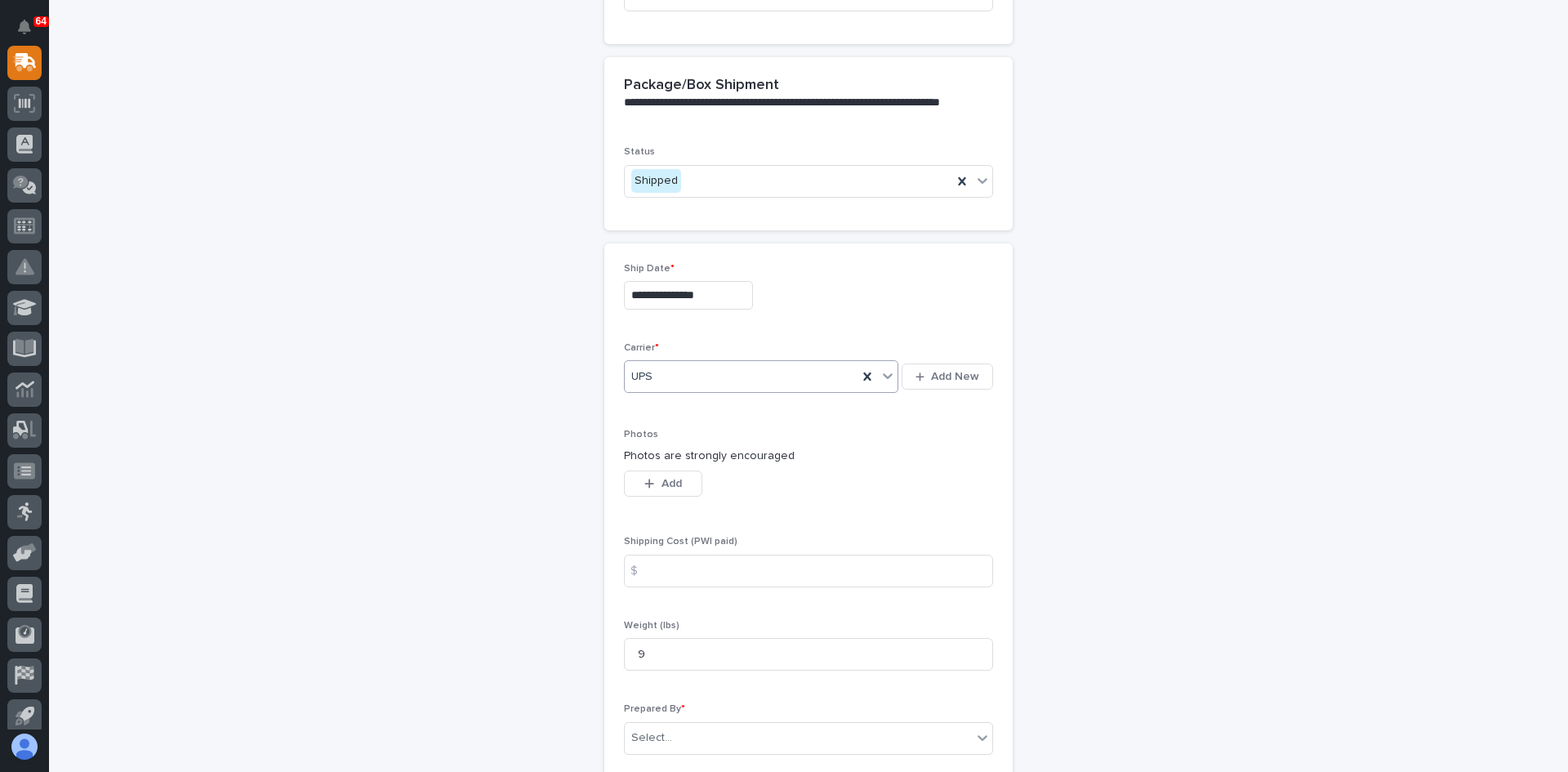
click at [647, 567] on div "$" at bounding box center [639, 571] width 32 height 32
click at [671, 570] on input at bounding box center [808, 571] width 369 height 32
type input "45.07"
click at [675, 731] on div "Select..." at bounding box center [798, 738] width 347 height 27
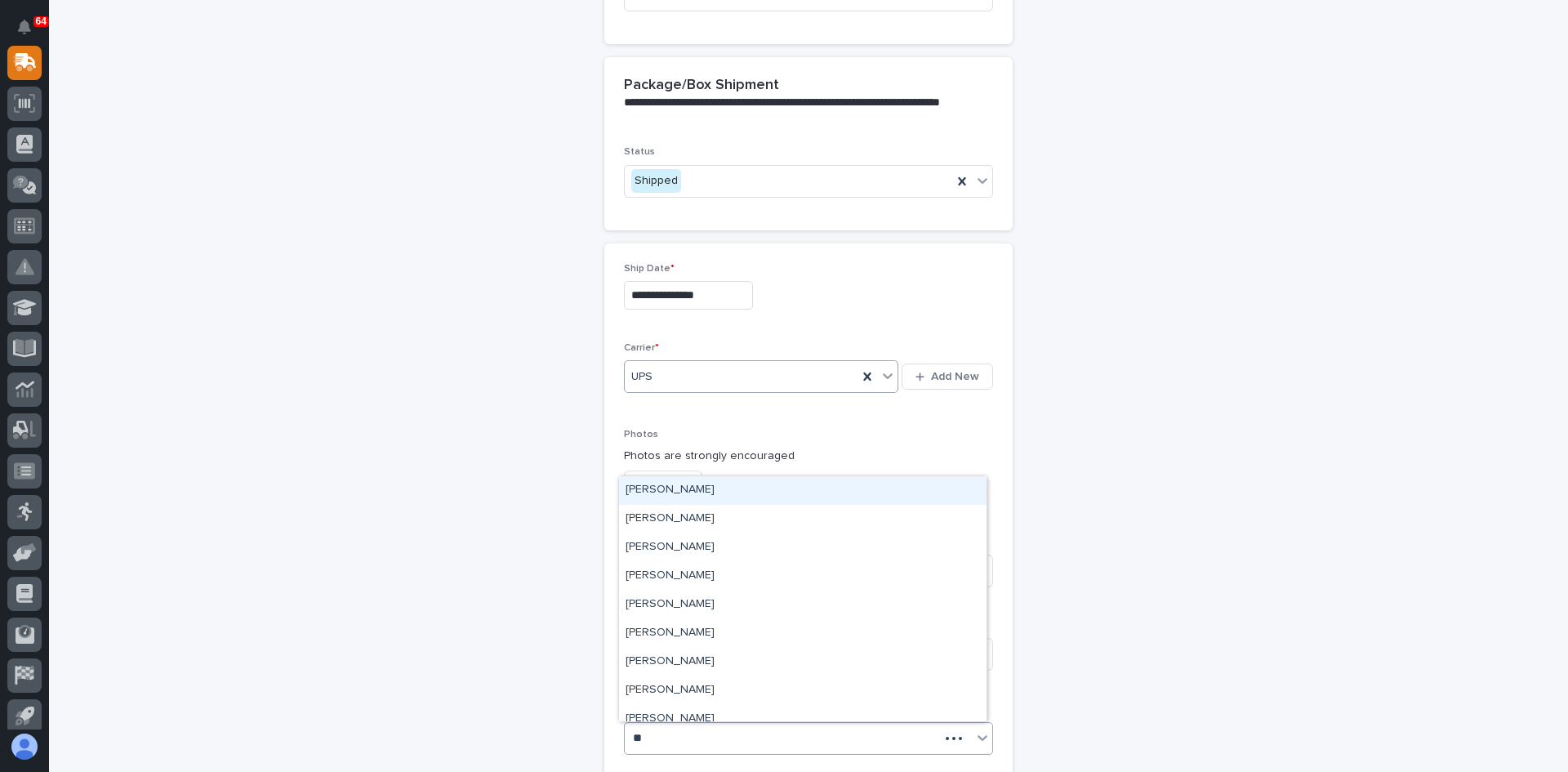
type input "***"
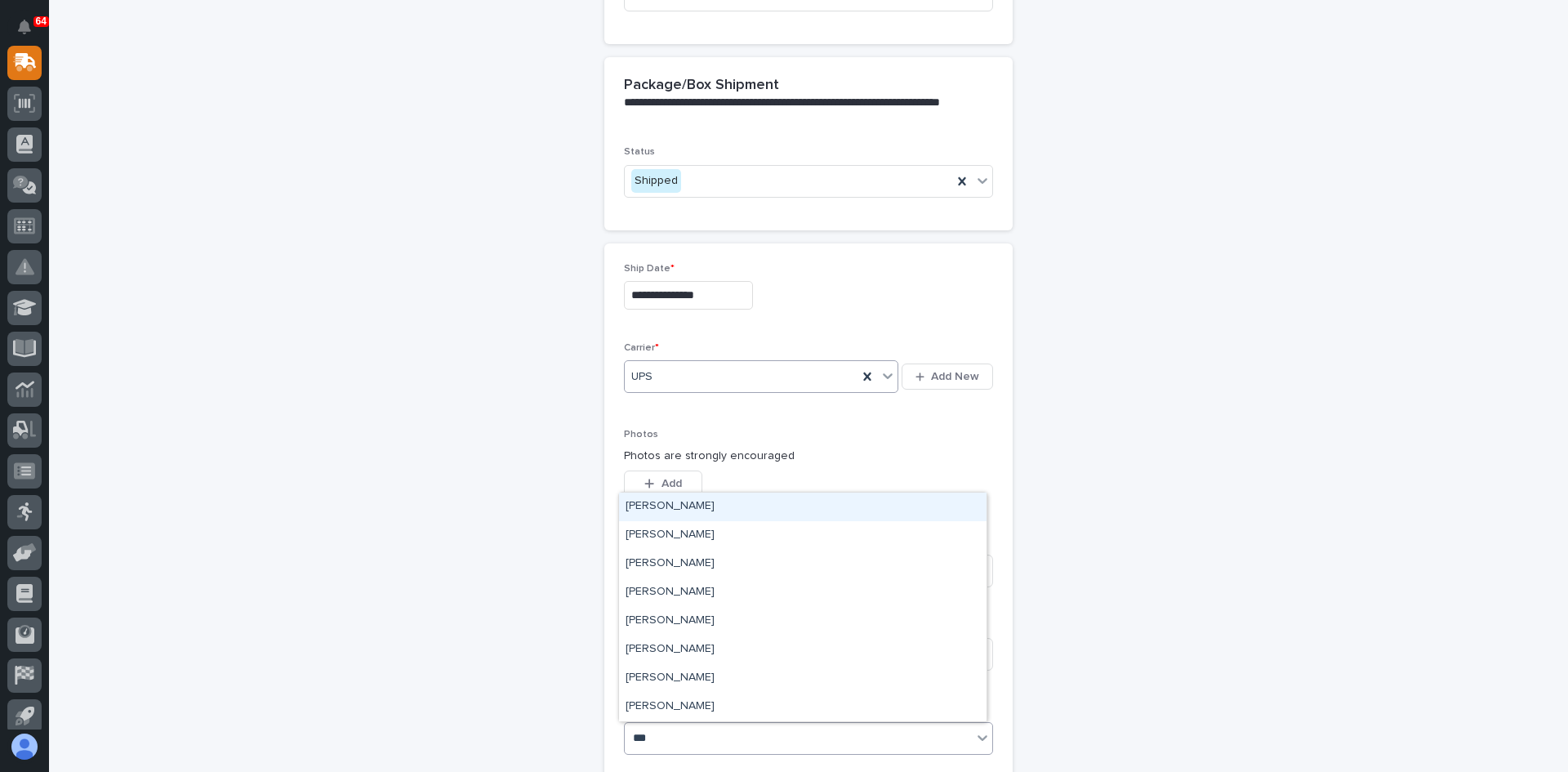
click at [675, 508] on div "[PERSON_NAME]" at bounding box center [803, 507] width 367 height 29
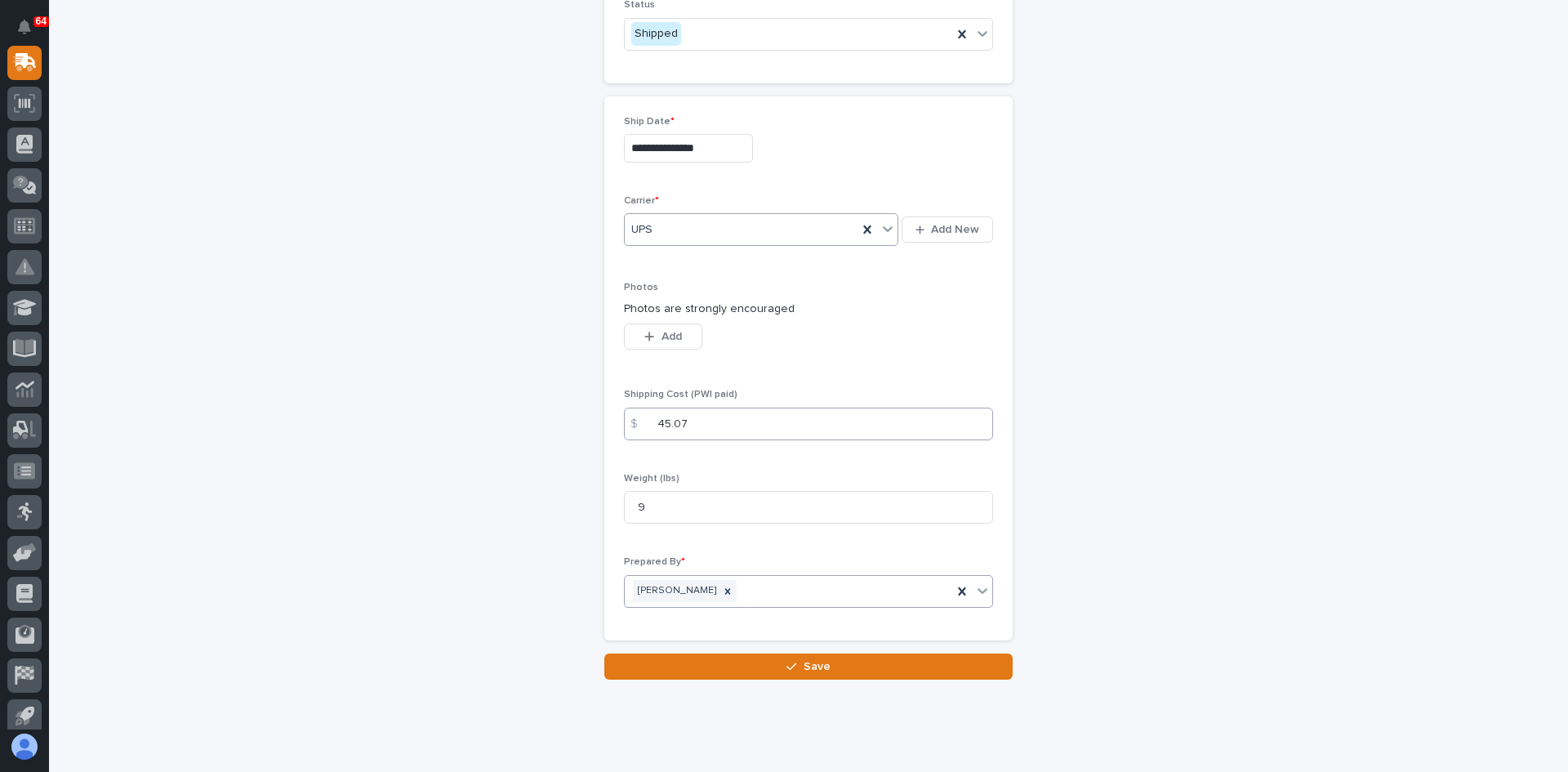
scroll to position [869, 0]
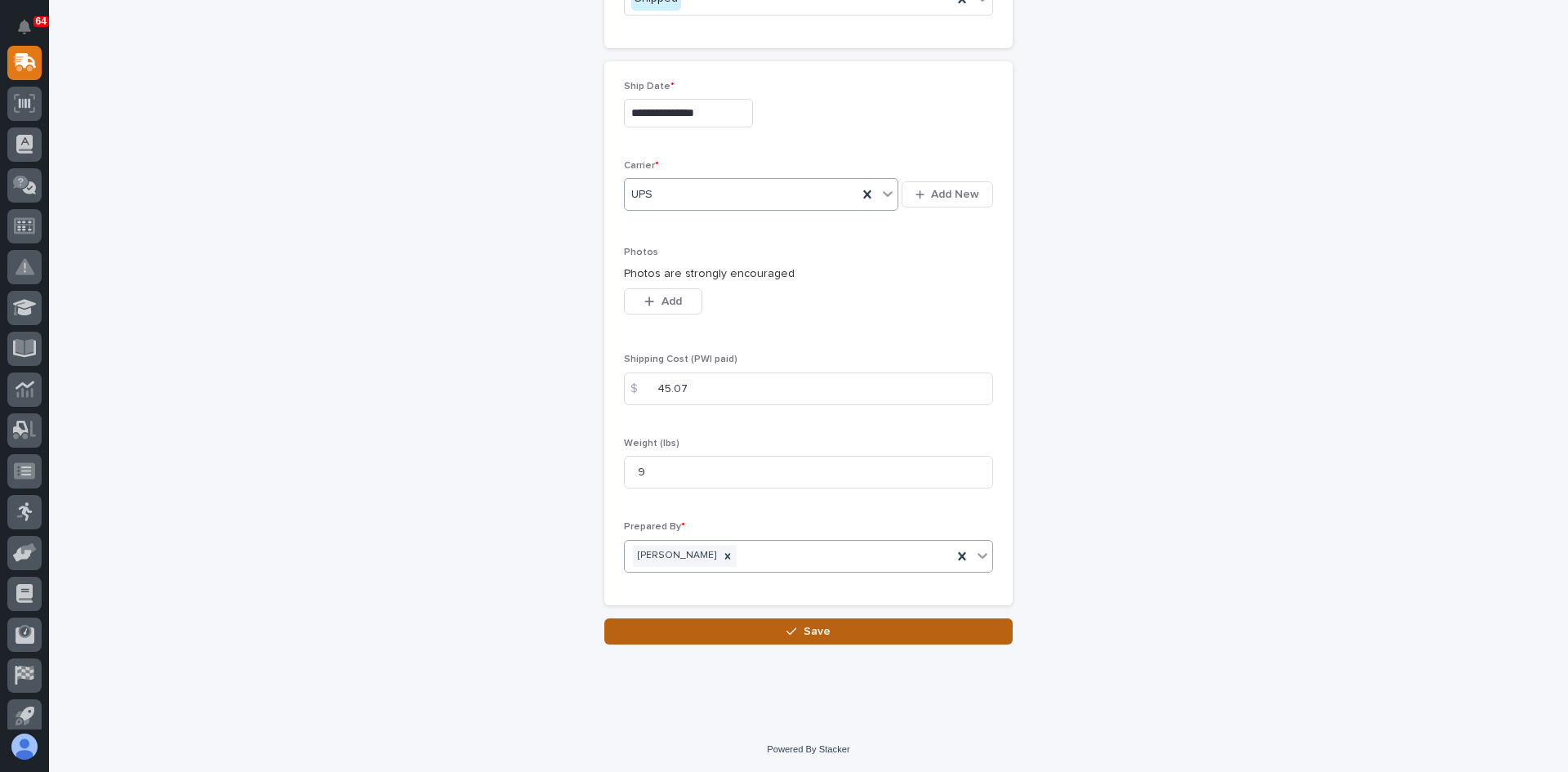
click at [811, 633] on span "Save" at bounding box center [816, 631] width 27 height 15
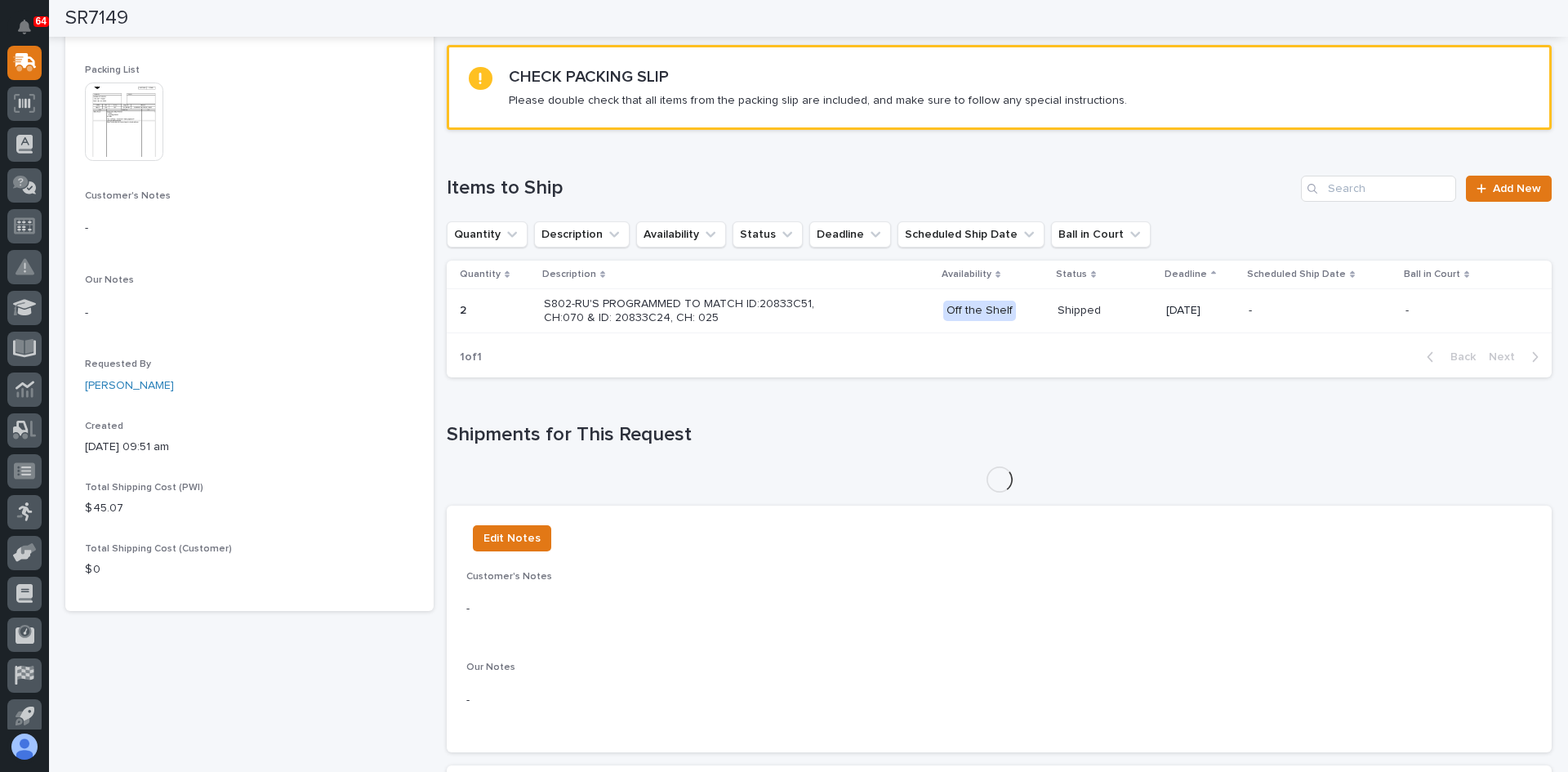
scroll to position [264, 0]
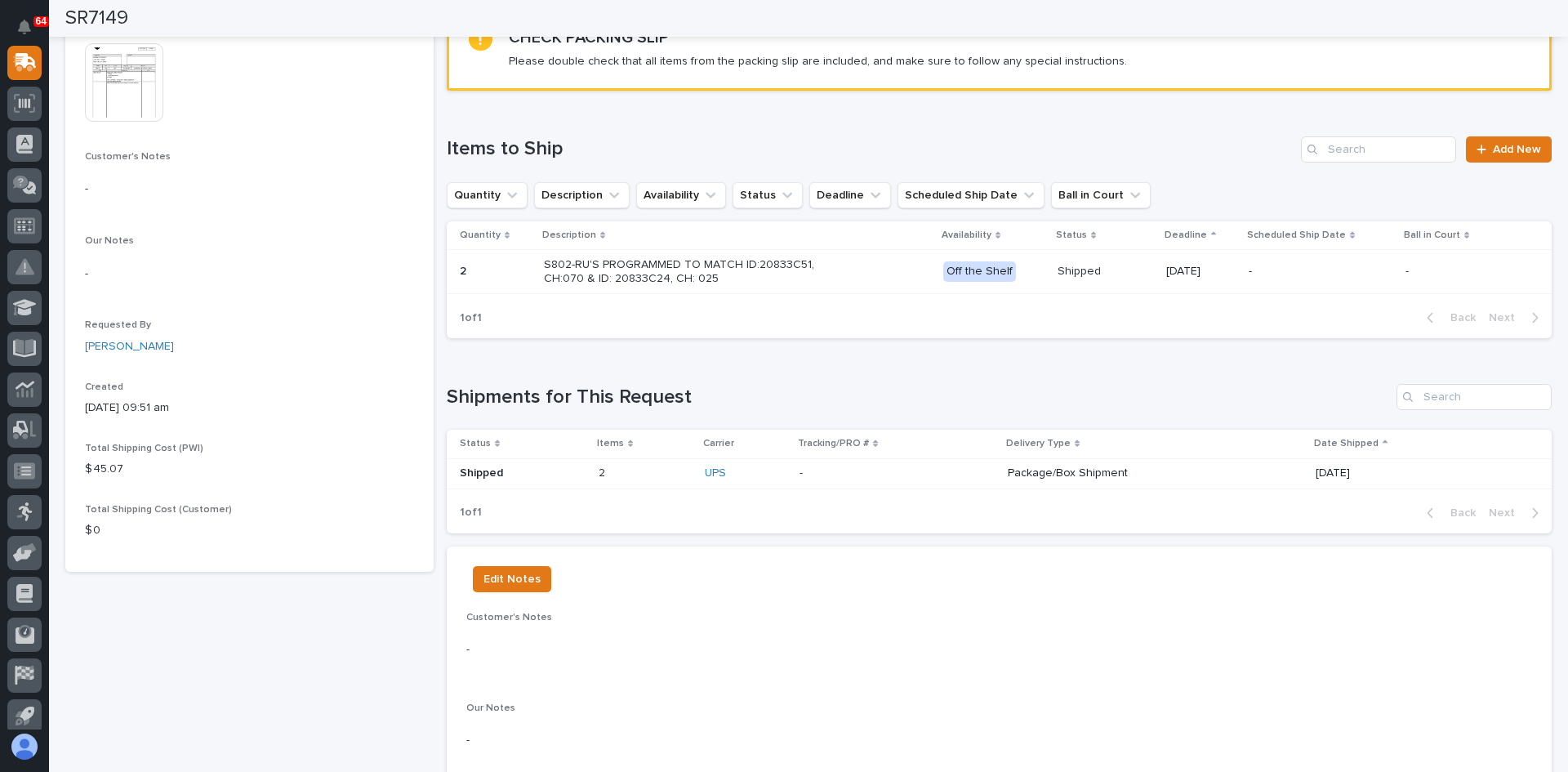
click at [650, 469] on p at bounding box center [645, 473] width 93 height 14
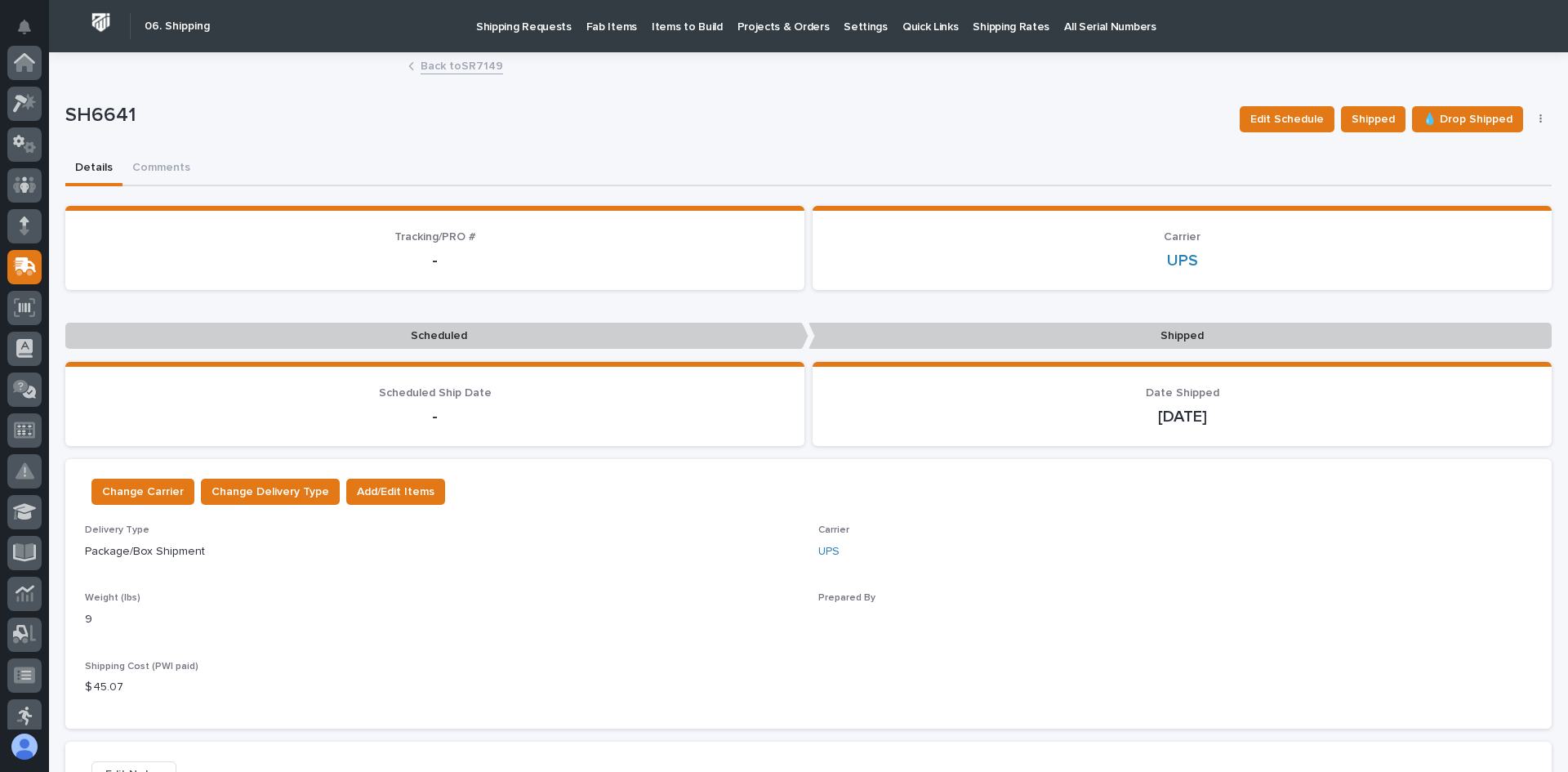
scroll to position [204, 0]
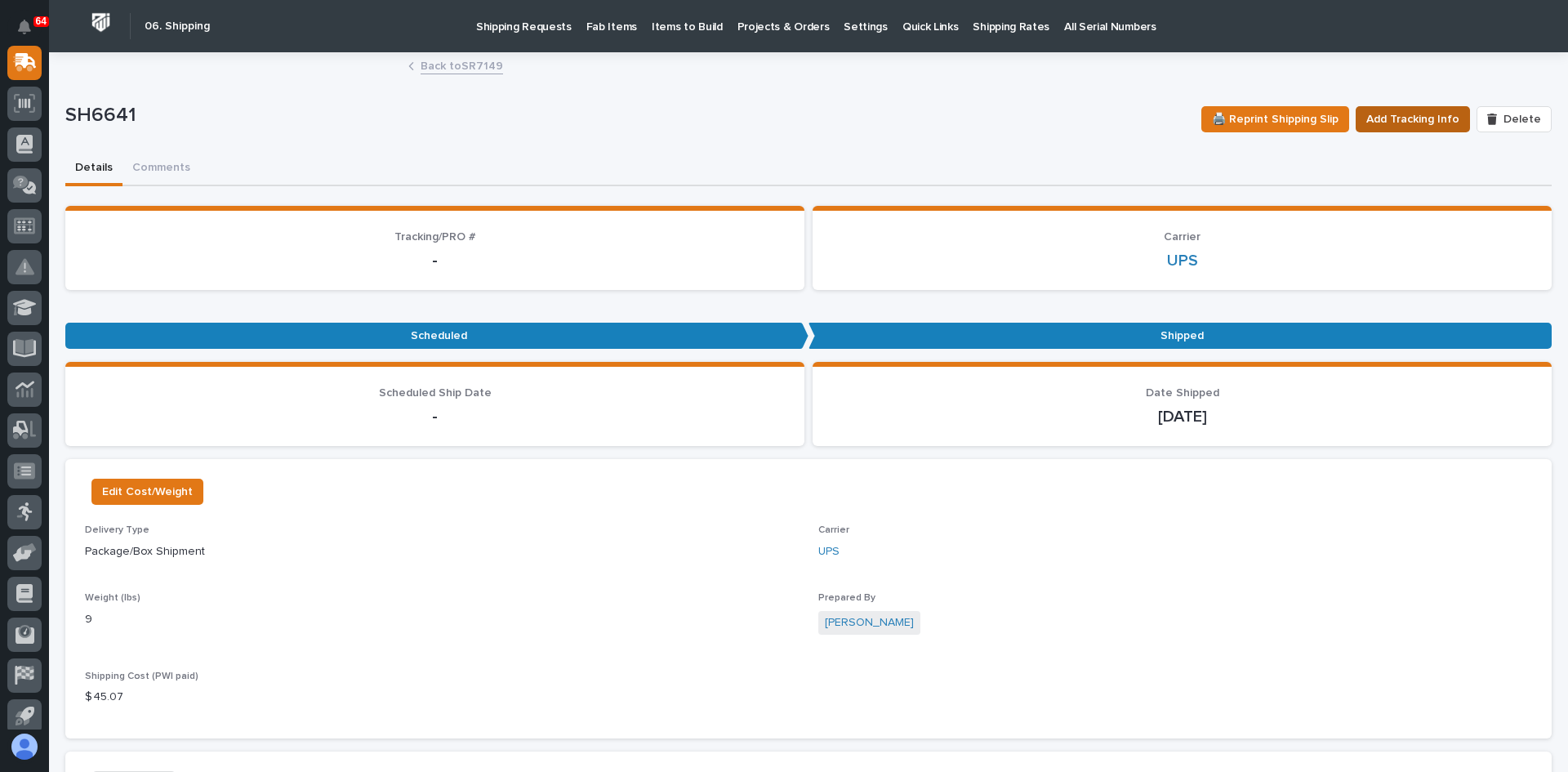
click at [1387, 120] on span "Add Tracking Info" at bounding box center [1413, 119] width 93 height 19
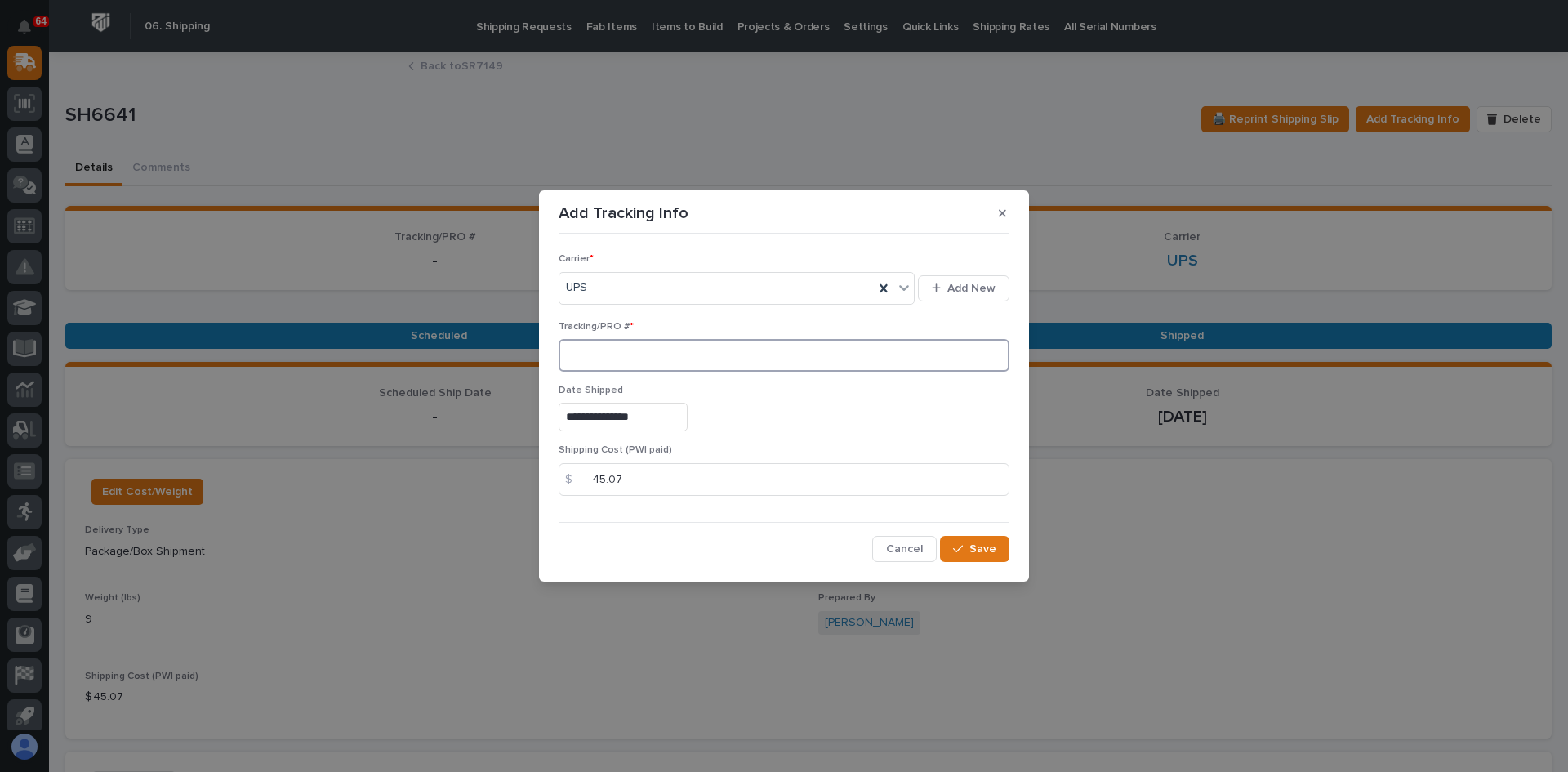
paste input "1Z831R2E0191420100"
type input "1Z831R2E0191420100"
click at [983, 549] on span "Save" at bounding box center [983, 549] width 27 height 15
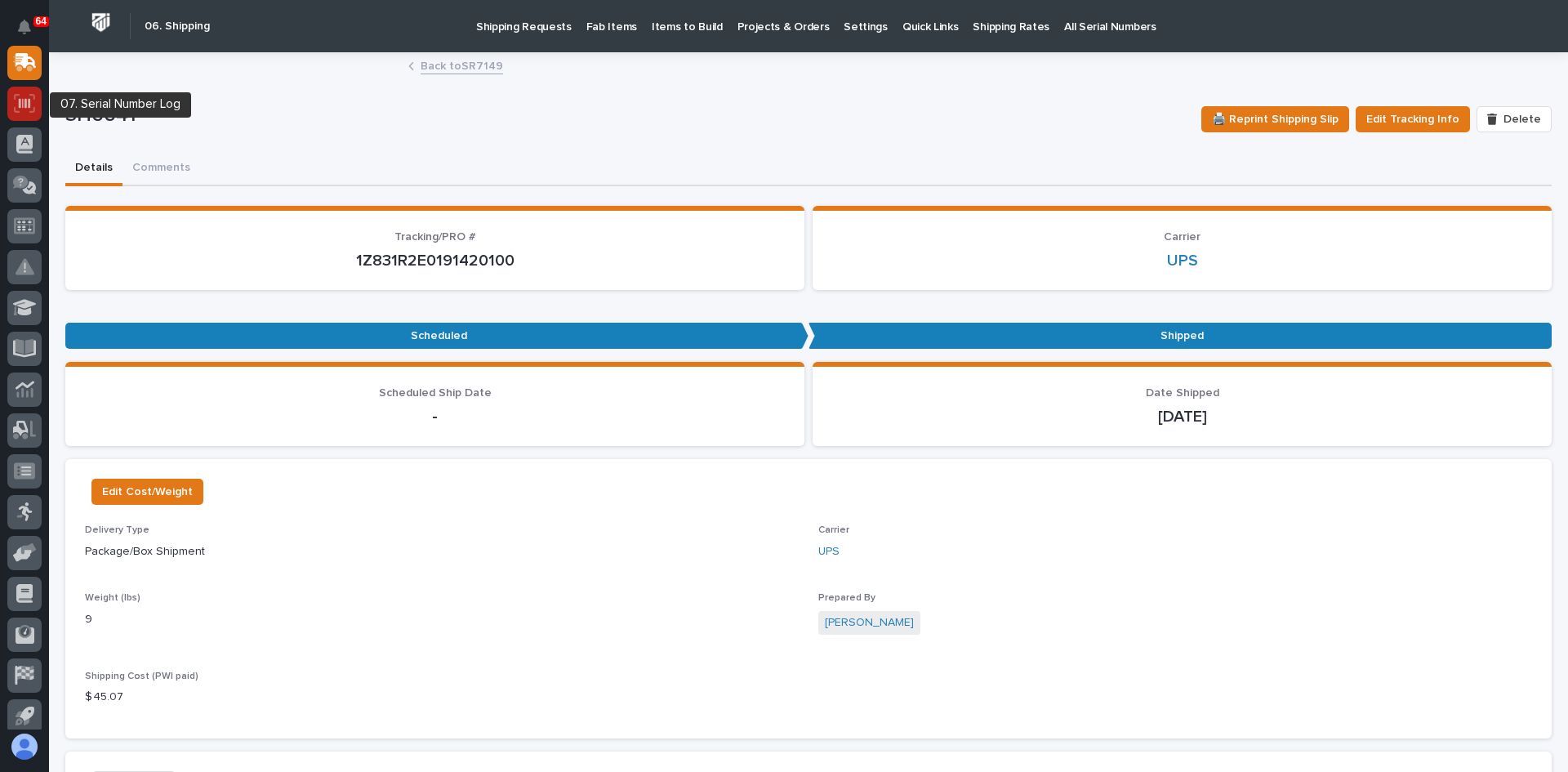
click at [19, 101] on icon at bounding box center [24, 103] width 11 height 10
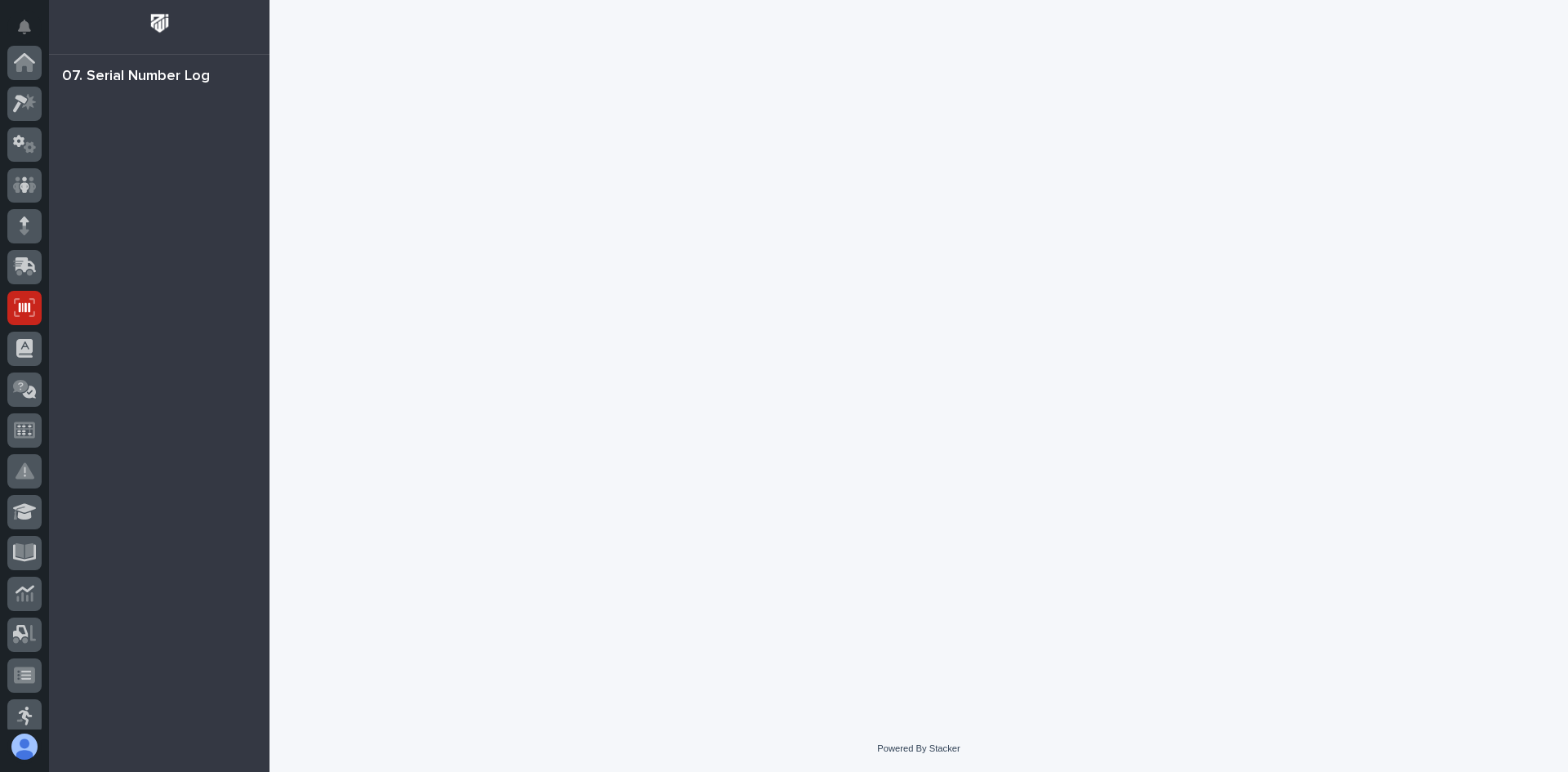
scroll to position [245, 0]
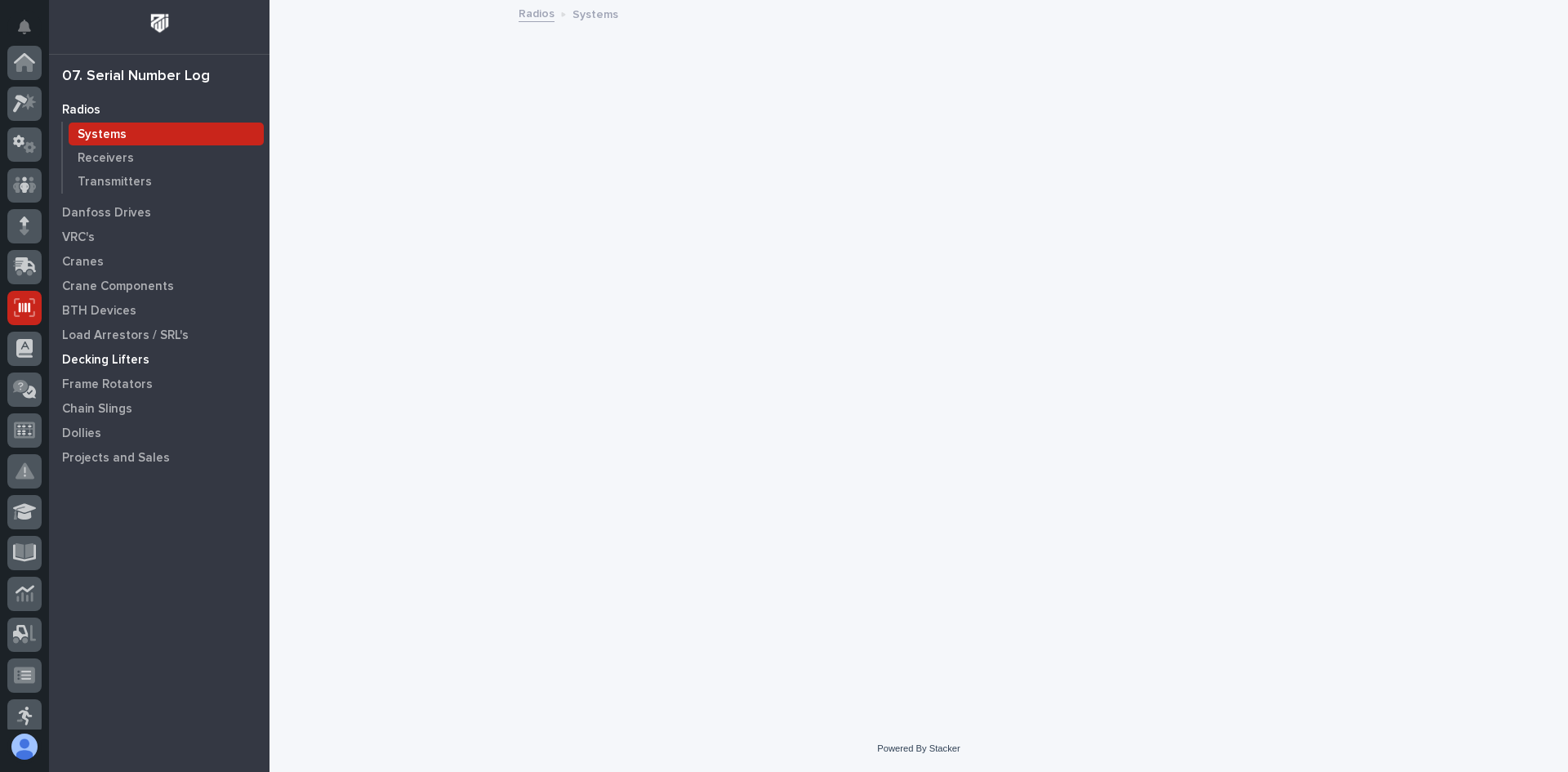
scroll to position [245, 0]
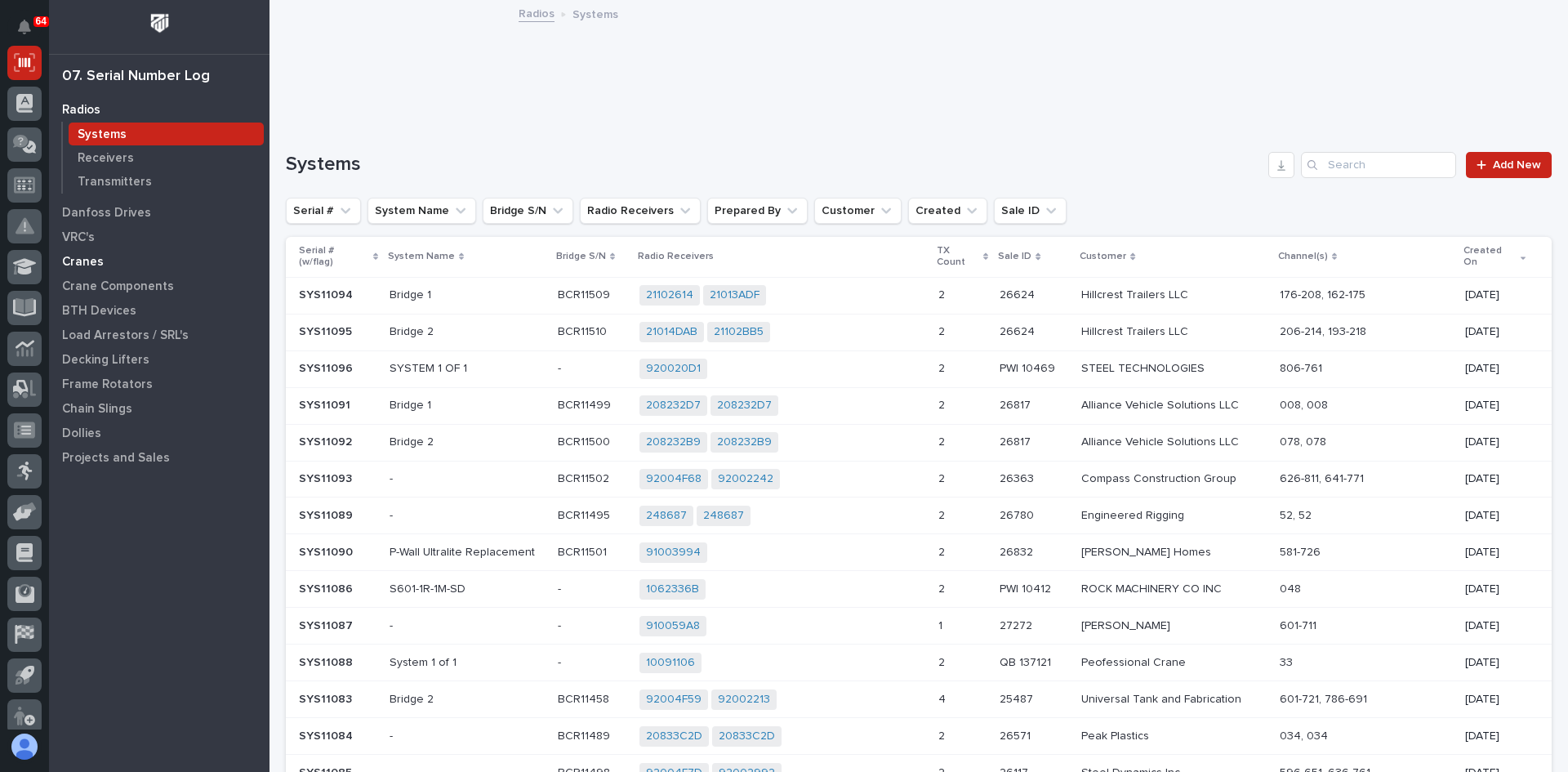
click at [96, 261] on p "Cranes" at bounding box center [83, 263] width 42 height 15
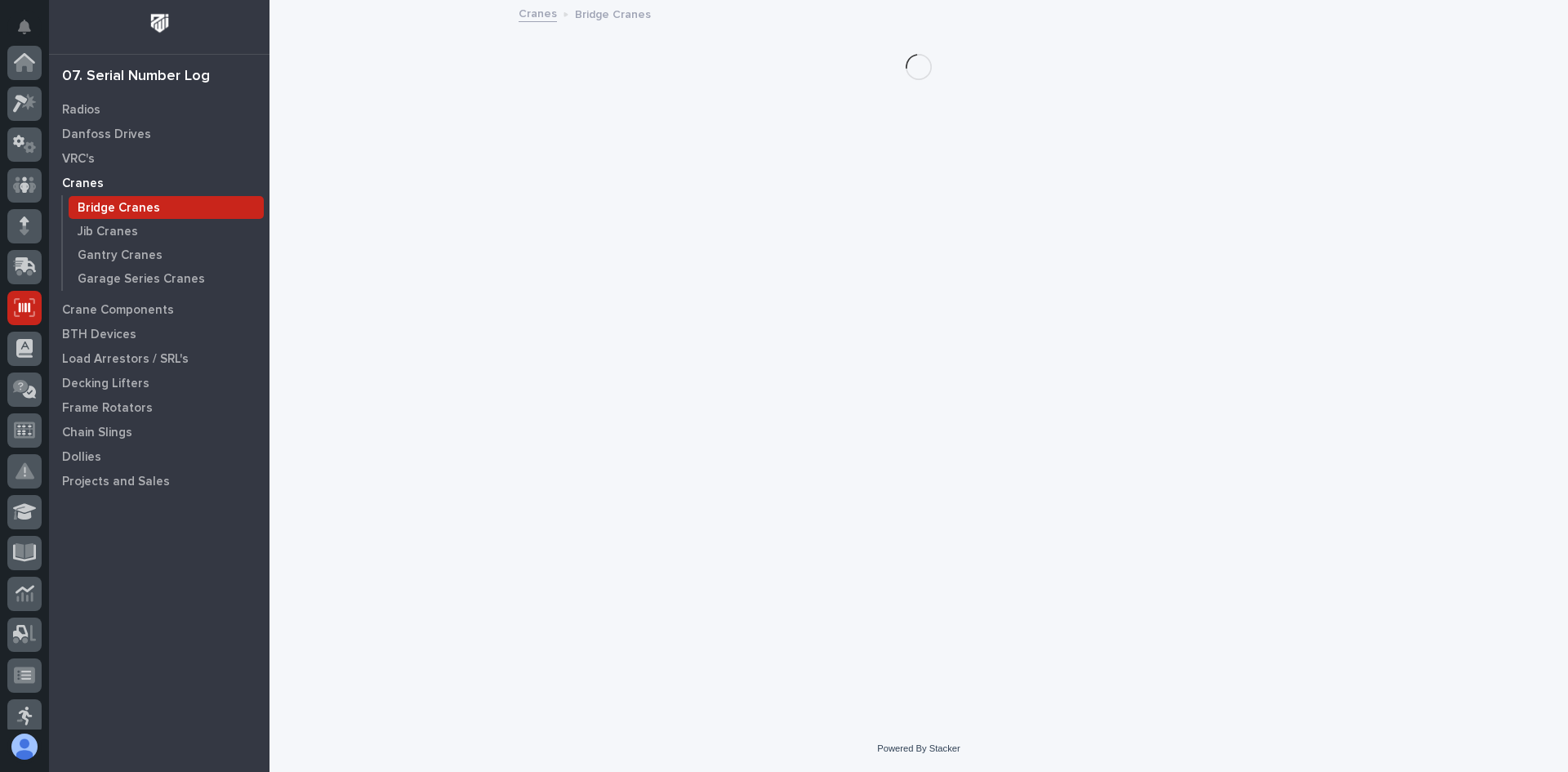
scroll to position [245, 0]
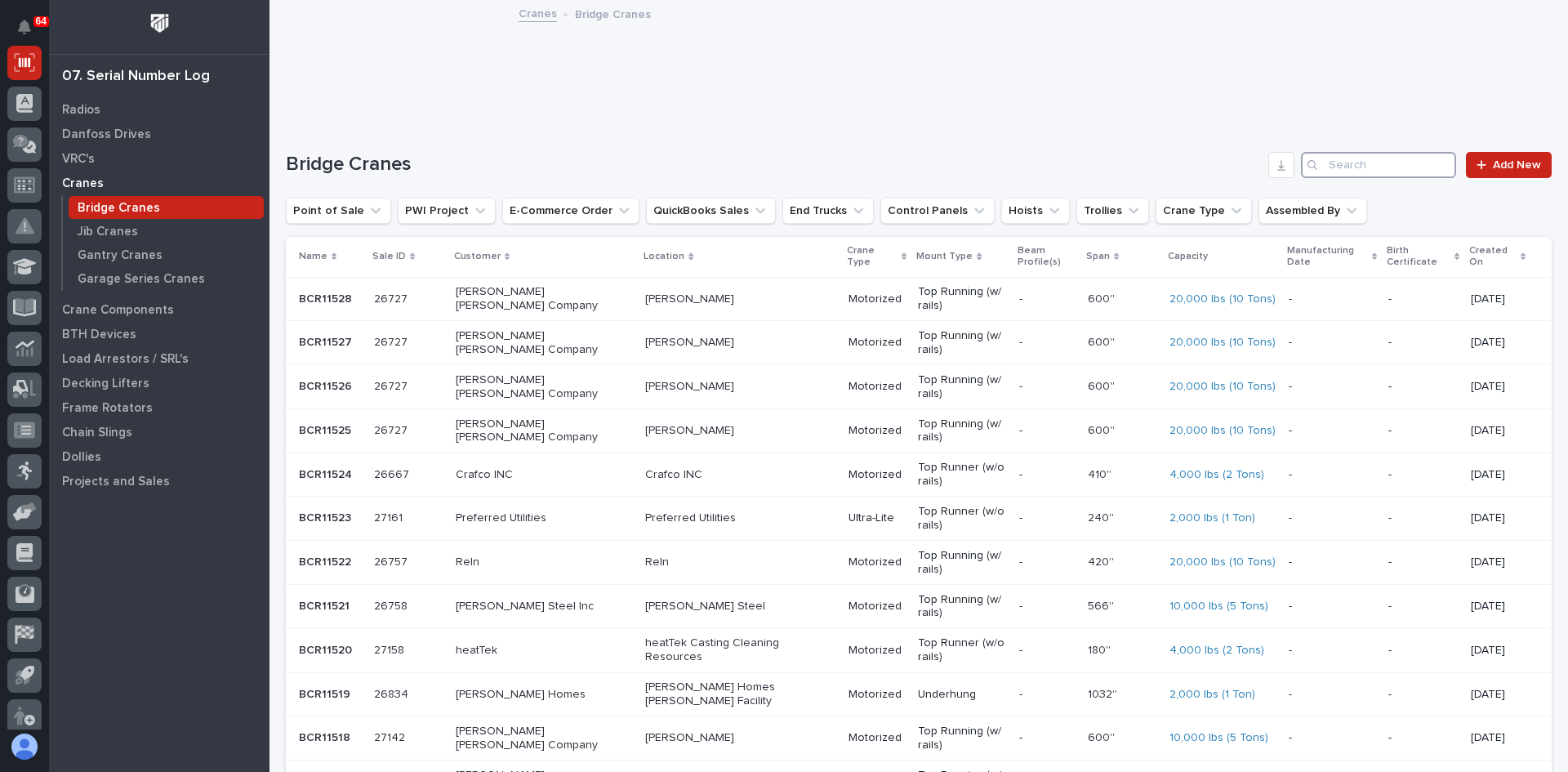
click at [1356, 167] on input "Search" at bounding box center [1378, 165] width 155 height 26
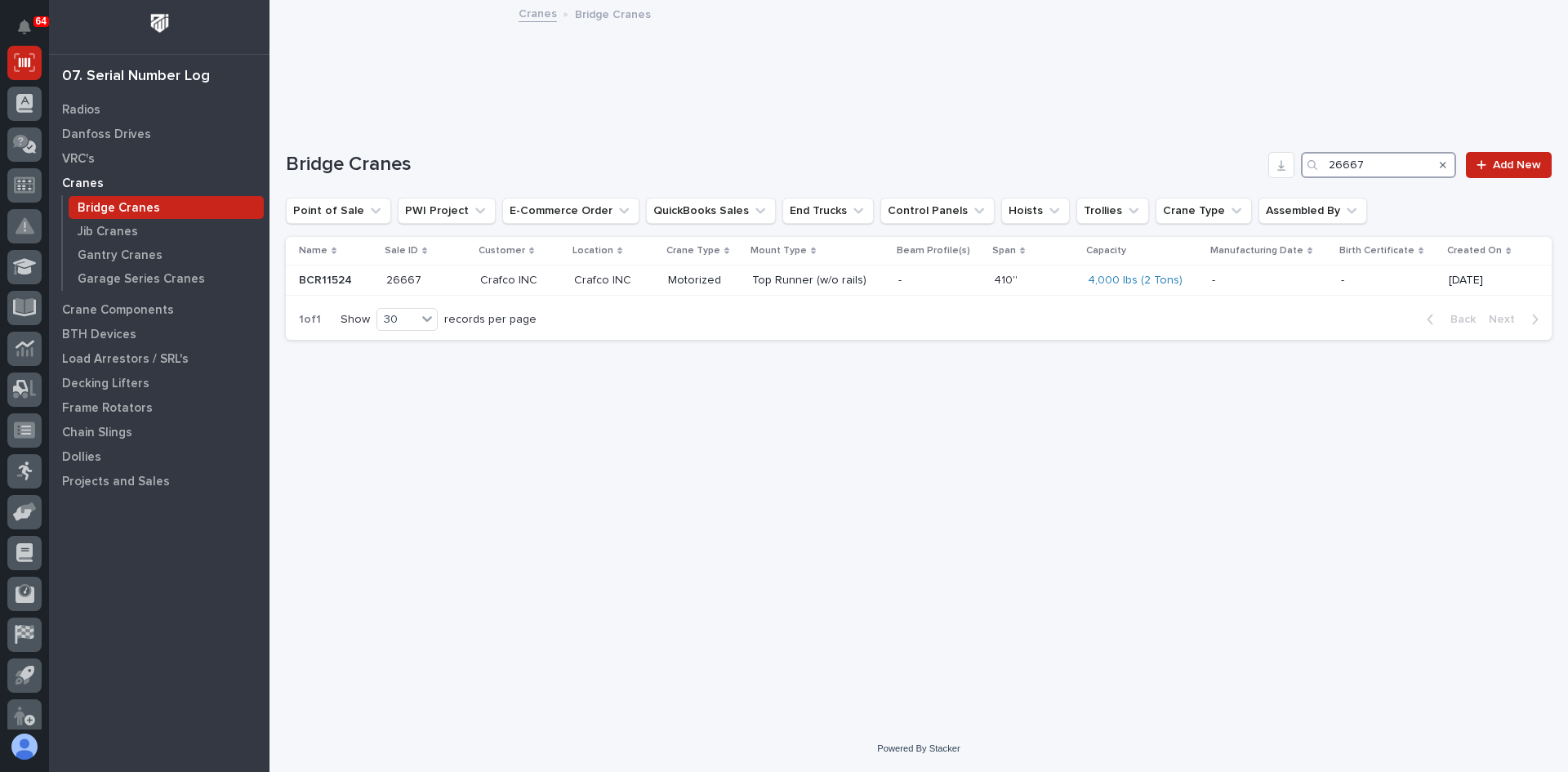
type input "26667"
